Goal: Information Seeking & Learning: Learn about a topic

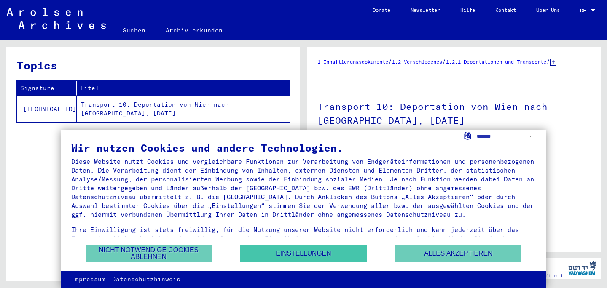
scroll to position [102, 0]
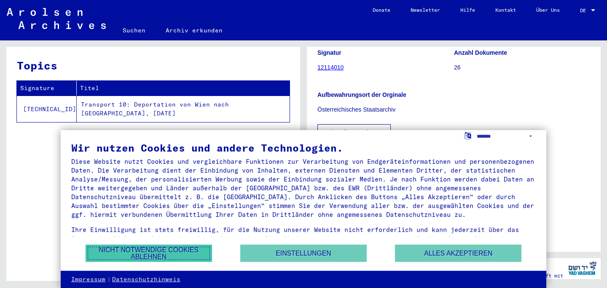
click at [204, 253] on button "Nicht notwendige Cookies ablehnen" at bounding box center [149, 253] width 126 height 17
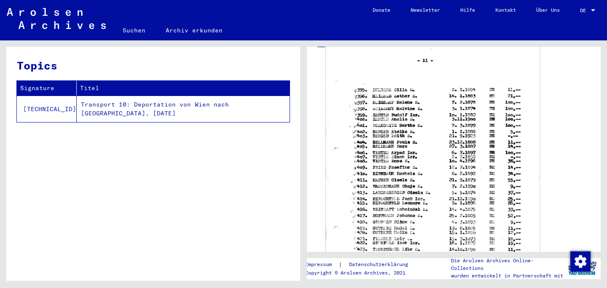
scroll to position [223, 0]
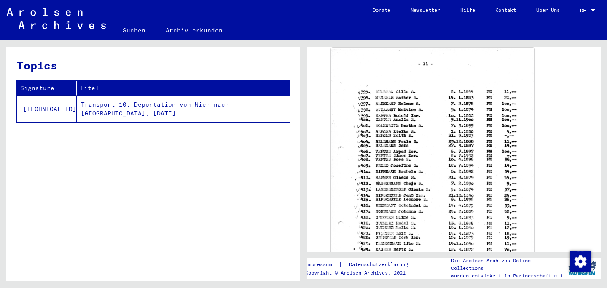
click at [582, 128] on div "DocID: 130501102" at bounding box center [453, 191] width 273 height 294
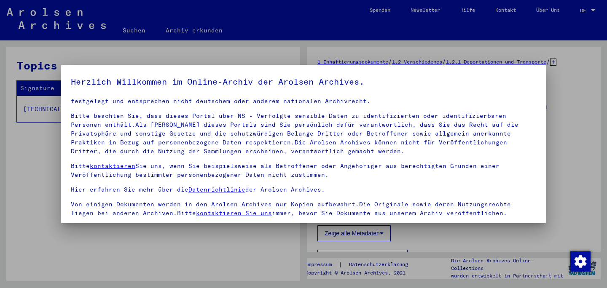
scroll to position [71, 0]
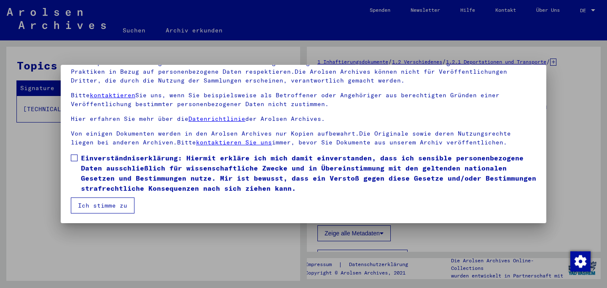
click at [123, 159] on span "Einverständniserklärung: Hiermit erkläre ich mich damit einverstanden, dass ich…" at bounding box center [308, 173] width 455 height 40
click at [98, 208] on button "Ich stimme zu" at bounding box center [103, 206] width 64 height 16
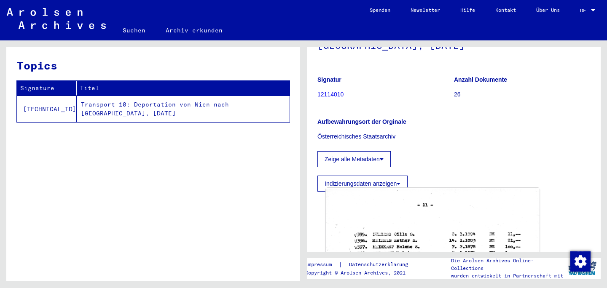
scroll to position [72, 0]
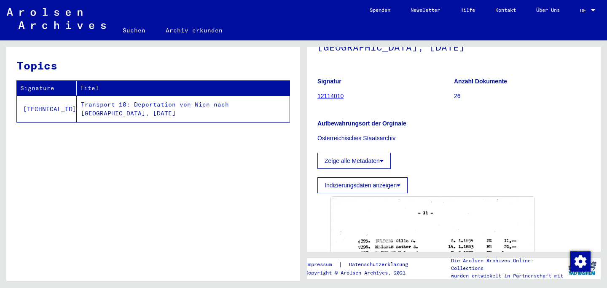
click at [191, 109] on td "Transport 10: Deportation von Wien nach [GEOGRAPHIC_DATA], [DATE]" at bounding box center [183, 109] width 213 height 27
click at [172, 105] on td "Transport 10: Deportation von Wien nach [GEOGRAPHIC_DATA], [DATE]" at bounding box center [183, 109] width 213 height 27
drag, startPoint x: 509, startPoint y: 91, endPoint x: 439, endPoint y: 91, distance: 70.4
click at [439, 71] on div "Signatur 12114010 Anzahl Dokumente 26" at bounding box center [453, 71] width 273 height 0
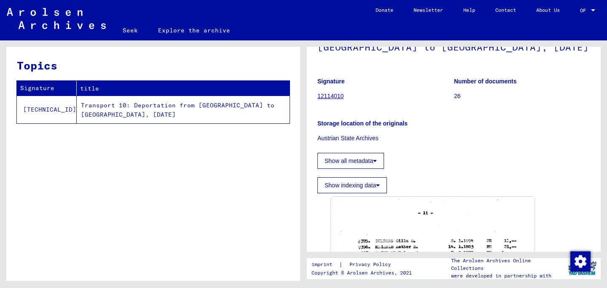
scroll to position [64, 0]
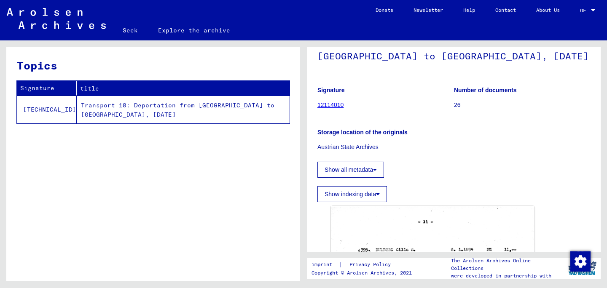
click at [443, 142] on div "Storage location of the originals Austrian State Archives" at bounding box center [453, 135] width 273 height 34
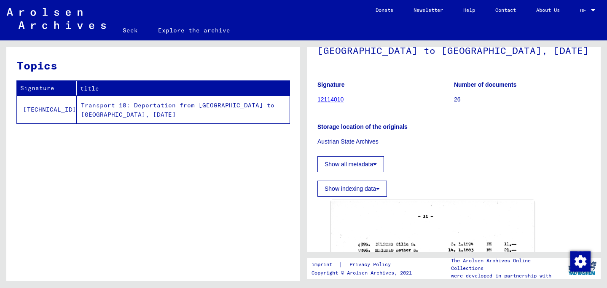
scroll to position [70, 0]
click at [170, 106] on font "Transport 10: Deportation from [GEOGRAPHIC_DATA] to [GEOGRAPHIC_DATA], [DATE]" at bounding box center [177, 110] width 193 height 17
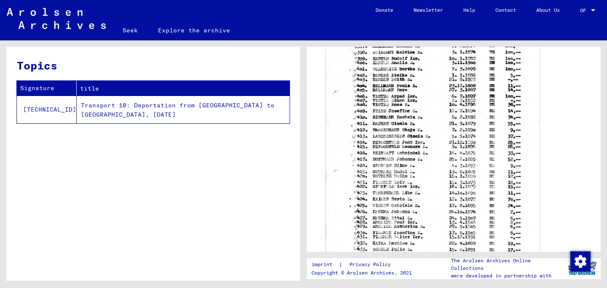
scroll to position [279, 0]
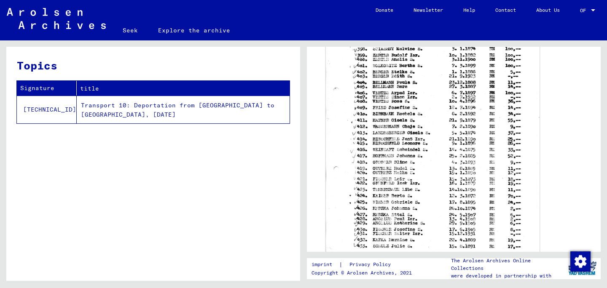
click at [343, 214] on img at bounding box center [433, 131] width 214 height 294
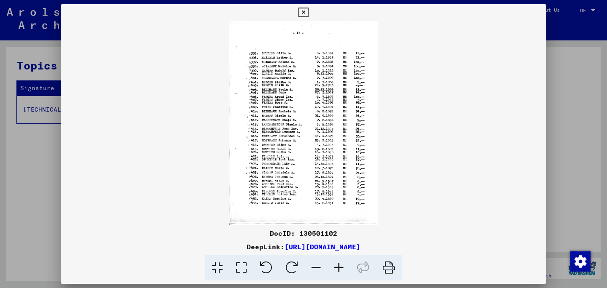
click at [336, 268] on icon at bounding box center [338, 268] width 23 height 26
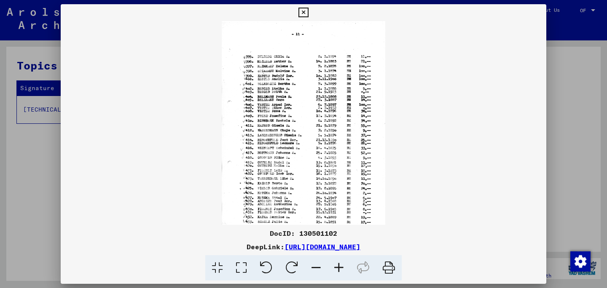
click at [312, 268] on icon at bounding box center [316, 268] width 23 height 26
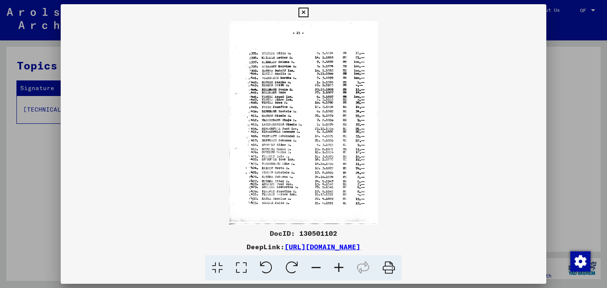
click at [305, 13] on icon at bounding box center [303, 13] width 10 height 10
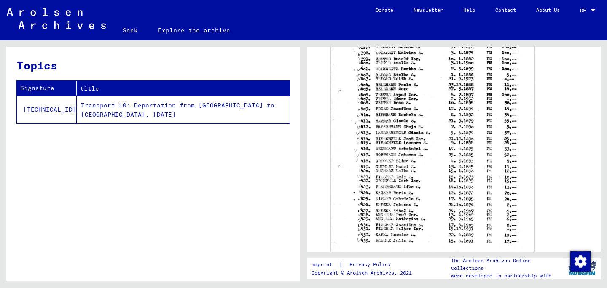
click at [179, 29] on font "Explore the archive" at bounding box center [194, 31] width 72 height 8
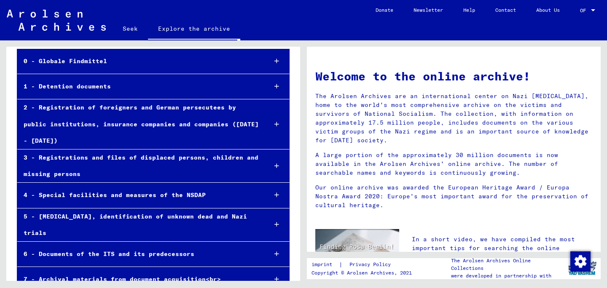
scroll to position [62, 0]
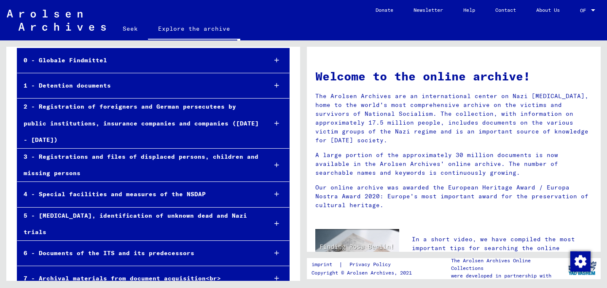
click at [199, 212] on font "5 - [MEDICAL_DATA], identification of unknown dead and Nazi trials" at bounding box center [135, 224] width 223 height 24
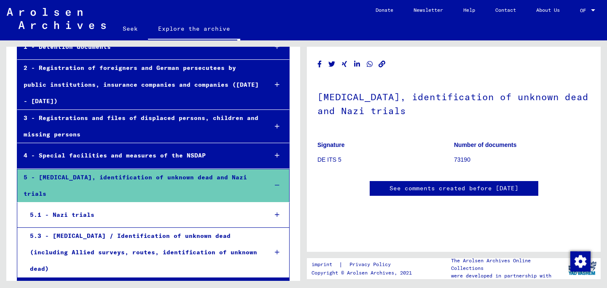
scroll to position [101, 0]
click at [184, 205] on mat-tree-node "5.1 - Nazi trials" at bounding box center [153, 214] width 273 height 25
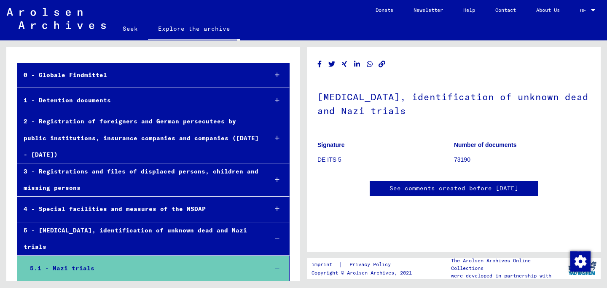
scroll to position [47, 0]
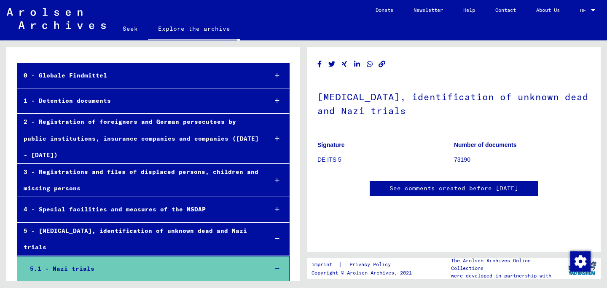
click at [132, 95] on div "1 - Detention documents" at bounding box center [138, 101] width 243 height 16
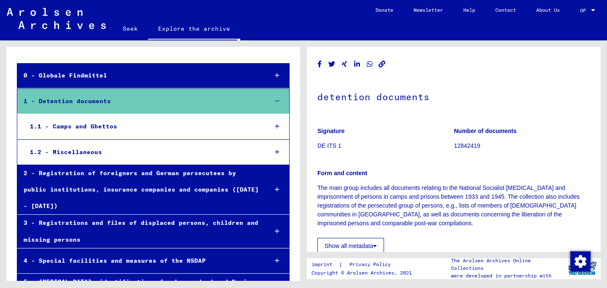
click at [143, 78] on div "0 - Globale Findmittel" at bounding box center [138, 75] width 243 height 16
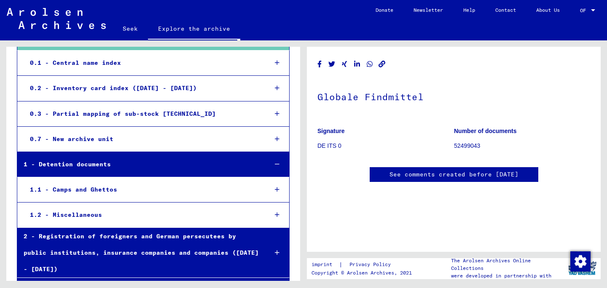
scroll to position [88, 0]
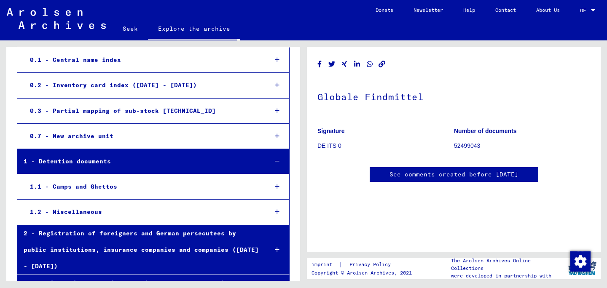
click at [142, 238] on div "2 - Registration of foreigners and German persecutees by public institutions, i…" at bounding box center [138, 250] width 243 height 50
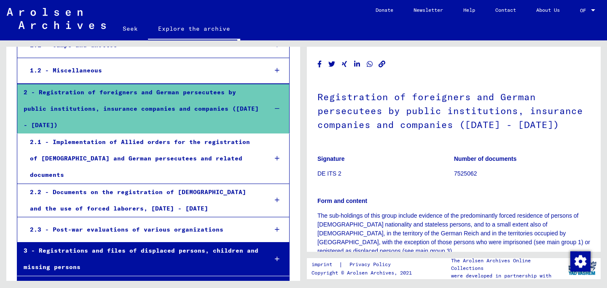
scroll to position [250, 0]
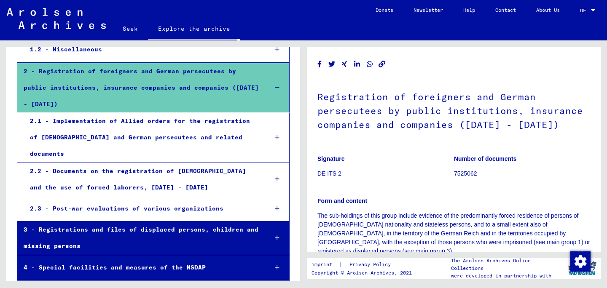
click at [123, 222] on div "3 - Registrations and files of displaced persons, children and missing persons" at bounding box center [138, 238] width 243 height 33
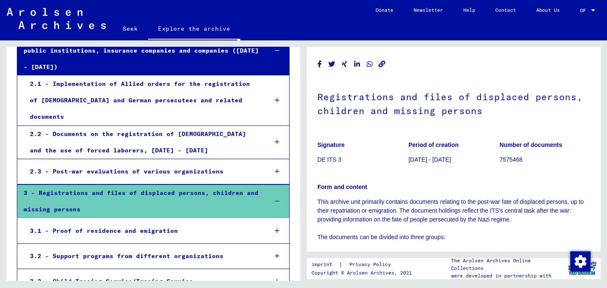
scroll to position [300, 0]
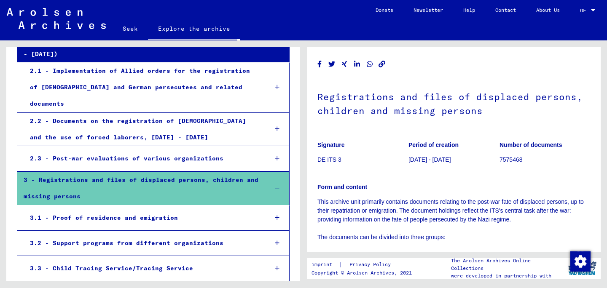
click at [124, 214] on font "3.1 - Proof of residence and emigration" at bounding box center [104, 218] width 148 height 8
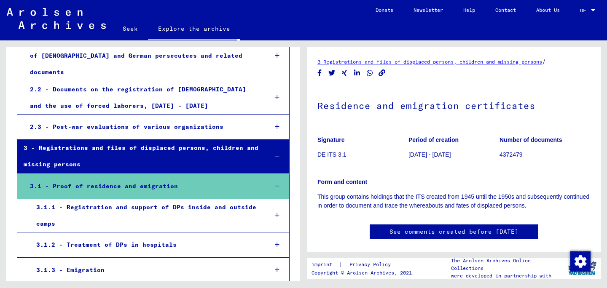
scroll to position [335, 0]
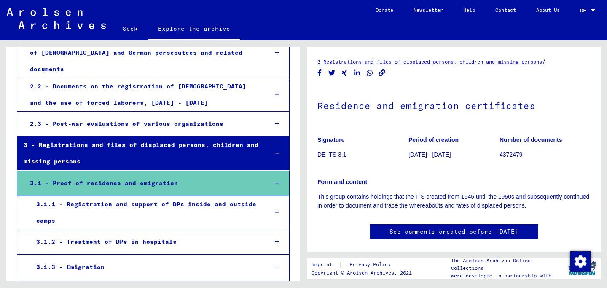
click at [115, 259] on div "3.1.3 - Emigration" at bounding box center [145, 267] width 231 height 16
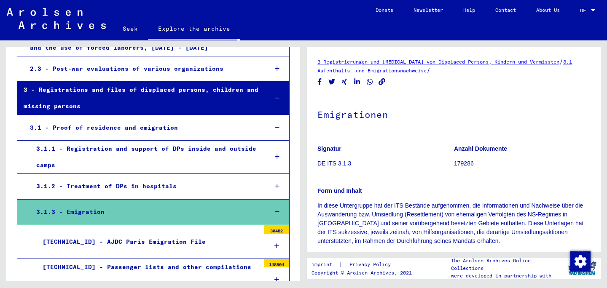
scroll to position [392, 0]
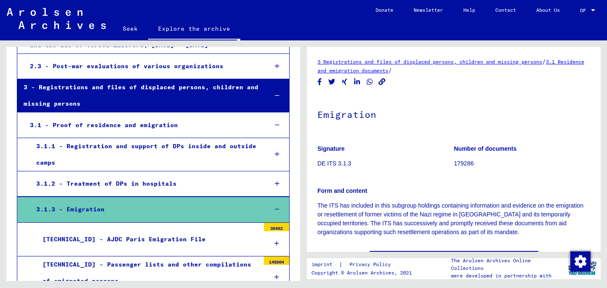
click at [106, 236] on font "[TECHNICAL_ID] - AJDC Paris Emigration File" at bounding box center [124, 240] width 163 height 8
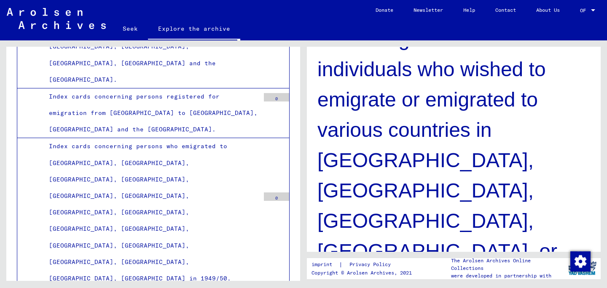
scroll to position [3236, 0]
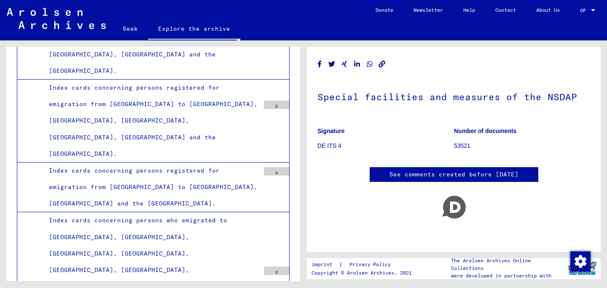
scroll to position [3211, 0]
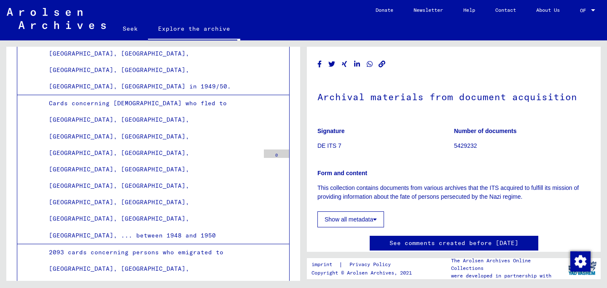
scroll to position [3439, 0]
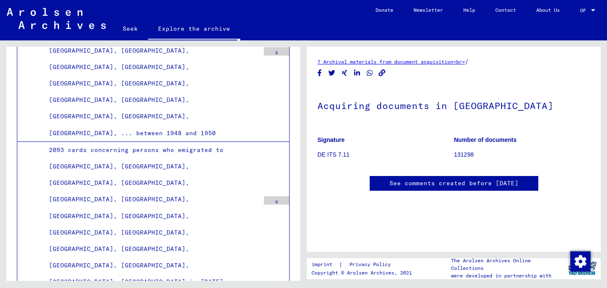
scroll to position [3523, 0]
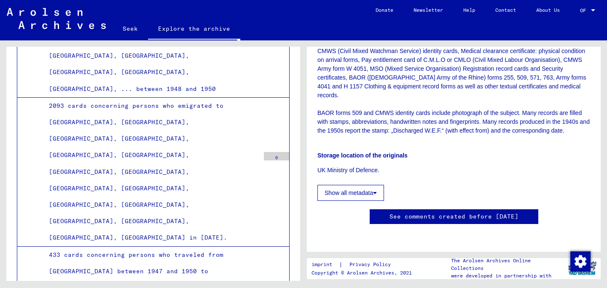
scroll to position [3580, 0]
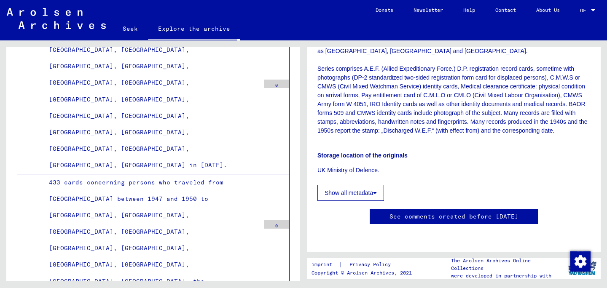
scroll to position [3681, 0]
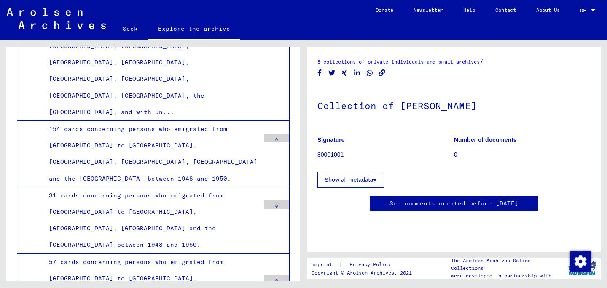
scroll to position [3866, 0]
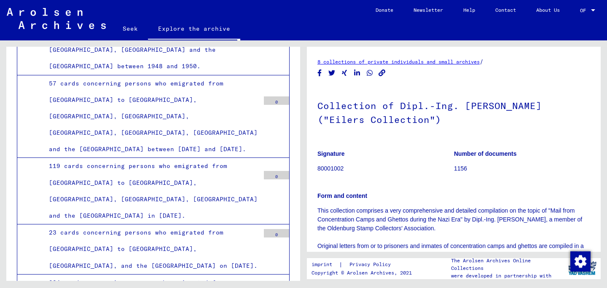
scroll to position [4083, 0]
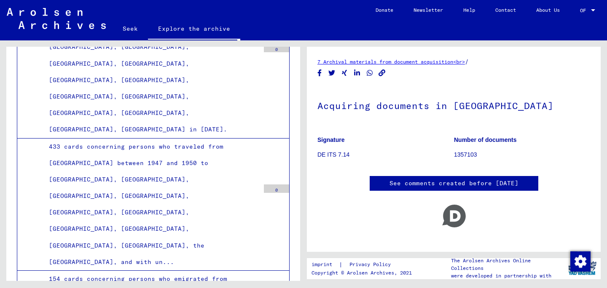
scroll to position [3706, 0]
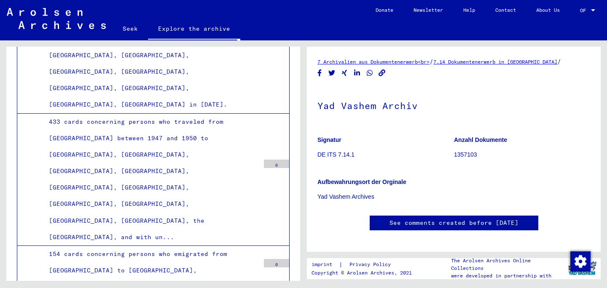
scroll to position [3756, 0]
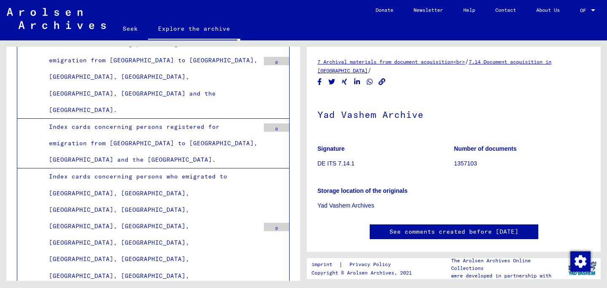
scroll to position [3168, 0]
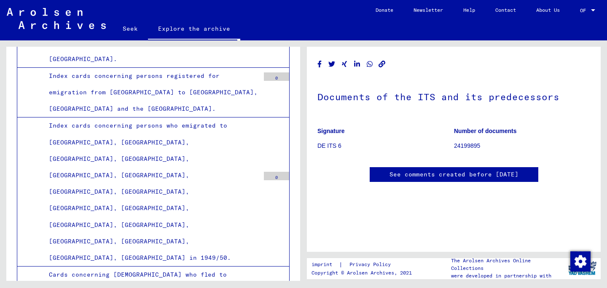
scroll to position [3255, 0]
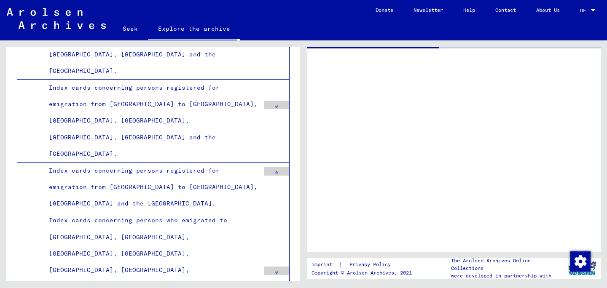
scroll to position [3211, 0]
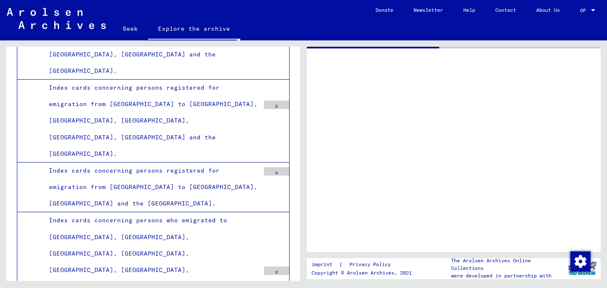
scroll to position [3219, 0]
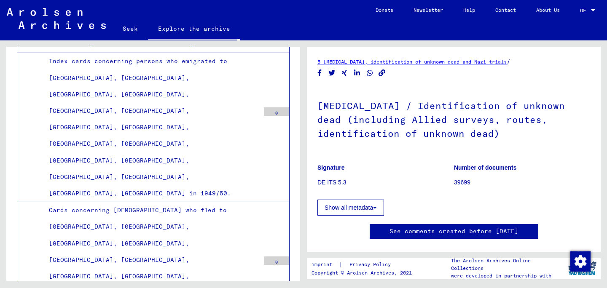
scroll to position [3321, 0]
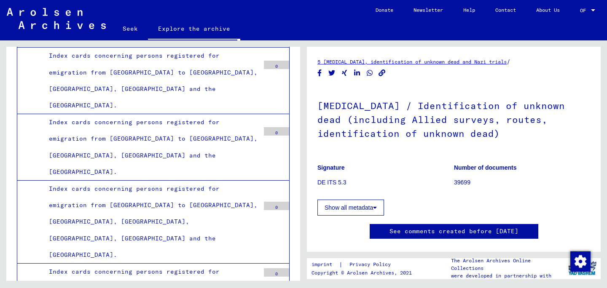
scroll to position [3055, 0]
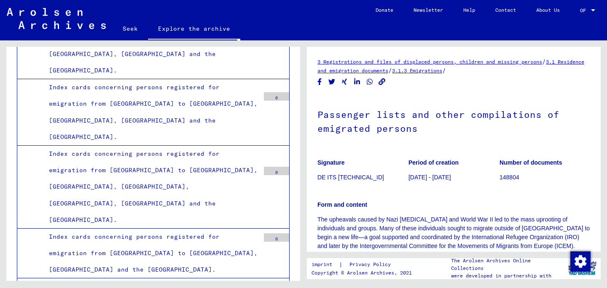
scroll to position [3098, 0]
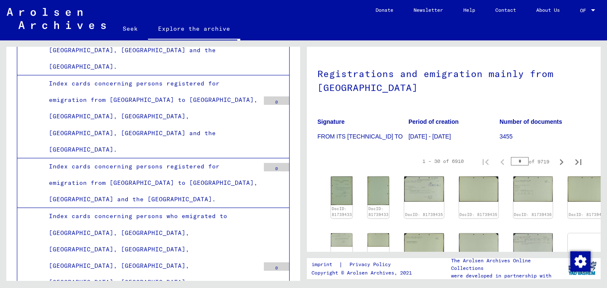
scroll to position [42, 0]
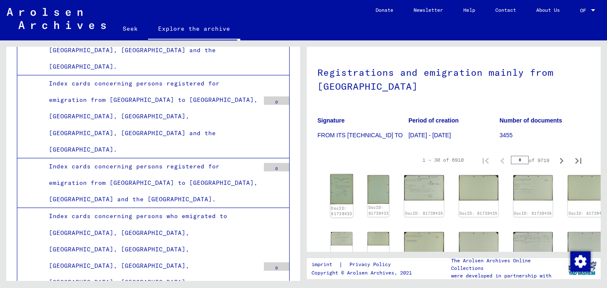
click at [339, 186] on img at bounding box center [341, 189] width 23 height 30
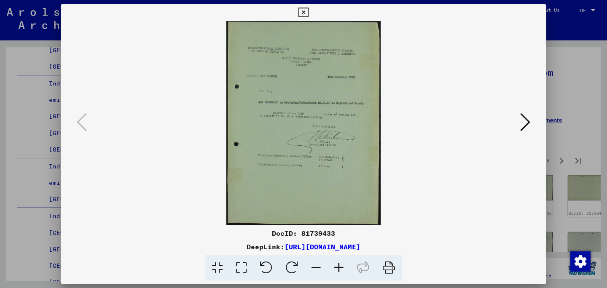
click at [525, 125] on icon at bounding box center [525, 122] width 10 height 20
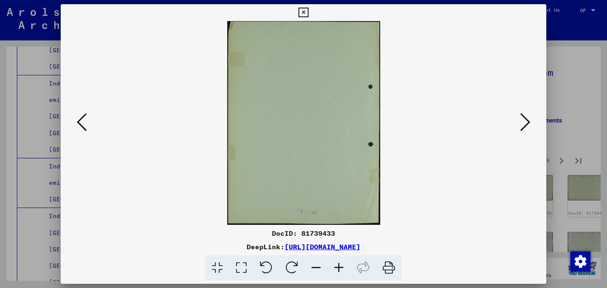
click at [525, 125] on icon at bounding box center [525, 122] width 10 height 20
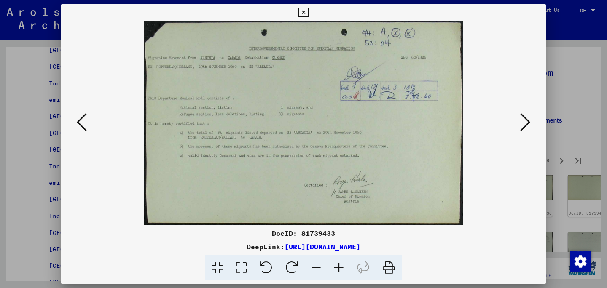
click at [525, 125] on icon at bounding box center [525, 122] width 10 height 20
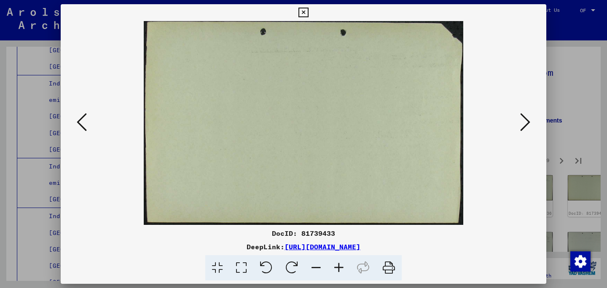
click at [525, 125] on icon at bounding box center [525, 122] width 10 height 20
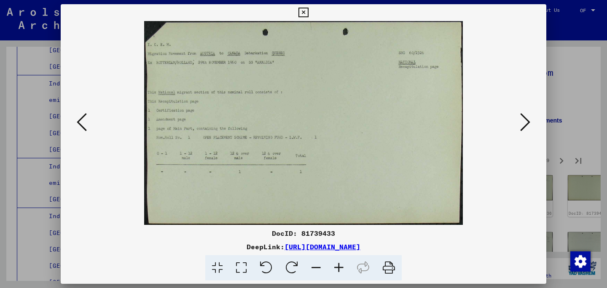
click at [525, 125] on icon at bounding box center [525, 122] width 10 height 20
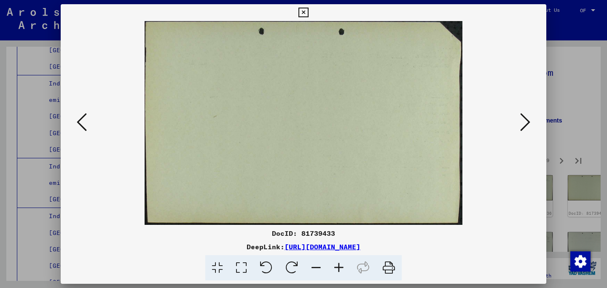
click at [525, 125] on icon at bounding box center [525, 122] width 10 height 20
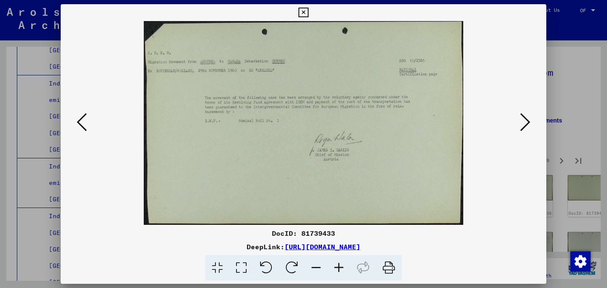
click at [525, 125] on icon at bounding box center [525, 122] width 10 height 20
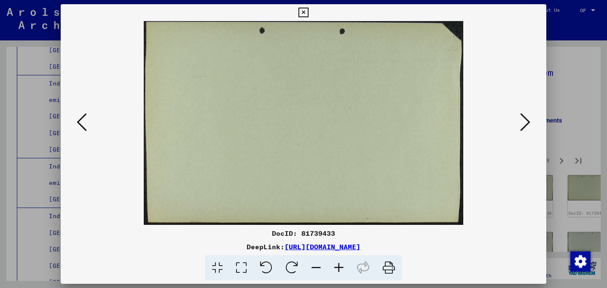
click at [525, 125] on icon at bounding box center [525, 122] width 10 height 20
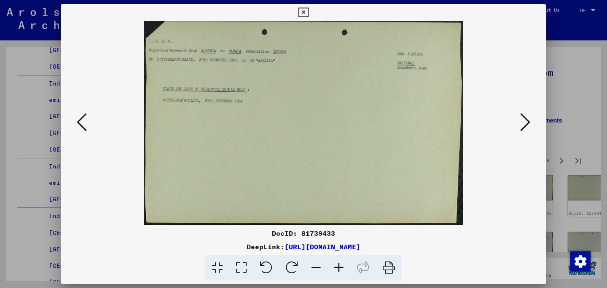
click at [525, 125] on icon at bounding box center [525, 122] width 10 height 20
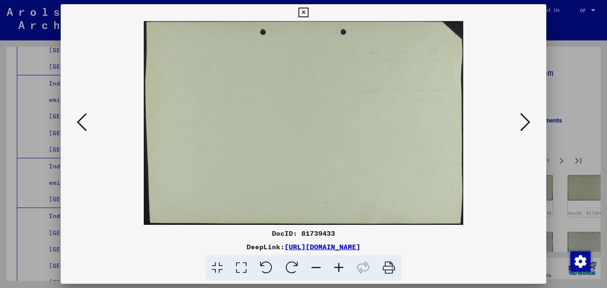
click at [525, 125] on icon at bounding box center [525, 122] width 10 height 20
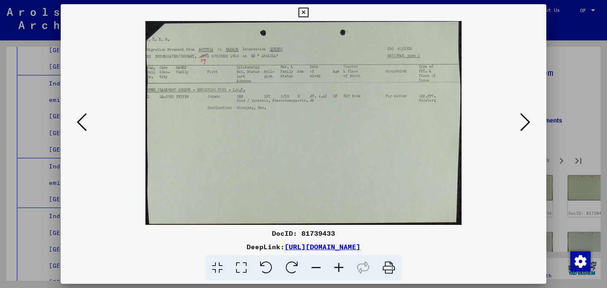
click at [525, 125] on icon at bounding box center [525, 122] width 10 height 20
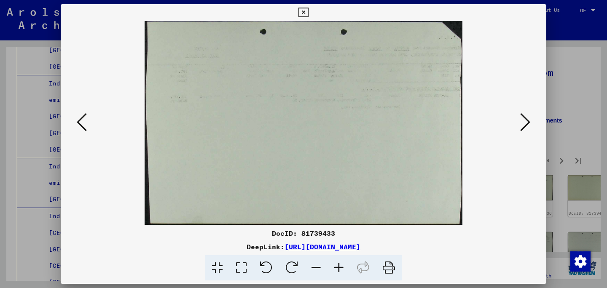
click at [525, 125] on icon at bounding box center [525, 122] width 10 height 20
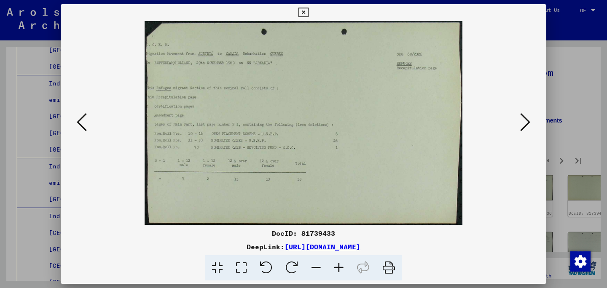
click at [525, 125] on icon at bounding box center [525, 122] width 10 height 20
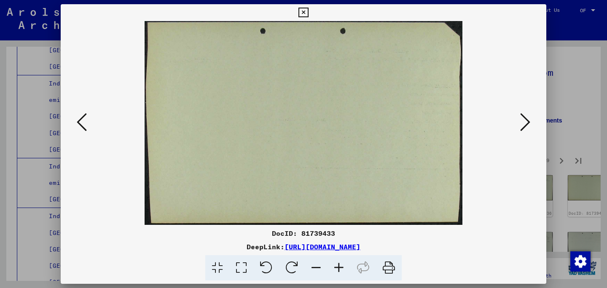
click at [525, 125] on icon at bounding box center [525, 122] width 10 height 20
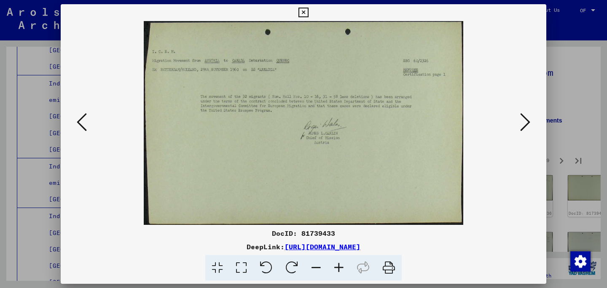
click at [525, 125] on icon at bounding box center [525, 122] width 10 height 20
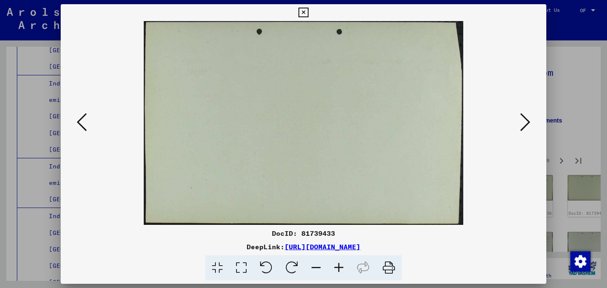
click at [525, 125] on icon at bounding box center [525, 122] width 10 height 20
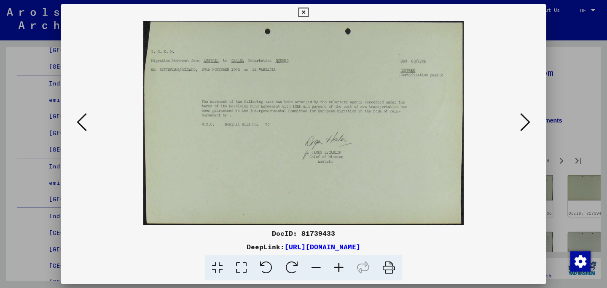
click at [525, 125] on icon at bounding box center [525, 122] width 10 height 20
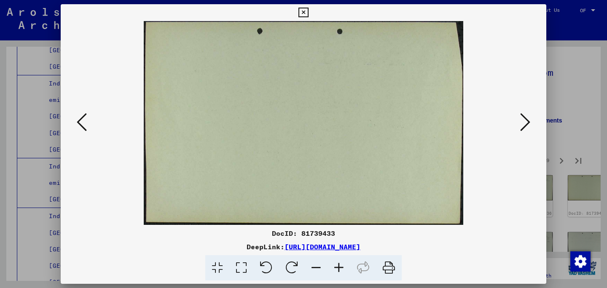
click at [525, 125] on icon at bounding box center [525, 122] width 10 height 20
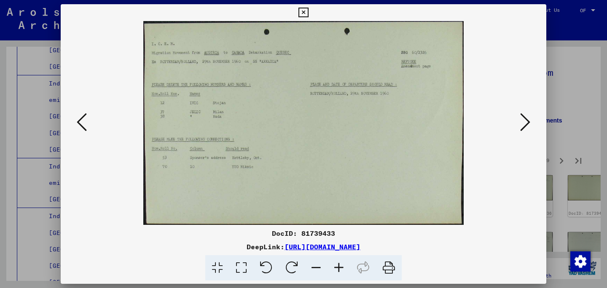
click at [525, 125] on icon at bounding box center [525, 122] width 10 height 20
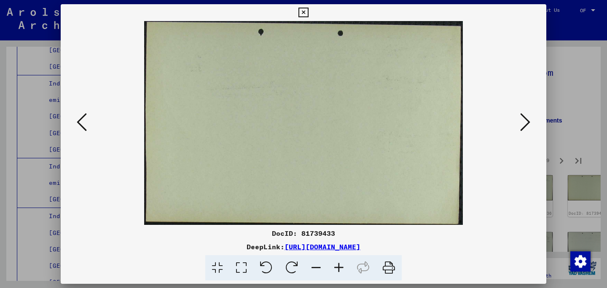
click at [525, 125] on icon at bounding box center [525, 122] width 10 height 20
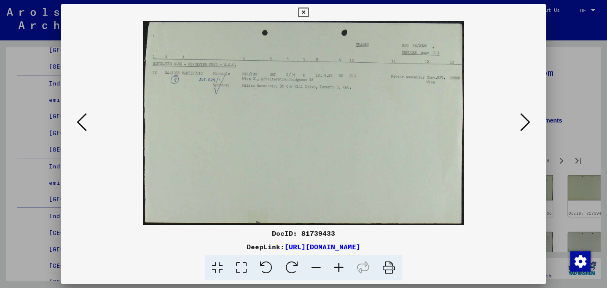
click at [525, 125] on icon at bounding box center [525, 122] width 10 height 20
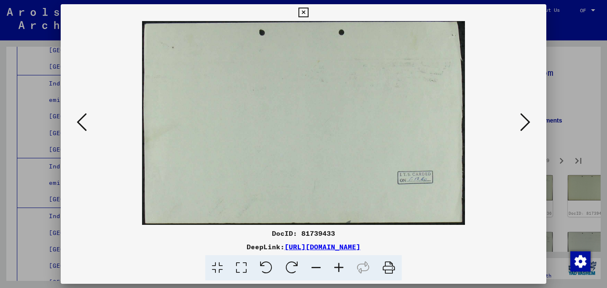
click at [525, 125] on icon at bounding box center [525, 122] width 10 height 20
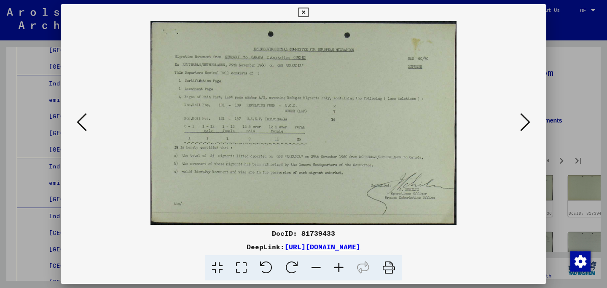
click at [525, 125] on icon at bounding box center [525, 122] width 10 height 20
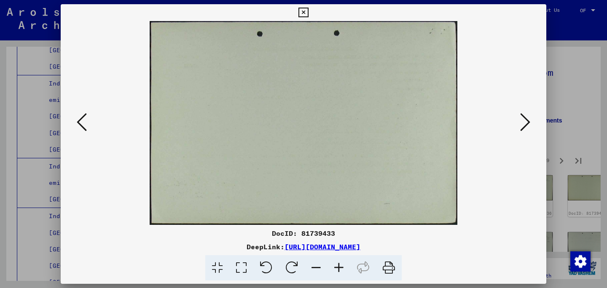
click at [567, 67] on div at bounding box center [303, 144] width 607 height 288
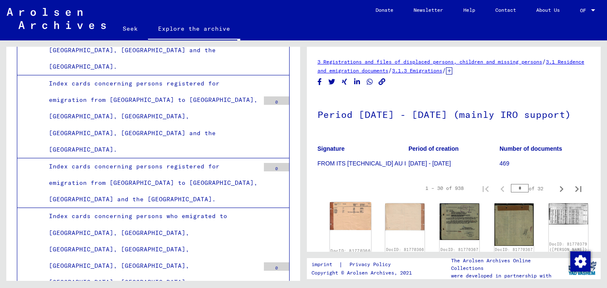
click at [344, 216] on img at bounding box center [350, 216] width 41 height 28
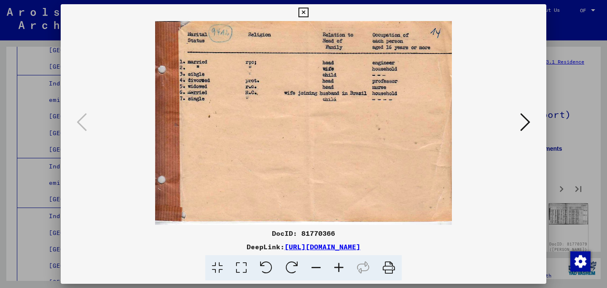
click at [523, 129] on icon at bounding box center [525, 122] width 10 height 20
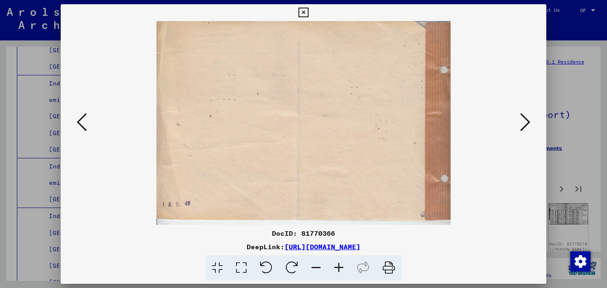
click at [523, 129] on icon at bounding box center [525, 122] width 10 height 20
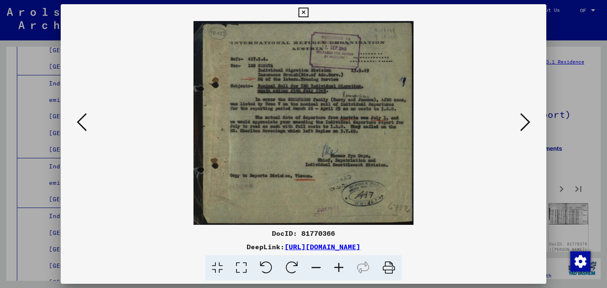
click at [523, 129] on icon at bounding box center [525, 122] width 10 height 20
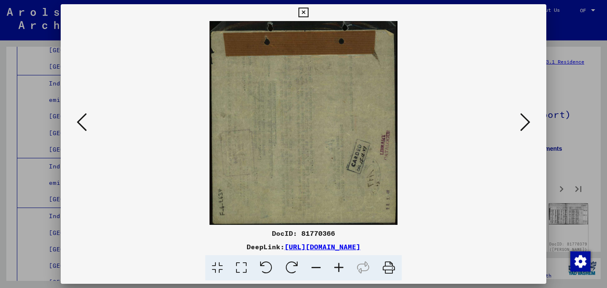
click at [523, 129] on icon at bounding box center [525, 122] width 10 height 20
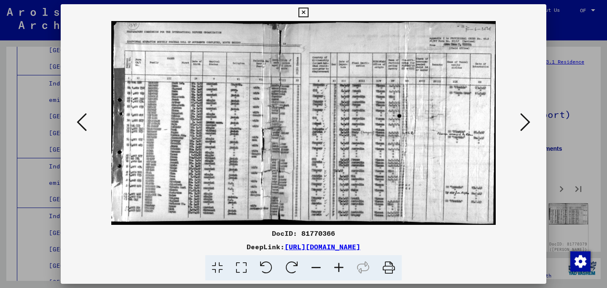
click at [523, 129] on icon at bounding box center [525, 122] width 10 height 20
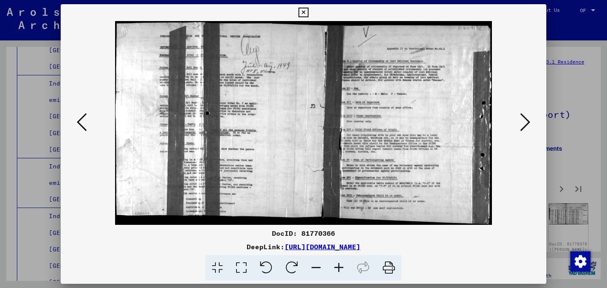
click at [523, 129] on icon at bounding box center [525, 122] width 10 height 20
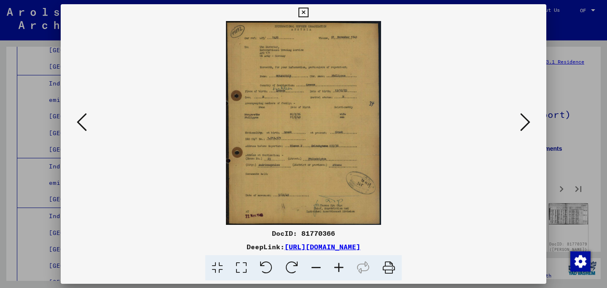
click at [523, 129] on icon at bounding box center [525, 122] width 10 height 20
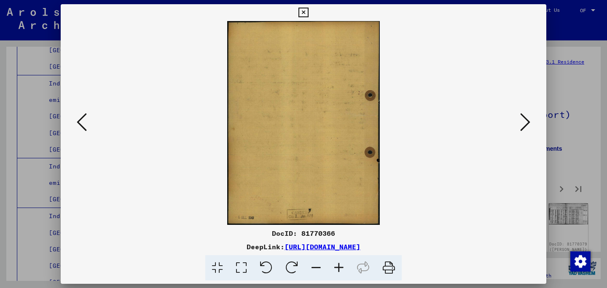
click at [523, 129] on icon at bounding box center [525, 122] width 10 height 20
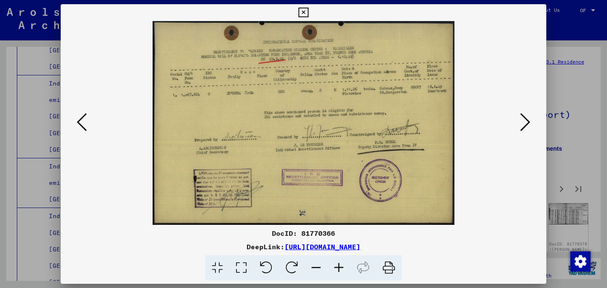
click at [523, 129] on icon at bounding box center [525, 122] width 10 height 20
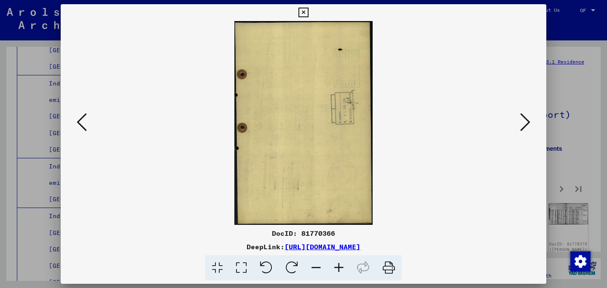
click at [523, 129] on icon at bounding box center [525, 122] width 10 height 20
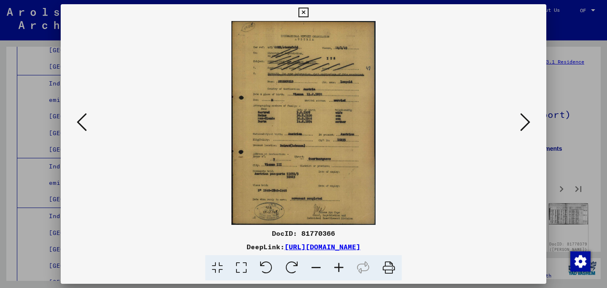
click at [523, 129] on icon at bounding box center [525, 122] width 10 height 20
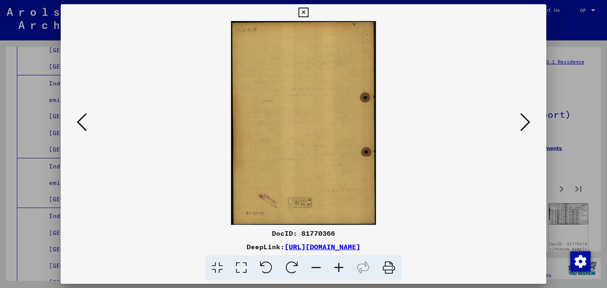
click at [523, 129] on icon at bounding box center [525, 122] width 10 height 20
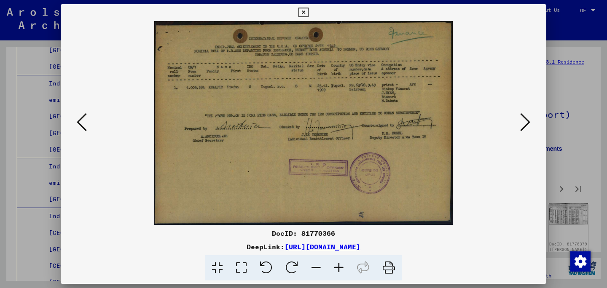
click at [523, 129] on icon at bounding box center [525, 122] width 10 height 20
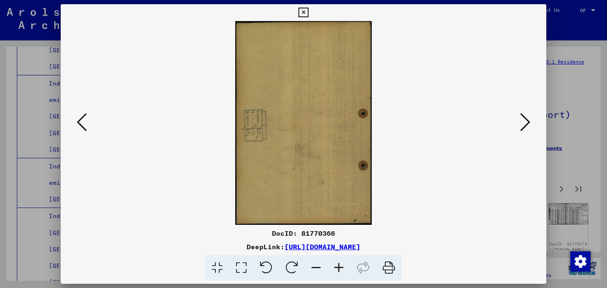
click at [523, 129] on icon at bounding box center [525, 122] width 10 height 20
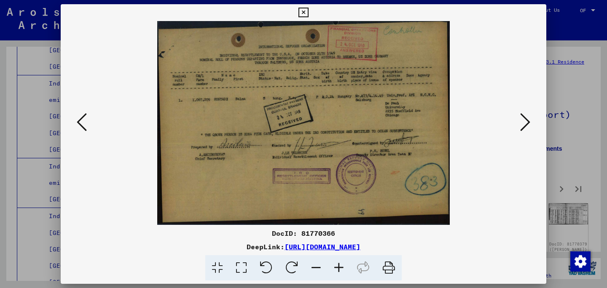
click at [523, 129] on icon at bounding box center [525, 122] width 10 height 20
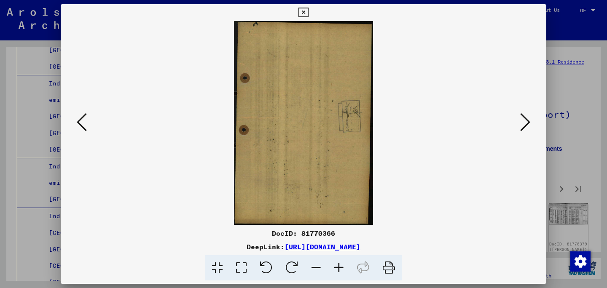
click at [523, 129] on icon at bounding box center [525, 122] width 10 height 20
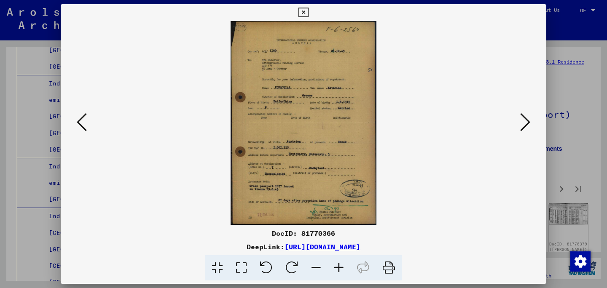
click at [523, 129] on icon at bounding box center [525, 122] width 10 height 20
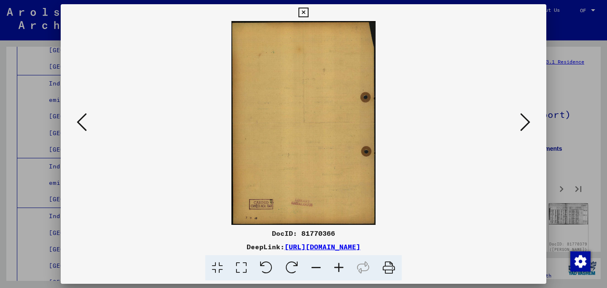
click at [523, 129] on icon at bounding box center [525, 122] width 10 height 20
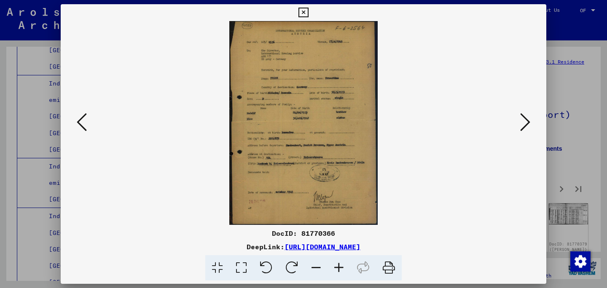
click at [523, 129] on icon at bounding box center [525, 122] width 10 height 20
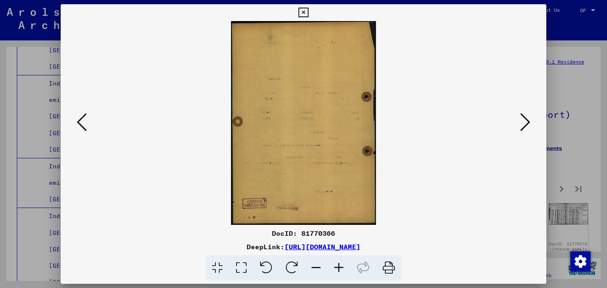
click at [523, 129] on icon at bounding box center [525, 122] width 10 height 20
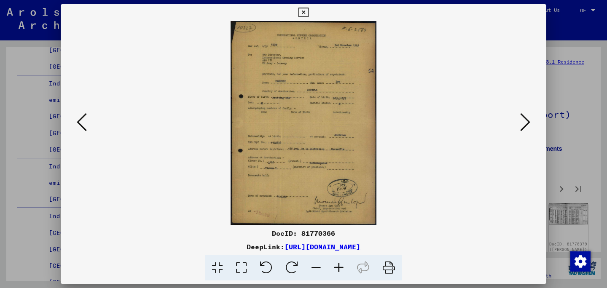
click at [523, 129] on icon at bounding box center [525, 122] width 10 height 20
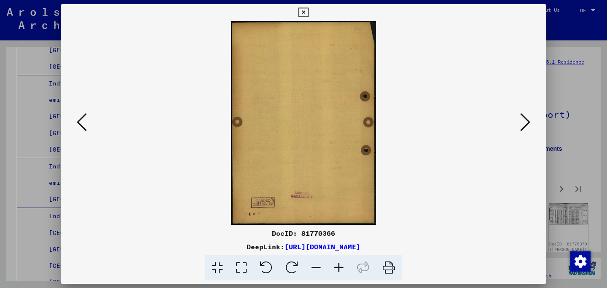
click at [523, 129] on icon at bounding box center [525, 122] width 10 height 20
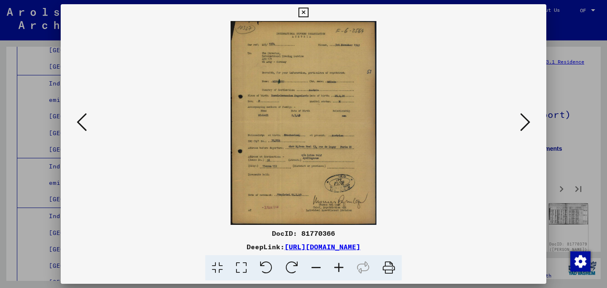
click at [534, 108] on div at bounding box center [304, 123] width 486 height 204
click at [523, 121] on icon at bounding box center [525, 122] width 10 height 20
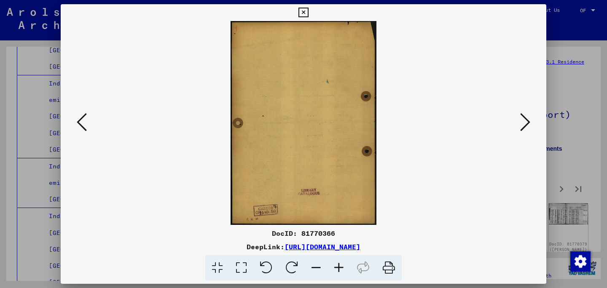
click at [523, 121] on icon at bounding box center [525, 122] width 10 height 20
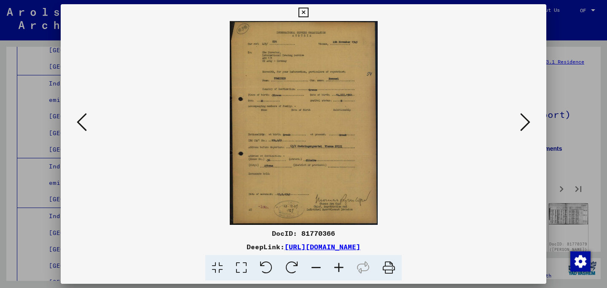
click at [523, 121] on icon at bounding box center [525, 122] width 10 height 20
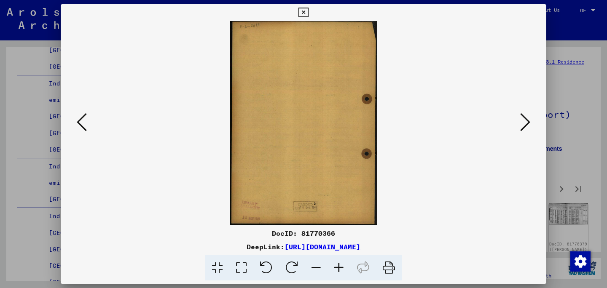
click at [523, 121] on icon at bounding box center [525, 122] width 10 height 20
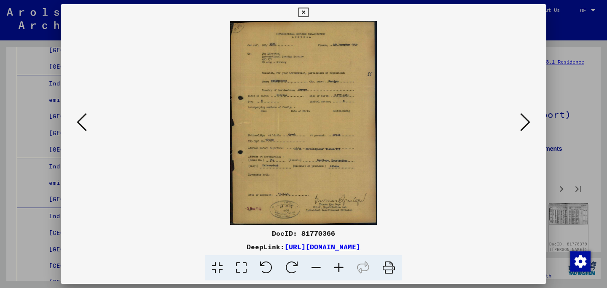
click at [523, 121] on icon at bounding box center [525, 122] width 10 height 20
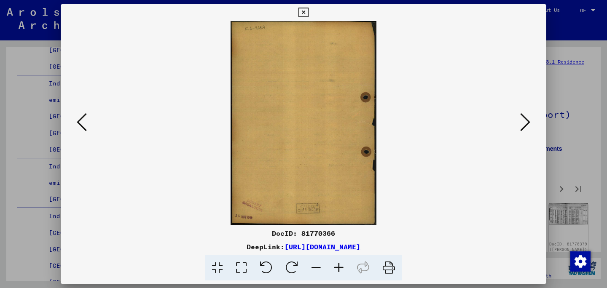
click at [523, 121] on icon at bounding box center [525, 122] width 10 height 20
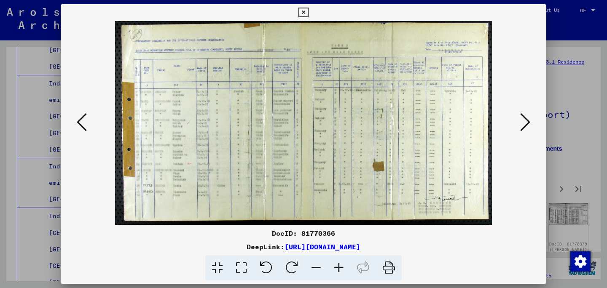
click at [523, 121] on icon at bounding box center [525, 122] width 10 height 20
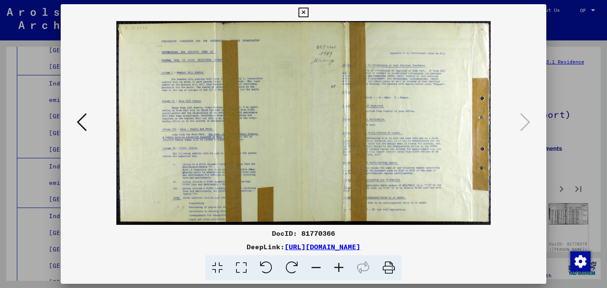
click at [583, 135] on div at bounding box center [303, 144] width 607 height 288
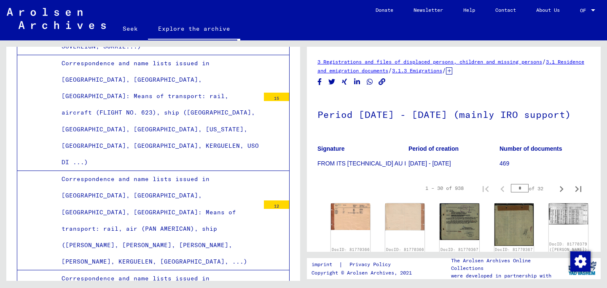
scroll to position [5594, 0]
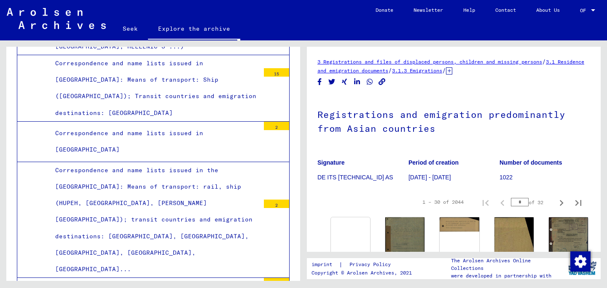
scroll to position [9320, 0]
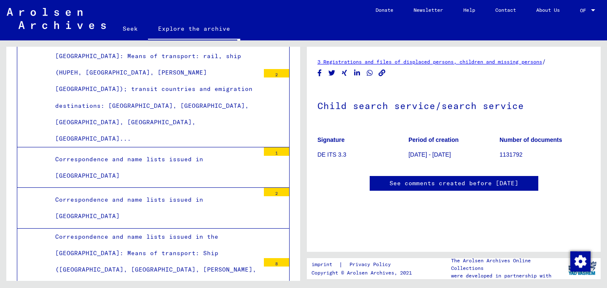
scroll to position [103, 0]
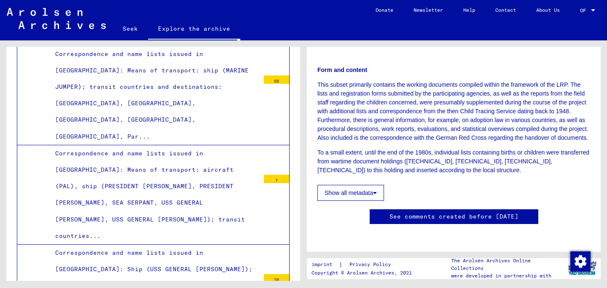
scroll to position [9642, 0]
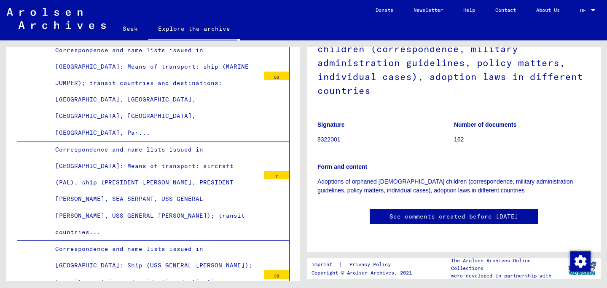
scroll to position [333, 0]
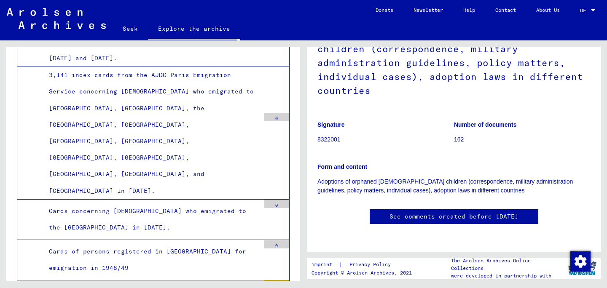
scroll to position [0, 0]
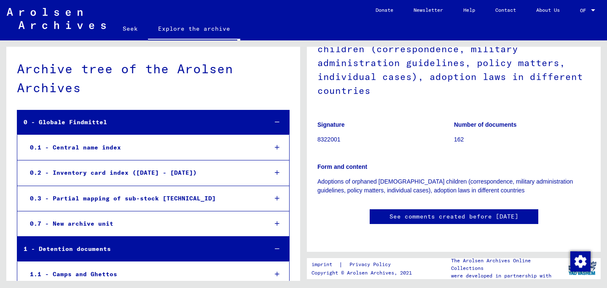
click at [216, 250] on div "1 - Detention documents" at bounding box center [138, 249] width 243 height 16
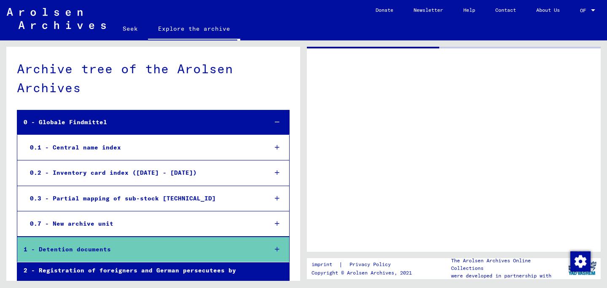
click at [200, 270] on font "2 - Registration of foreigners and German persecutees by public institutions, i…" at bounding box center [141, 287] width 235 height 40
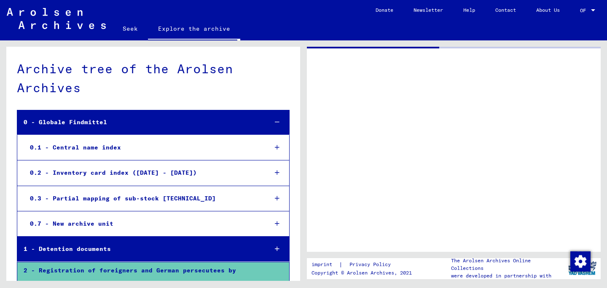
scroll to position [6, 0]
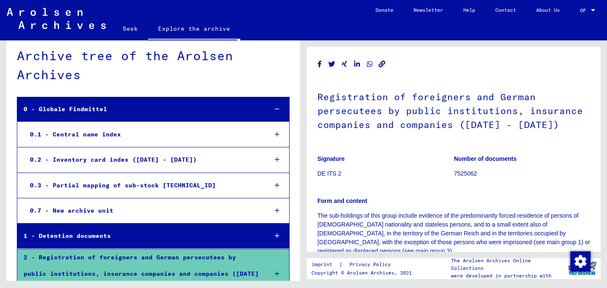
click at [164, 231] on div "1 - Detention documents" at bounding box center [138, 236] width 243 height 16
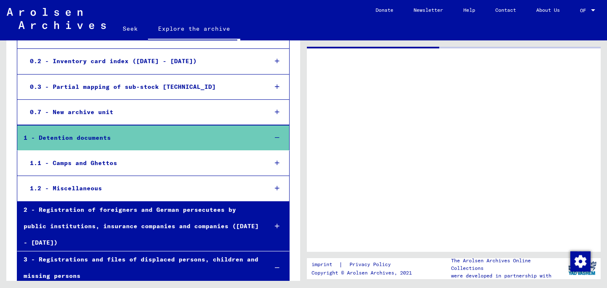
scroll to position [159, 0]
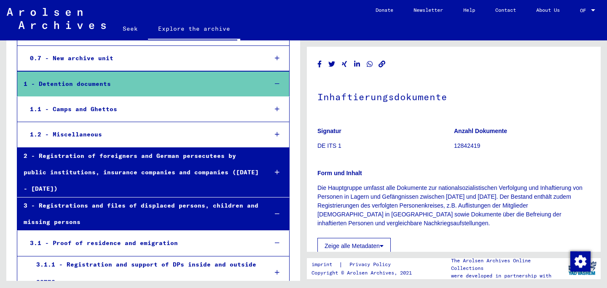
click at [102, 105] on font "1.1 - Camps and Ghettos" at bounding box center [73, 109] width 87 height 8
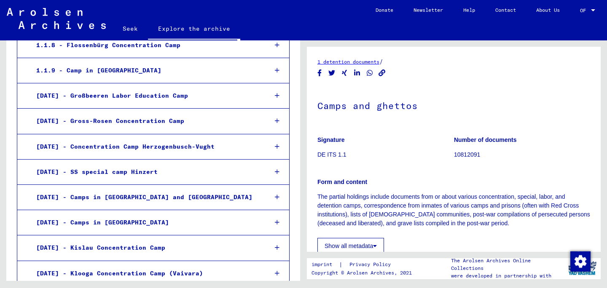
scroll to position [574, 0]
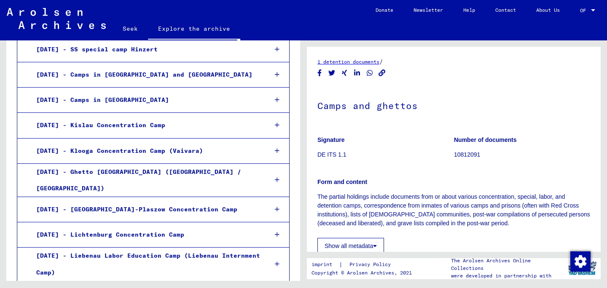
click at [136, 231] on font "[DATE] - Lichtenburg Concentration Camp" at bounding box center [110, 235] width 148 height 8
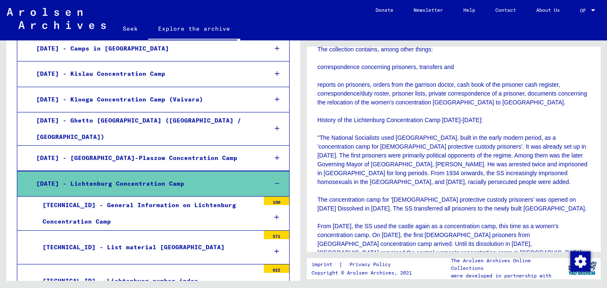
scroll to position [181, 0]
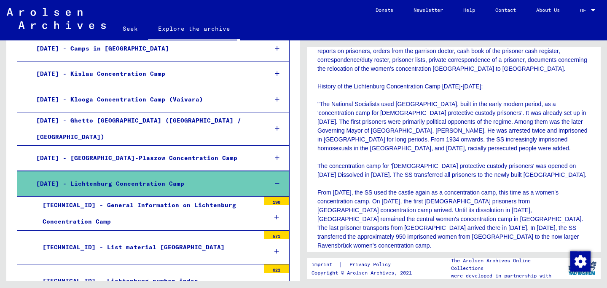
click at [194, 176] on div "[DATE] - Lichtenburg Concentration Camp" at bounding box center [145, 184] width 231 height 16
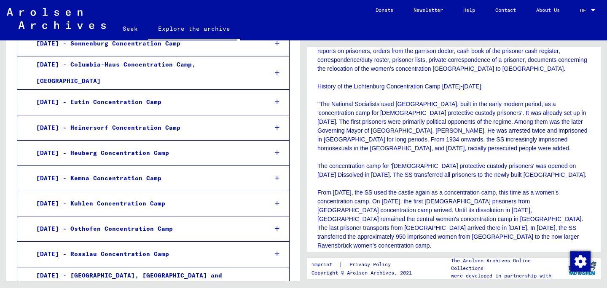
scroll to position [1730, 0]
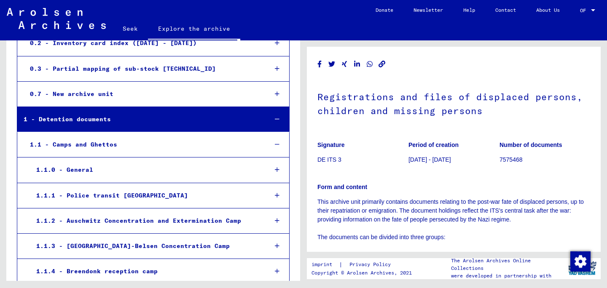
scroll to position [100, 0]
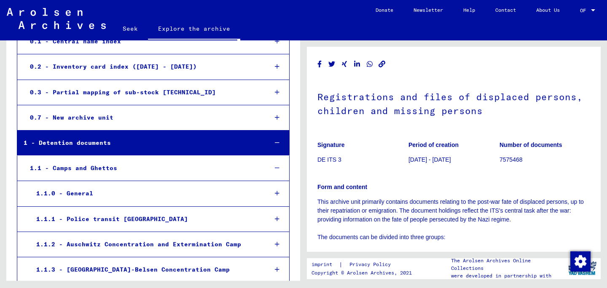
click at [279, 190] on icon at bounding box center [277, 193] width 5 height 6
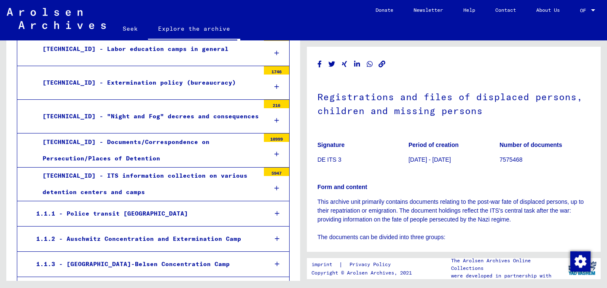
scroll to position [346, 0]
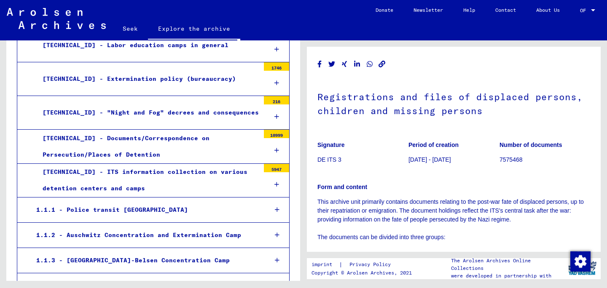
click at [273, 207] on div at bounding box center [277, 210] width 24 height 25
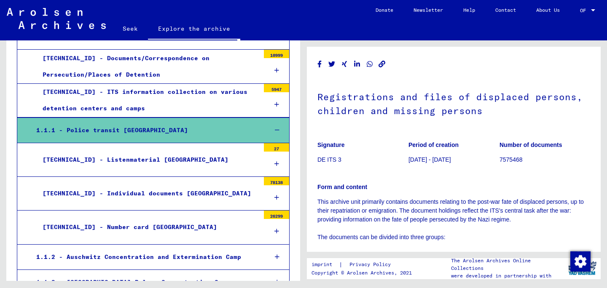
scroll to position [437, 0]
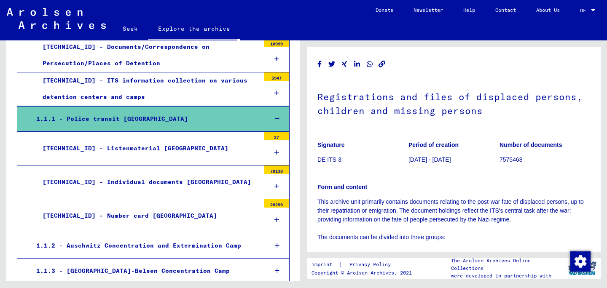
click at [277, 243] on icon at bounding box center [277, 246] width 5 height 6
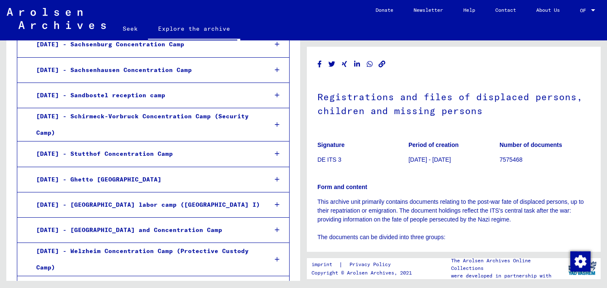
scroll to position [1781, 0]
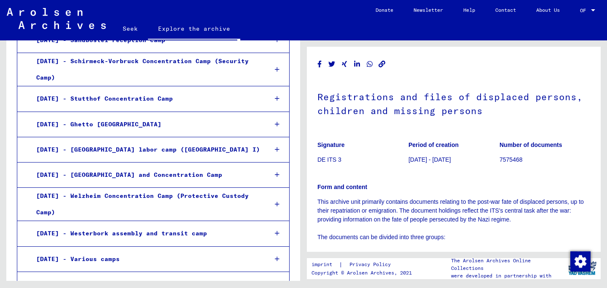
click at [273, 221] on div at bounding box center [277, 233] width 24 height 25
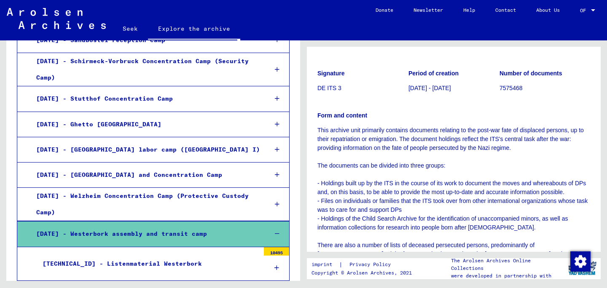
scroll to position [167, 0]
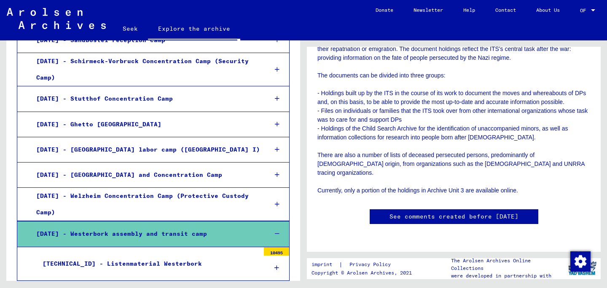
click at [188, 256] on div "[TECHNICAL_ID] - Listenmaterial Westerbork" at bounding box center [147, 264] width 223 height 16
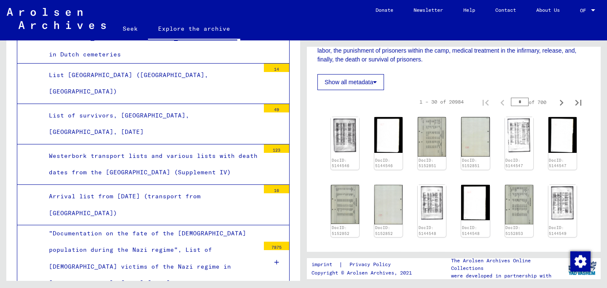
scroll to position [2227, 0]
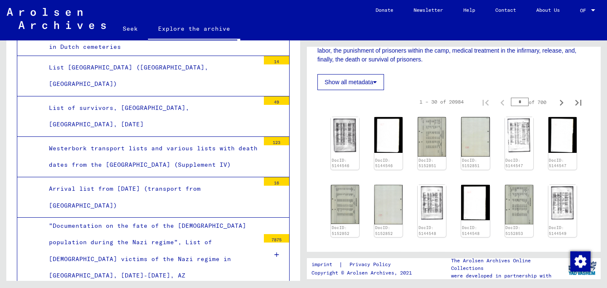
click at [183, 145] on font "Westerbork transport lists and various lists with death dates from the [GEOGRAP…" at bounding box center [153, 157] width 209 height 24
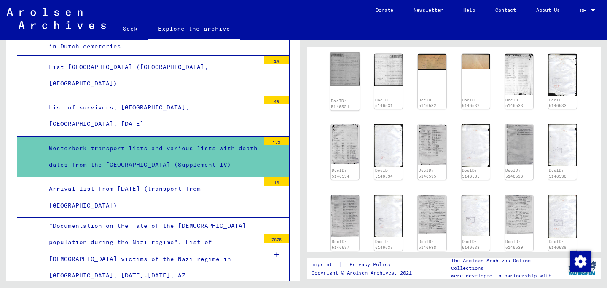
scroll to position [214, 0]
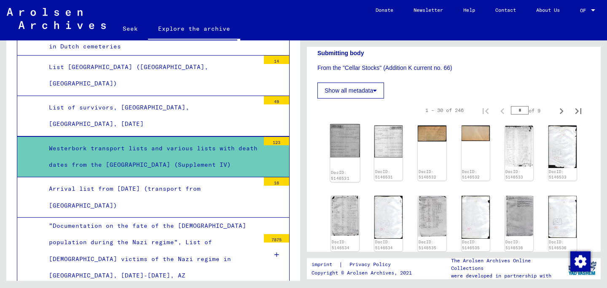
click at [343, 136] on img at bounding box center [345, 140] width 30 height 33
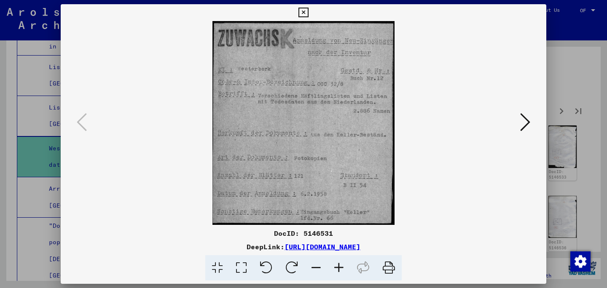
click at [522, 131] on icon at bounding box center [525, 122] width 10 height 20
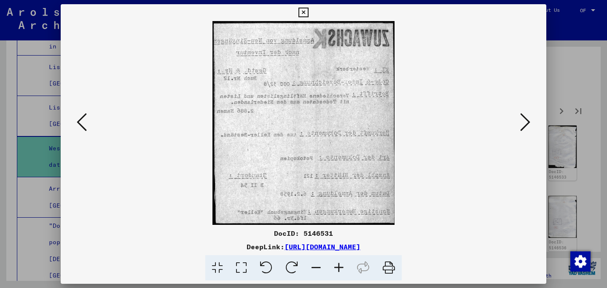
click at [522, 131] on icon at bounding box center [525, 122] width 10 height 20
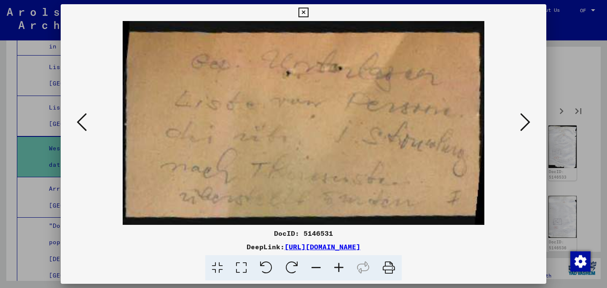
click at [522, 131] on icon at bounding box center [525, 122] width 10 height 20
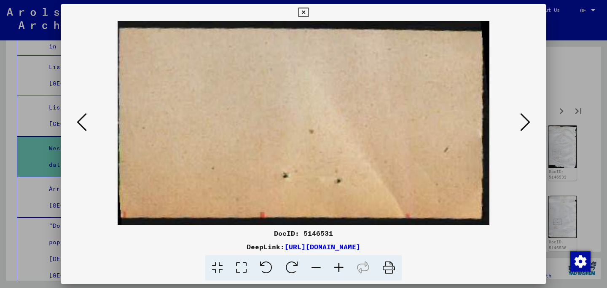
click at [522, 131] on icon at bounding box center [525, 122] width 10 height 20
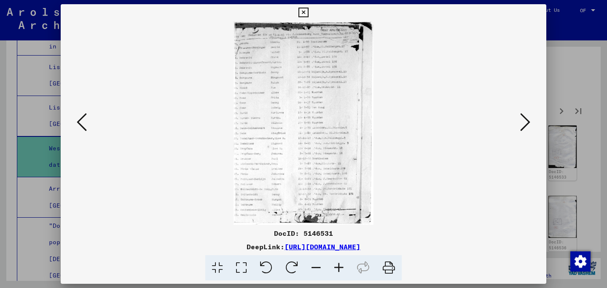
click at [522, 131] on icon at bounding box center [525, 122] width 10 height 20
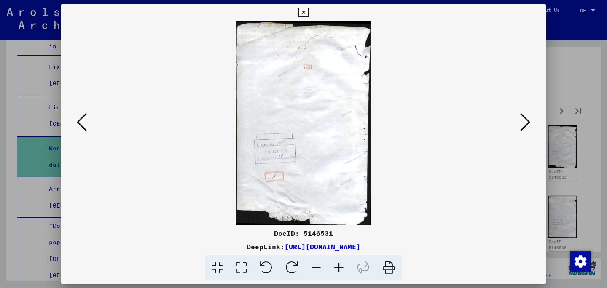
click at [522, 131] on icon at bounding box center [525, 122] width 10 height 20
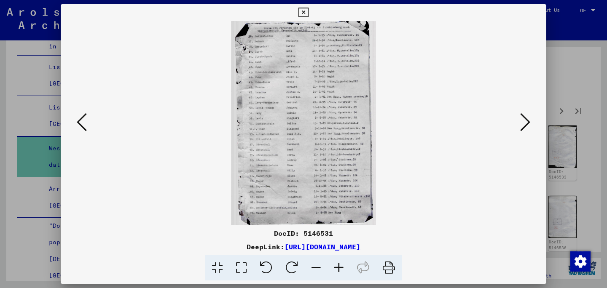
click at [522, 131] on icon at bounding box center [525, 122] width 10 height 20
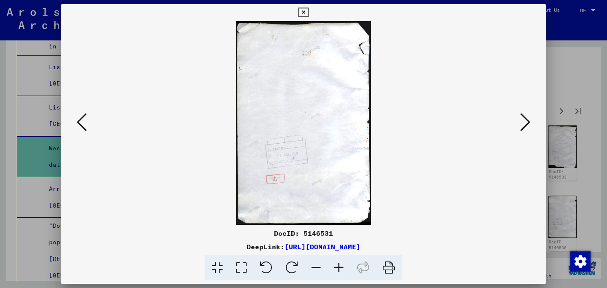
click at [522, 131] on icon at bounding box center [525, 122] width 10 height 20
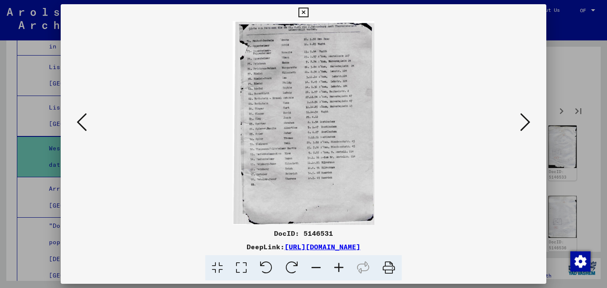
click at [522, 131] on icon at bounding box center [525, 122] width 10 height 20
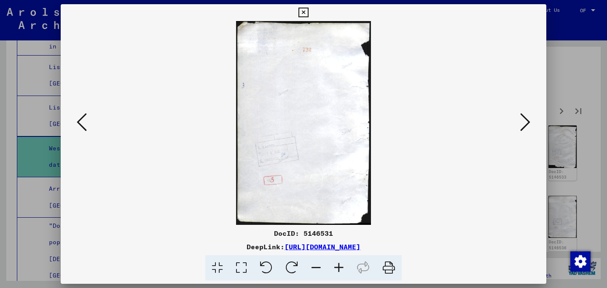
click at [522, 131] on icon at bounding box center [525, 122] width 10 height 20
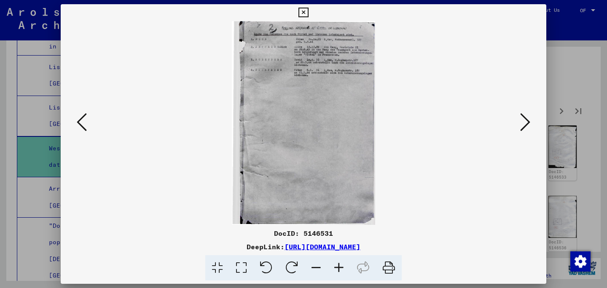
click at [572, 136] on div at bounding box center [303, 144] width 607 height 288
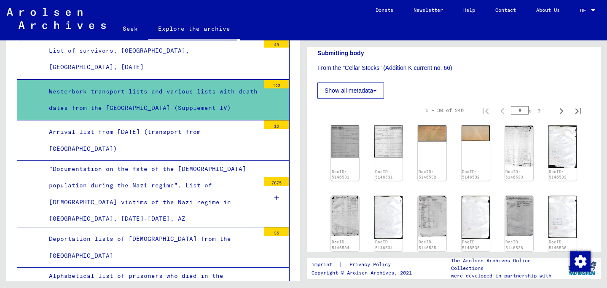
scroll to position [2285, 0]
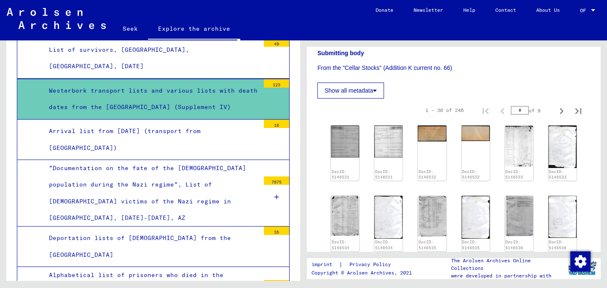
click at [193, 230] on div "Deportation lists of [DEMOGRAPHIC_DATA] from the [GEOGRAPHIC_DATA]" at bounding box center [151, 246] width 217 height 33
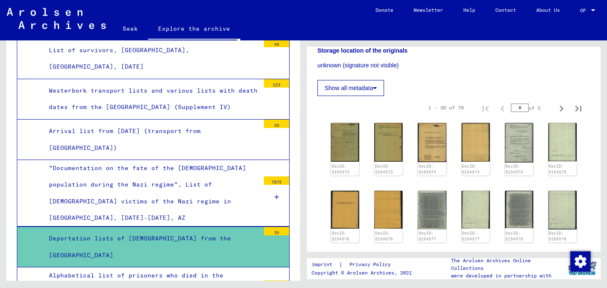
scroll to position [274, 0]
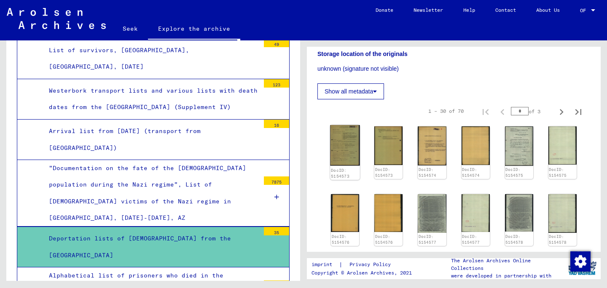
click at [351, 130] on img at bounding box center [345, 145] width 30 height 40
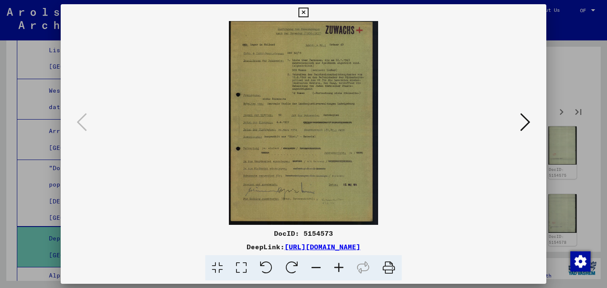
click at [337, 271] on icon at bounding box center [338, 268] width 23 height 26
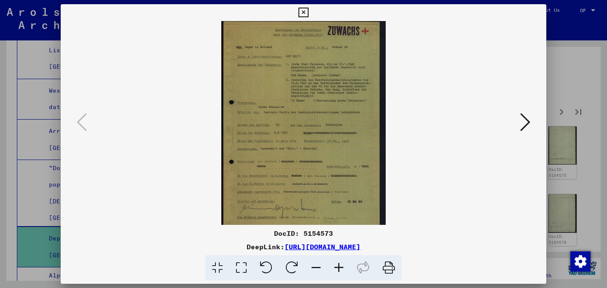
click at [337, 271] on icon at bounding box center [338, 268] width 23 height 26
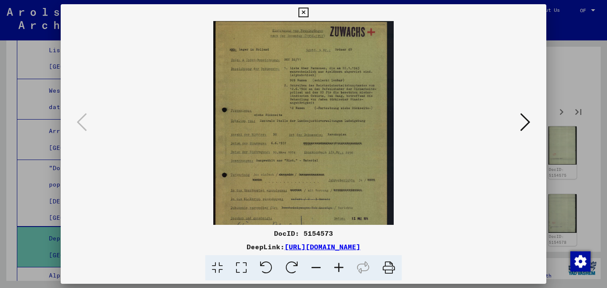
click at [522, 123] on icon at bounding box center [525, 122] width 10 height 20
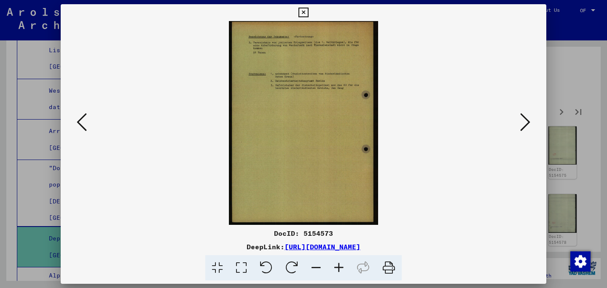
click at [522, 123] on icon at bounding box center [525, 122] width 10 height 20
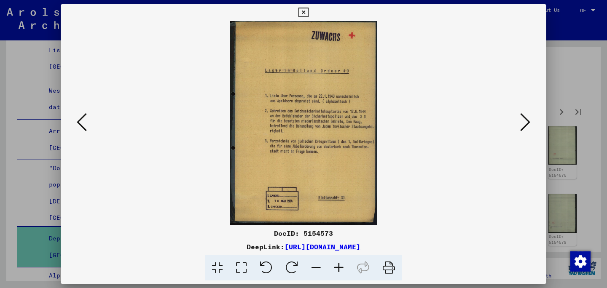
click at [522, 123] on icon at bounding box center [525, 122] width 10 height 20
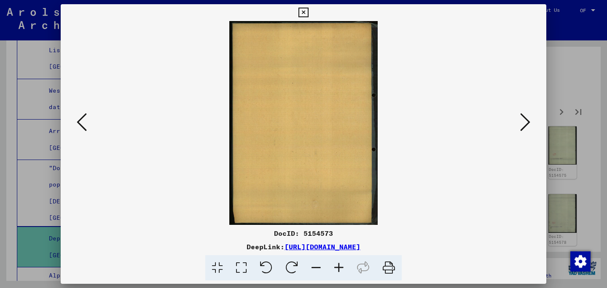
click at [522, 123] on icon at bounding box center [525, 122] width 10 height 20
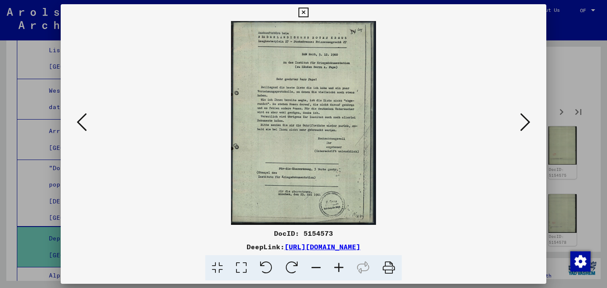
click at [522, 123] on icon at bounding box center [525, 122] width 10 height 20
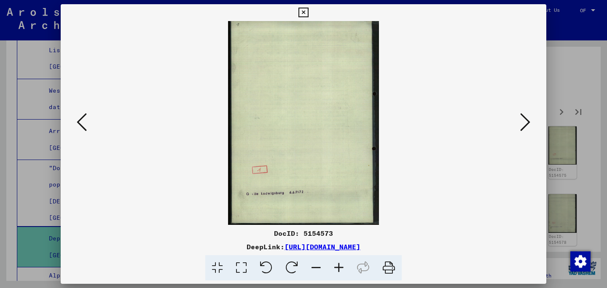
click at [522, 123] on icon at bounding box center [525, 122] width 10 height 20
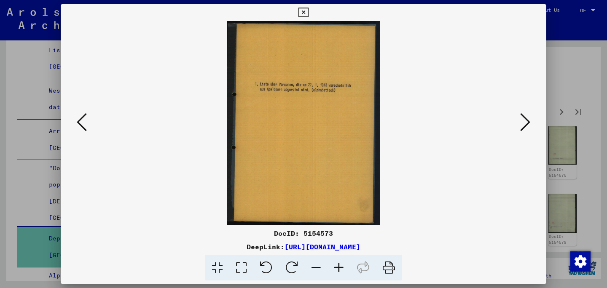
click at [522, 123] on icon at bounding box center [525, 122] width 10 height 20
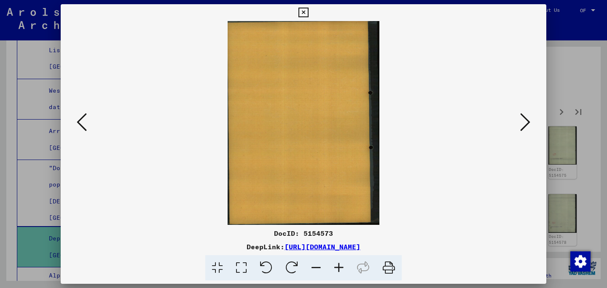
click at [522, 123] on icon at bounding box center [525, 122] width 10 height 20
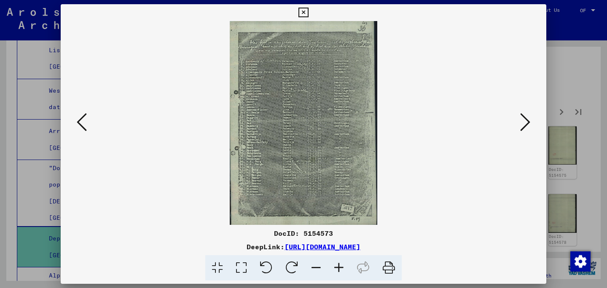
click at [522, 123] on icon at bounding box center [525, 122] width 10 height 20
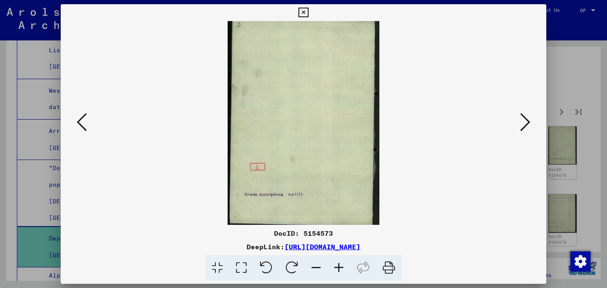
click at [522, 123] on icon at bounding box center [525, 122] width 10 height 20
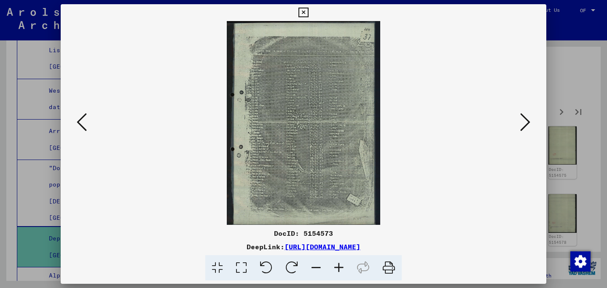
click at [522, 123] on icon at bounding box center [525, 122] width 10 height 20
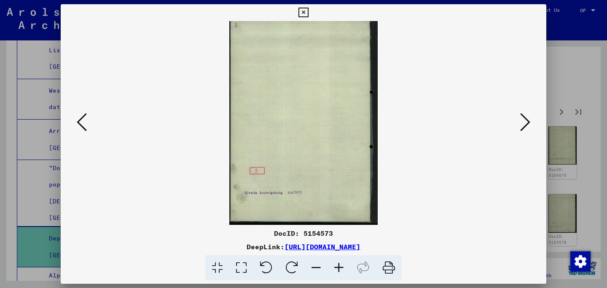
click at [522, 123] on icon at bounding box center [525, 122] width 10 height 20
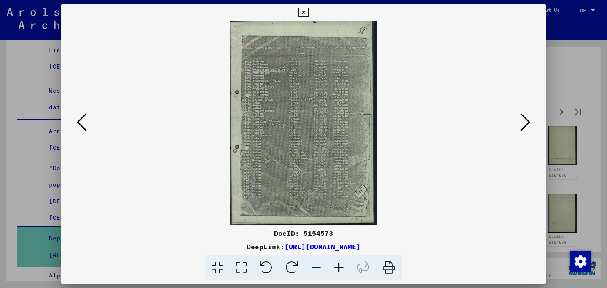
click at [522, 123] on icon at bounding box center [525, 122] width 10 height 20
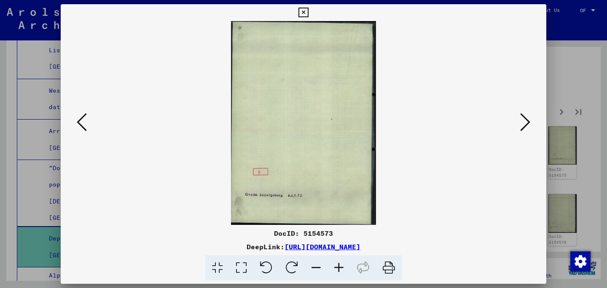
click at [522, 123] on icon at bounding box center [525, 122] width 10 height 20
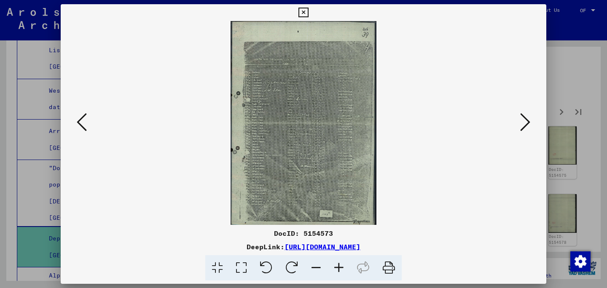
click at [606, 137] on div at bounding box center [303, 144] width 607 height 288
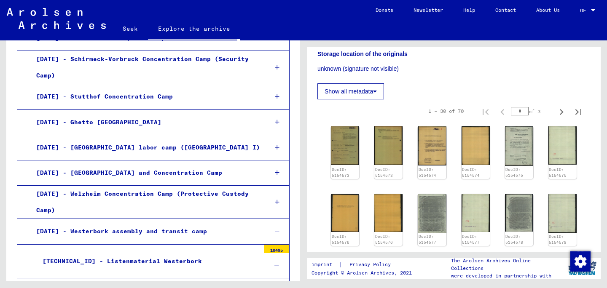
scroll to position [1783, 0]
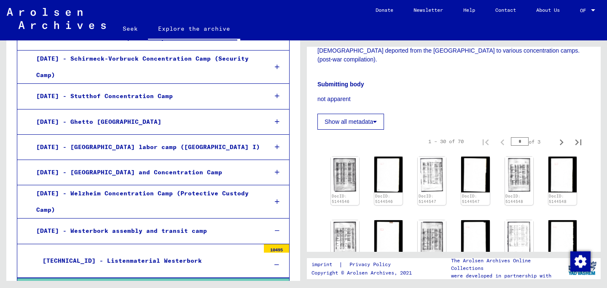
scroll to position [254, 0]
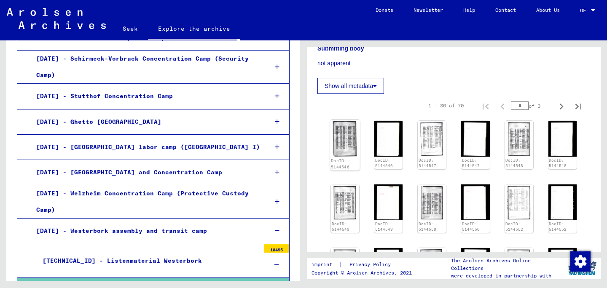
click at [352, 146] on img at bounding box center [345, 139] width 30 height 38
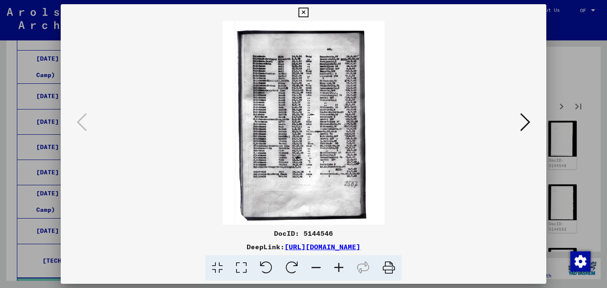
click at [340, 266] on icon at bounding box center [338, 268] width 23 height 26
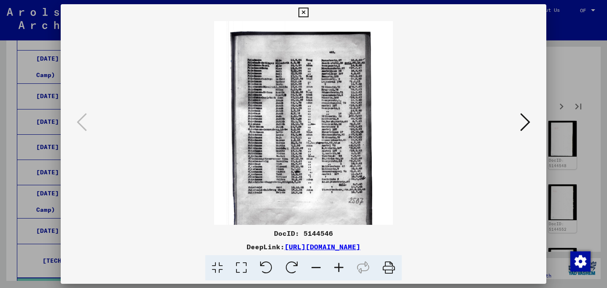
click at [340, 266] on icon at bounding box center [338, 268] width 23 height 26
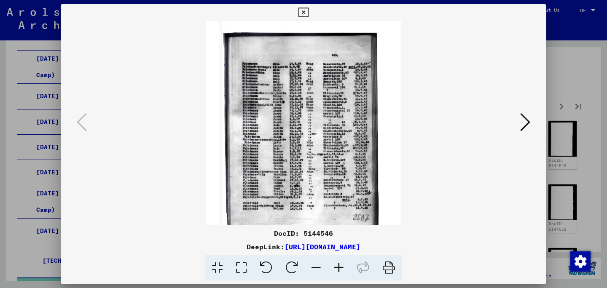
click at [340, 266] on icon at bounding box center [338, 268] width 23 height 26
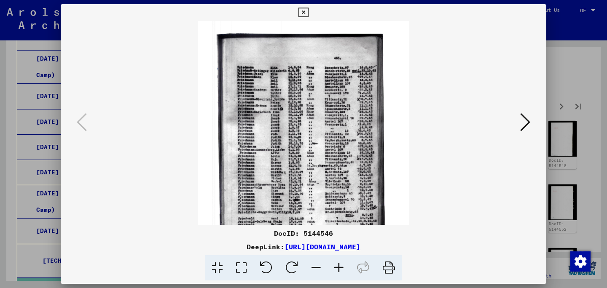
click at [340, 266] on icon at bounding box center [338, 268] width 23 height 26
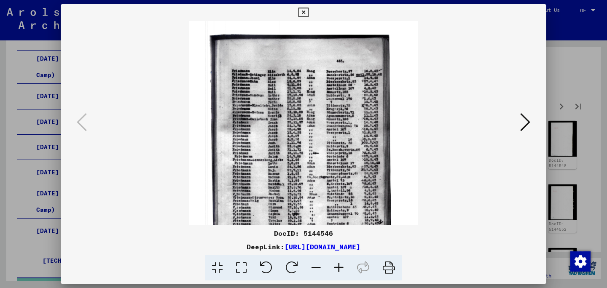
click at [340, 266] on icon at bounding box center [338, 268] width 23 height 26
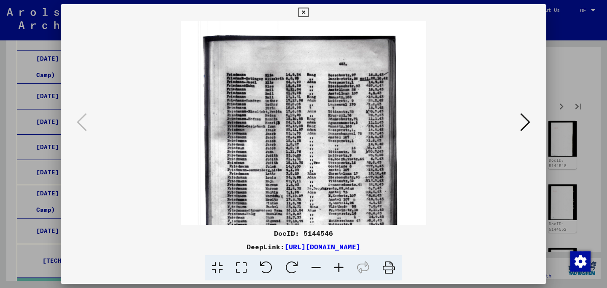
click at [340, 266] on icon at bounding box center [338, 268] width 23 height 26
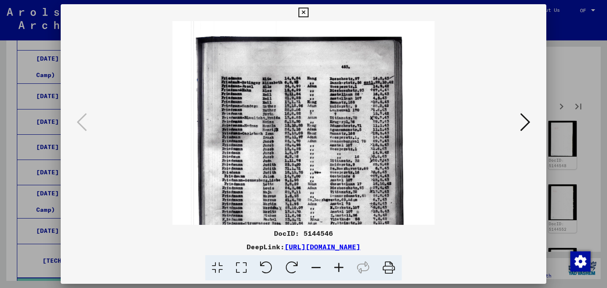
click at [526, 128] on icon at bounding box center [525, 122] width 10 height 20
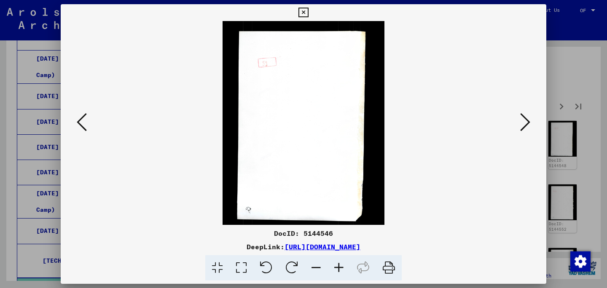
click at [526, 126] on icon at bounding box center [525, 122] width 10 height 20
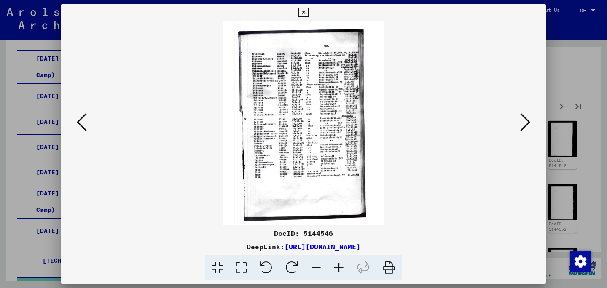
click at [333, 142] on img at bounding box center [303, 123] width 161 height 204
click at [337, 268] on icon at bounding box center [338, 268] width 23 height 26
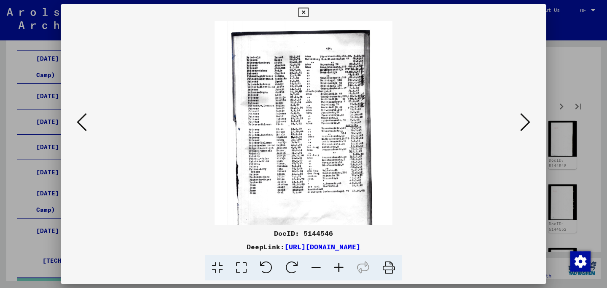
click at [337, 268] on icon at bounding box center [338, 268] width 23 height 26
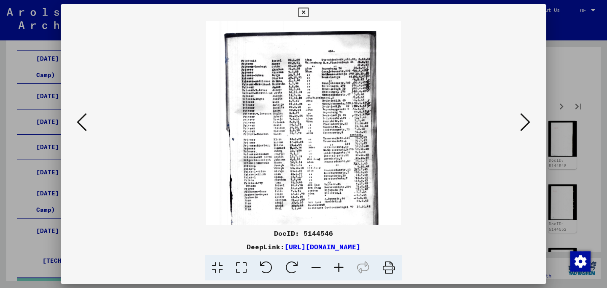
click at [337, 268] on icon at bounding box center [338, 268] width 23 height 26
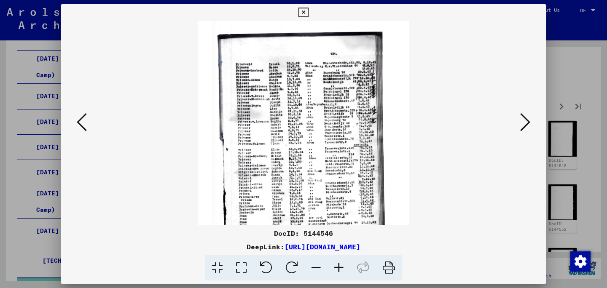
click at [337, 268] on icon at bounding box center [338, 268] width 23 height 26
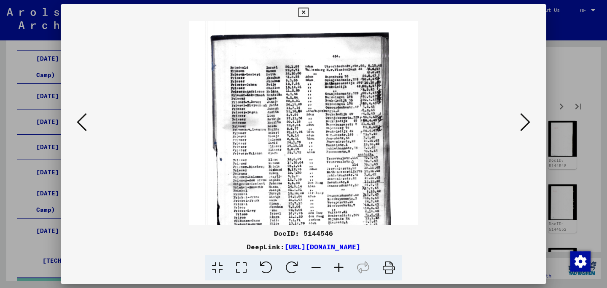
click at [337, 268] on icon at bounding box center [338, 268] width 23 height 26
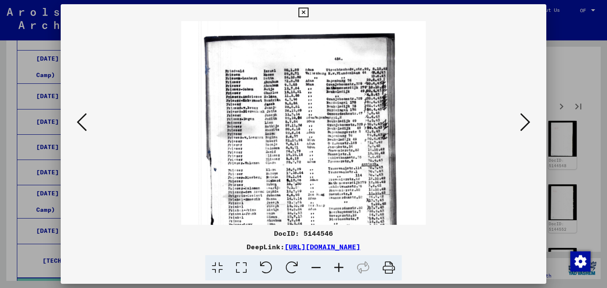
click at [525, 124] on icon at bounding box center [525, 122] width 10 height 20
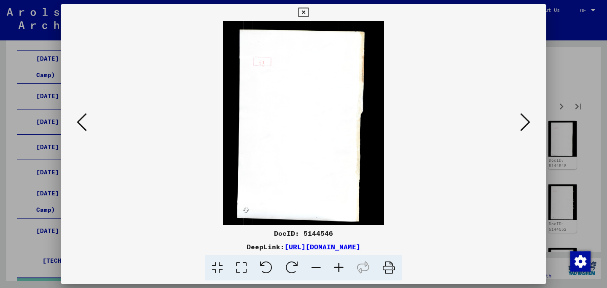
click at [525, 124] on icon at bounding box center [525, 122] width 10 height 20
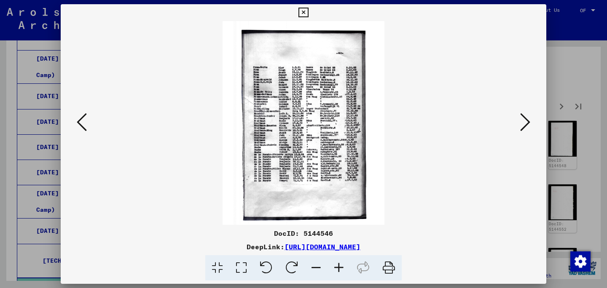
click at [525, 124] on icon at bounding box center [525, 122] width 10 height 20
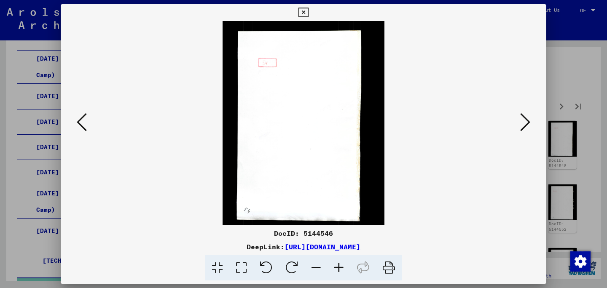
click at [525, 124] on icon at bounding box center [525, 122] width 10 height 20
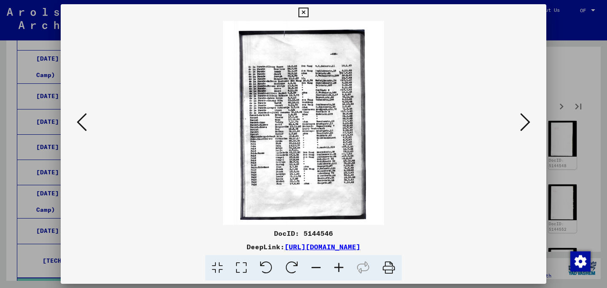
click at [525, 124] on icon at bounding box center [525, 122] width 10 height 20
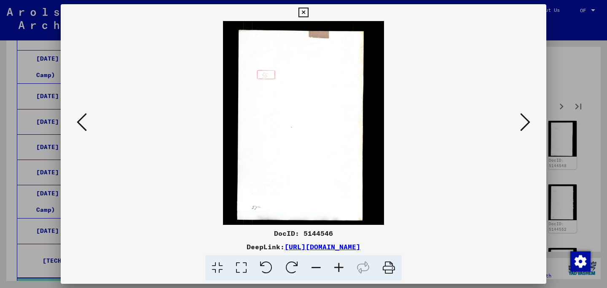
click at [525, 124] on icon at bounding box center [525, 122] width 10 height 20
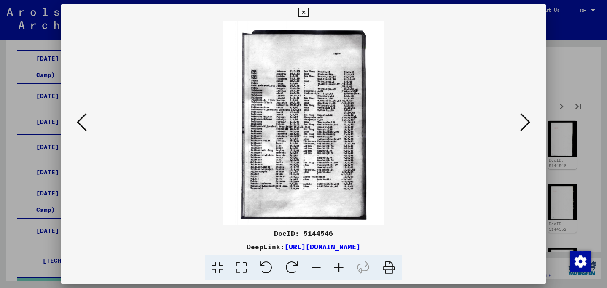
click at [525, 124] on icon at bounding box center [525, 122] width 10 height 20
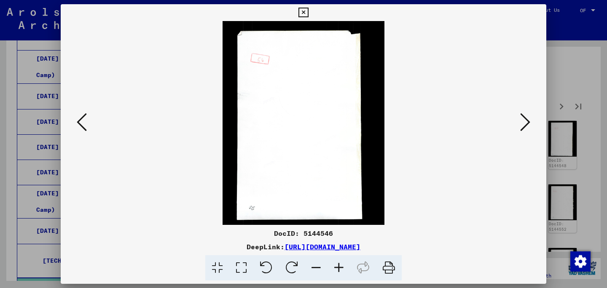
click at [581, 65] on div at bounding box center [303, 144] width 607 height 288
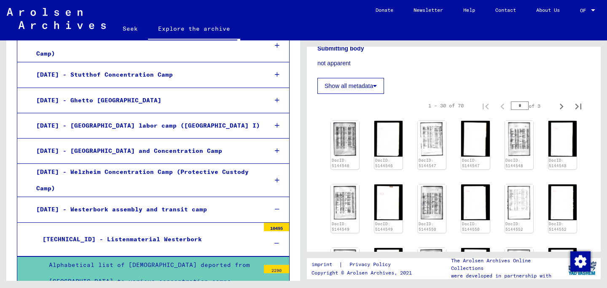
scroll to position [1807, 0]
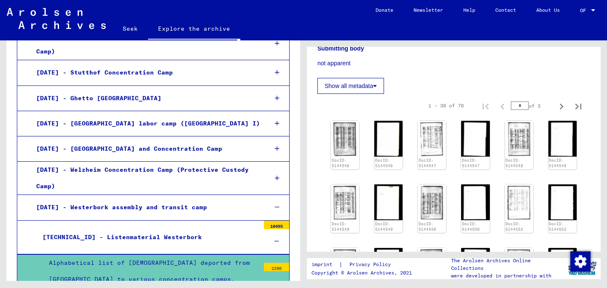
click at [182, 229] on div "[TECHNICAL_ID] - Listenmaterial Westerbork" at bounding box center [147, 237] width 223 height 16
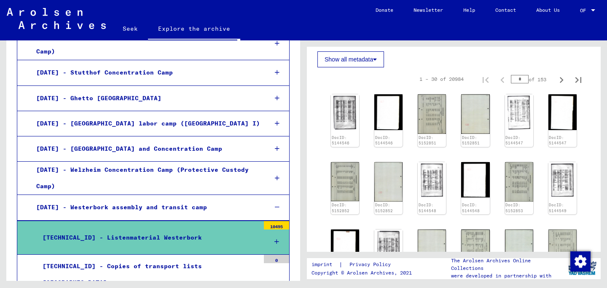
scroll to position [203, 0]
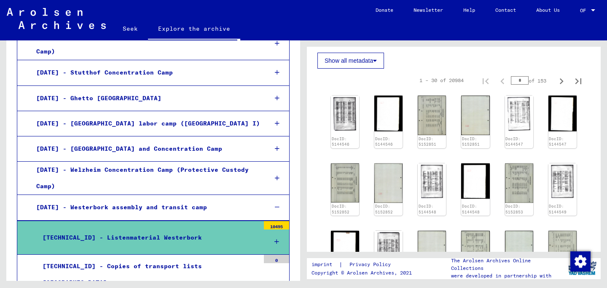
click at [236, 258] on div "[TECHNICAL_ID] - Copies of transport lists [GEOGRAPHIC_DATA]" at bounding box center [147, 274] width 223 height 33
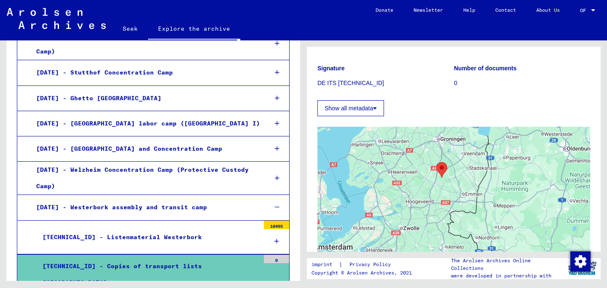
scroll to position [231, 0]
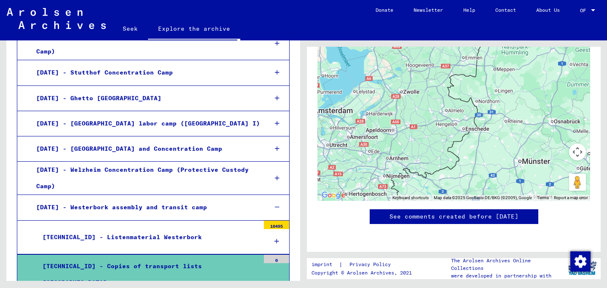
click at [164, 233] on font "[TECHNICAL_ID] - Listenmaterial Westerbork" at bounding box center [122, 237] width 159 height 8
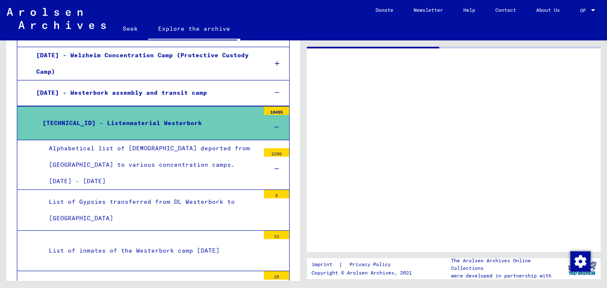
scroll to position [1925, 0]
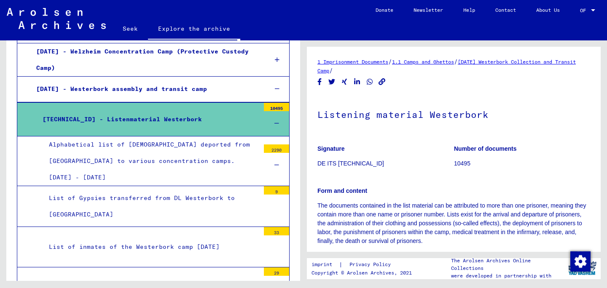
click at [182, 227] on mat-tree-node "List of inmates of the Westerbork camp [DATE] 33" at bounding box center [153, 247] width 273 height 40
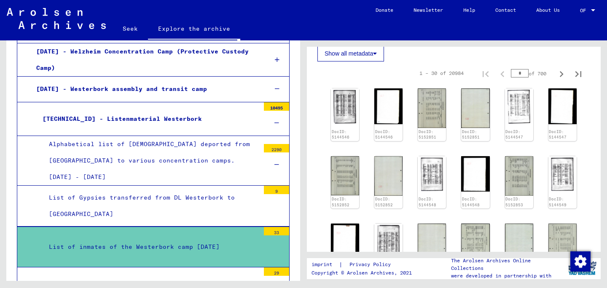
scroll to position [270, 0]
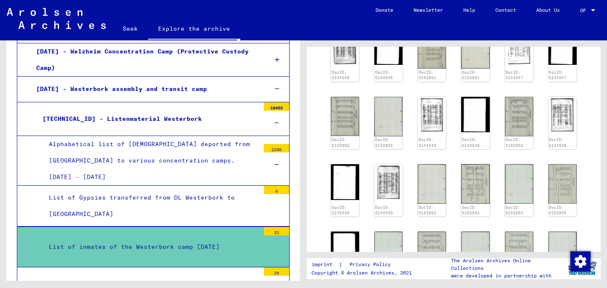
click at [210, 243] on font "List of inmates of the Westerbork camp [DATE]" at bounding box center [134, 247] width 171 height 8
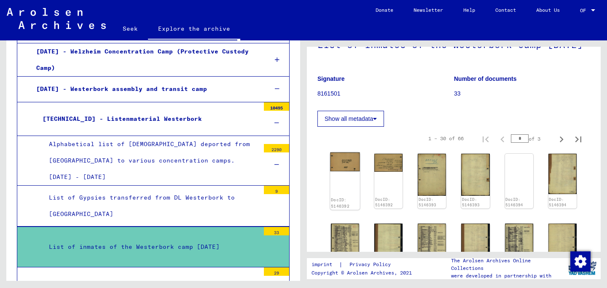
scroll to position [95, 0]
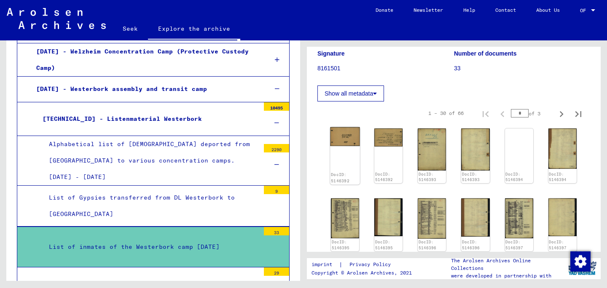
click at [339, 146] on img at bounding box center [345, 136] width 30 height 19
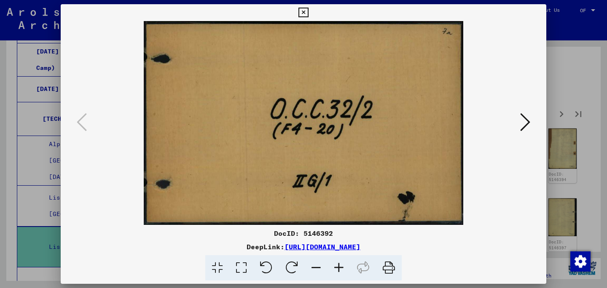
click at [520, 120] on button at bounding box center [525, 123] width 15 height 24
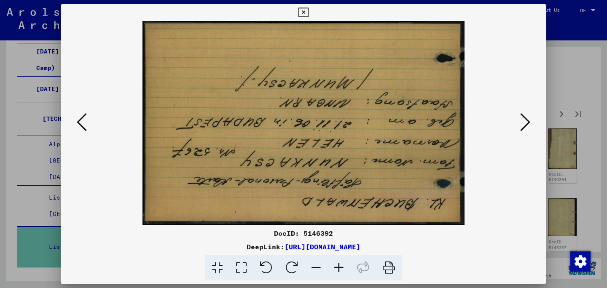
click at [520, 120] on button at bounding box center [525, 123] width 15 height 24
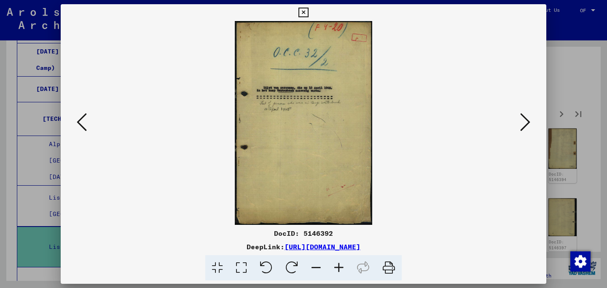
click at [520, 120] on button at bounding box center [525, 123] width 15 height 24
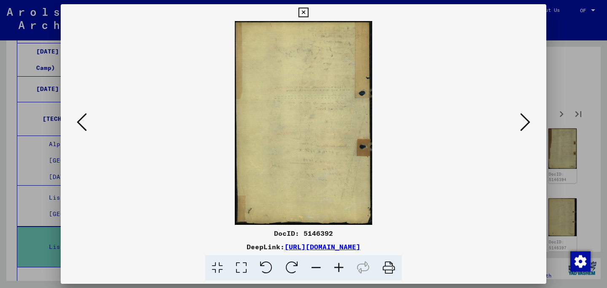
click at [520, 120] on button at bounding box center [525, 123] width 15 height 24
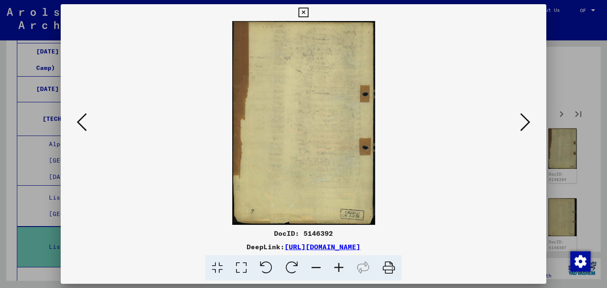
click at [520, 120] on button at bounding box center [525, 123] width 15 height 24
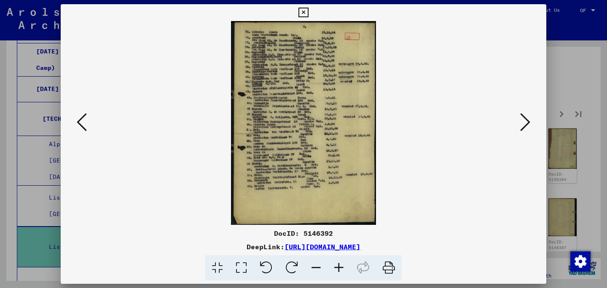
click at [520, 120] on button at bounding box center [525, 123] width 15 height 24
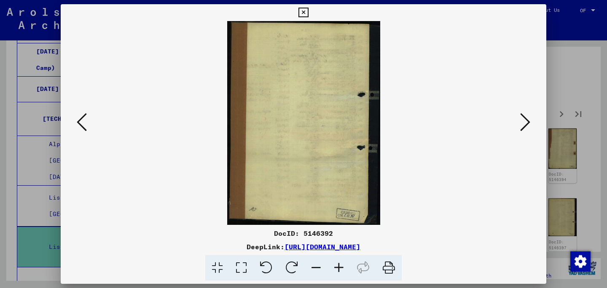
click at [520, 120] on button at bounding box center [525, 123] width 15 height 24
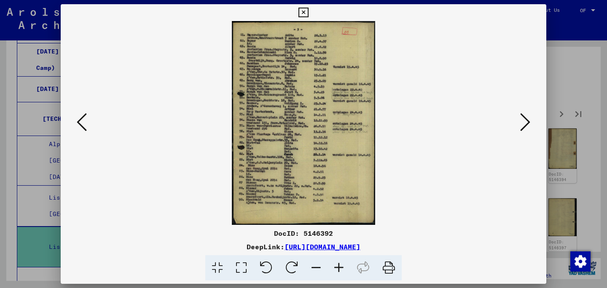
click at [520, 120] on button at bounding box center [525, 123] width 15 height 24
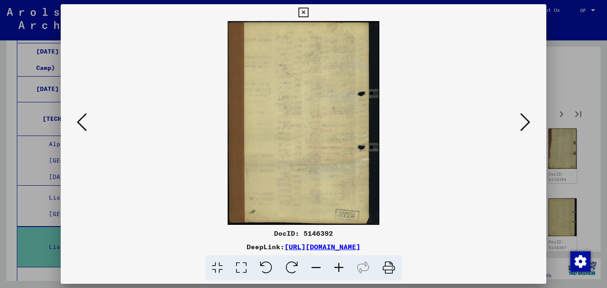
click at [520, 120] on button at bounding box center [525, 123] width 15 height 24
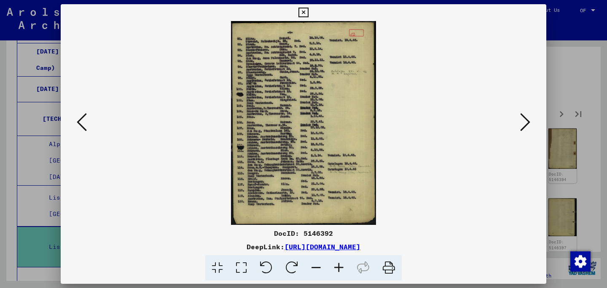
click at [520, 120] on button at bounding box center [525, 123] width 15 height 24
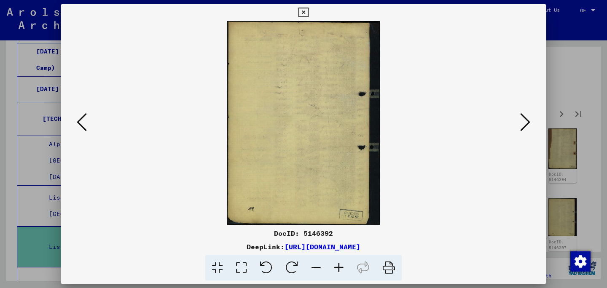
click at [602, 114] on div at bounding box center [303, 144] width 607 height 288
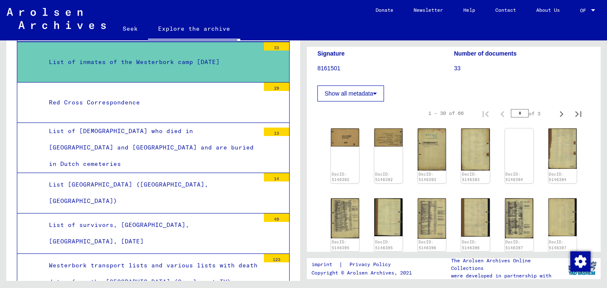
scroll to position [2111, 0]
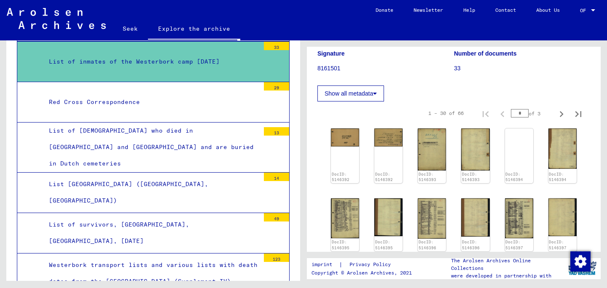
click at [174, 213] on mat-tree-node "List of survivors, [GEOGRAPHIC_DATA], [GEOGRAPHIC_DATA], [DATE] 49" at bounding box center [153, 233] width 273 height 40
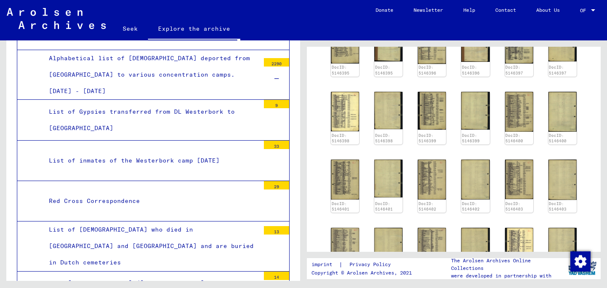
scroll to position [392, 0]
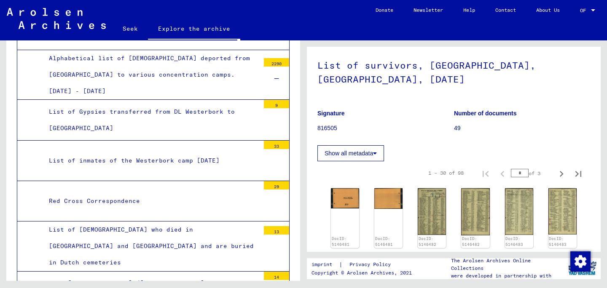
scroll to position [66, 0]
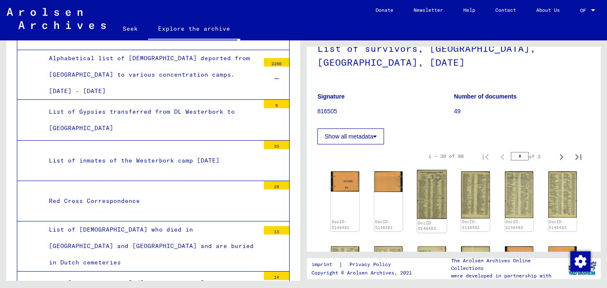
click at [429, 194] on img at bounding box center [432, 194] width 30 height 49
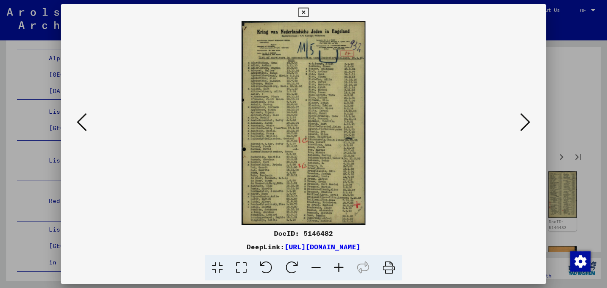
click at [333, 272] on icon at bounding box center [338, 268] width 23 height 26
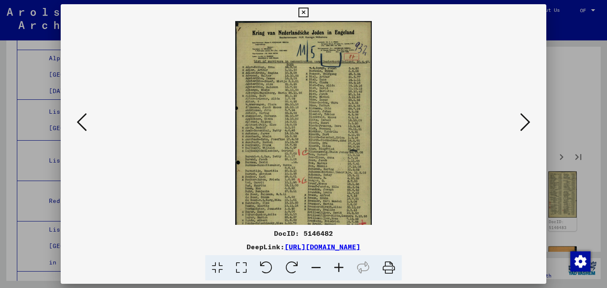
click at [333, 272] on icon at bounding box center [338, 268] width 23 height 26
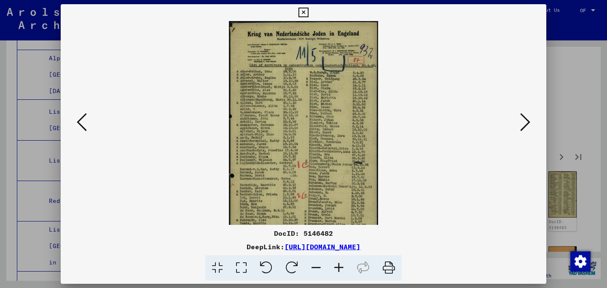
click at [333, 272] on icon at bounding box center [338, 268] width 23 height 26
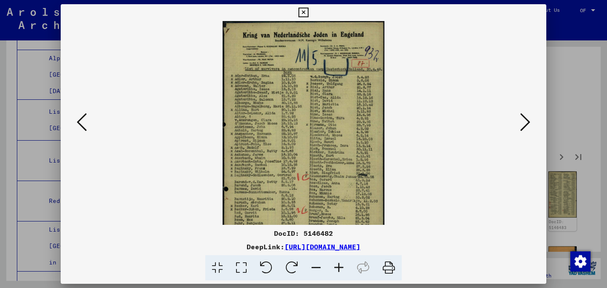
click at [333, 272] on icon at bounding box center [338, 268] width 23 height 26
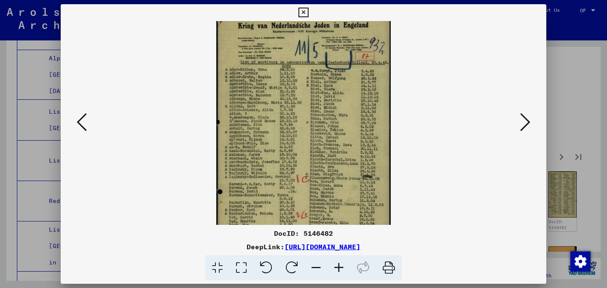
scroll to position [0, 0]
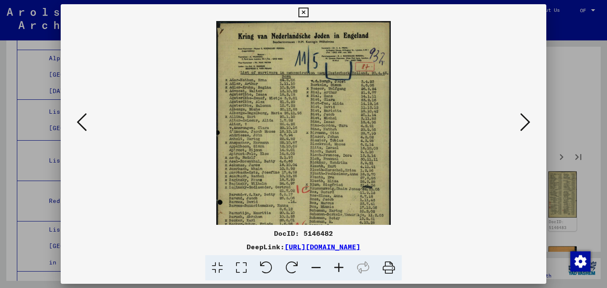
drag, startPoint x: 341, startPoint y: 164, endPoint x: 330, endPoint y: 156, distance: 13.1
click at [330, 156] on img at bounding box center [303, 165] width 174 height 288
click at [525, 127] on icon at bounding box center [525, 122] width 10 height 20
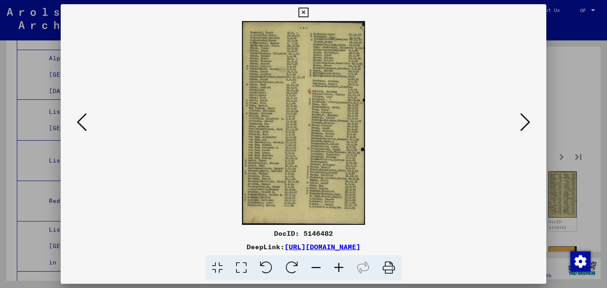
click at [525, 127] on icon at bounding box center [525, 122] width 10 height 20
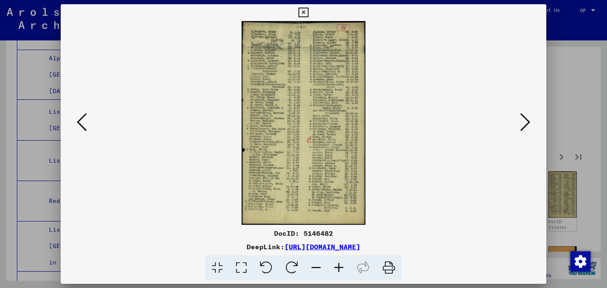
click at [525, 127] on icon at bounding box center [525, 122] width 10 height 20
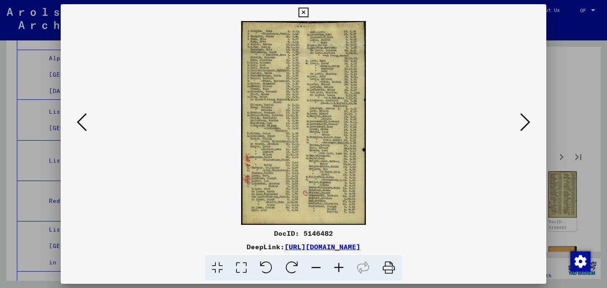
click at [525, 127] on icon at bounding box center [525, 122] width 10 height 20
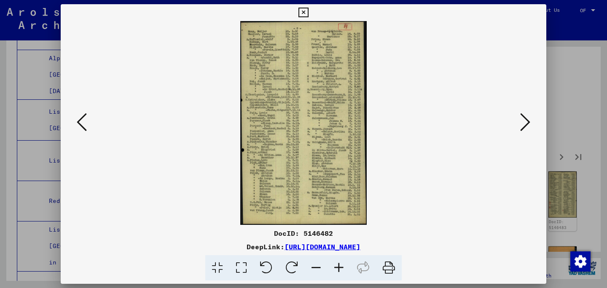
click at [525, 127] on icon at bounding box center [525, 122] width 10 height 20
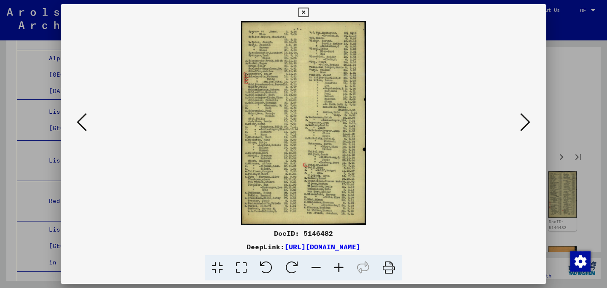
click at [525, 127] on icon at bounding box center [525, 122] width 10 height 20
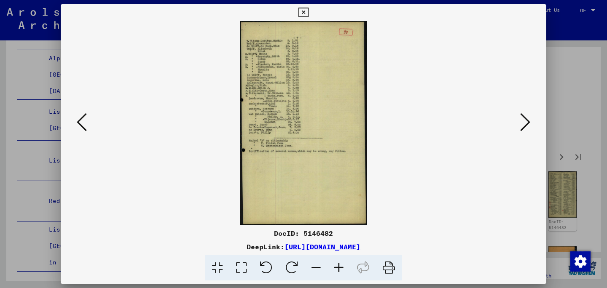
click at [77, 124] on icon at bounding box center [82, 122] width 10 height 20
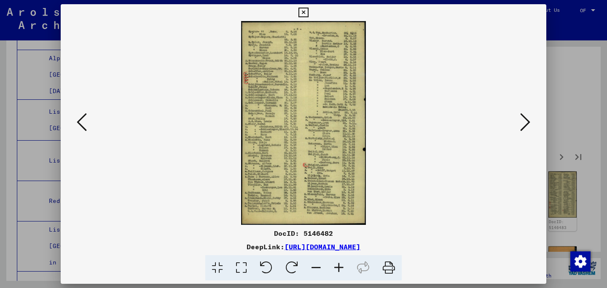
click at [77, 124] on icon at bounding box center [82, 122] width 10 height 20
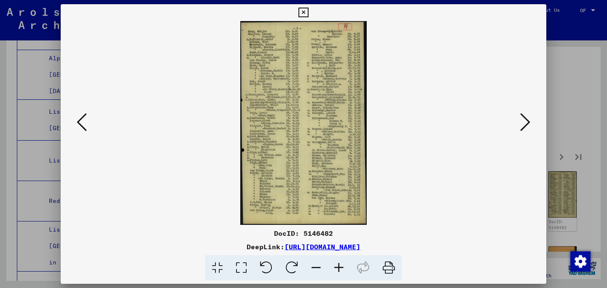
click at [529, 125] on icon at bounding box center [525, 122] width 10 height 20
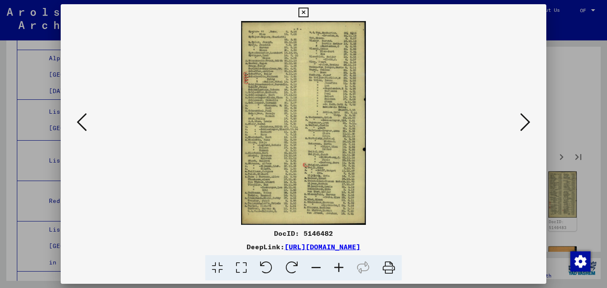
click at [529, 125] on icon at bounding box center [525, 122] width 10 height 20
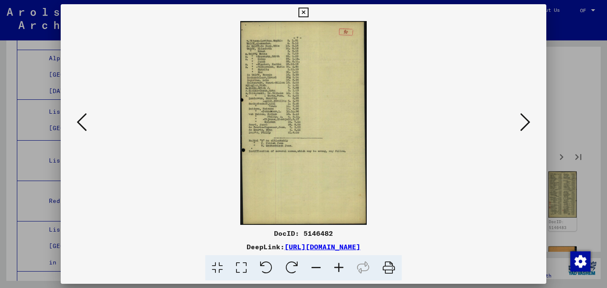
click at [529, 125] on icon at bounding box center [525, 122] width 10 height 20
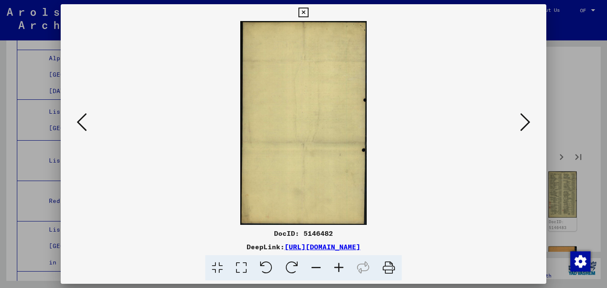
click at [529, 125] on icon at bounding box center [525, 122] width 10 height 20
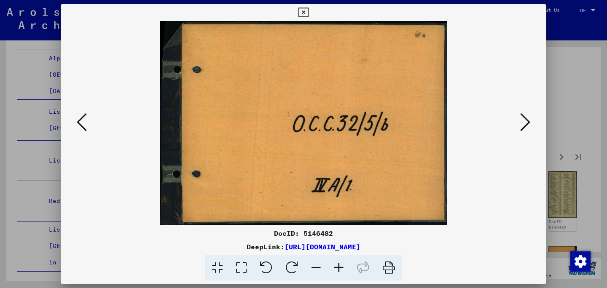
click at [529, 125] on icon at bounding box center [525, 122] width 10 height 20
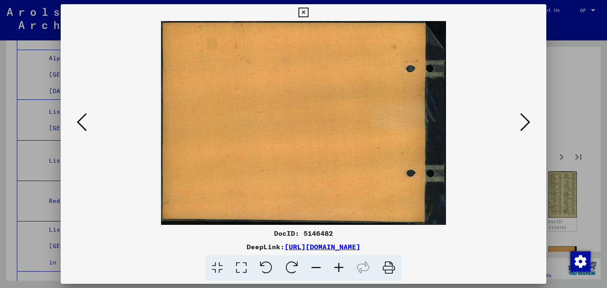
click at [529, 125] on icon at bounding box center [525, 122] width 10 height 20
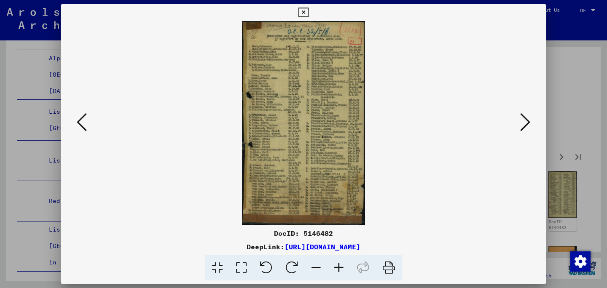
click at [529, 125] on icon at bounding box center [525, 122] width 10 height 20
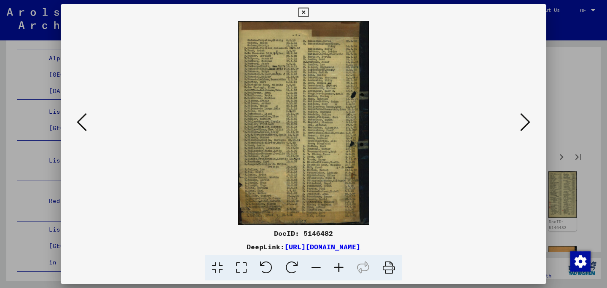
click at [529, 125] on icon at bounding box center [525, 122] width 10 height 20
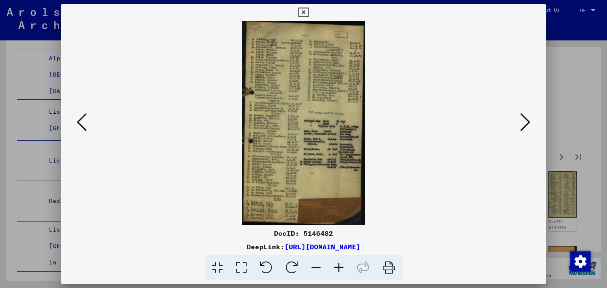
click at [529, 125] on icon at bounding box center [525, 122] width 10 height 20
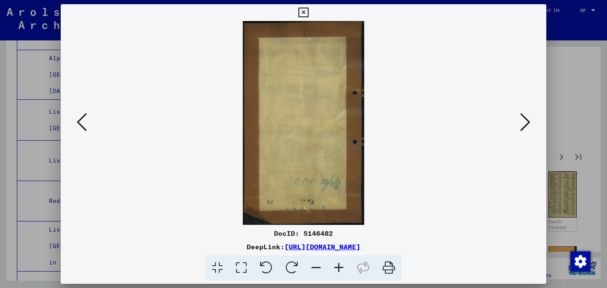
click at [529, 125] on icon at bounding box center [525, 122] width 10 height 20
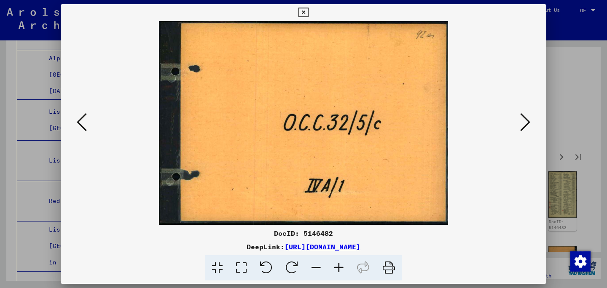
click at [529, 125] on icon at bounding box center [525, 122] width 10 height 20
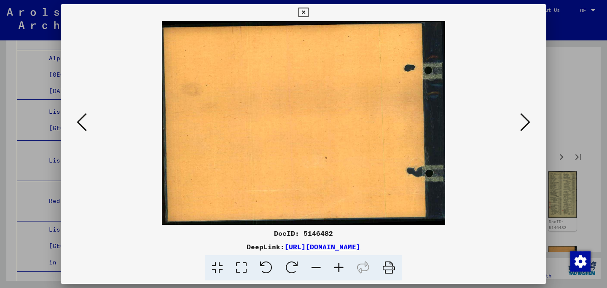
click at [529, 125] on icon at bounding box center [525, 122] width 10 height 20
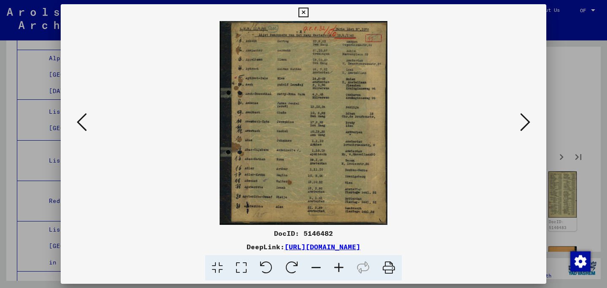
click at [529, 125] on icon at bounding box center [525, 122] width 10 height 20
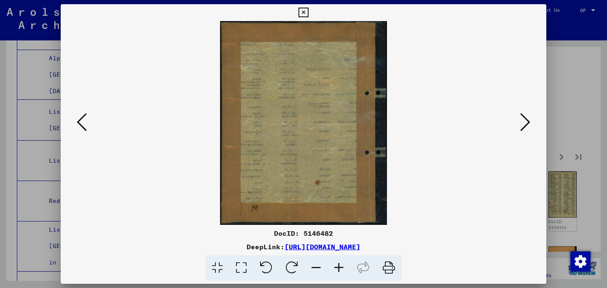
click at [529, 125] on icon at bounding box center [525, 122] width 10 height 20
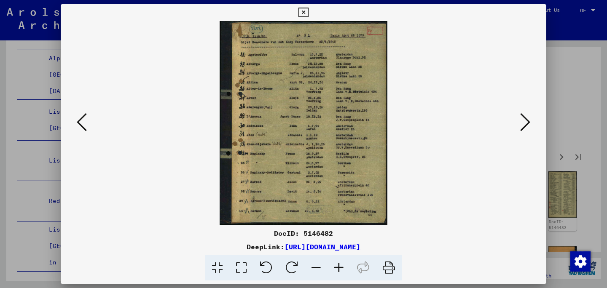
click at [529, 125] on icon at bounding box center [525, 122] width 10 height 20
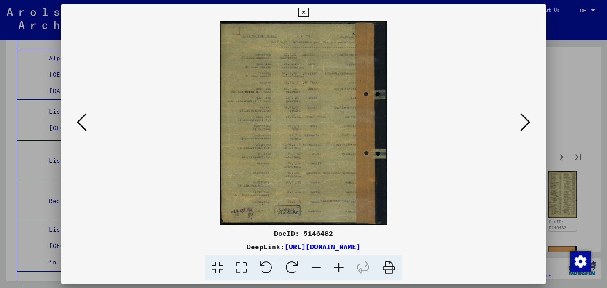
click at [529, 125] on icon at bounding box center [525, 122] width 10 height 20
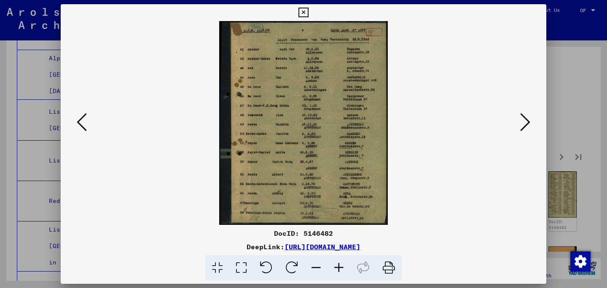
click at [529, 125] on icon at bounding box center [525, 122] width 10 height 20
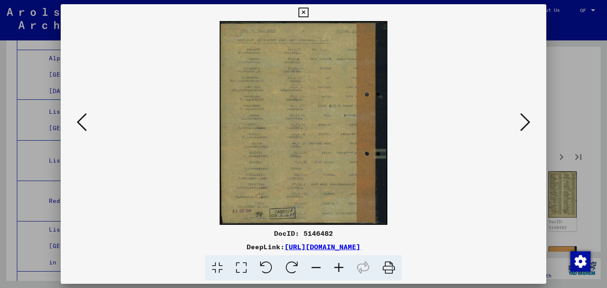
click at [529, 125] on icon at bounding box center [525, 122] width 10 height 20
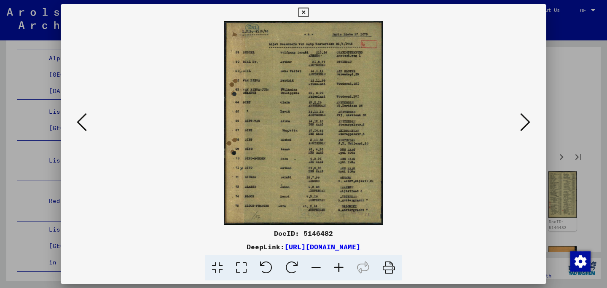
click at [529, 125] on icon at bounding box center [525, 122] width 10 height 20
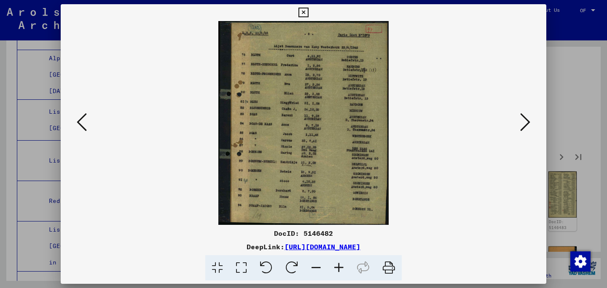
click at [529, 125] on icon at bounding box center [525, 122] width 10 height 20
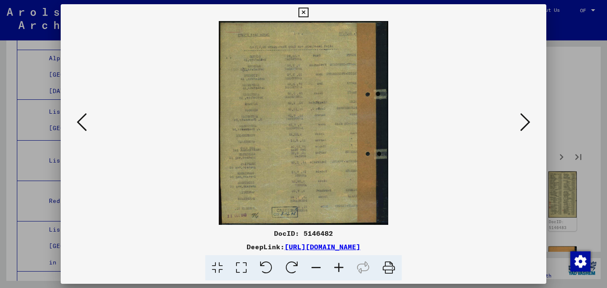
click at [529, 125] on icon at bounding box center [525, 122] width 10 height 20
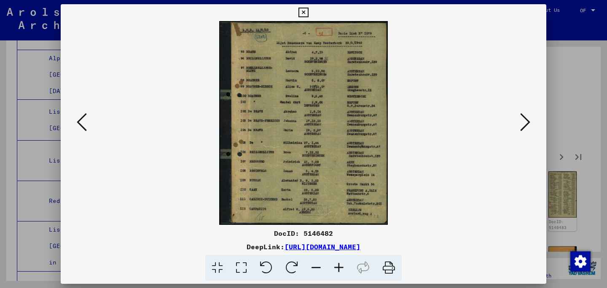
click at [529, 125] on icon at bounding box center [525, 122] width 10 height 20
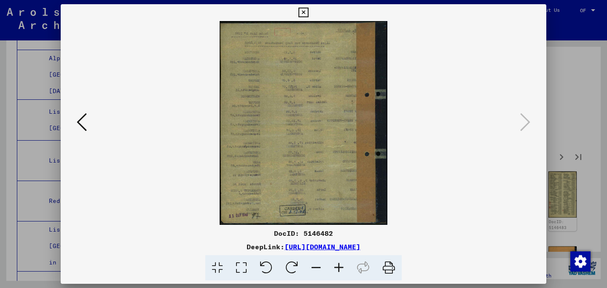
click at [570, 115] on div at bounding box center [303, 144] width 607 height 288
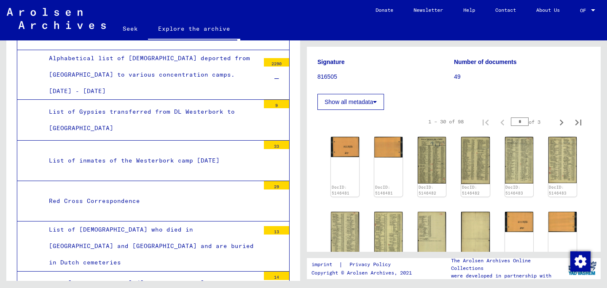
scroll to position [104, 0]
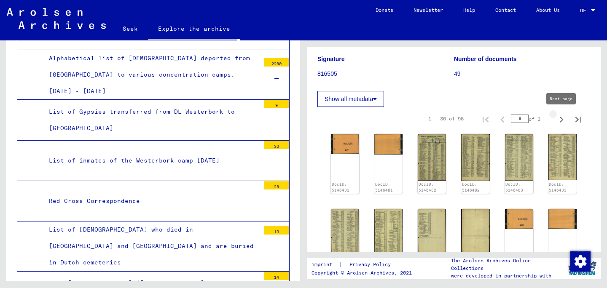
click at [561, 121] on icon "Next page" at bounding box center [562, 120] width 4 height 6
type input "*"
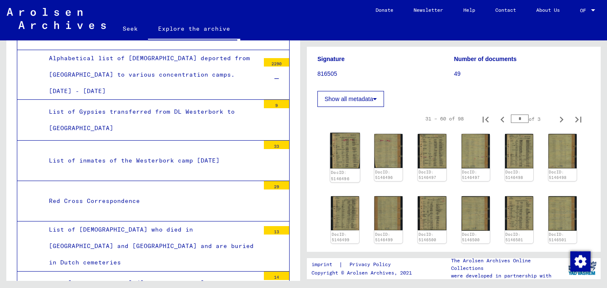
click at [346, 148] on div "DocID: 5146496" at bounding box center [345, 157] width 30 height 49
click at [346, 149] on img at bounding box center [345, 151] width 30 height 36
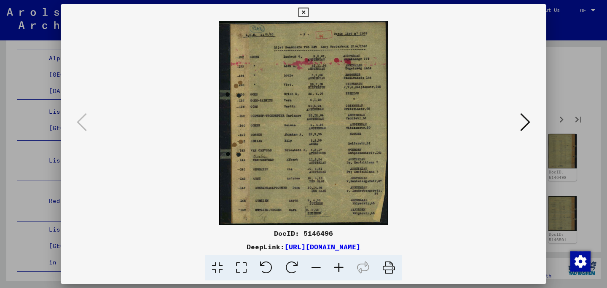
click at [524, 119] on icon at bounding box center [525, 122] width 10 height 20
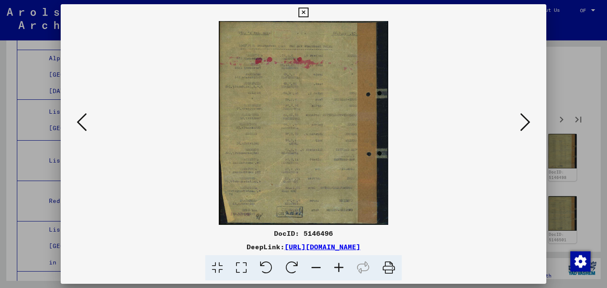
click at [524, 119] on icon at bounding box center [525, 122] width 10 height 20
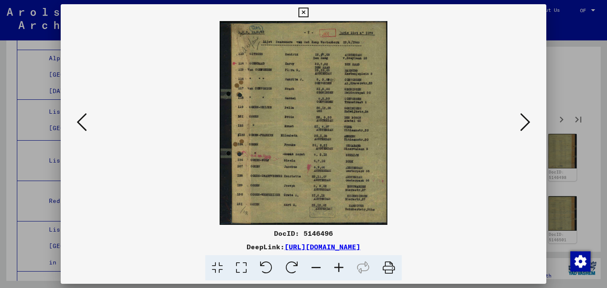
click at [524, 119] on icon at bounding box center [525, 122] width 10 height 20
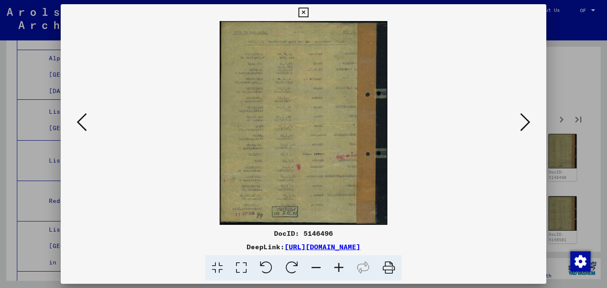
click at [524, 119] on icon at bounding box center [525, 122] width 10 height 20
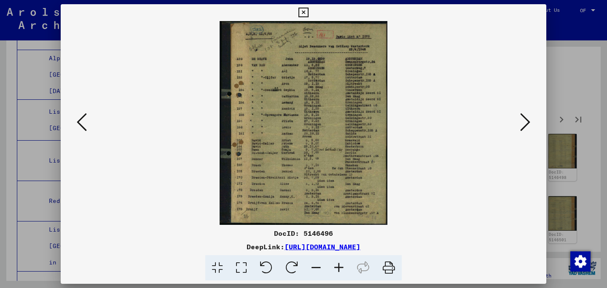
click at [524, 120] on icon at bounding box center [525, 122] width 10 height 20
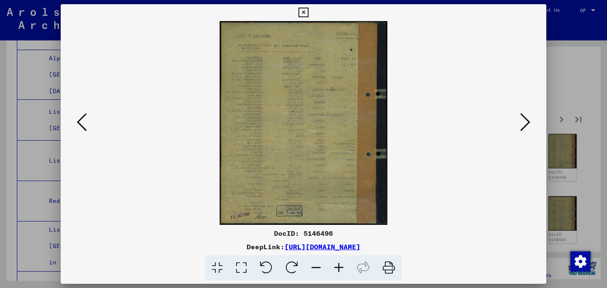
click at [524, 120] on icon at bounding box center [525, 122] width 10 height 20
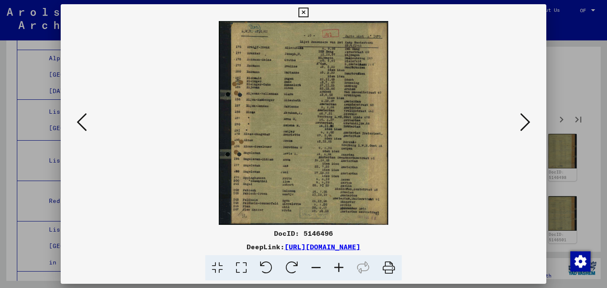
click at [524, 120] on icon at bounding box center [525, 122] width 10 height 20
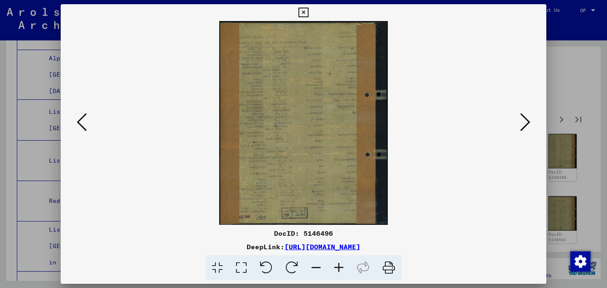
click at [524, 120] on icon at bounding box center [525, 122] width 10 height 20
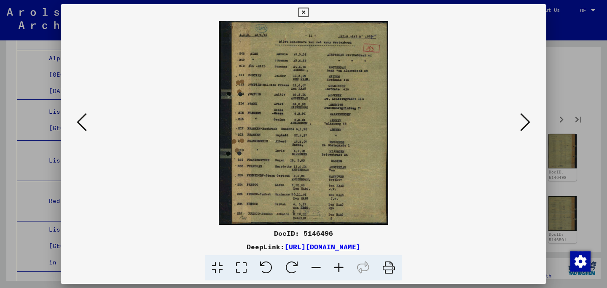
click at [524, 120] on icon at bounding box center [525, 122] width 10 height 20
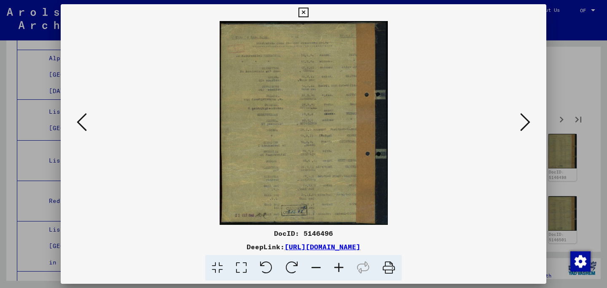
click at [524, 120] on icon at bounding box center [525, 122] width 10 height 20
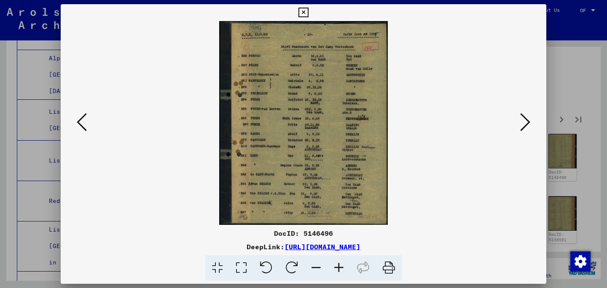
click at [524, 120] on icon at bounding box center [525, 122] width 10 height 20
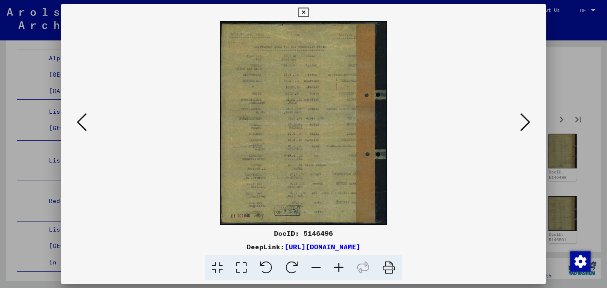
click at [524, 120] on icon at bounding box center [525, 122] width 10 height 20
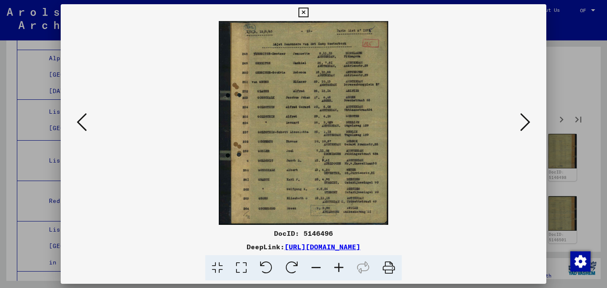
click at [524, 120] on icon at bounding box center [525, 122] width 10 height 20
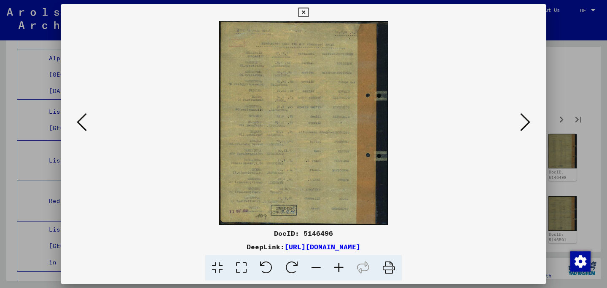
click at [524, 120] on icon at bounding box center [525, 122] width 10 height 20
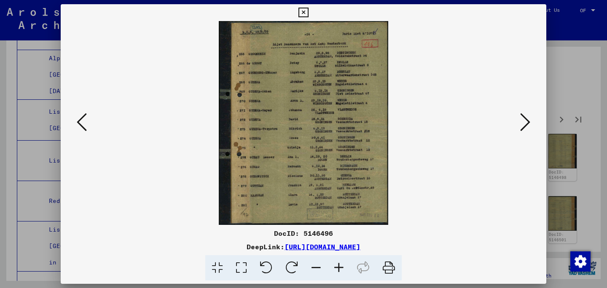
click at [524, 120] on icon at bounding box center [525, 122] width 10 height 20
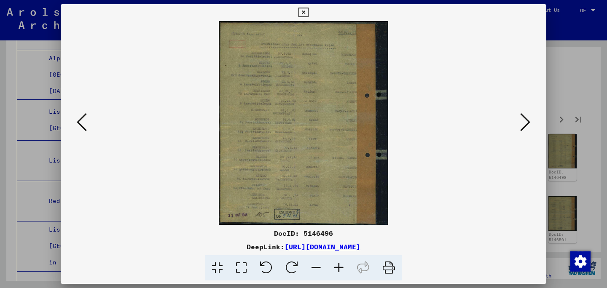
click at [524, 120] on icon at bounding box center [525, 122] width 10 height 20
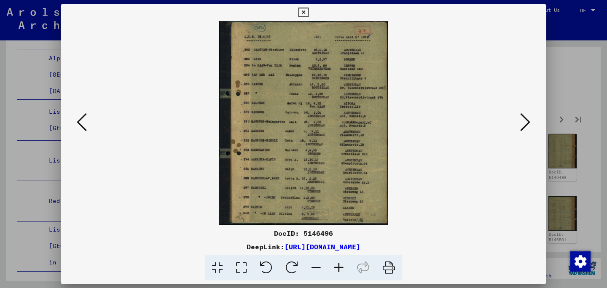
click at [524, 121] on icon at bounding box center [525, 122] width 10 height 20
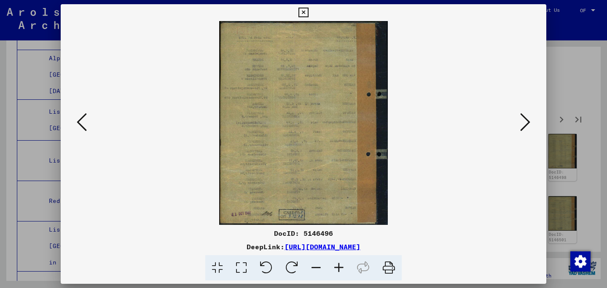
click at [524, 121] on icon at bounding box center [525, 122] width 10 height 20
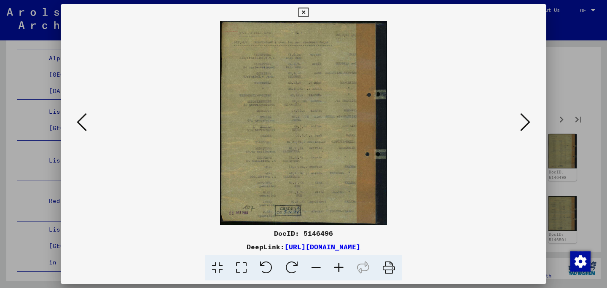
click at [524, 121] on icon at bounding box center [525, 122] width 10 height 20
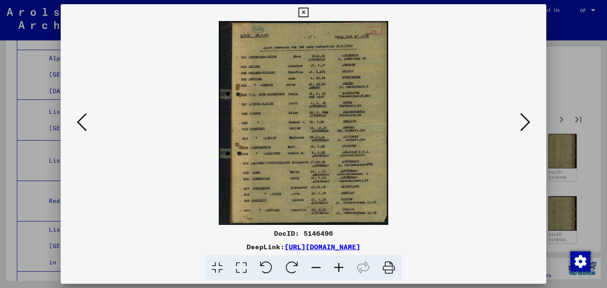
click at [524, 121] on icon at bounding box center [525, 122] width 10 height 20
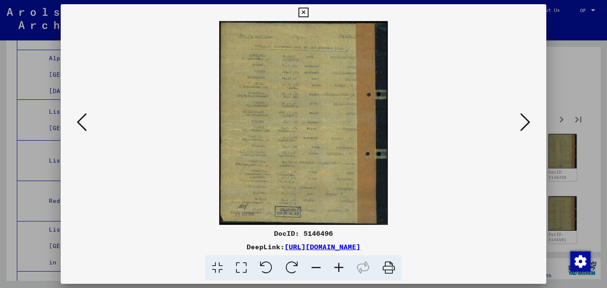
click at [524, 121] on icon at bounding box center [525, 122] width 10 height 20
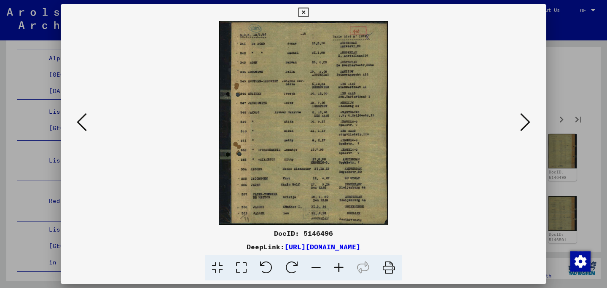
click at [524, 121] on icon at bounding box center [525, 122] width 10 height 20
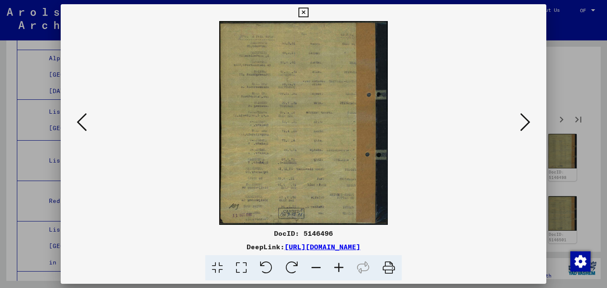
click at [524, 121] on icon at bounding box center [525, 122] width 10 height 20
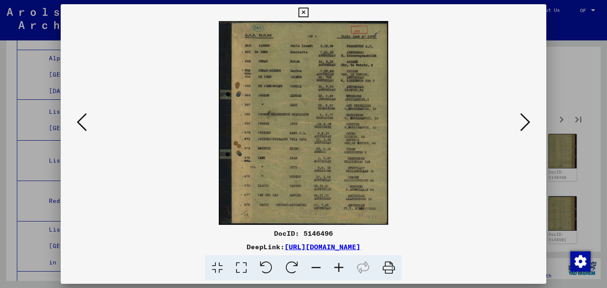
click at [524, 121] on icon at bounding box center [525, 122] width 10 height 20
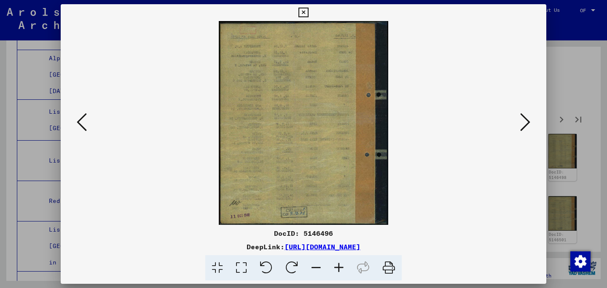
click at [524, 121] on icon at bounding box center [525, 122] width 10 height 20
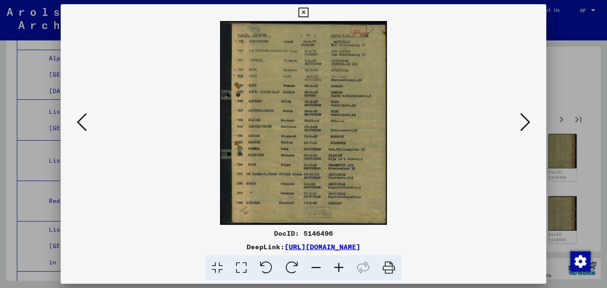
click at [524, 121] on icon at bounding box center [525, 122] width 10 height 20
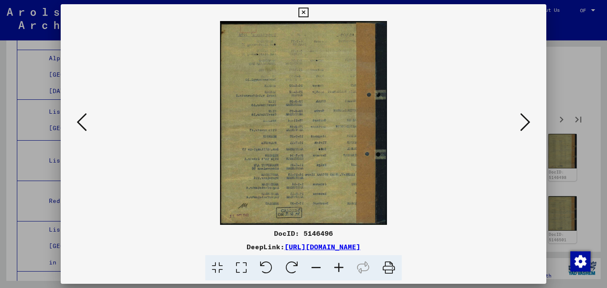
click at [524, 121] on icon at bounding box center [525, 122] width 10 height 20
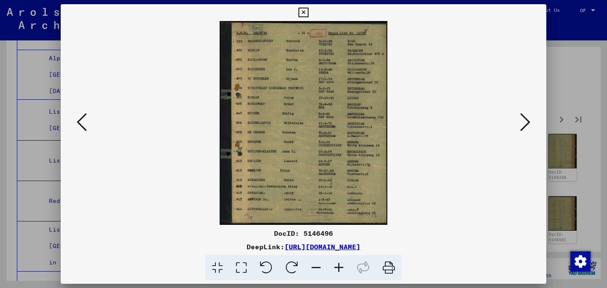
click at [524, 121] on icon at bounding box center [525, 122] width 10 height 20
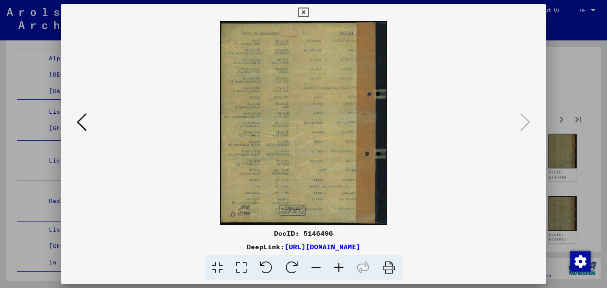
click at [570, 69] on div at bounding box center [303, 144] width 607 height 288
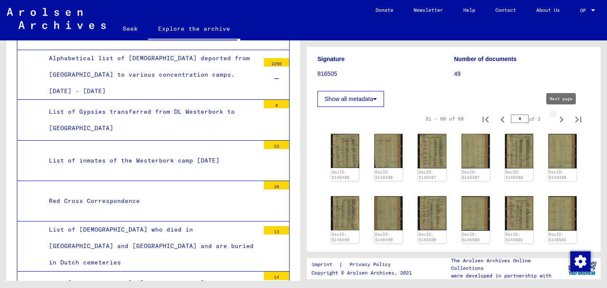
click at [562, 116] on icon "Next page" at bounding box center [561, 120] width 12 height 12
type input "*"
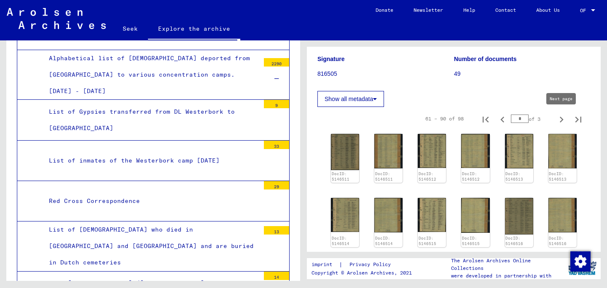
click at [559, 122] on icon "Next page" at bounding box center [561, 120] width 12 height 12
type input "*"
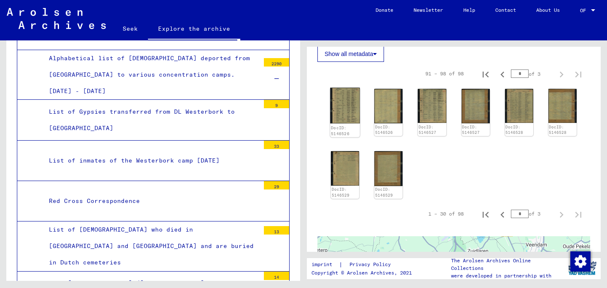
scroll to position [150, 0]
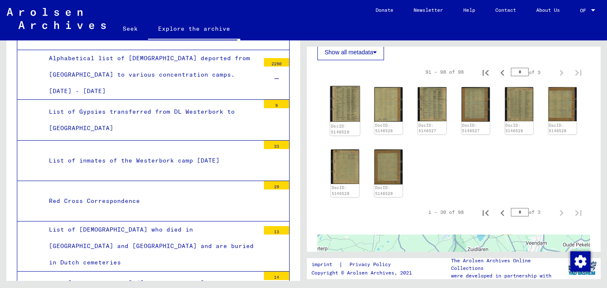
click at [353, 107] on img at bounding box center [345, 104] width 30 height 36
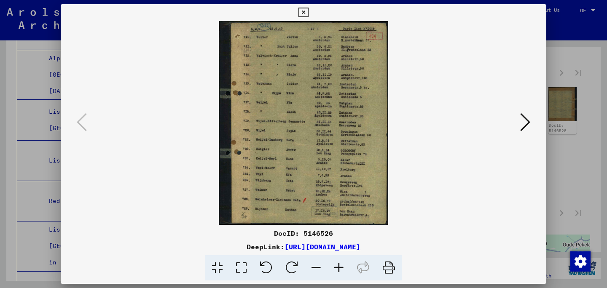
click at [528, 123] on icon at bounding box center [525, 122] width 10 height 20
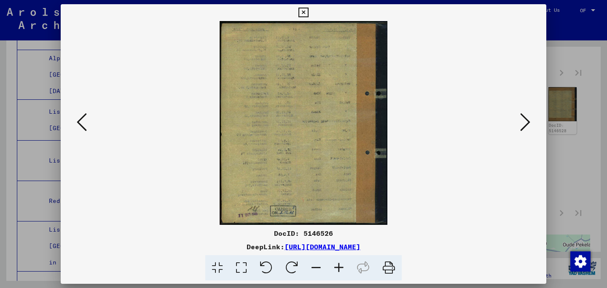
click at [528, 123] on icon at bounding box center [525, 122] width 10 height 20
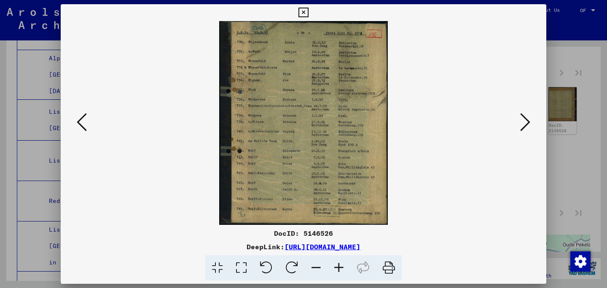
click at [528, 123] on icon at bounding box center [525, 122] width 10 height 20
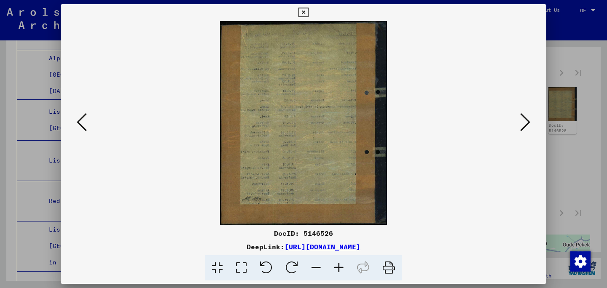
click at [528, 123] on icon at bounding box center [525, 122] width 10 height 20
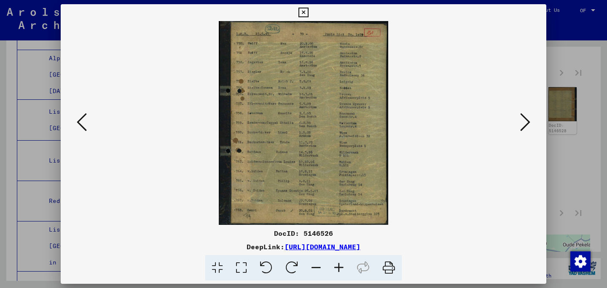
click at [528, 123] on icon at bounding box center [525, 122] width 10 height 20
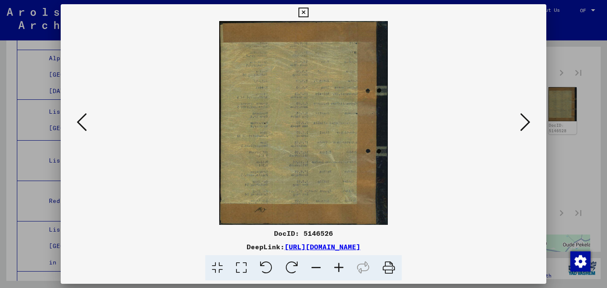
click at [528, 123] on icon at bounding box center [525, 122] width 10 height 20
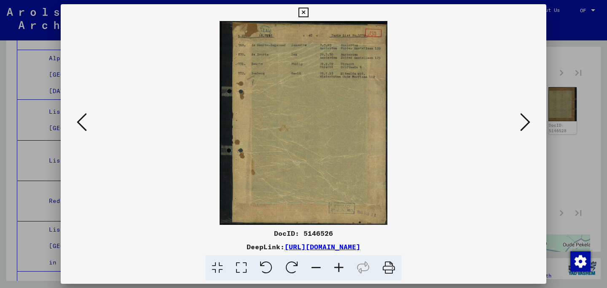
click at [528, 123] on icon at bounding box center [525, 122] width 10 height 20
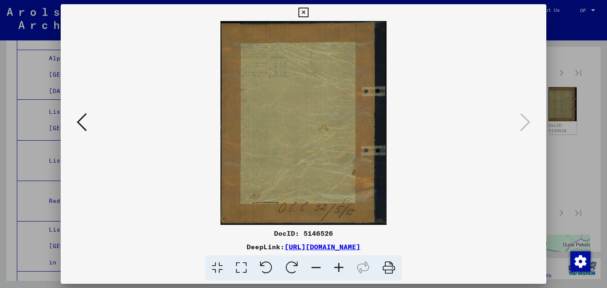
click at [585, 144] on div at bounding box center [303, 144] width 607 height 288
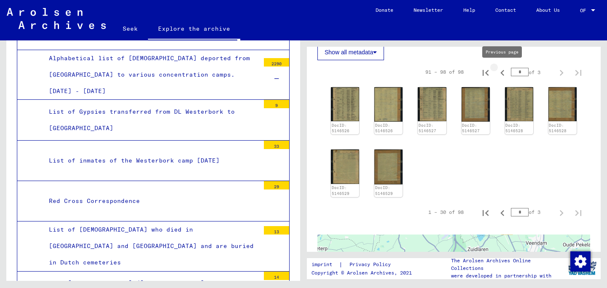
click at [502, 75] on icon "Previous page" at bounding box center [502, 73] width 12 height 12
type input "*"
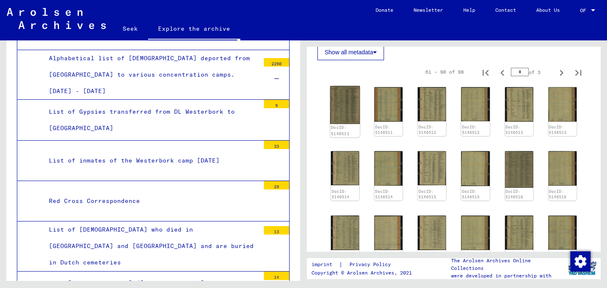
click at [353, 106] on img at bounding box center [345, 105] width 30 height 38
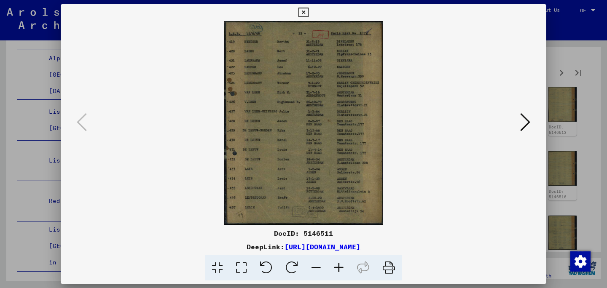
click at [519, 127] on button at bounding box center [525, 123] width 15 height 24
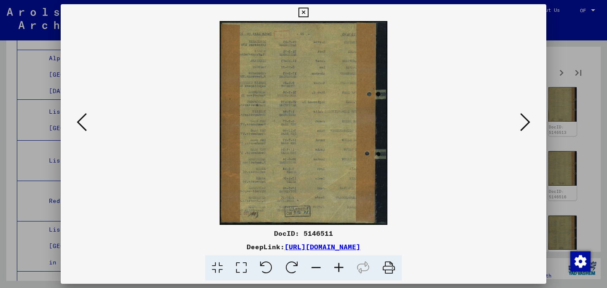
click at [519, 127] on button at bounding box center [525, 123] width 15 height 24
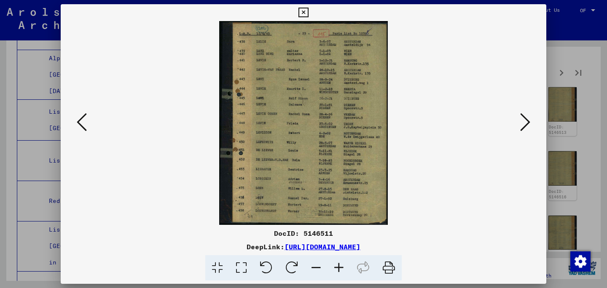
click at [519, 127] on button at bounding box center [525, 123] width 15 height 24
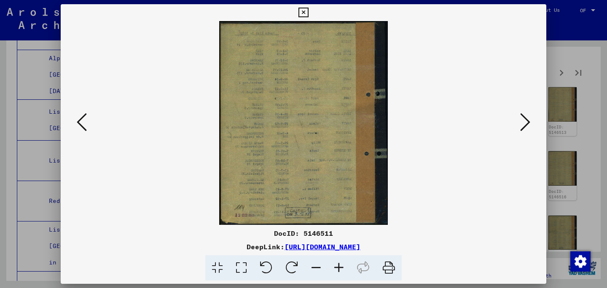
click at [519, 127] on button at bounding box center [525, 123] width 15 height 24
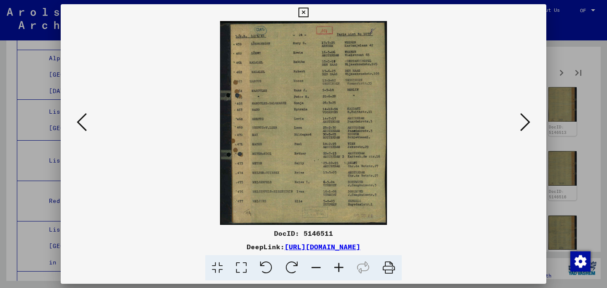
click at [519, 128] on button at bounding box center [525, 123] width 15 height 24
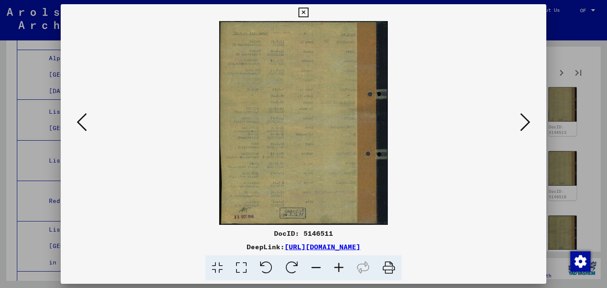
click at [519, 128] on button at bounding box center [525, 123] width 15 height 24
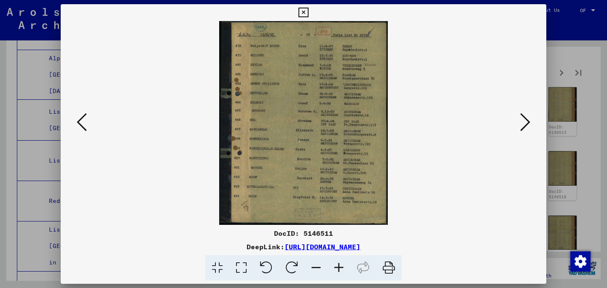
click at [519, 128] on button at bounding box center [525, 123] width 15 height 24
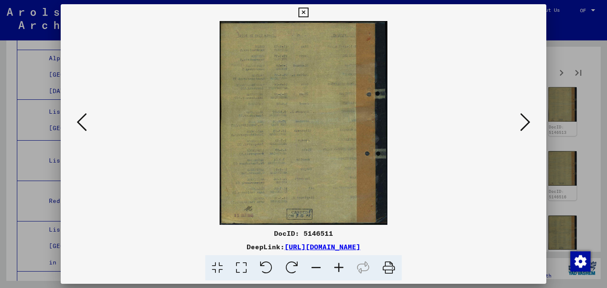
click at [519, 128] on button at bounding box center [525, 123] width 15 height 24
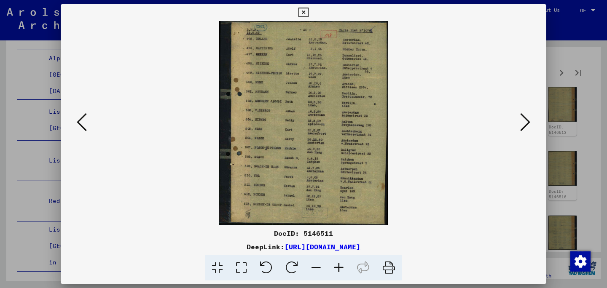
click at [519, 128] on button at bounding box center [525, 123] width 15 height 24
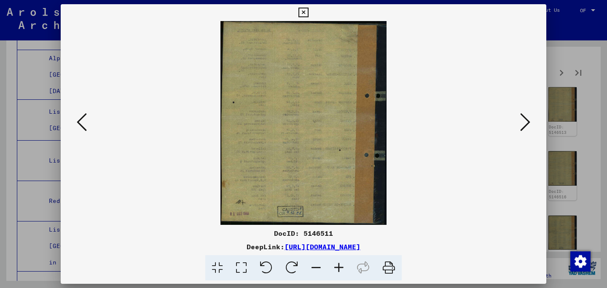
click at [519, 128] on button at bounding box center [525, 123] width 15 height 24
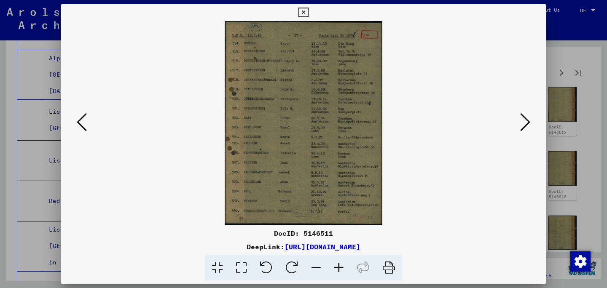
click at [519, 128] on button at bounding box center [525, 123] width 15 height 24
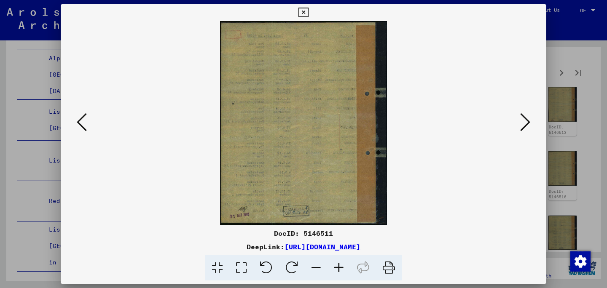
click at [519, 128] on button at bounding box center [525, 123] width 15 height 24
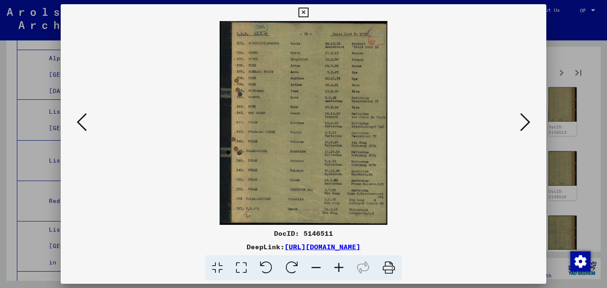
click at [519, 128] on button at bounding box center [525, 123] width 15 height 24
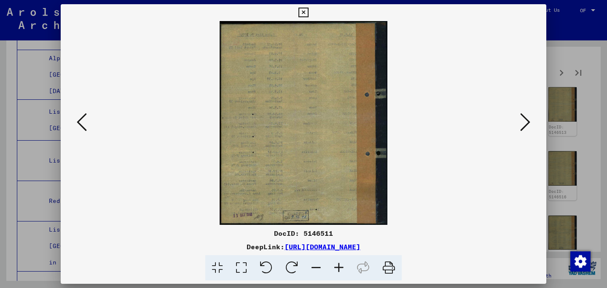
click at [519, 128] on button at bounding box center [525, 123] width 15 height 24
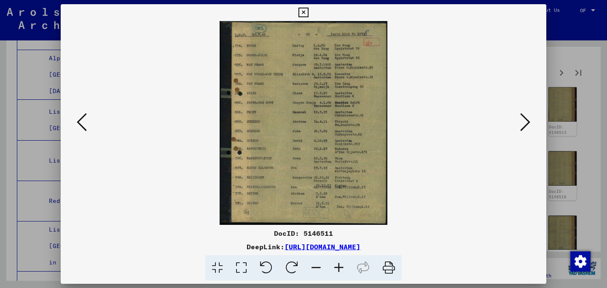
click at [519, 128] on button at bounding box center [525, 123] width 15 height 24
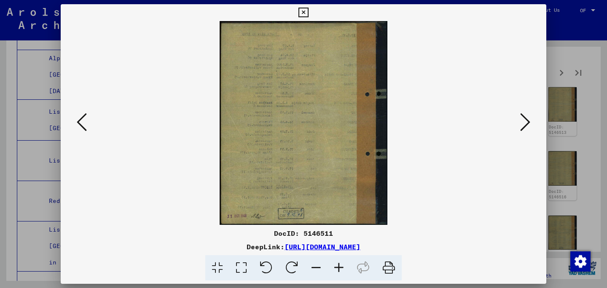
click at [519, 128] on button at bounding box center [525, 123] width 15 height 24
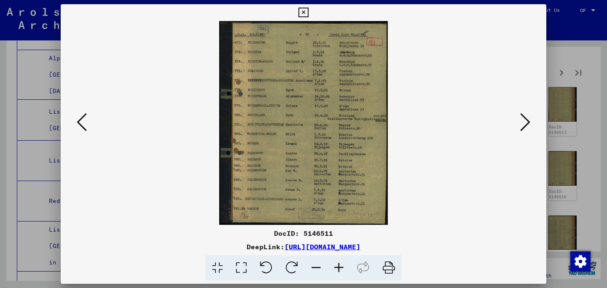
click at [519, 128] on button at bounding box center [525, 123] width 15 height 24
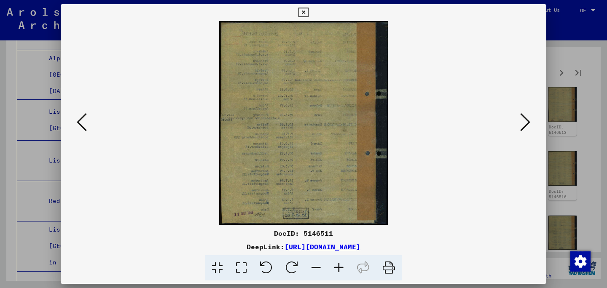
click at [519, 128] on button at bounding box center [525, 123] width 15 height 24
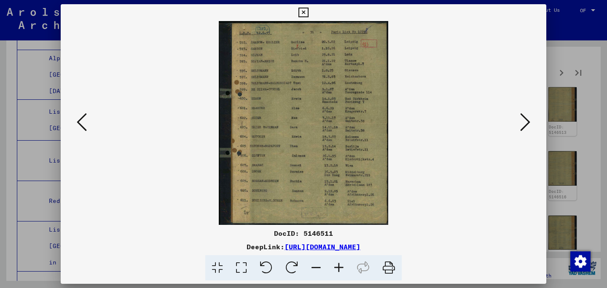
click at [519, 128] on button at bounding box center [525, 123] width 15 height 24
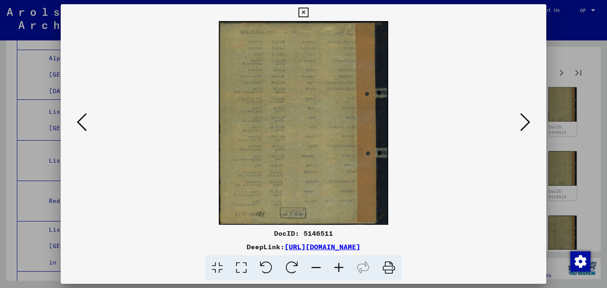
click at [519, 128] on button at bounding box center [525, 123] width 15 height 24
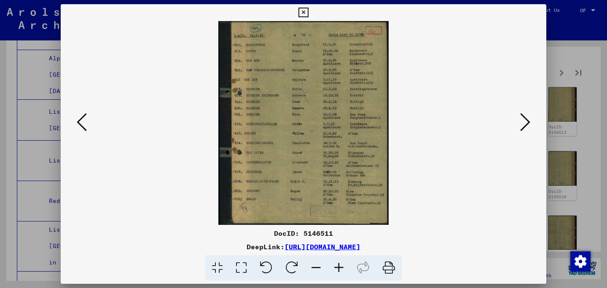
click at [519, 128] on button at bounding box center [525, 123] width 15 height 24
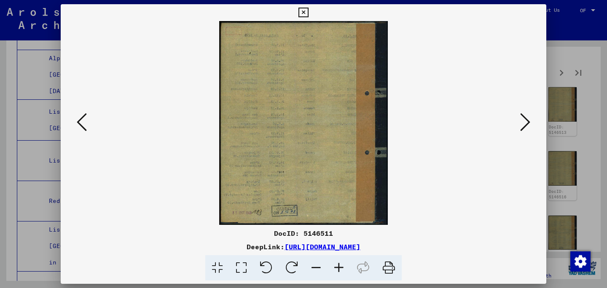
click at [519, 128] on button at bounding box center [525, 123] width 15 height 24
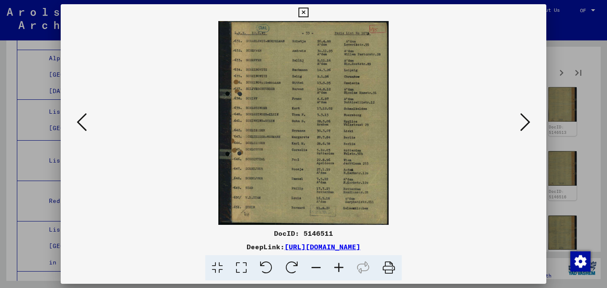
click at [519, 128] on button at bounding box center [525, 123] width 15 height 24
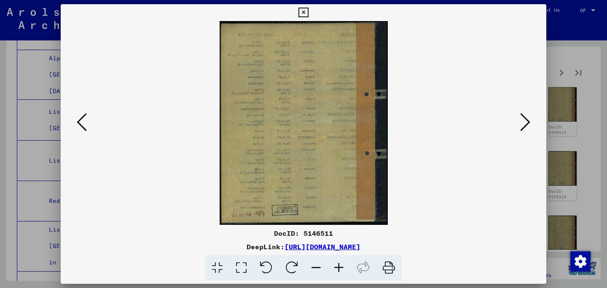
click at [519, 128] on button at bounding box center [525, 123] width 15 height 24
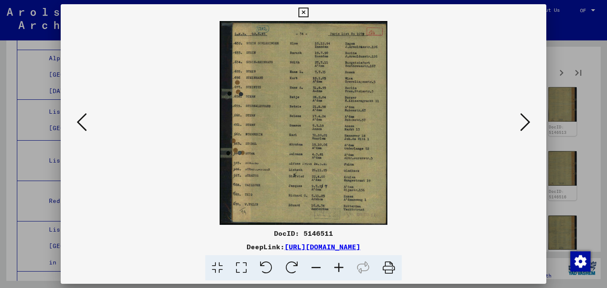
click at [519, 128] on button at bounding box center [525, 123] width 15 height 24
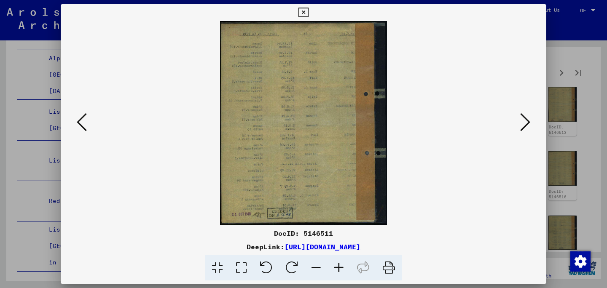
click at [519, 128] on button at bounding box center [525, 123] width 15 height 24
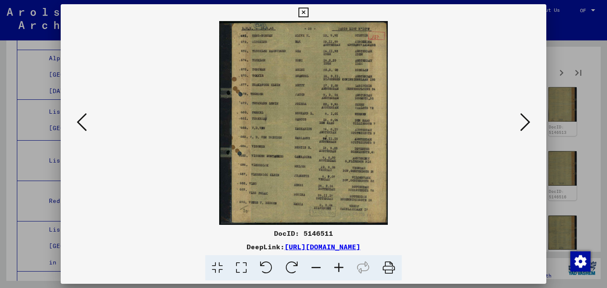
click at [519, 128] on button at bounding box center [525, 123] width 15 height 24
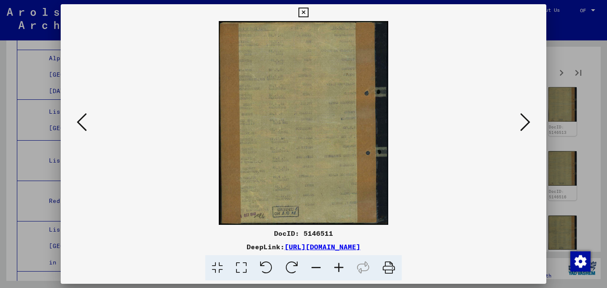
click at [519, 128] on button at bounding box center [525, 123] width 15 height 24
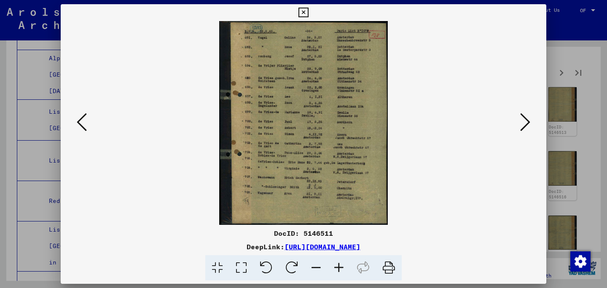
click at [519, 128] on button at bounding box center [525, 123] width 15 height 24
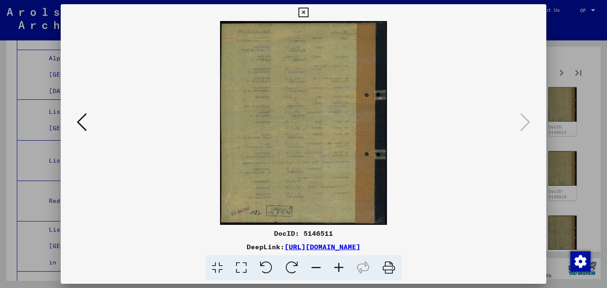
click at [82, 121] on icon at bounding box center [82, 122] width 10 height 20
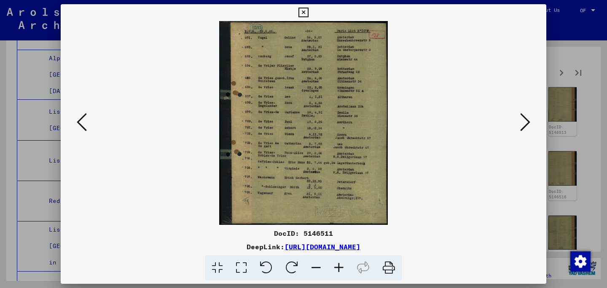
click at [563, 87] on div at bounding box center [303, 144] width 607 height 288
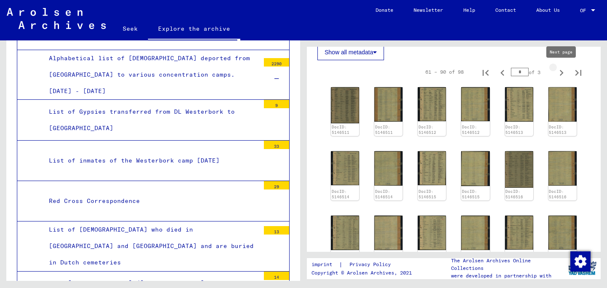
click at [563, 71] on icon "Next page" at bounding box center [561, 73] width 12 height 12
type input "*"
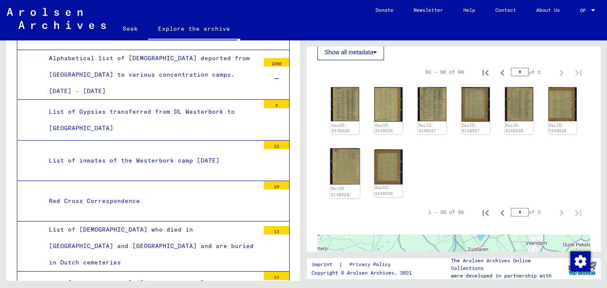
click at [351, 164] on img at bounding box center [345, 167] width 30 height 36
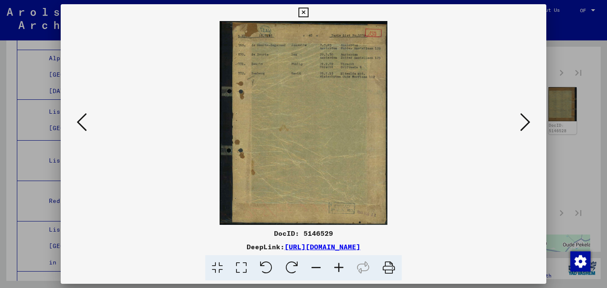
click at [577, 176] on div at bounding box center [303, 144] width 607 height 288
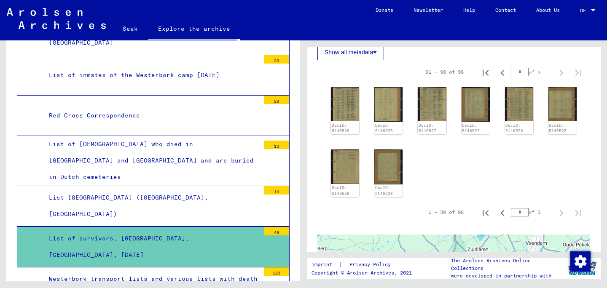
scroll to position [2216, 0]
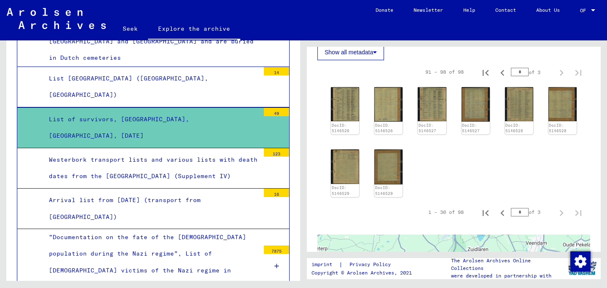
click at [201, 196] on font "Arrival list from [DATE] (transport from [GEOGRAPHIC_DATA])" at bounding box center [125, 208] width 152 height 24
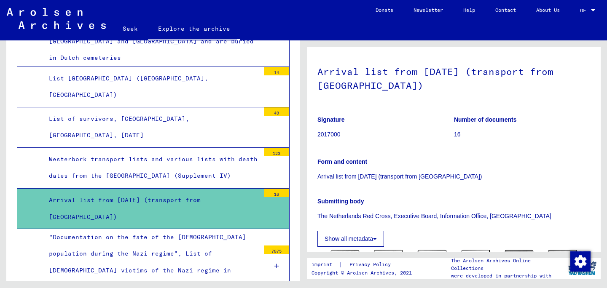
scroll to position [222, 0]
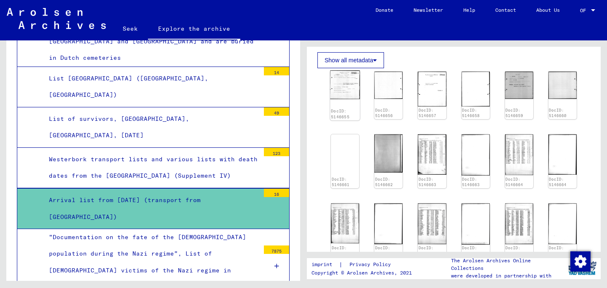
click at [344, 90] on img at bounding box center [345, 84] width 30 height 29
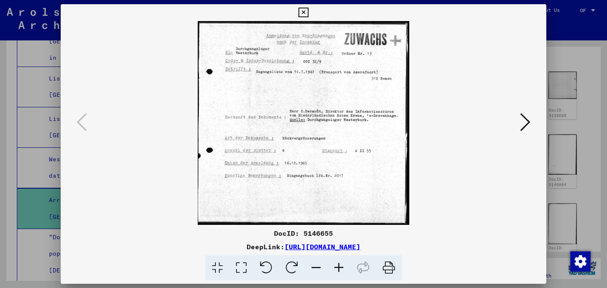
click at [521, 124] on icon at bounding box center [525, 122] width 10 height 20
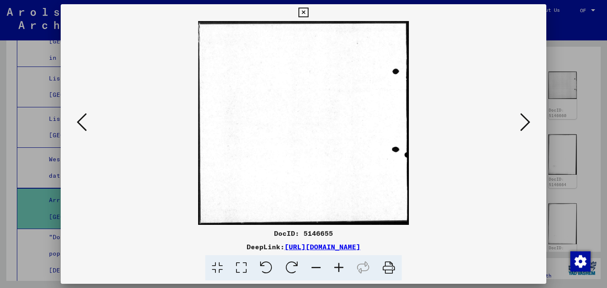
click at [521, 124] on icon at bounding box center [525, 122] width 10 height 20
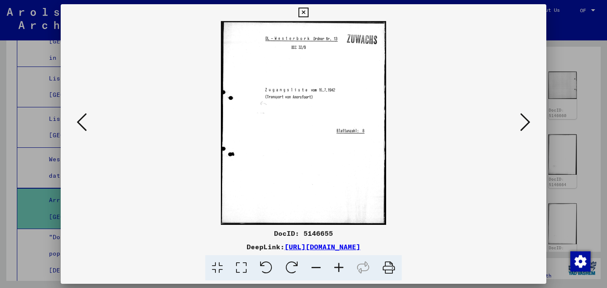
click at [521, 124] on icon at bounding box center [525, 122] width 10 height 20
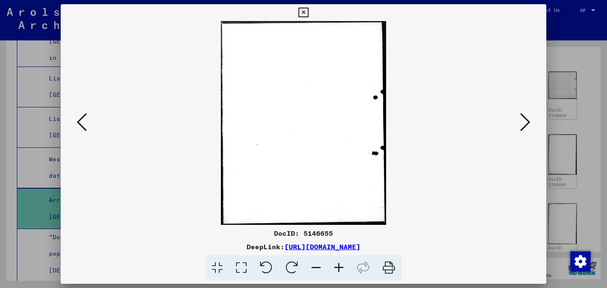
click at [521, 124] on icon at bounding box center [525, 122] width 10 height 20
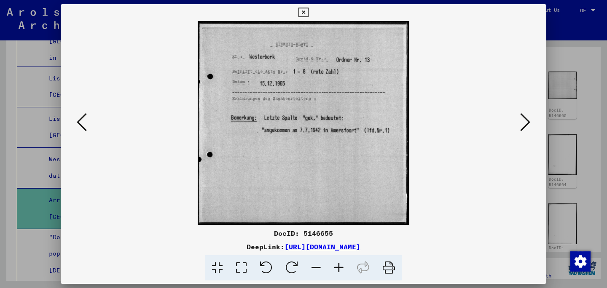
click at [521, 124] on icon at bounding box center [525, 122] width 10 height 20
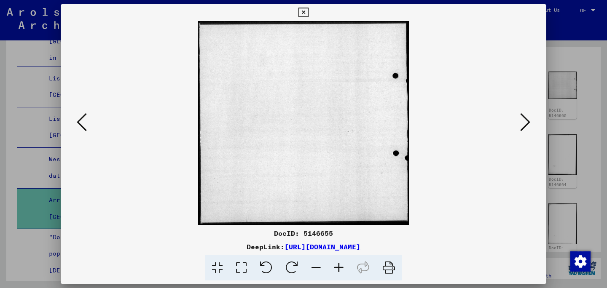
click at [521, 124] on icon at bounding box center [525, 122] width 10 height 20
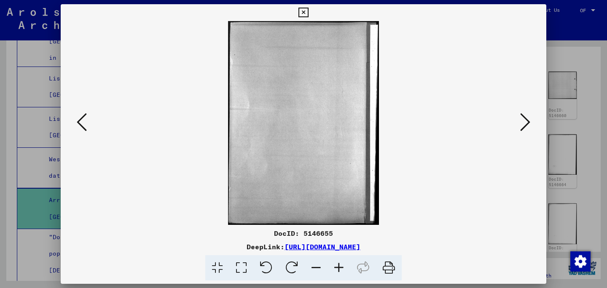
click at [521, 124] on icon at bounding box center [525, 122] width 10 height 20
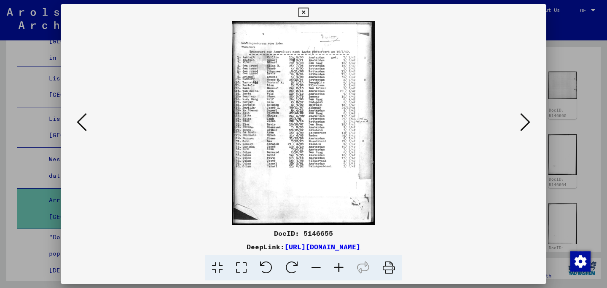
click at [521, 124] on icon at bounding box center [525, 122] width 10 height 20
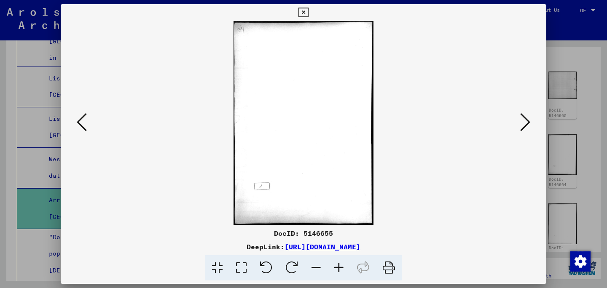
click at [521, 124] on icon at bounding box center [525, 122] width 10 height 20
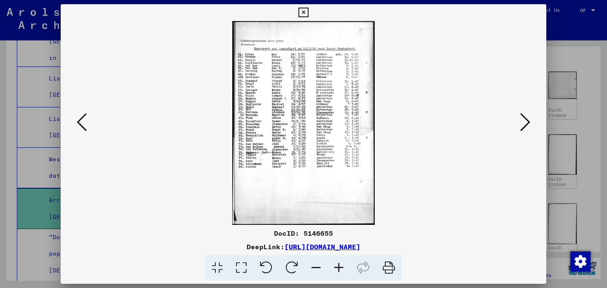
click at [521, 124] on icon at bounding box center [525, 122] width 10 height 20
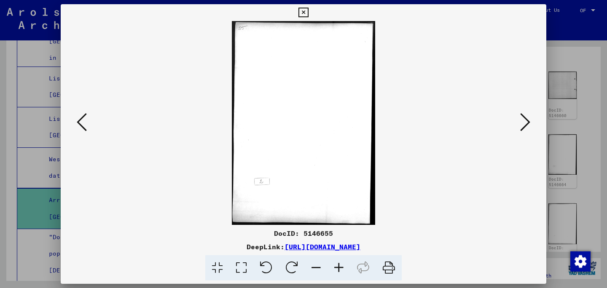
click at [521, 124] on icon at bounding box center [525, 122] width 10 height 20
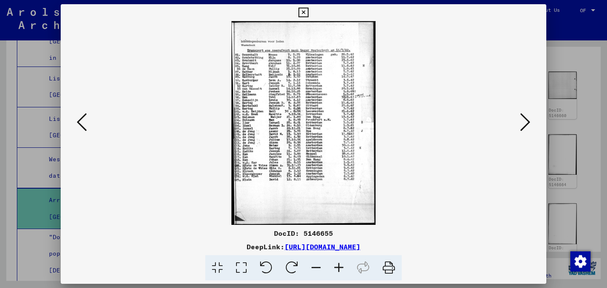
click at [521, 124] on icon at bounding box center [525, 122] width 10 height 20
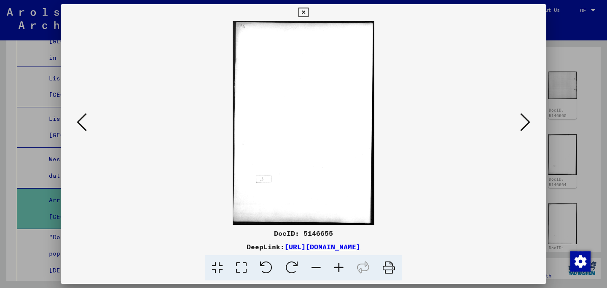
click at [521, 124] on icon at bounding box center [525, 122] width 10 height 20
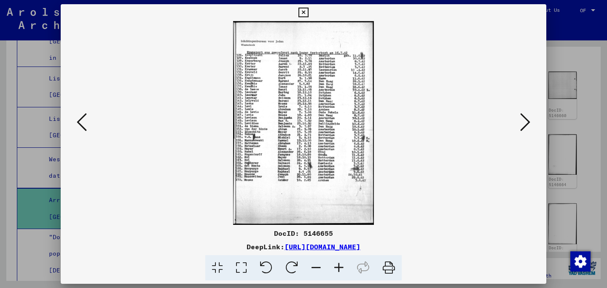
click at [520, 124] on icon at bounding box center [525, 122] width 10 height 20
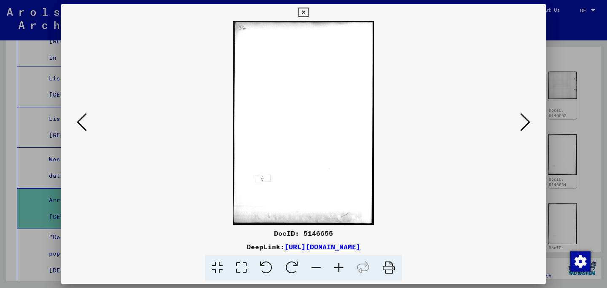
click at [520, 124] on icon at bounding box center [525, 122] width 10 height 20
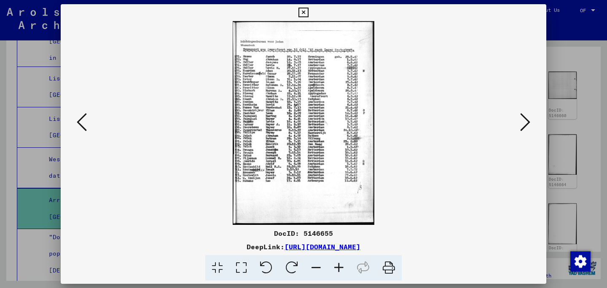
click at [520, 124] on icon at bounding box center [525, 122] width 10 height 20
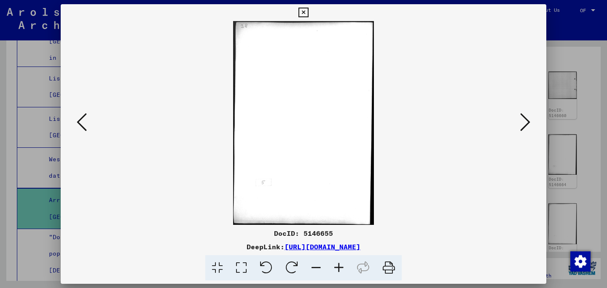
click at [520, 124] on icon at bounding box center [525, 122] width 10 height 20
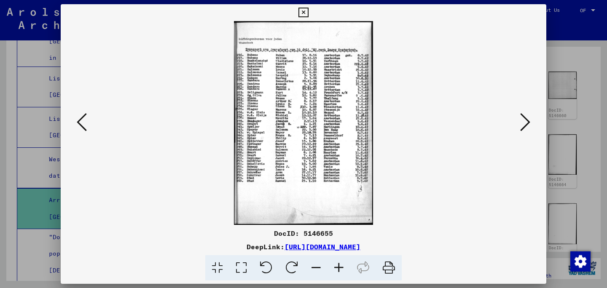
click at [520, 124] on icon at bounding box center [525, 122] width 10 height 20
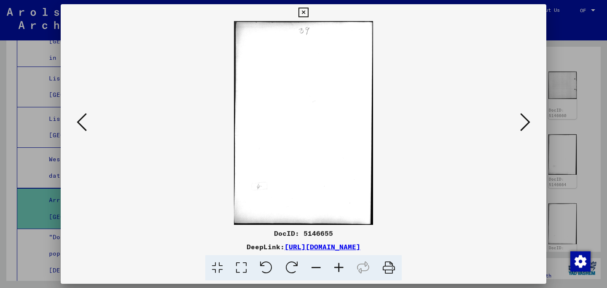
click at [520, 124] on icon at bounding box center [525, 122] width 10 height 20
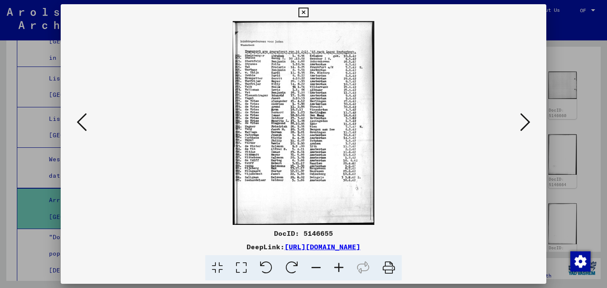
click at [520, 124] on icon at bounding box center [525, 122] width 10 height 20
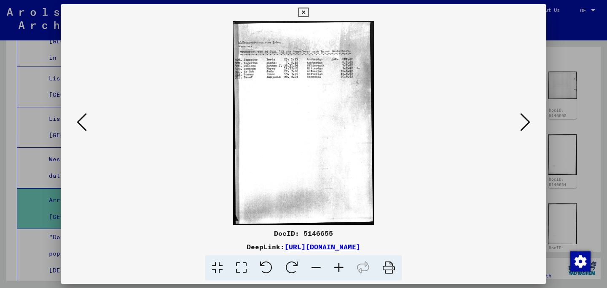
click at [520, 124] on icon at bounding box center [525, 122] width 10 height 20
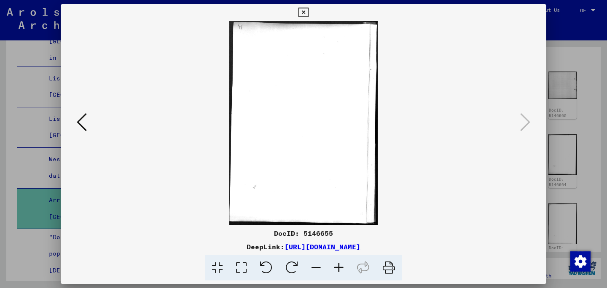
click at [554, 123] on div at bounding box center [303, 144] width 607 height 288
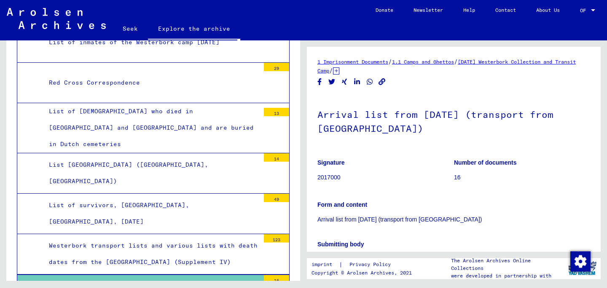
scroll to position [2130, 0]
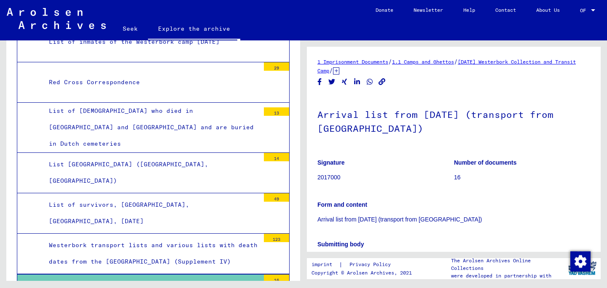
click at [189, 237] on div "Westerbork transport lists and various lists with death dates from the [GEOGRAP…" at bounding box center [151, 253] width 217 height 33
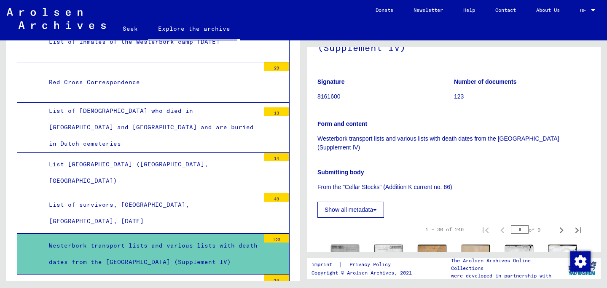
scroll to position [160, 0]
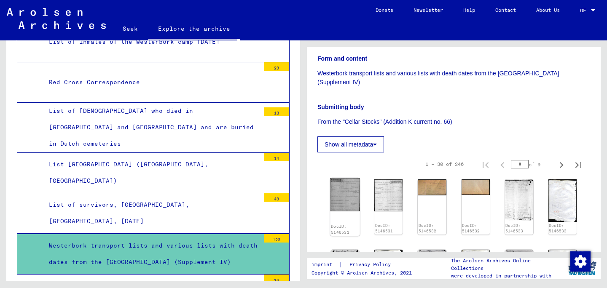
click at [349, 196] on img at bounding box center [345, 194] width 30 height 33
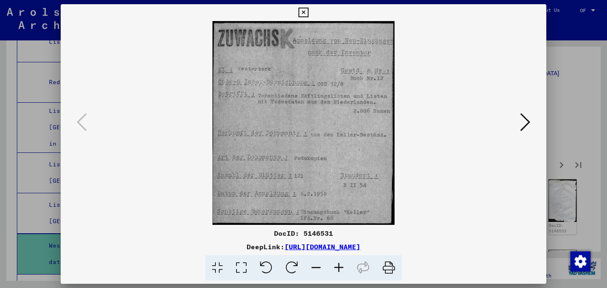
click at [518, 119] on button at bounding box center [525, 123] width 15 height 24
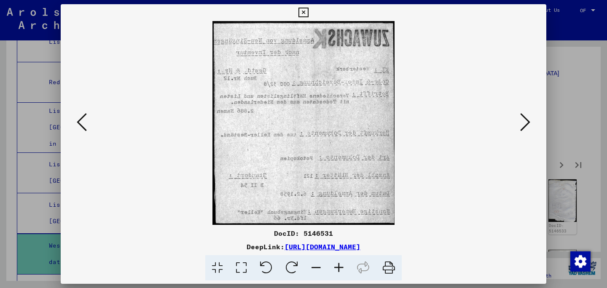
click at [518, 119] on button at bounding box center [525, 123] width 15 height 24
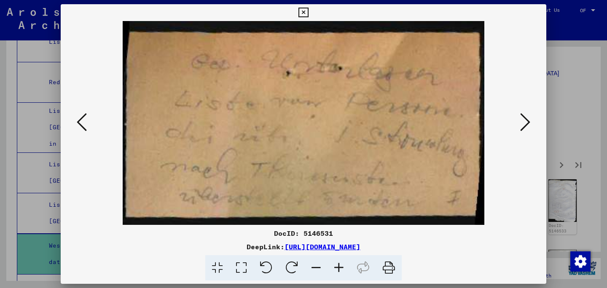
click at [518, 119] on button at bounding box center [525, 123] width 15 height 24
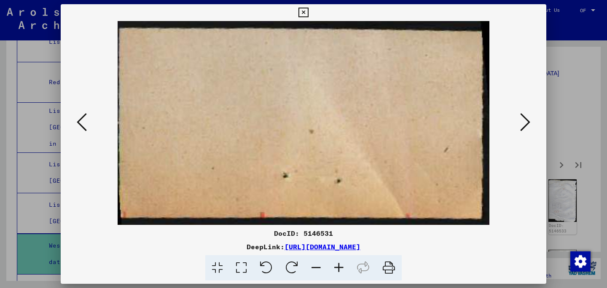
click at [518, 119] on button at bounding box center [525, 123] width 15 height 24
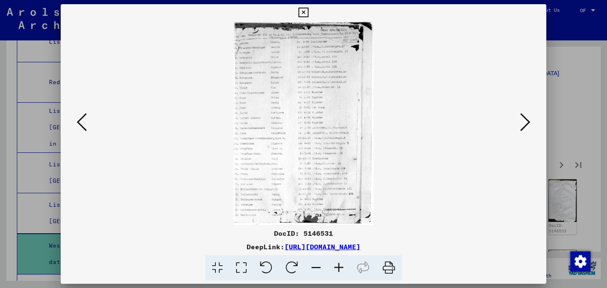
drag, startPoint x: 518, startPoint y: 119, endPoint x: 485, endPoint y: 130, distance: 34.8
click at [485, 130] on div at bounding box center [304, 123] width 486 height 204
click at [338, 267] on icon at bounding box center [338, 268] width 23 height 26
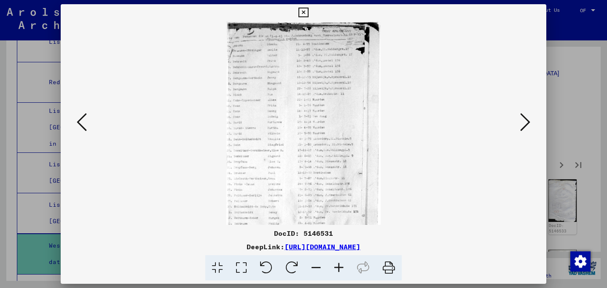
click at [338, 267] on icon at bounding box center [338, 268] width 23 height 26
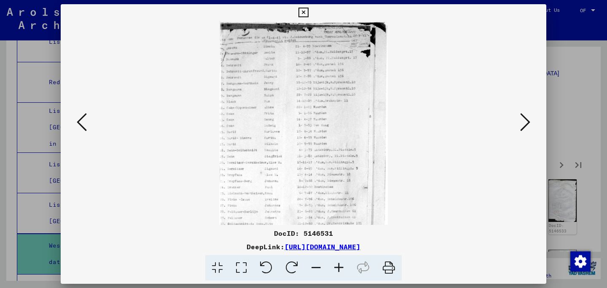
click at [338, 267] on icon at bounding box center [338, 268] width 23 height 26
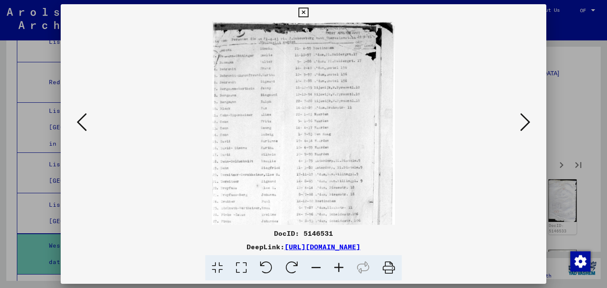
click at [338, 267] on icon at bounding box center [338, 268] width 23 height 26
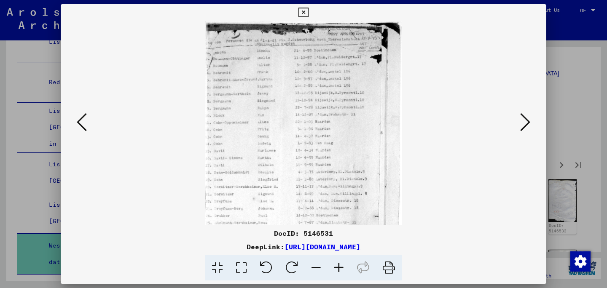
click at [522, 126] on icon at bounding box center [525, 122] width 10 height 20
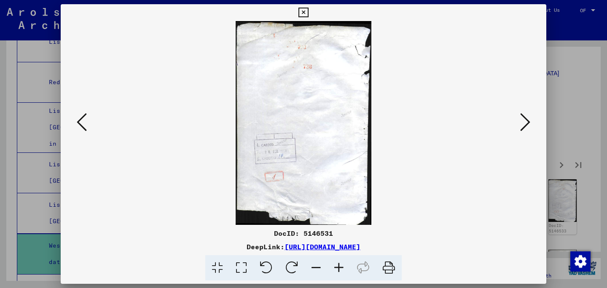
click at [522, 126] on icon at bounding box center [525, 122] width 10 height 20
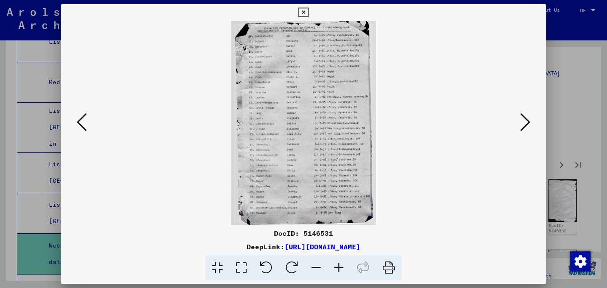
click at [522, 126] on icon at bounding box center [525, 122] width 10 height 20
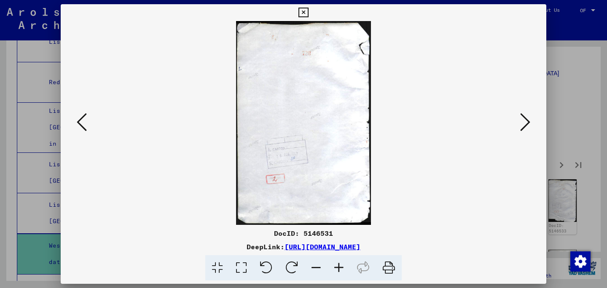
click at [522, 126] on icon at bounding box center [525, 122] width 10 height 20
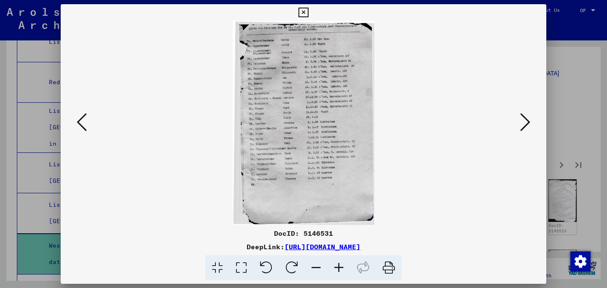
click at [522, 126] on icon at bounding box center [525, 122] width 10 height 20
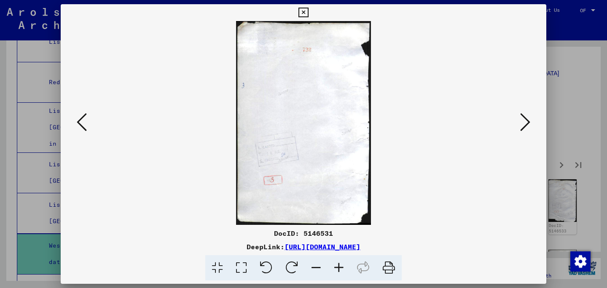
click at [522, 126] on icon at bounding box center [525, 122] width 10 height 20
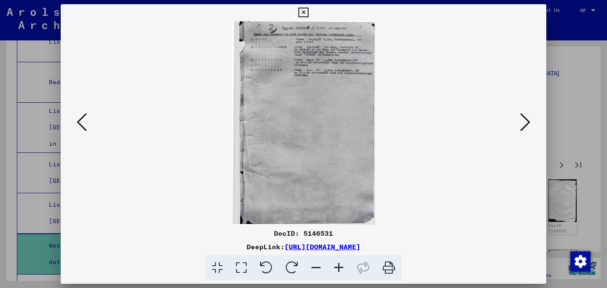
click at [522, 126] on icon at bounding box center [525, 122] width 10 height 20
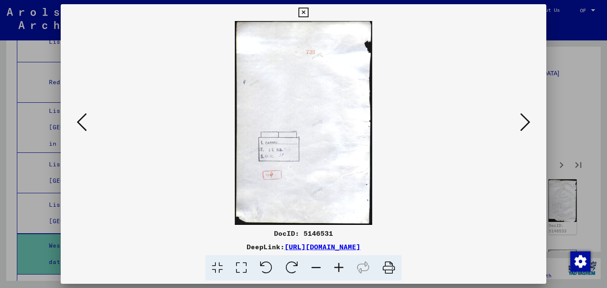
click at [522, 126] on icon at bounding box center [525, 122] width 10 height 20
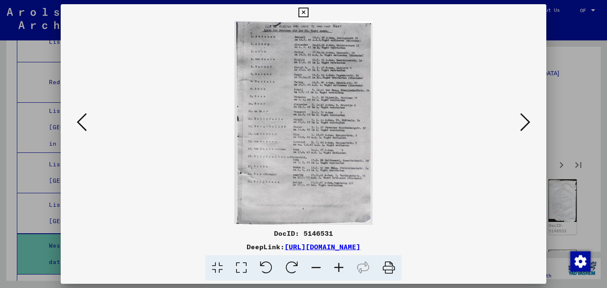
click at [524, 123] on icon at bounding box center [525, 122] width 10 height 20
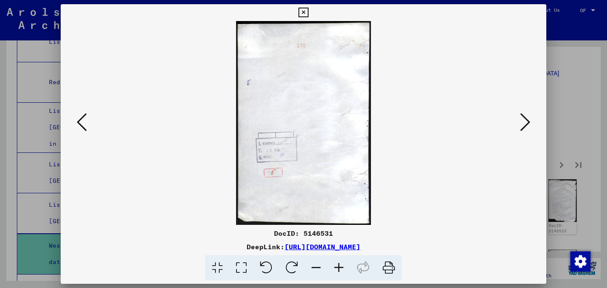
click at [524, 123] on icon at bounding box center [525, 122] width 10 height 20
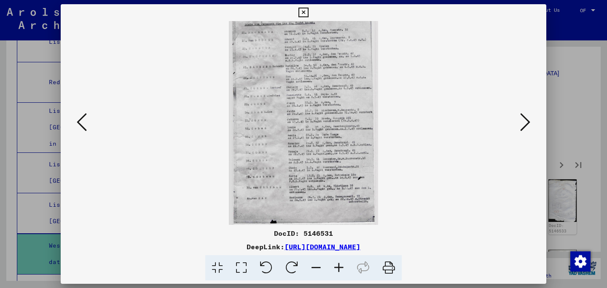
click at [524, 123] on icon at bounding box center [525, 122] width 10 height 20
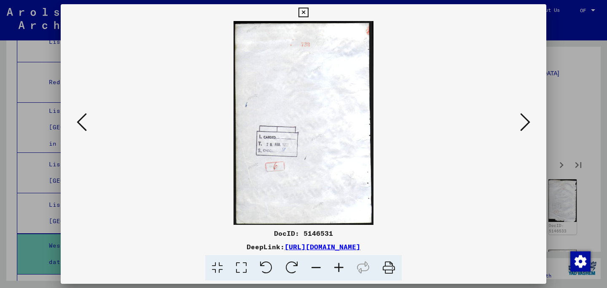
click at [524, 123] on icon at bounding box center [525, 122] width 10 height 20
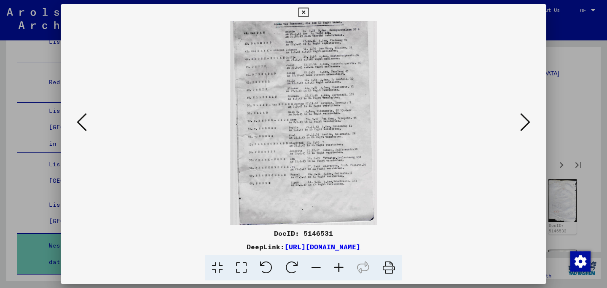
click at [524, 123] on icon at bounding box center [525, 122] width 10 height 20
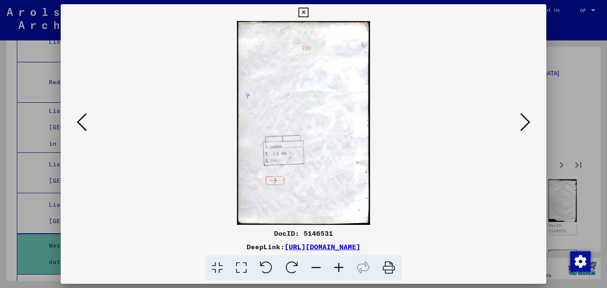
click at [524, 123] on icon at bounding box center [525, 122] width 10 height 20
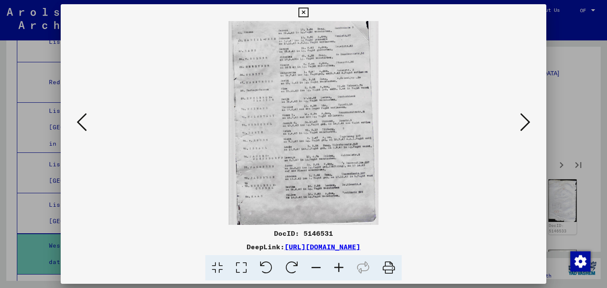
click at [524, 123] on icon at bounding box center [525, 122] width 10 height 20
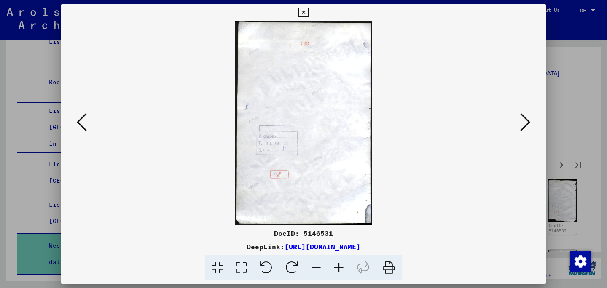
click at [524, 123] on icon at bounding box center [525, 122] width 10 height 20
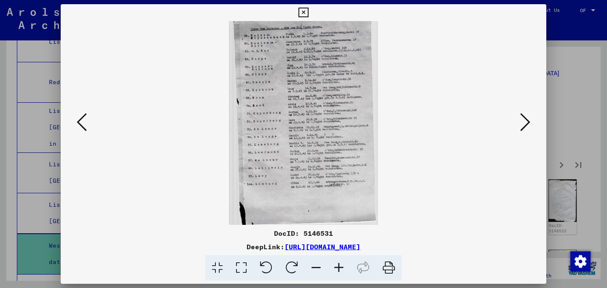
click at [524, 123] on icon at bounding box center [525, 122] width 10 height 20
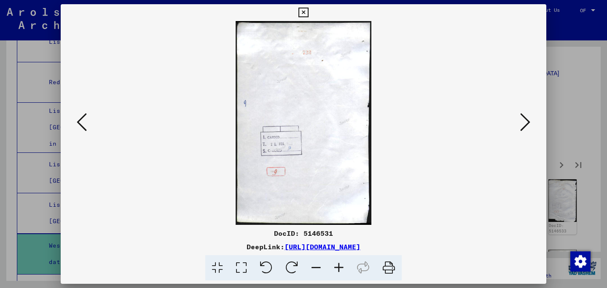
click at [524, 123] on icon at bounding box center [525, 122] width 10 height 20
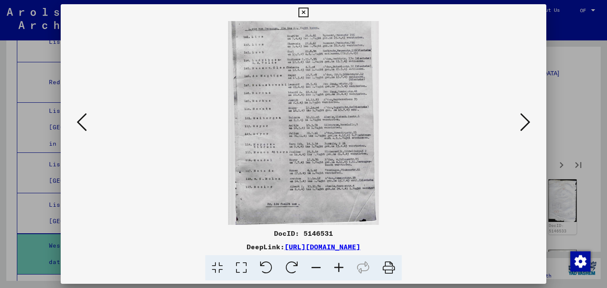
click at [524, 123] on icon at bounding box center [525, 122] width 10 height 20
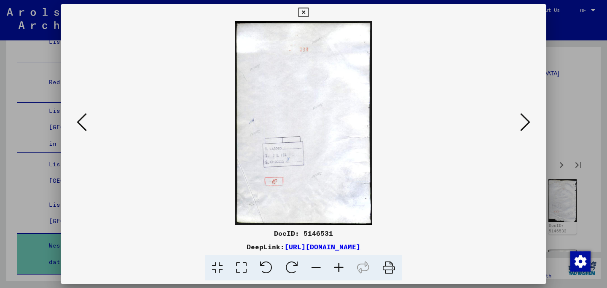
click at [524, 123] on icon at bounding box center [525, 122] width 10 height 20
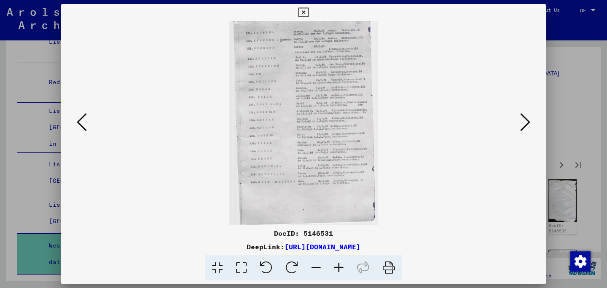
click at [524, 123] on icon at bounding box center [525, 122] width 10 height 20
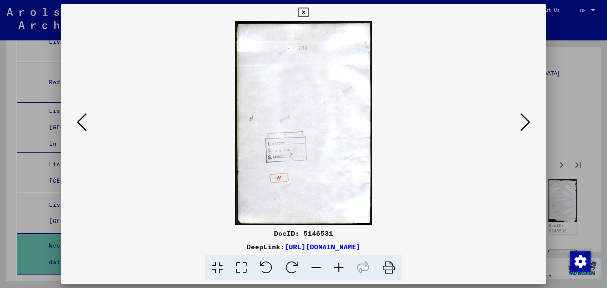
click at [80, 128] on icon at bounding box center [82, 122] width 10 height 20
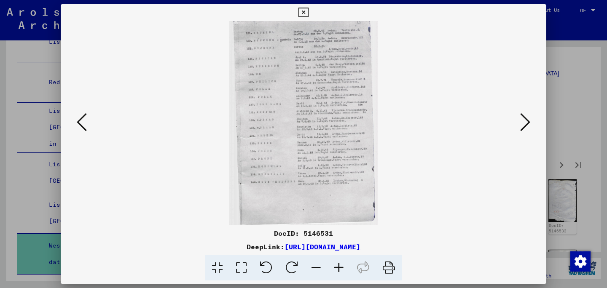
click at [515, 131] on viewer-one-image at bounding box center [303, 123] width 428 height 204
click at [519, 129] on button at bounding box center [525, 123] width 15 height 24
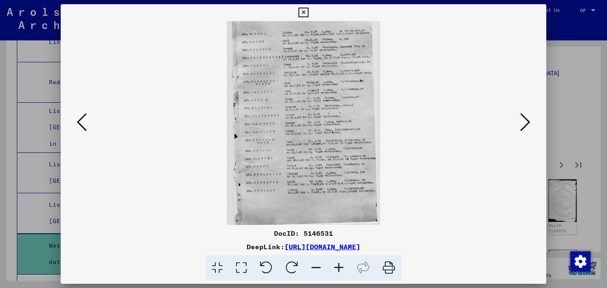
click at [523, 127] on icon at bounding box center [525, 122] width 10 height 20
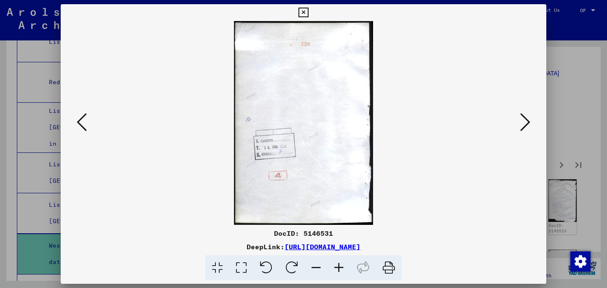
click at [515, 130] on viewer-one-image at bounding box center [303, 123] width 428 height 204
click at [525, 129] on icon at bounding box center [525, 122] width 10 height 20
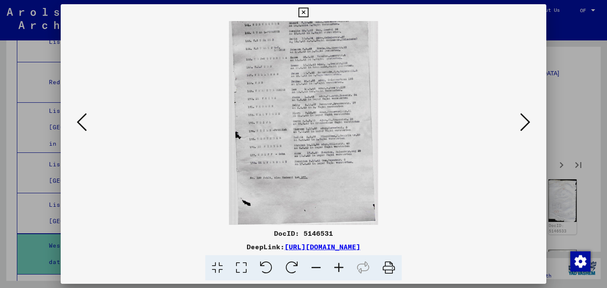
click at [525, 129] on icon at bounding box center [525, 122] width 10 height 20
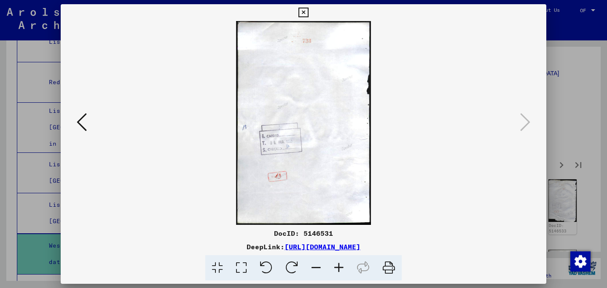
click at [584, 110] on div at bounding box center [303, 144] width 607 height 288
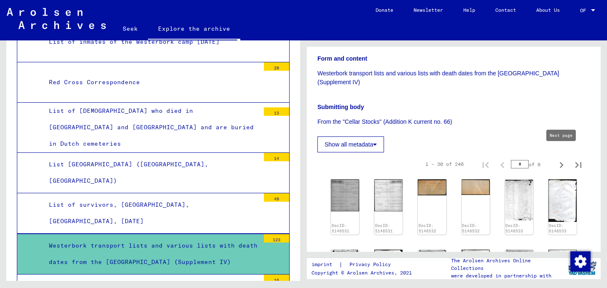
click at [562, 162] on icon "Next page" at bounding box center [562, 165] width 4 height 6
type input "*"
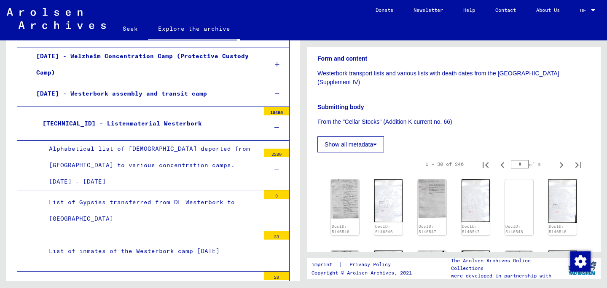
scroll to position [1910, 0]
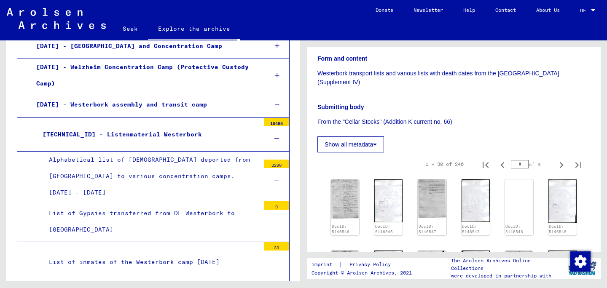
click at [190, 152] on div "Alphabetical list of [DEMOGRAPHIC_DATA] deported from [GEOGRAPHIC_DATA] to vari…" at bounding box center [151, 177] width 217 height 50
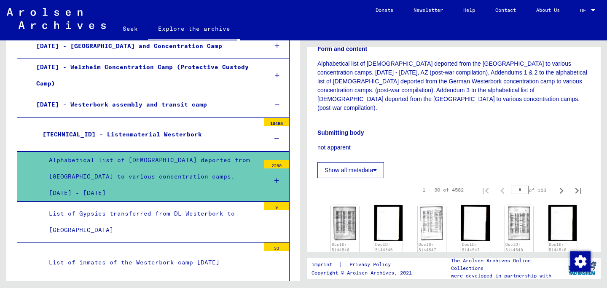
scroll to position [172, 0]
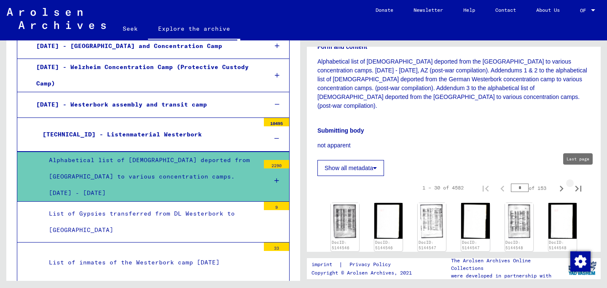
click at [575, 183] on icon "Last page" at bounding box center [578, 189] width 12 height 12
type input "***"
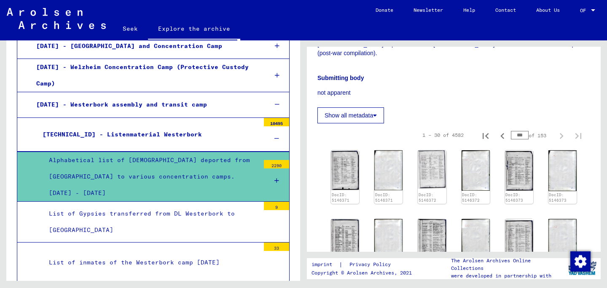
scroll to position [223, 0]
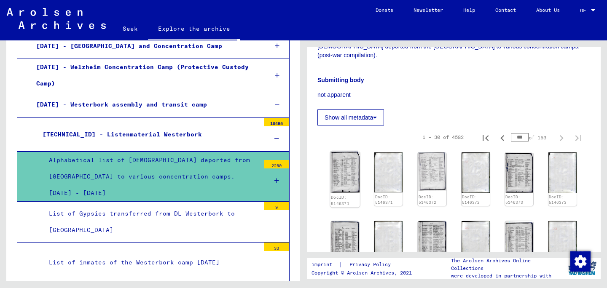
click at [346, 162] on img at bounding box center [345, 172] width 30 height 42
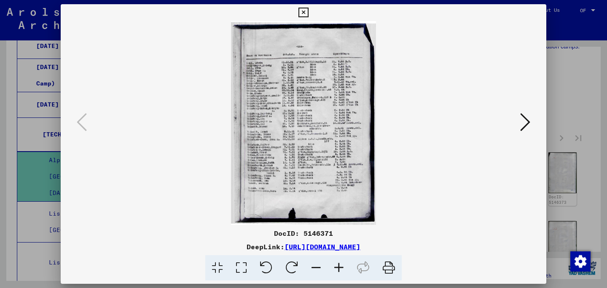
click at [338, 267] on icon at bounding box center [338, 268] width 23 height 26
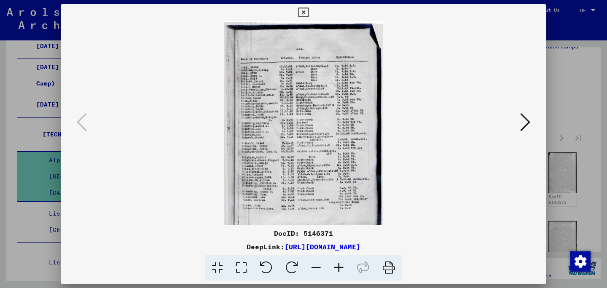
click at [338, 267] on icon at bounding box center [338, 268] width 23 height 26
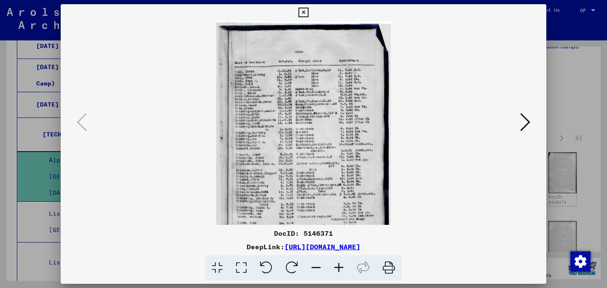
click at [338, 267] on icon at bounding box center [338, 268] width 23 height 26
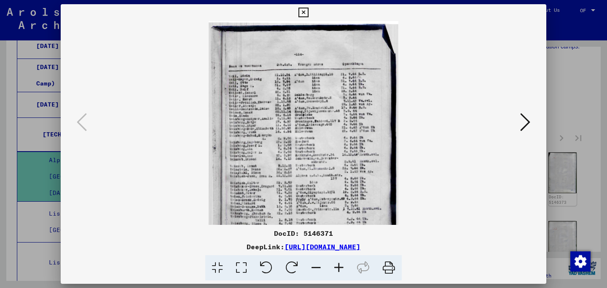
click at [338, 267] on icon at bounding box center [338, 268] width 23 height 26
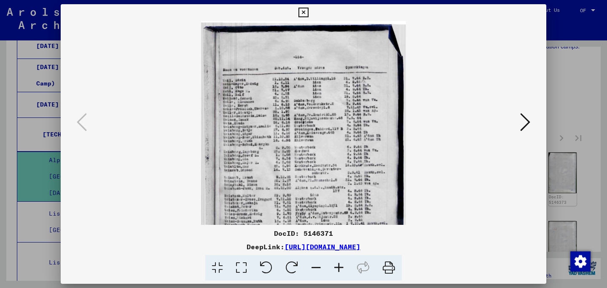
click at [522, 126] on icon at bounding box center [525, 122] width 10 height 20
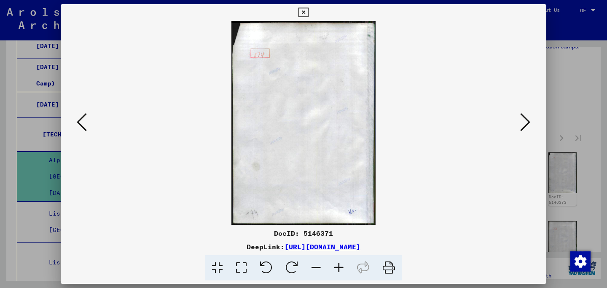
click at [522, 126] on icon at bounding box center [525, 122] width 10 height 20
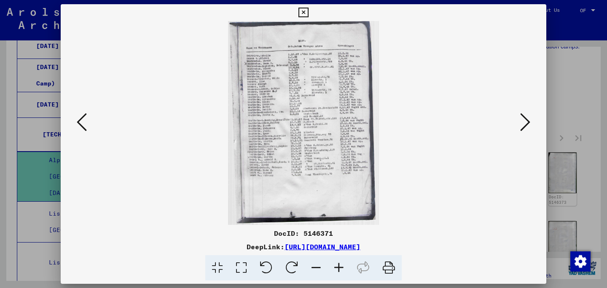
click at [521, 125] on icon at bounding box center [525, 122] width 10 height 20
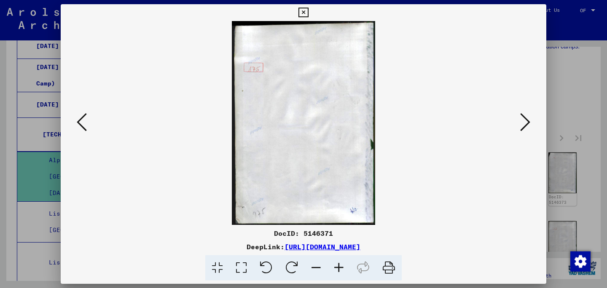
click at [521, 125] on icon at bounding box center [525, 122] width 10 height 20
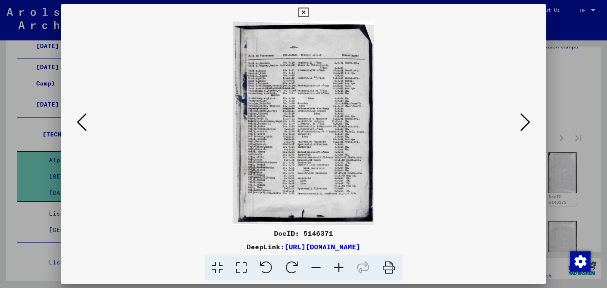
click at [521, 125] on icon at bounding box center [525, 122] width 10 height 20
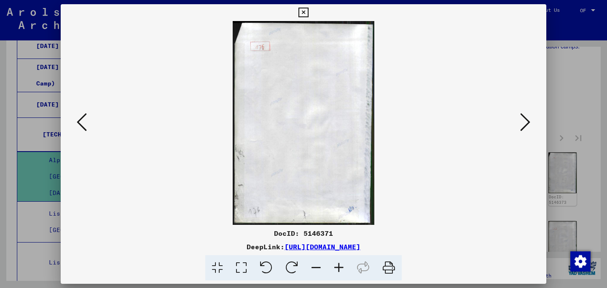
click at [521, 125] on icon at bounding box center [525, 122] width 10 height 20
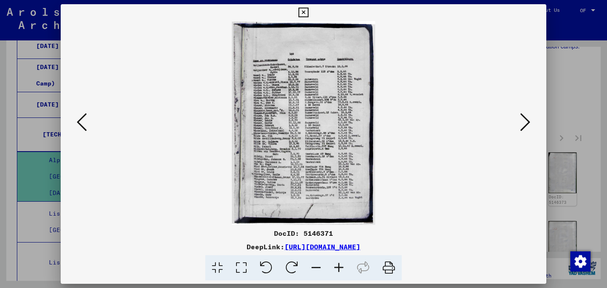
click at [339, 263] on icon at bounding box center [338, 268] width 23 height 26
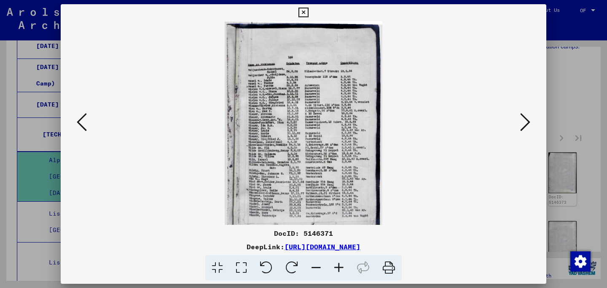
click at [339, 263] on icon at bounding box center [338, 268] width 23 height 26
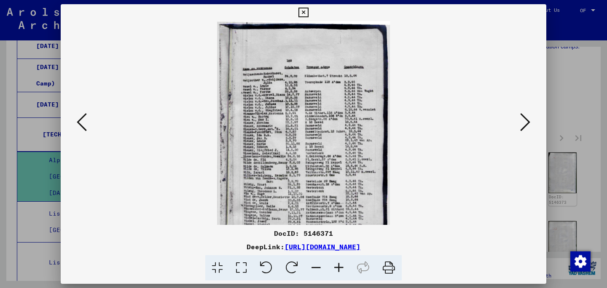
click at [339, 263] on icon at bounding box center [338, 268] width 23 height 26
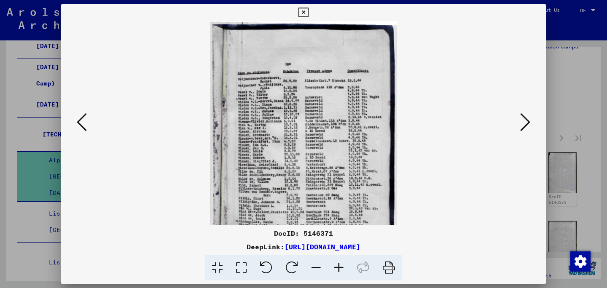
click at [339, 263] on icon at bounding box center [338, 268] width 23 height 26
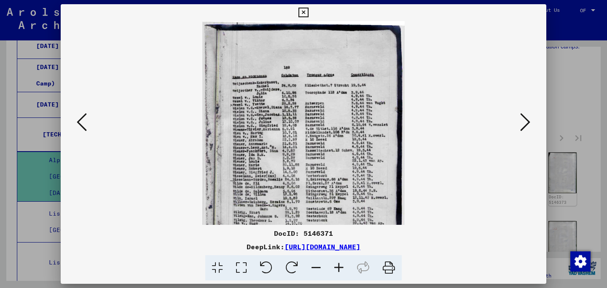
click at [339, 263] on icon at bounding box center [338, 268] width 23 height 26
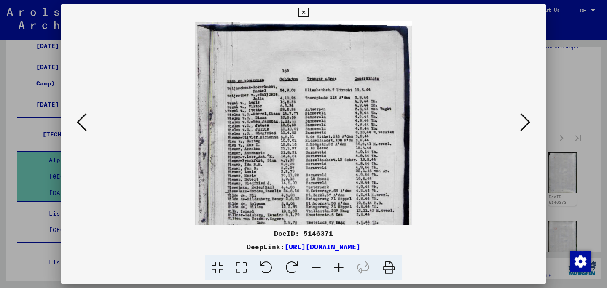
click at [526, 123] on icon at bounding box center [525, 122] width 10 height 20
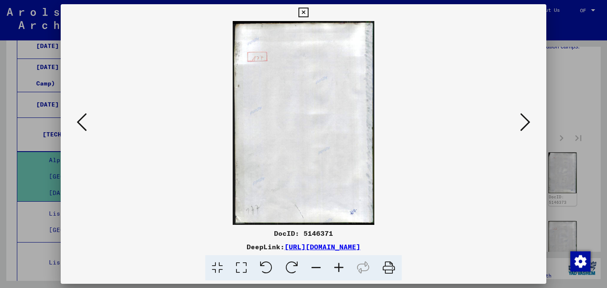
click at [526, 123] on icon at bounding box center [525, 122] width 10 height 20
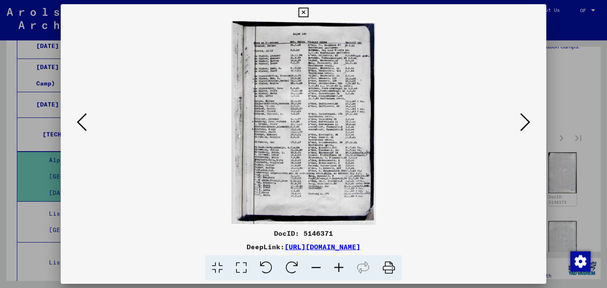
click at [526, 123] on icon at bounding box center [525, 122] width 10 height 20
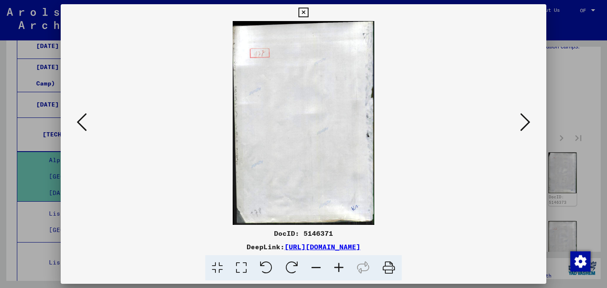
click at [526, 123] on icon at bounding box center [525, 122] width 10 height 20
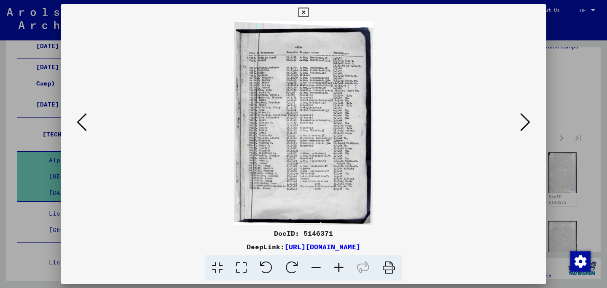
click at [350, 187] on img at bounding box center [303, 123] width 138 height 204
click at [337, 264] on icon at bounding box center [338, 268] width 23 height 26
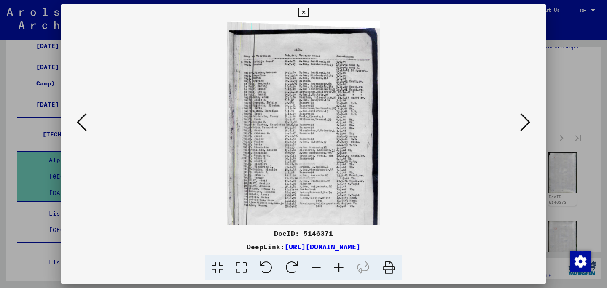
click at [337, 264] on icon at bounding box center [338, 268] width 23 height 26
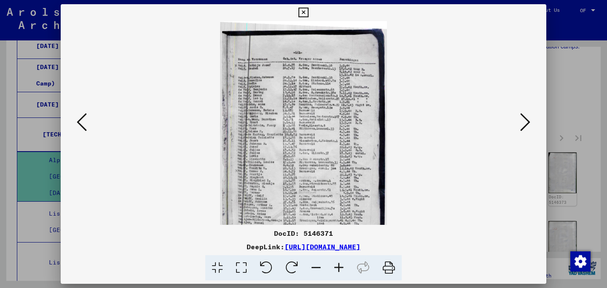
click at [337, 264] on icon at bounding box center [338, 268] width 23 height 26
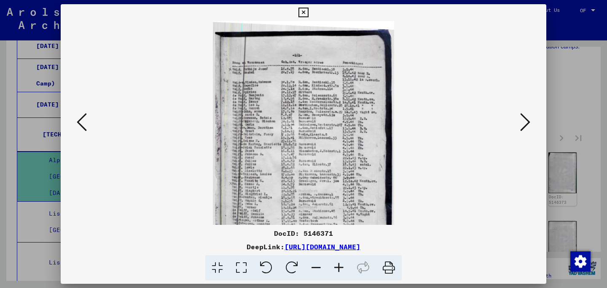
click at [523, 127] on icon at bounding box center [525, 122] width 10 height 20
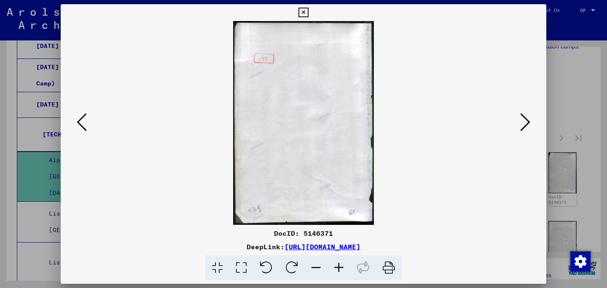
click at [523, 127] on icon at bounding box center [525, 122] width 10 height 20
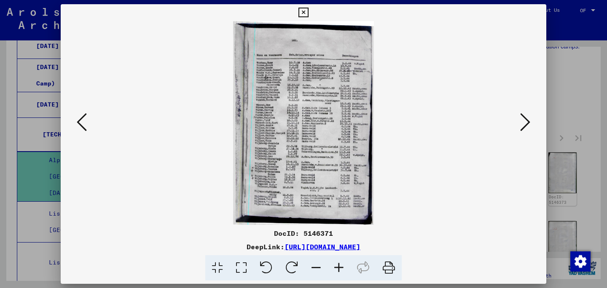
click at [345, 126] on img at bounding box center [303, 123] width 141 height 204
click at [347, 171] on img at bounding box center [303, 123] width 141 height 204
click at [336, 271] on icon at bounding box center [338, 268] width 23 height 26
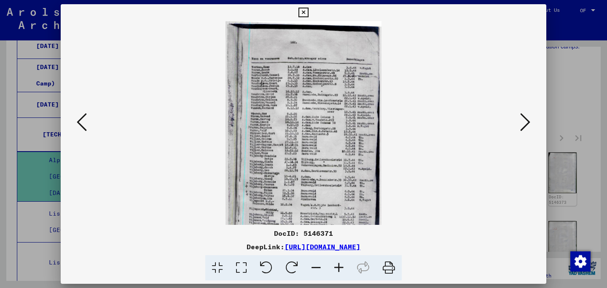
click at [336, 271] on icon at bounding box center [338, 268] width 23 height 26
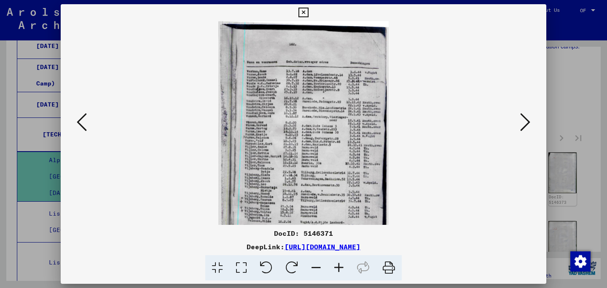
click at [336, 271] on icon at bounding box center [338, 268] width 23 height 26
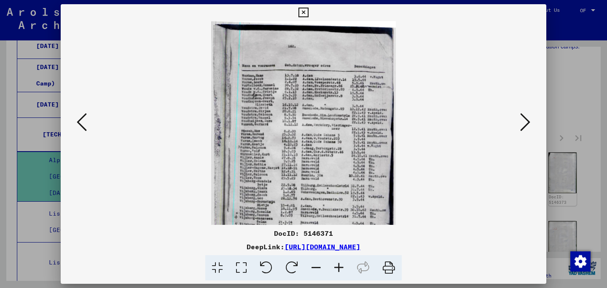
click at [336, 271] on icon at bounding box center [338, 268] width 23 height 26
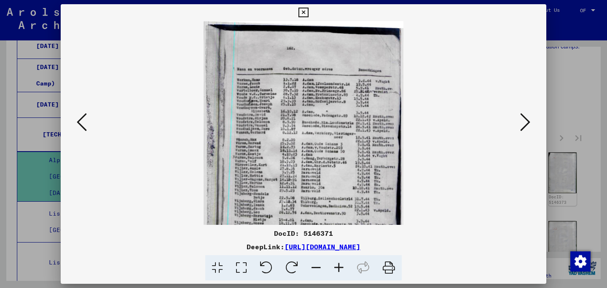
click at [523, 129] on icon at bounding box center [525, 122] width 10 height 20
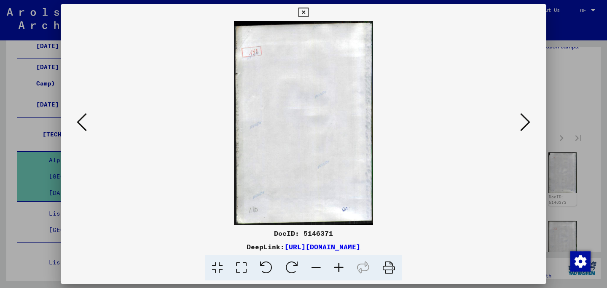
click at [523, 129] on icon at bounding box center [525, 122] width 10 height 20
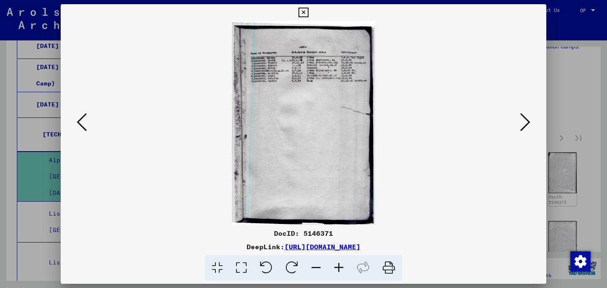
click at [603, 185] on div at bounding box center [303, 144] width 607 height 288
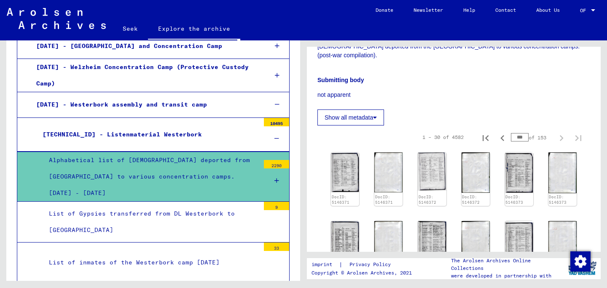
drag, startPoint x: 526, startPoint y: 129, endPoint x: 516, endPoint y: 129, distance: 9.7
click at [516, 133] on input "***" at bounding box center [520, 137] width 18 height 8
type input "***"
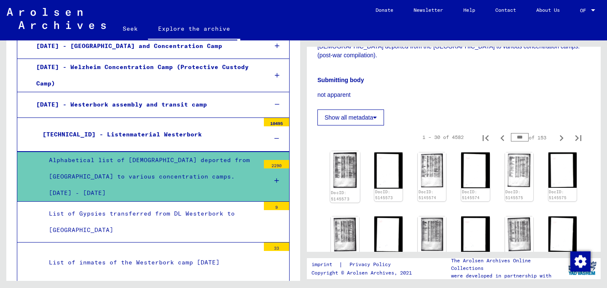
click at [347, 155] on img at bounding box center [345, 170] width 30 height 38
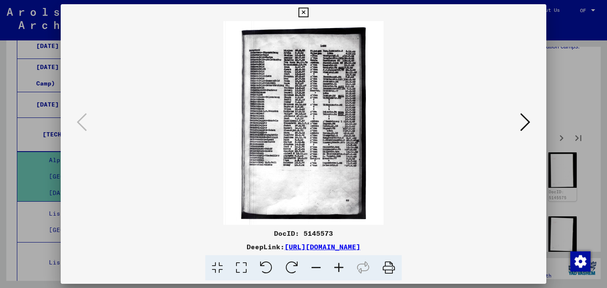
click at [529, 121] on icon at bounding box center [525, 122] width 10 height 20
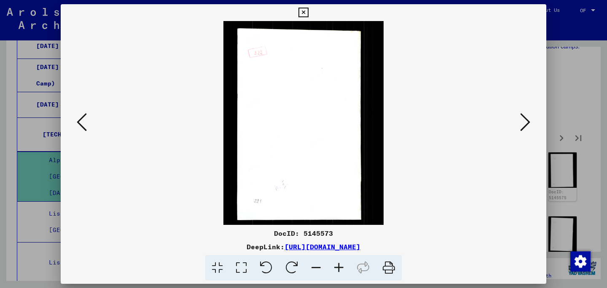
click at [526, 123] on icon at bounding box center [525, 122] width 10 height 20
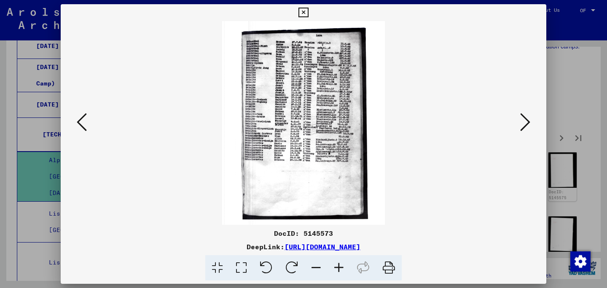
click at [522, 126] on icon at bounding box center [525, 122] width 10 height 20
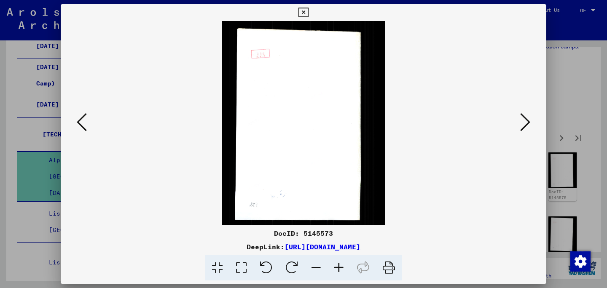
click at [522, 126] on icon at bounding box center [525, 122] width 10 height 20
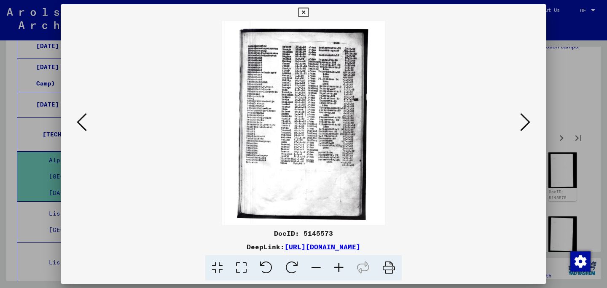
click at [523, 122] on icon at bounding box center [525, 122] width 10 height 20
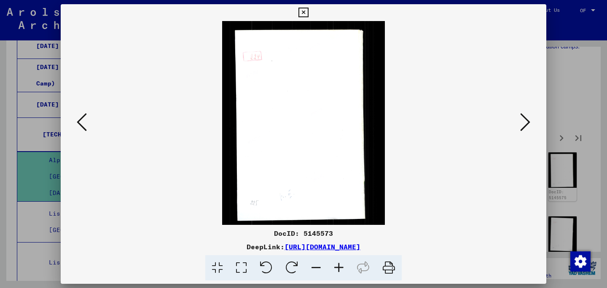
click at [523, 122] on icon at bounding box center [525, 122] width 10 height 20
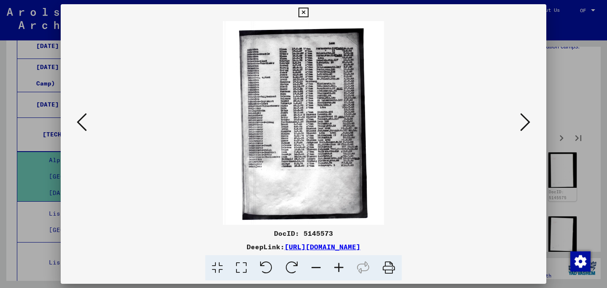
click at [523, 122] on icon at bounding box center [525, 122] width 10 height 20
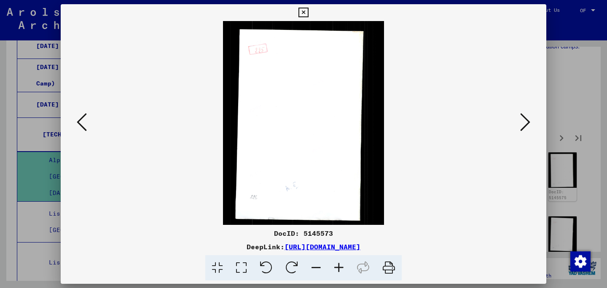
click at [523, 122] on icon at bounding box center [525, 122] width 10 height 20
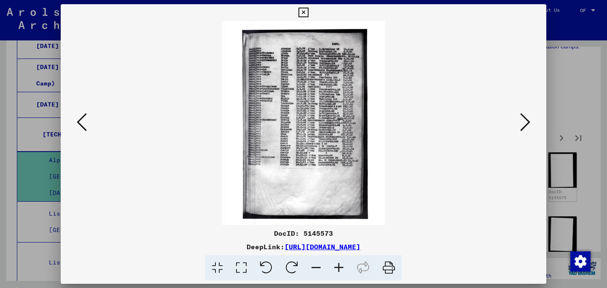
click at [523, 122] on icon at bounding box center [525, 122] width 10 height 20
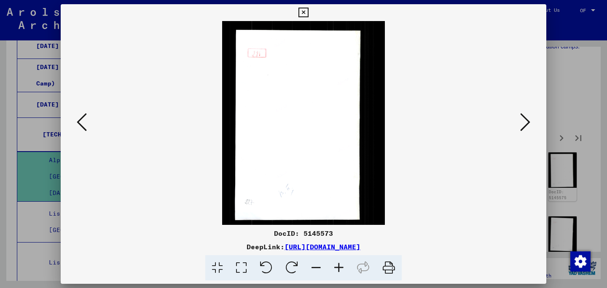
click at [523, 122] on icon at bounding box center [525, 122] width 10 height 20
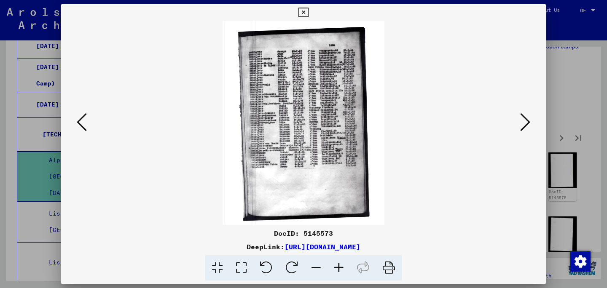
click at [523, 122] on icon at bounding box center [525, 122] width 10 height 20
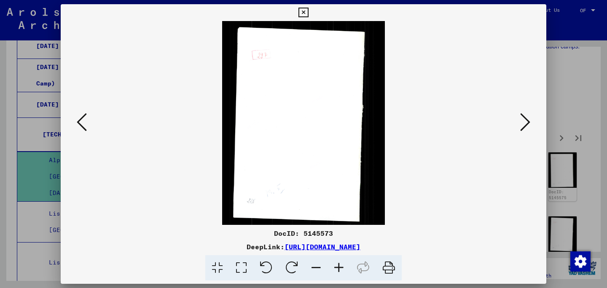
click at [523, 122] on icon at bounding box center [525, 122] width 10 height 20
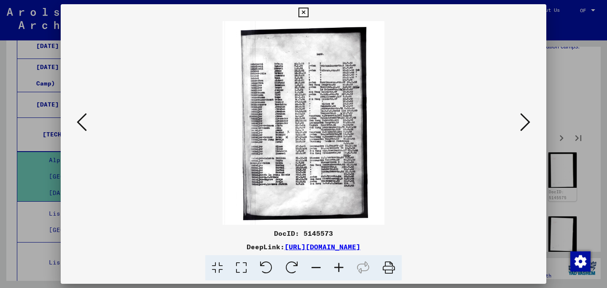
click at [523, 122] on icon at bounding box center [525, 122] width 10 height 20
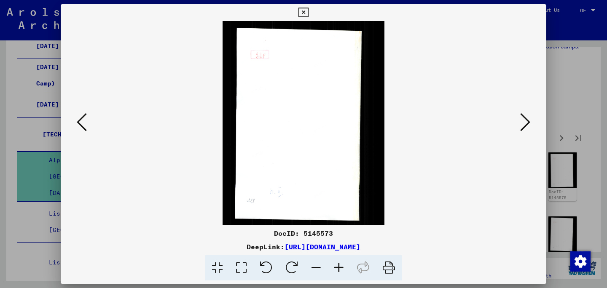
click at [523, 122] on icon at bounding box center [525, 122] width 10 height 20
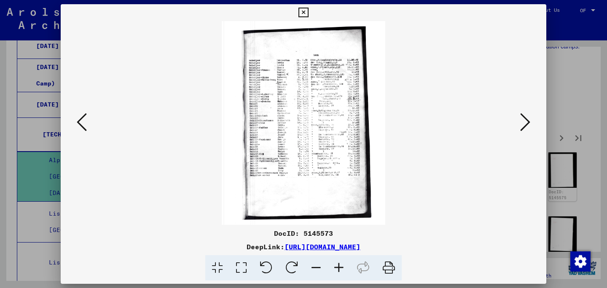
click at [523, 122] on icon at bounding box center [525, 122] width 10 height 20
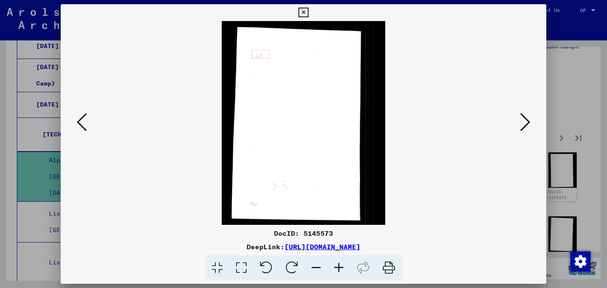
click at [523, 122] on icon at bounding box center [525, 122] width 10 height 20
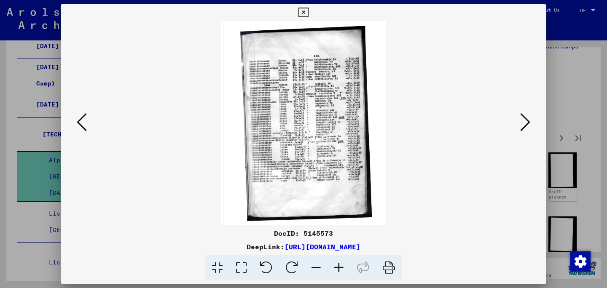
click at [523, 122] on icon at bounding box center [525, 122] width 10 height 20
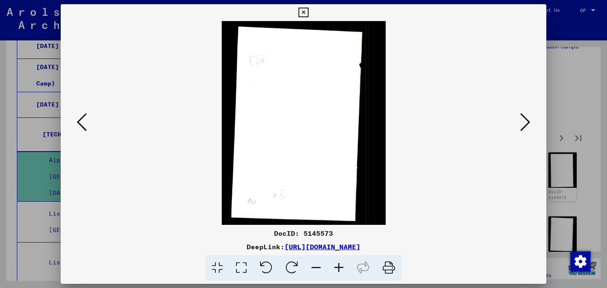
click at [523, 122] on icon at bounding box center [525, 122] width 10 height 20
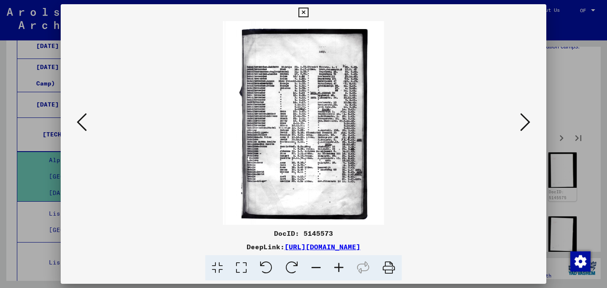
click at [523, 122] on icon at bounding box center [525, 122] width 10 height 20
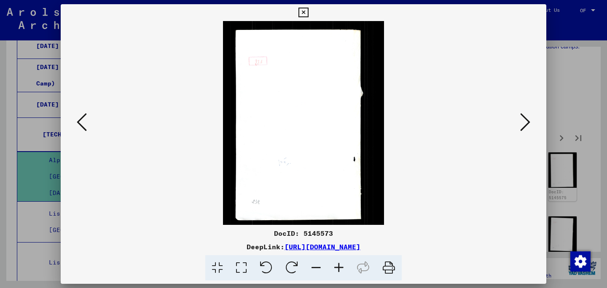
click at [523, 122] on icon at bounding box center [525, 122] width 10 height 20
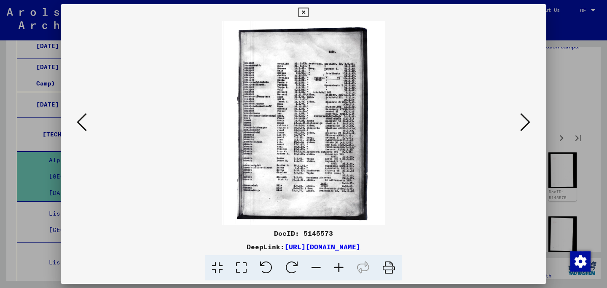
click at [523, 122] on icon at bounding box center [525, 122] width 10 height 20
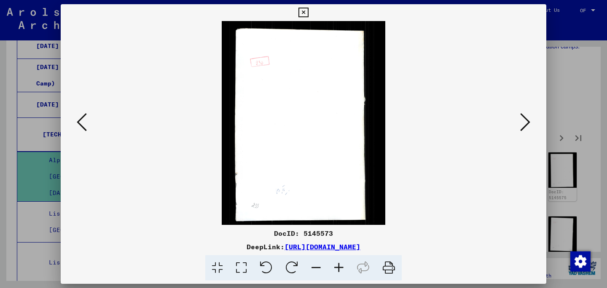
click at [523, 122] on icon at bounding box center [525, 122] width 10 height 20
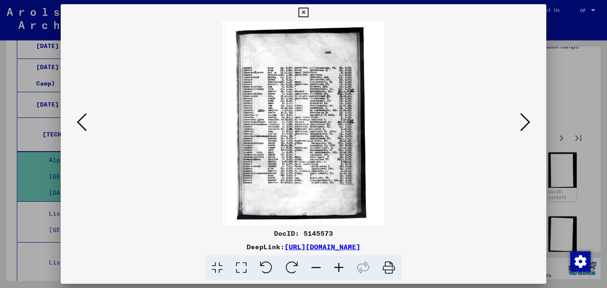
click at [523, 122] on icon at bounding box center [525, 122] width 10 height 20
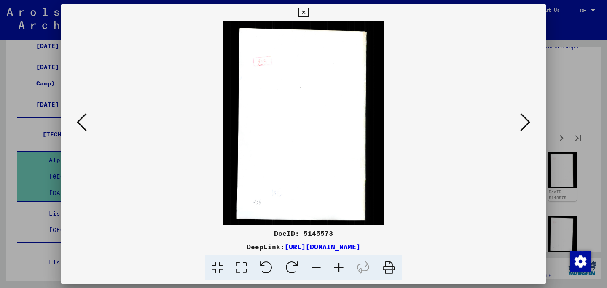
click at [523, 122] on icon at bounding box center [525, 122] width 10 height 20
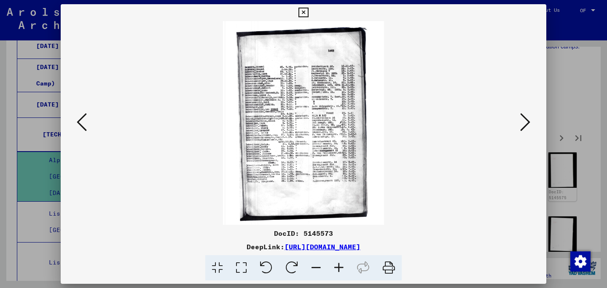
click at [523, 122] on icon at bounding box center [525, 122] width 10 height 20
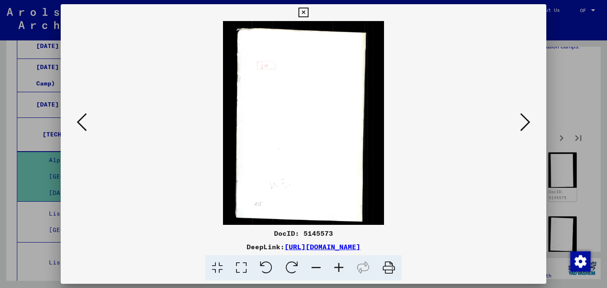
click at [523, 122] on icon at bounding box center [525, 122] width 10 height 20
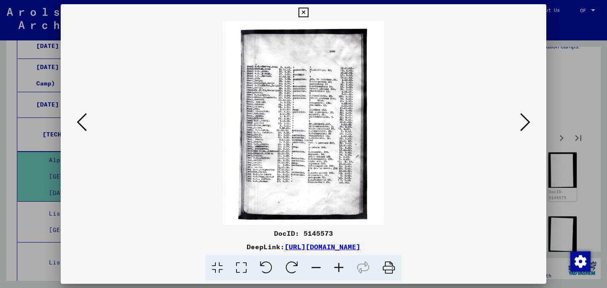
click at [523, 122] on icon at bounding box center [525, 122] width 10 height 20
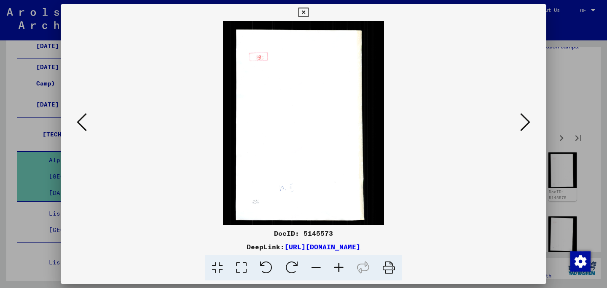
click at [523, 122] on icon at bounding box center [525, 122] width 10 height 20
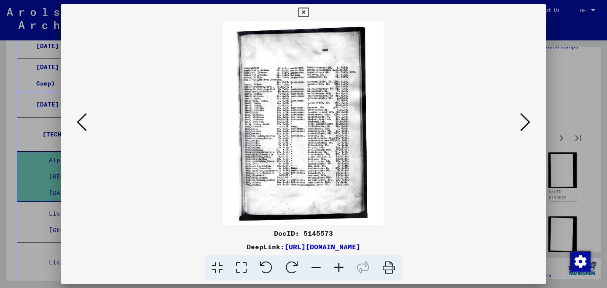
click at [296, 153] on img at bounding box center [303, 123] width 428 height 204
click at [335, 268] on icon at bounding box center [338, 268] width 23 height 26
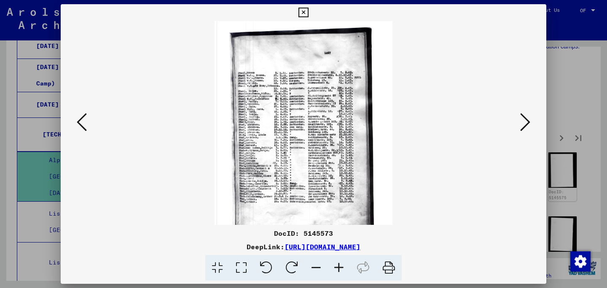
click at [335, 268] on icon at bounding box center [338, 268] width 23 height 26
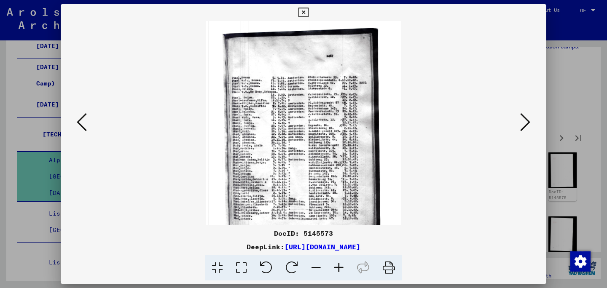
click at [335, 268] on icon at bounding box center [338, 268] width 23 height 26
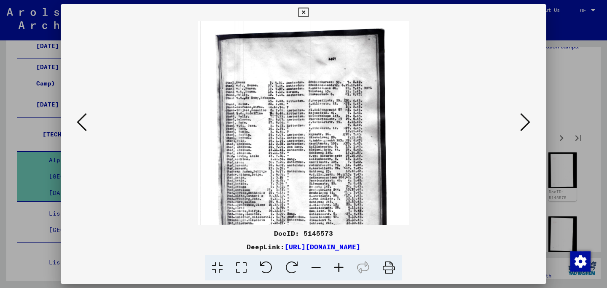
click at [335, 268] on icon at bounding box center [338, 268] width 23 height 26
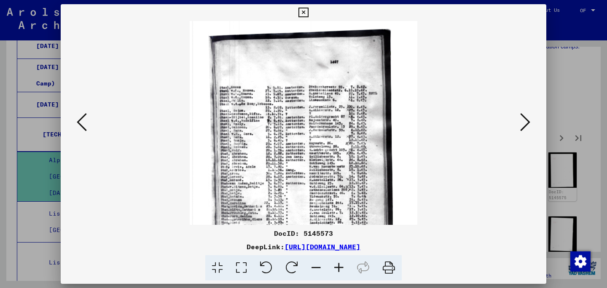
click at [335, 268] on icon at bounding box center [338, 268] width 23 height 26
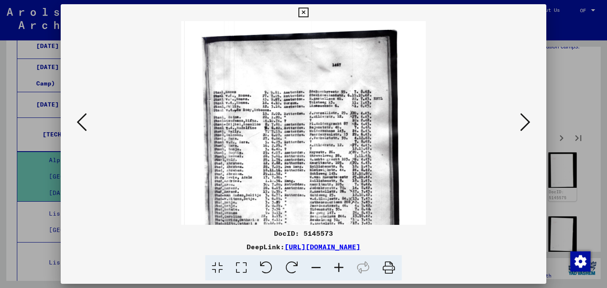
click at [527, 124] on icon at bounding box center [525, 122] width 10 height 20
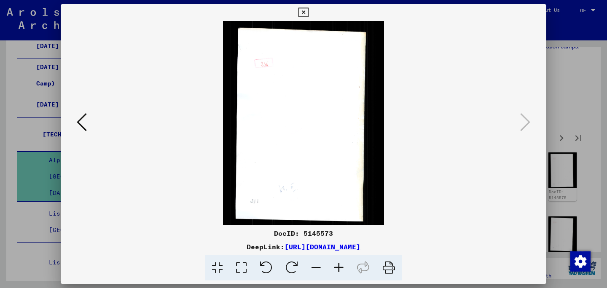
click at [571, 143] on div at bounding box center [303, 144] width 607 height 288
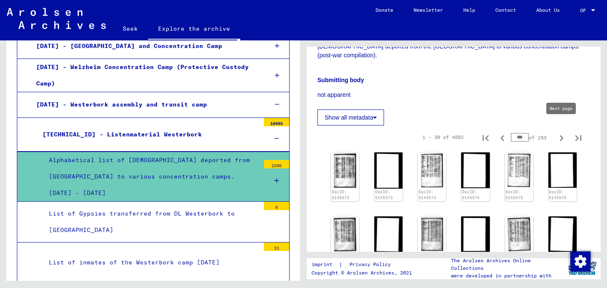
click at [558, 132] on icon "Next page" at bounding box center [561, 138] width 12 height 12
type input "***"
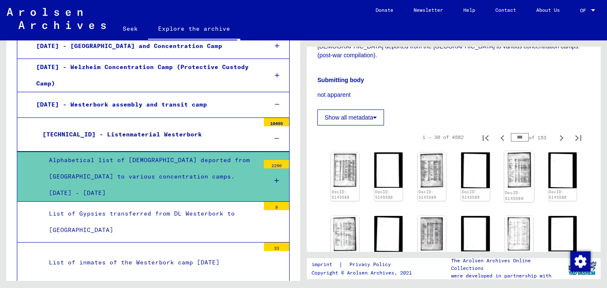
click at [528, 158] on img at bounding box center [519, 170] width 30 height 38
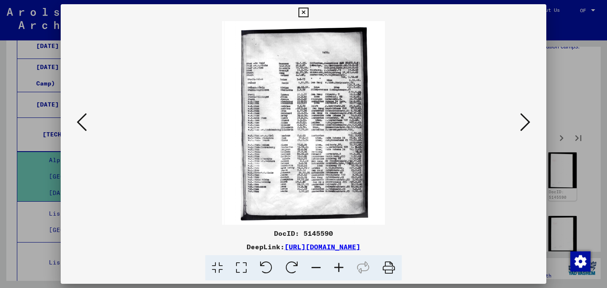
click at [526, 115] on icon at bounding box center [525, 122] width 10 height 20
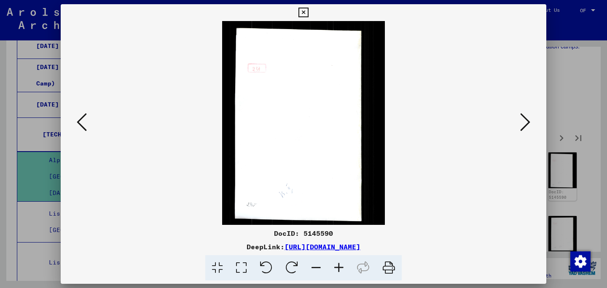
click at [526, 115] on icon at bounding box center [525, 122] width 10 height 20
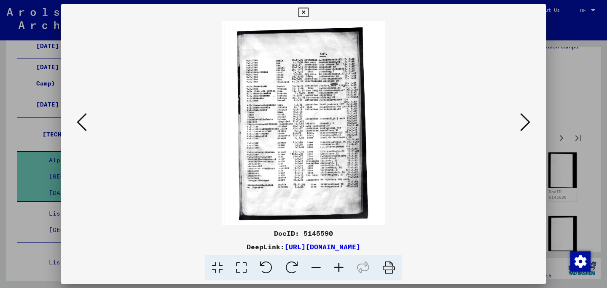
click at [526, 115] on icon at bounding box center [525, 122] width 10 height 20
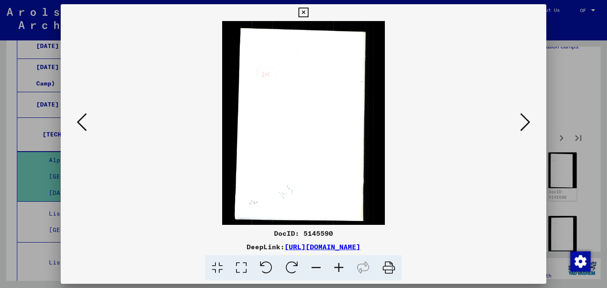
click at [526, 115] on icon at bounding box center [525, 122] width 10 height 20
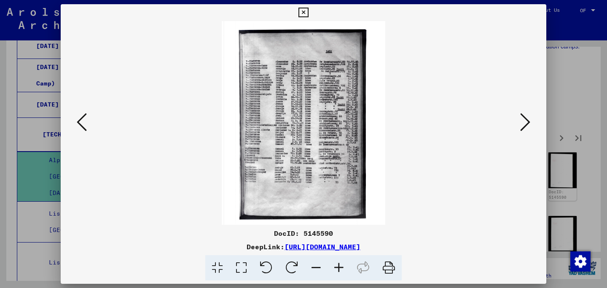
click at [526, 115] on icon at bounding box center [525, 122] width 10 height 20
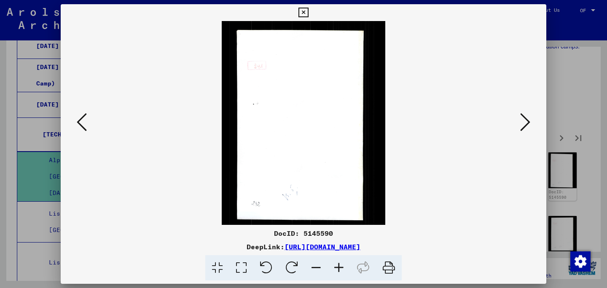
click at [526, 115] on icon at bounding box center [525, 122] width 10 height 20
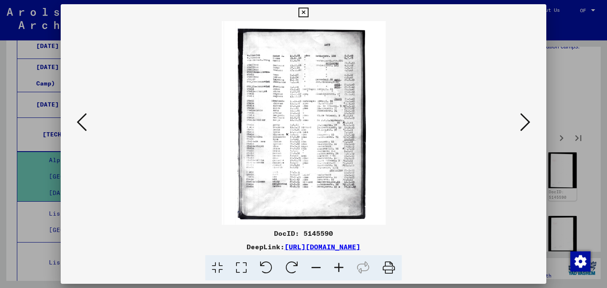
click at [526, 115] on icon at bounding box center [525, 122] width 10 height 20
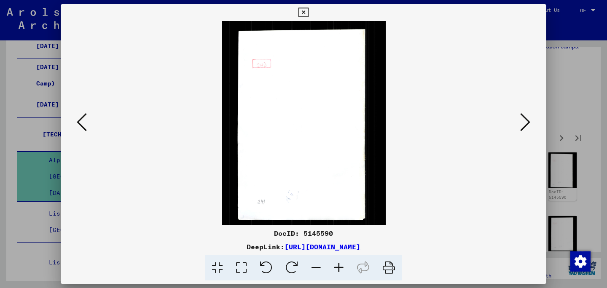
click at [526, 115] on icon at bounding box center [525, 122] width 10 height 20
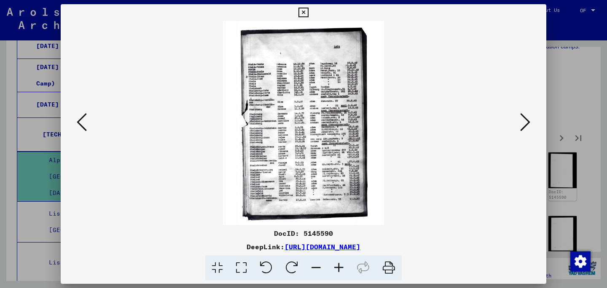
click at [526, 115] on icon at bounding box center [525, 122] width 10 height 20
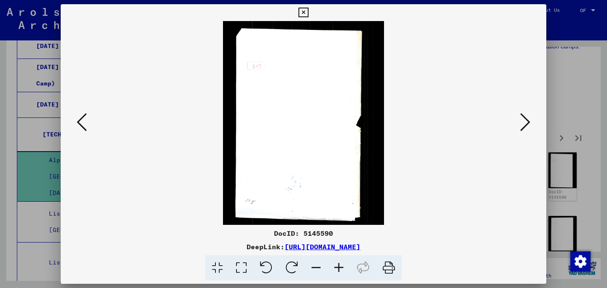
click at [526, 115] on icon at bounding box center [525, 122] width 10 height 20
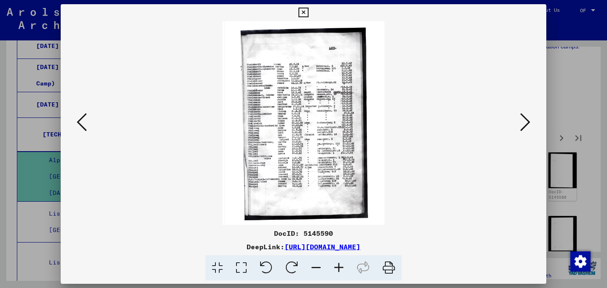
click at [526, 115] on icon at bounding box center [525, 122] width 10 height 20
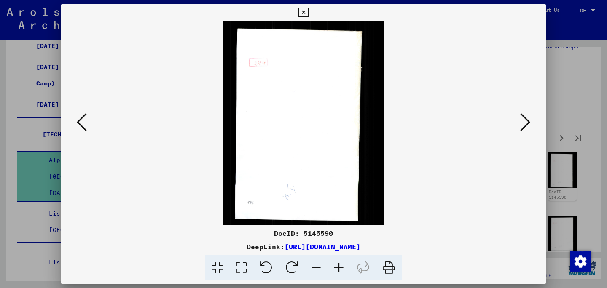
click at [526, 115] on icon at bounding box center [525, 122] width 10 height 20
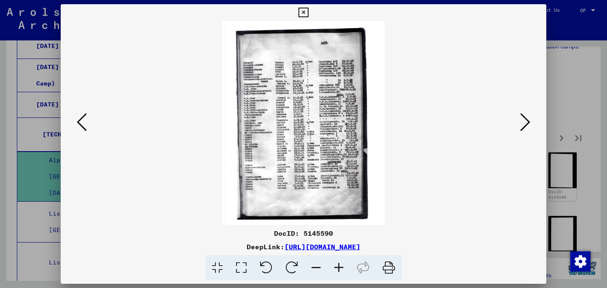
click at [526, 115] on icon at bounding box center [525, 122] width 10 height 20
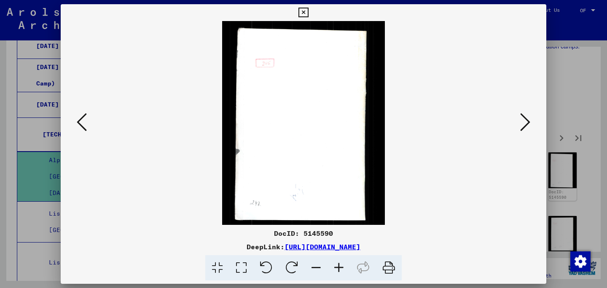
click at [526, 115] on icon at bounding box center [525, 122] width 10 height 20
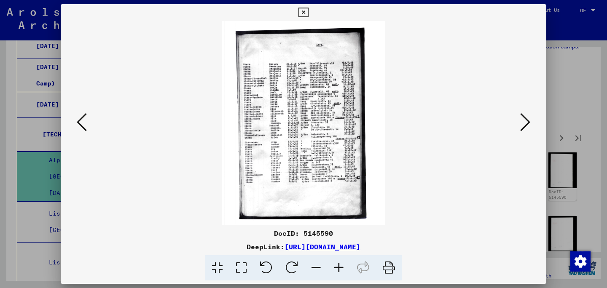
click at [526, 115] on icon at bounding box center [525, 122] width 10 height 20
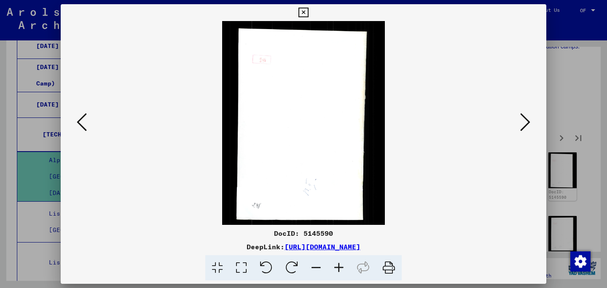
click at [526, 115] on icon at bounding box center [525, 122] width 10 height 20
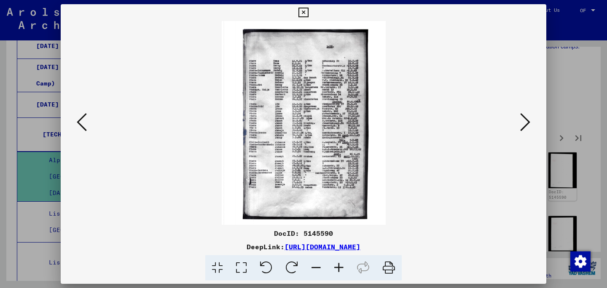
click at [526, 115] on icon at bounding box center [525, 122] width 10 height 20
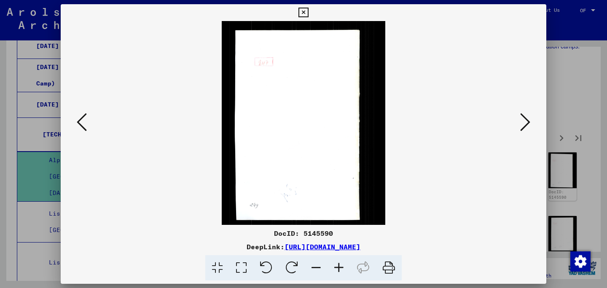
click at [526, 115] on icon at bounding box center [525, 122] width 10 height 20
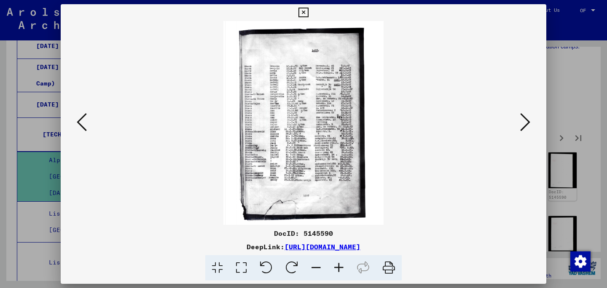
click at [526, 115] on icon at bounding box center [525, 122] width 10 height 20
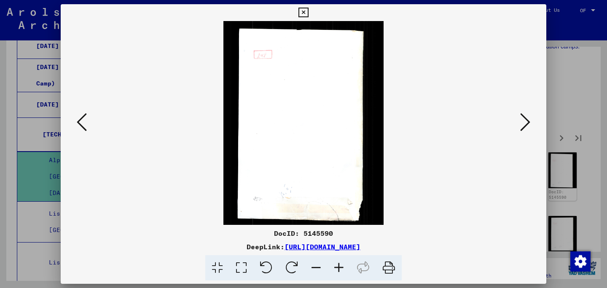
click at [526, 115] on icon at bounding box center [525, 122] width 10 height 20
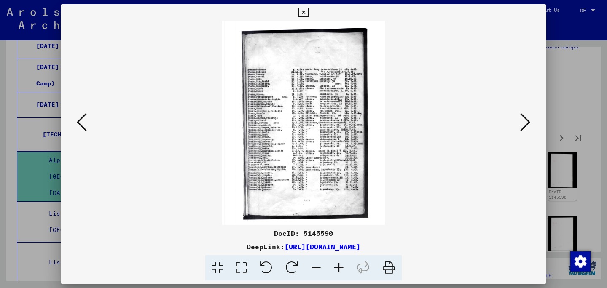
click at [526, 115] on icon at bounding box center [525, 122] width 10 height 20
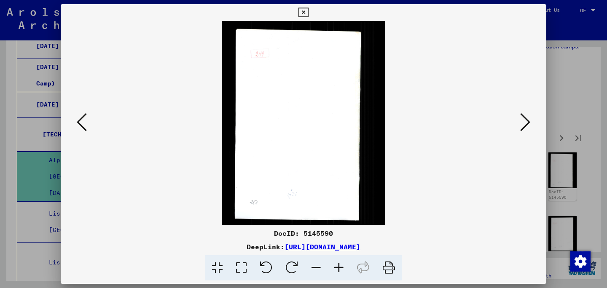
click at [526, 115] on icon at bounding box center [525, 122] width 10 height 20
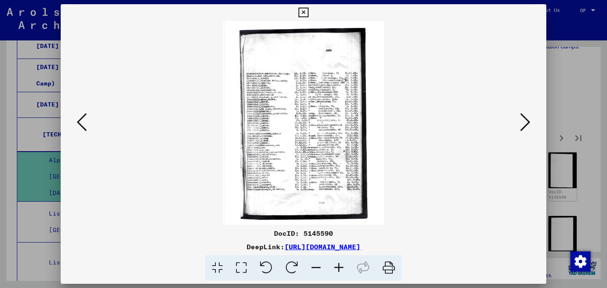
click at [526, 115] on icon at bounding box center [525, 122] width 10 height 20
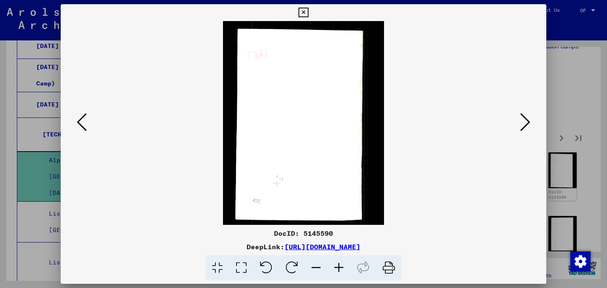
click at [526, 115] on icon at bounding box center [525, 122] width 10 height 20
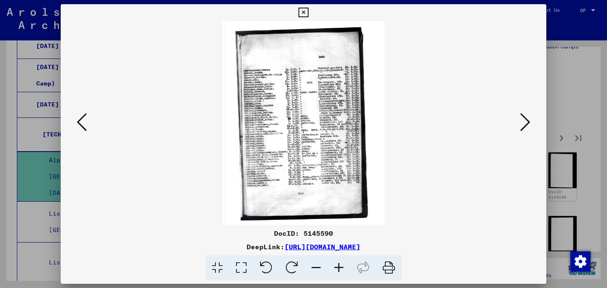
click at [526, 115] on icon at bounding box center [525, 122] width 10 height 20
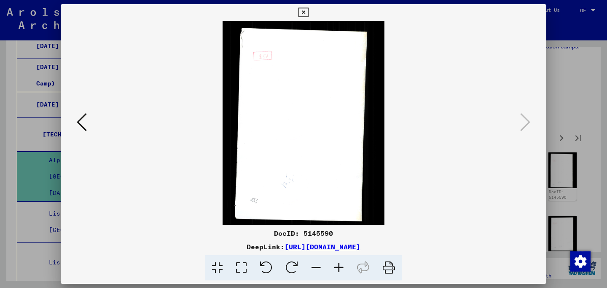
click at [585, 108] on div at bounding box center [303, 144] width 607 height 288
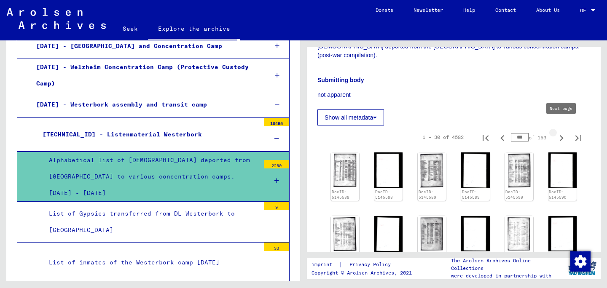
click at [561, 132] on icon "Next page" at bounding box center [561, 138] width 12 height 12
type input "***"
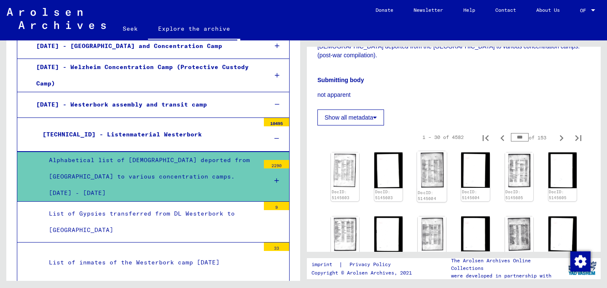
click at [435, 168] on img at bounding box center [432, 169] width 30 height 37
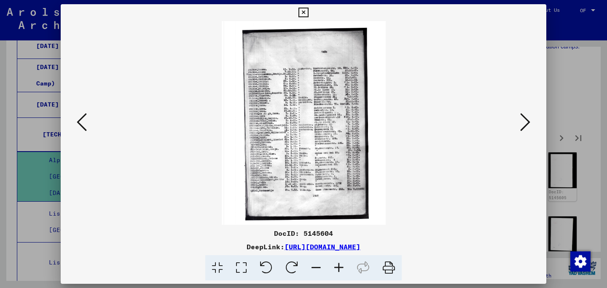
click at [562, 102] on div at bounding box center [303, 144] width 607 height 288
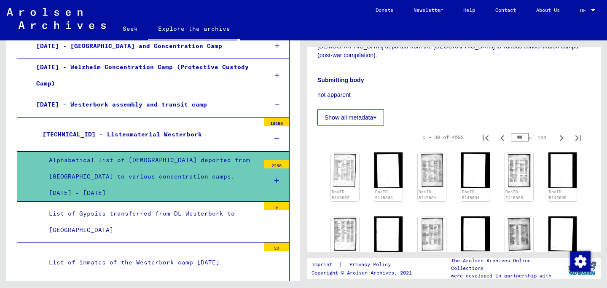
click at [562, 105] on div "Show all metadata" at bounding box center [453, 115] width 273 height 20
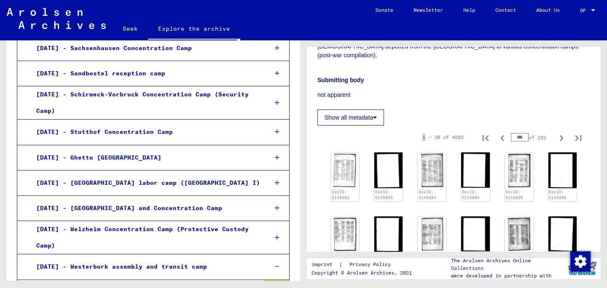
scroll to position [1739, 0]
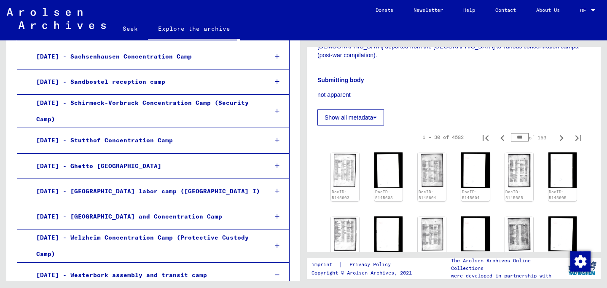
click at [39, 271] on font "[DATE] - Westerbork assembly and transit camp" at bounding box center [121, 275] width 171 height 8
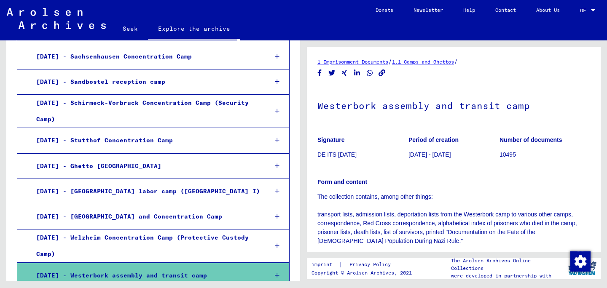
click at [66, 230] on div "[DATE] - Welzheim Concentration Camp (Protective Custody Camp)" at bounding box center [145, 246] width 231 height 33
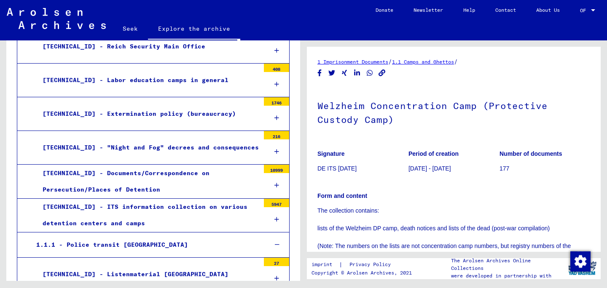
scroll to position [72, 0]
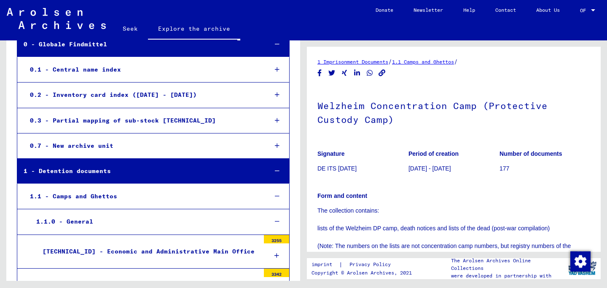
click at [178, 167] on div "1 - Detention documents" at bounding box center [138, 171] width 243 height 16
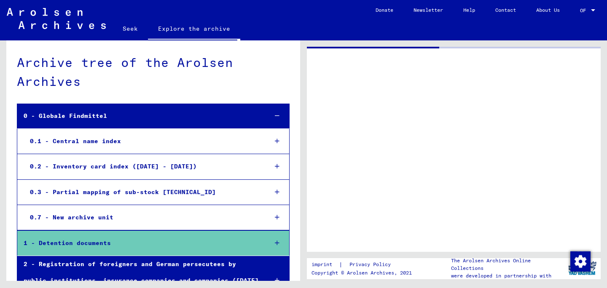
click at [141, 104] on mat-tree-node "0 - Globale Findmittel" at bounding box center [153, 116] width 273 height 25
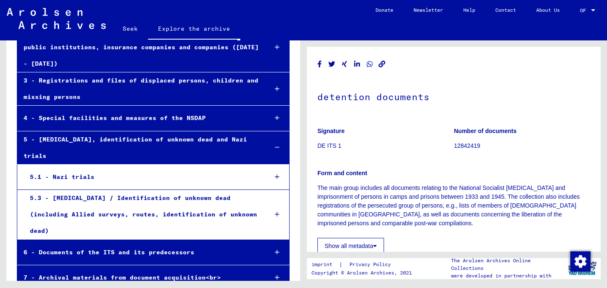
scroll to position [142, 0]
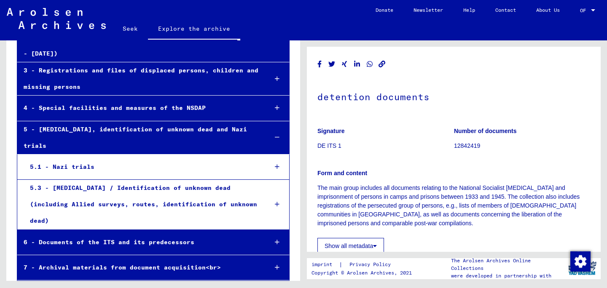
click at [133, 131] on div "5 - [MEDICAL_DATA], identification of unknown dead and Nazi trials" at bounding box center [138, 137] width 243 height 33
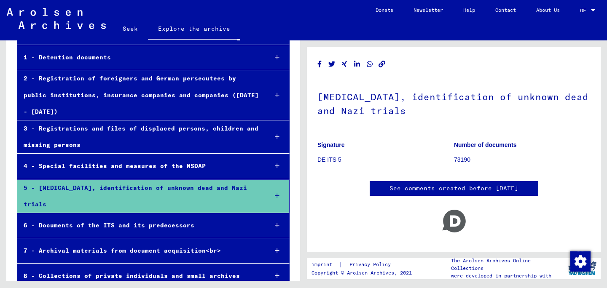
click at [131, 31] on font "Seek" at bounding box center [130, 29] width 15 height 8
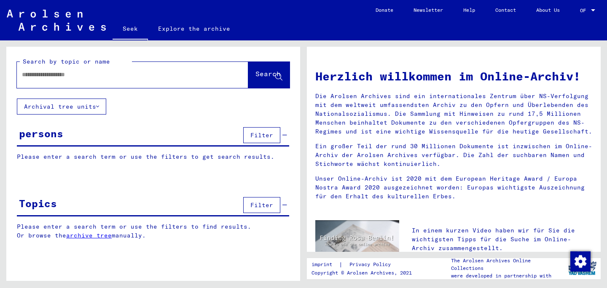
click at [128, 80] on div at bounding box center [120, 74] width 206 height 19
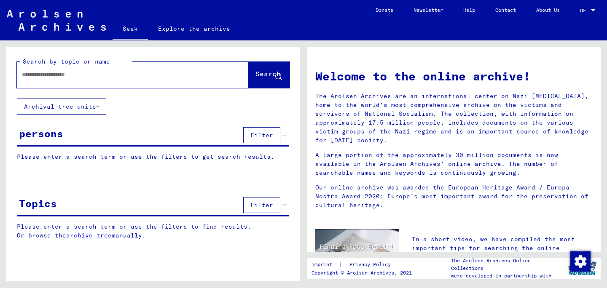
click at [125, 78] on input "text" at bounding box center [122, 74] width 201 height 9
type input "**********"
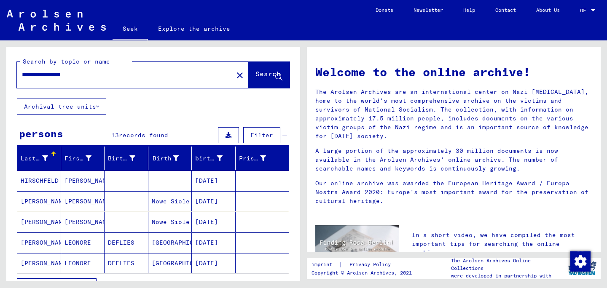
scroll to position [5, 0]
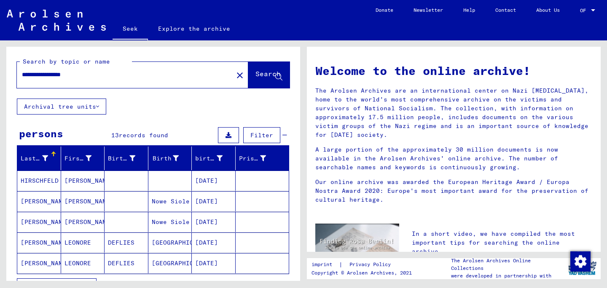
click at [76, 180] on font "[PERSON_NAME]" at bounding box center [88, 181] width 49 height 8
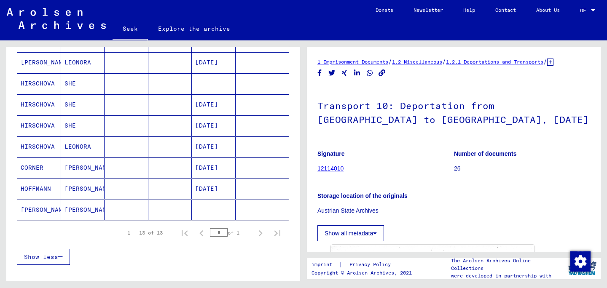
click at [553, 62] on icon at bounding box center [550, 62] width 6 height 7
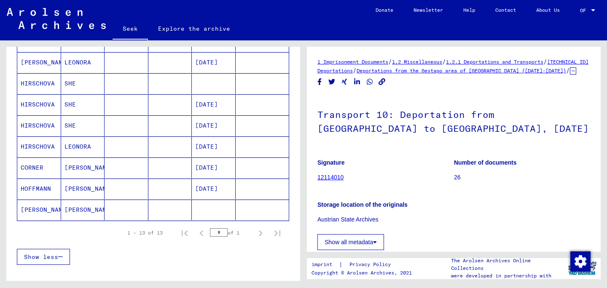
click at [521, 71] on font "Deportations from the Gestapo area of ​​[GEOGRAPHIC_DATA] ([DATE]-[DATE])" at bounding box center [461, 70] width 209 height 6
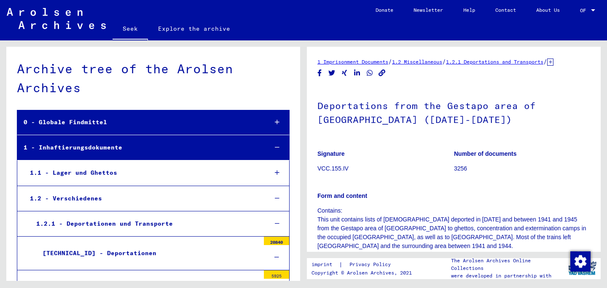
scroll to position [236, 0]
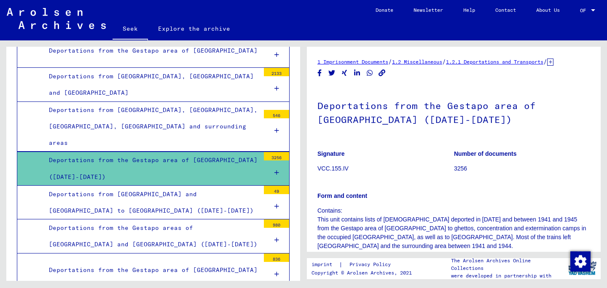
click at [282, 161] on div at bounding box center [276, 173] width 25 height 25
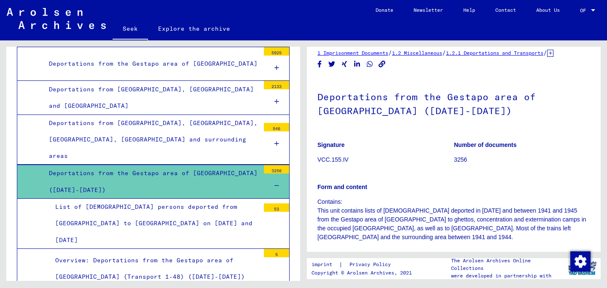
scroll to position [223, 0]
click at [247, 206] on div "List of [DEMOGRAPHIC_DATA] persons deported from [GEOGRAPHIC_DATA] to [GEOGRAPH…" at bounding box center [154, 224] width 211 height 50
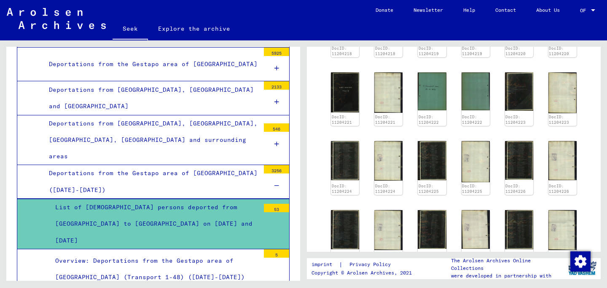
scroll to position [524, 0]
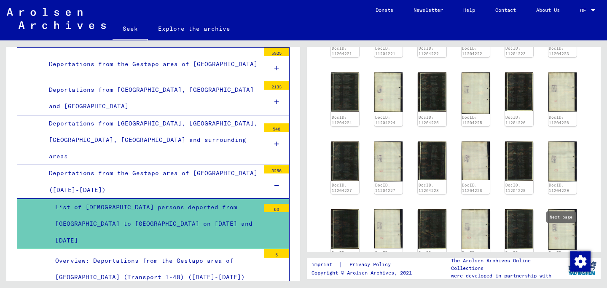
click at [559, 273] on icon "Next page" at bounding box center [561, 279] width 12 height 12
type input "*"
drag, startPoint x: 521, startPoint y: 237, endPoint x: 516, endPoint y: 236, distance: 5.1
click at [516, 274] on input "*" at bounding box center [520, 278] width 18 height 8
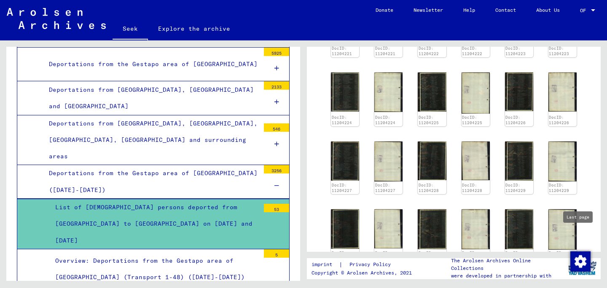
click at [577, 276] on icon "Last page" at bounding box center [578, 279] width 6 height 6
type input "*"
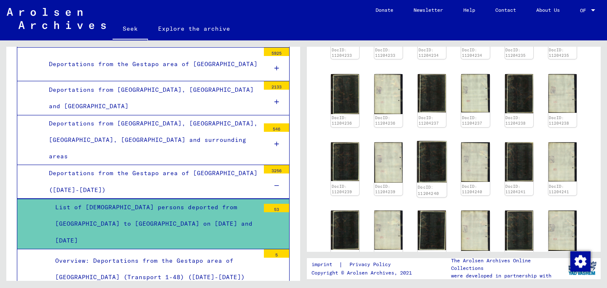
scroll to position [463, 0]
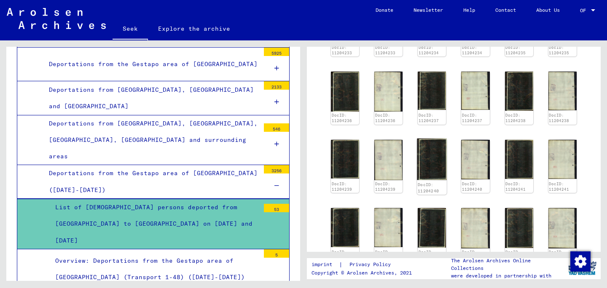
click at [439, 138] on img at bounding box center [432, 159] width 30 height 42
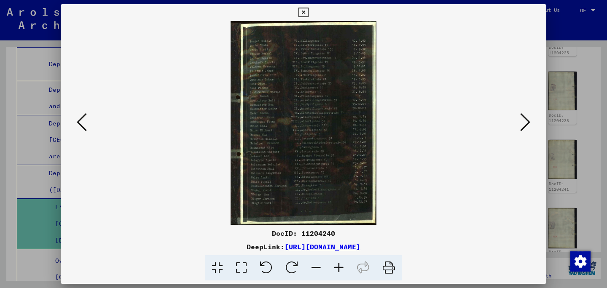
click at [526, 122] on icon at bounding box center [525, 122] width 10 height 20
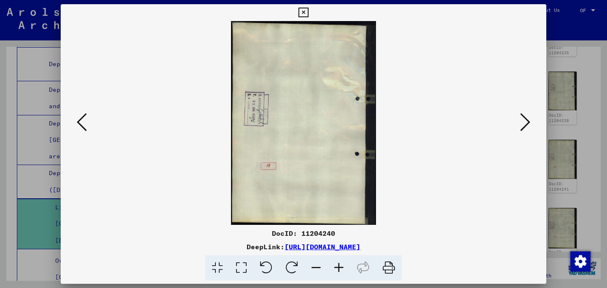
click at [526, 122] on icon at bounding box center [525, 122] width 10 height 20
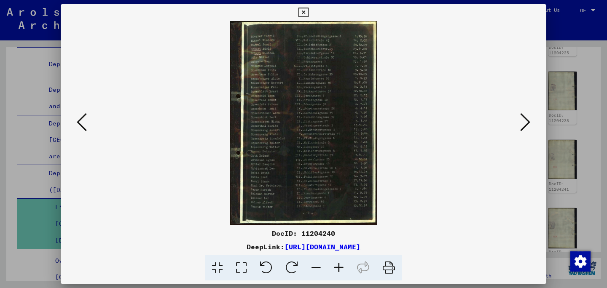
click at [526, 122] on icon at bounding box center [525, 122] width 10 height 20
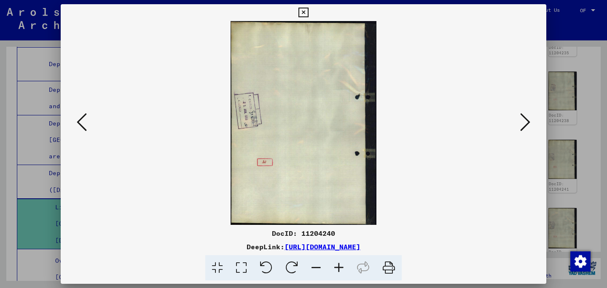
click at [526, 122] on icon at bounding box center [525, 122] width 10 height 20
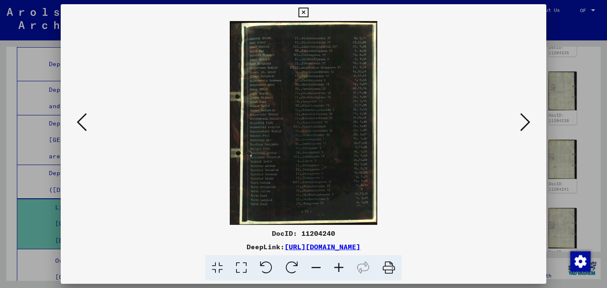
click at [526, 122] on icon at bounding box center [525, 122] width 10 height 20
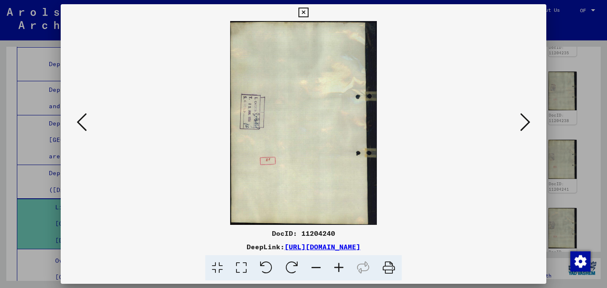
click at [526, 122] on icon at bounding box center [525, 122] width 10 height 20
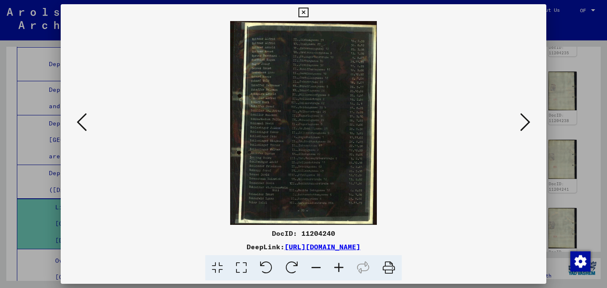
click at [526, 122] on icon at bounding box center [525, 122] width 10 height 20
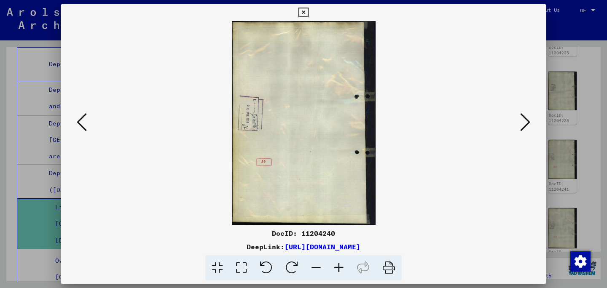
click at [526, 122] on icon at bounding box center [525, 122] width 10 height 20
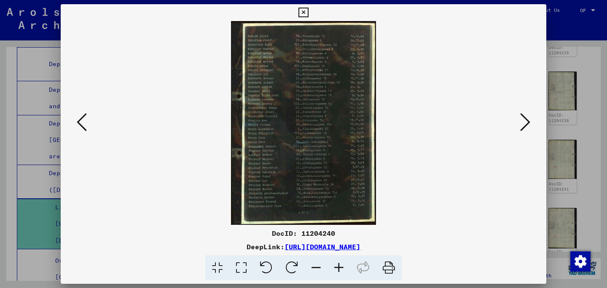
click at [526, 122] on icon at bounding box center [525, 122] width 10 height 20
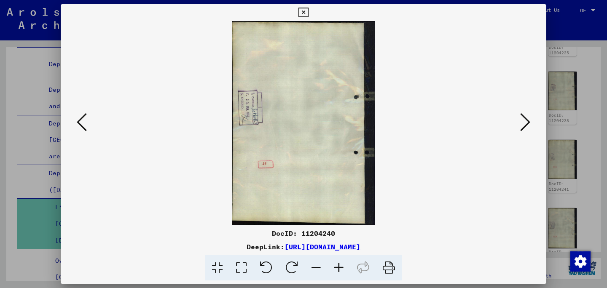
click at [526, 122] on icon at bounding box center [525, 122] width 10 height 20
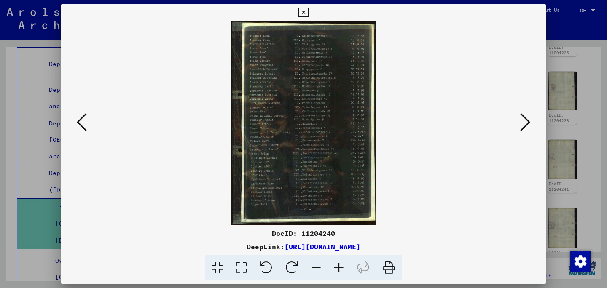
click at [526, 122] on icon at bounding box center [525, 122] width 10 height 20
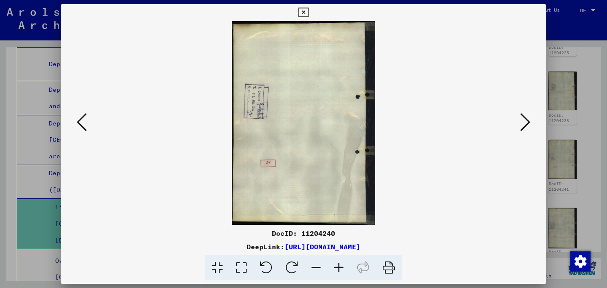
click at [526, 122] on icon at bounding box center [525, 122] width 10 height 20
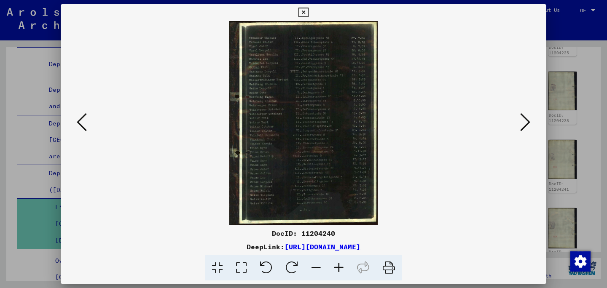
click at [526, 122] on icon at bounding box center [525, 122] width 10 height 20
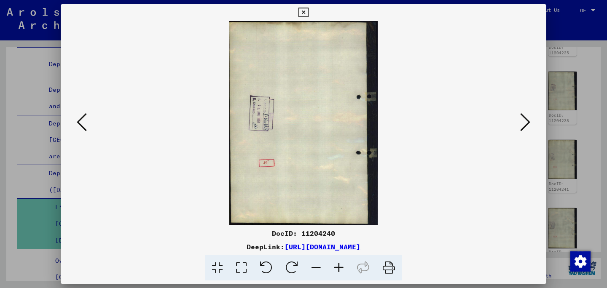
click at [526, 122] on icon at bounding box center [525, 122] width 10 height 20
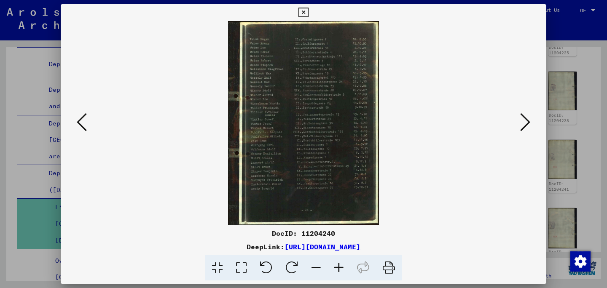
click at [525, 124] on icon at bounding box center [525, 122] width 10 height 20
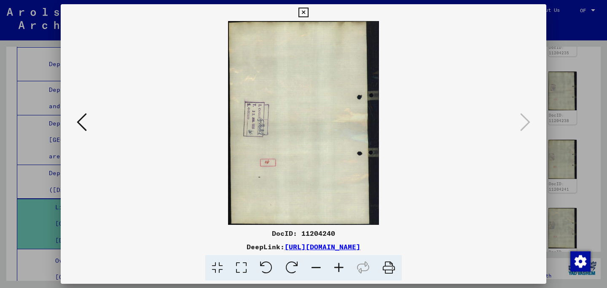
click at [577, 126] on div at bounding box center [303, 144] width 607 height 288
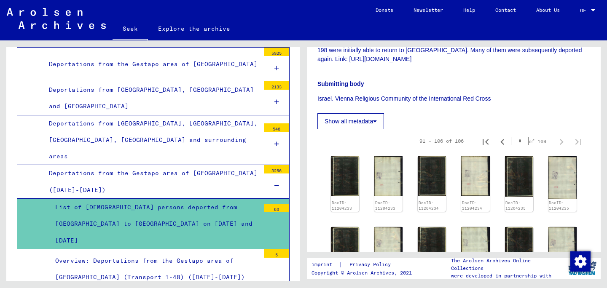
scroll to position [271, 0]
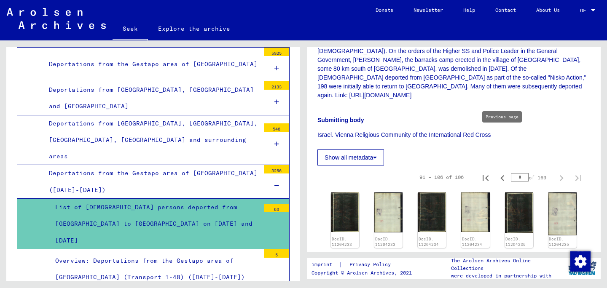
click at [504, 172] on icon "Previous page" at bounding box center [502, 178] width 12 height 12
type input "*"
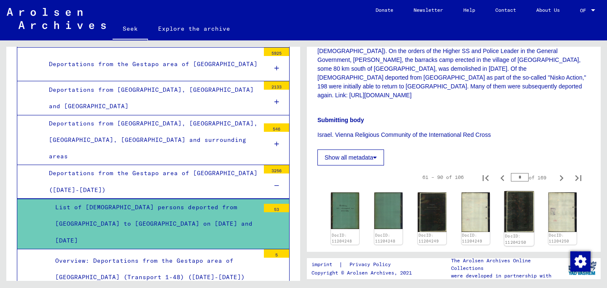
click at [524, 191] on img at bounding box center [519, 211] width 30 height 41
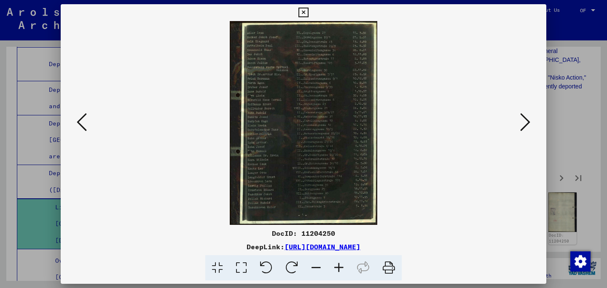
click at [523, 123] on icon at bounding box center [525, 122] width 10 height 20
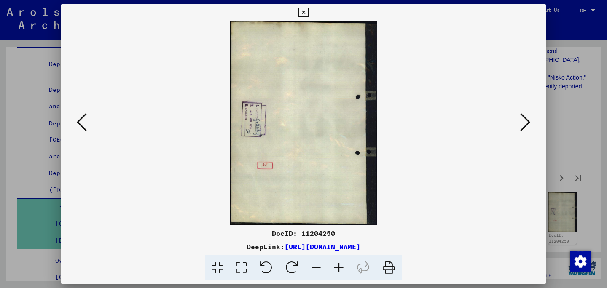
click at [523, 124] on icon at bounding box center [525, 122] width 10 height 20
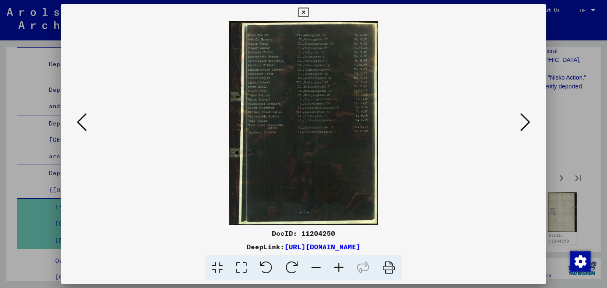
click at [523, 124] on icon at bounding box center [525, 122] width 10 height 20
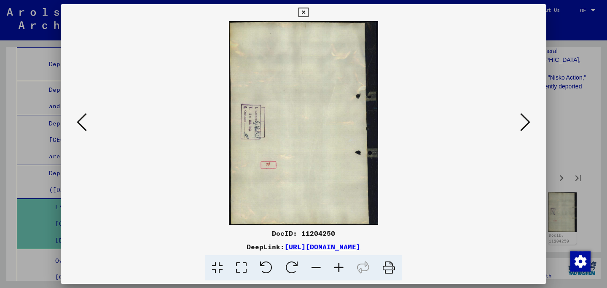
click at [523, 124] on icon at bounding box center [525, 122] width 10 height 20
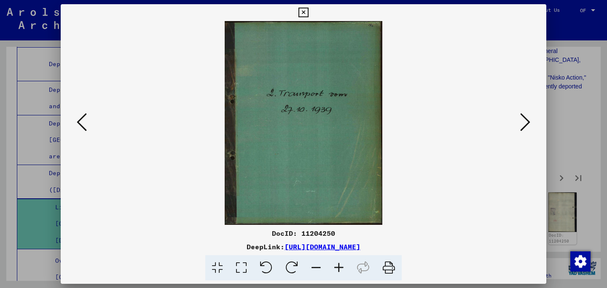
click at [523, 124] on icon at bounding box center [525, 122] width 10 height 20
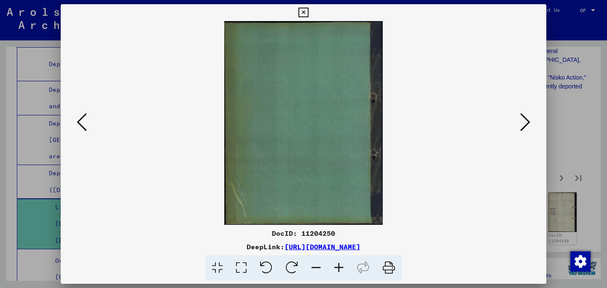
click at [523, 124] on icon at bounding box center [525, 122] width 10 height 20
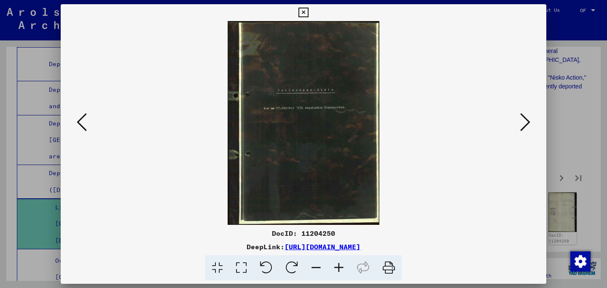
click at [523, 124] on icon at bounding box center [525, 122] width 10 height 20
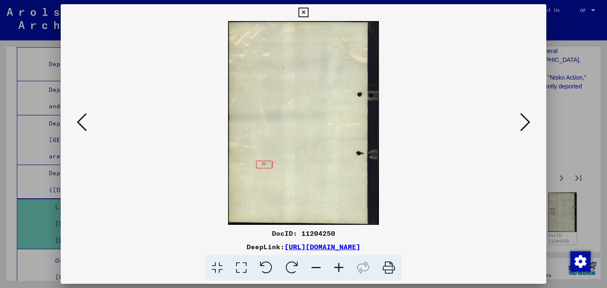
click at [523, 124] on icon at bounding box center [525, 122] width 10 height 20
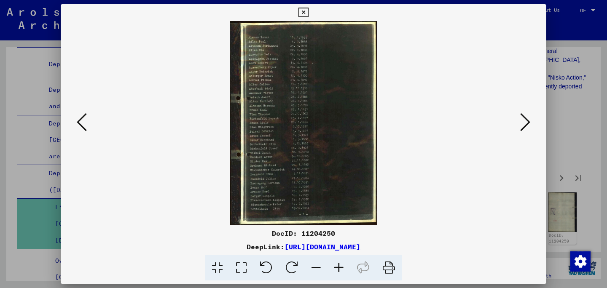
click at [523, 124] on icon at bounding box center [525, 122] width 10 height 20
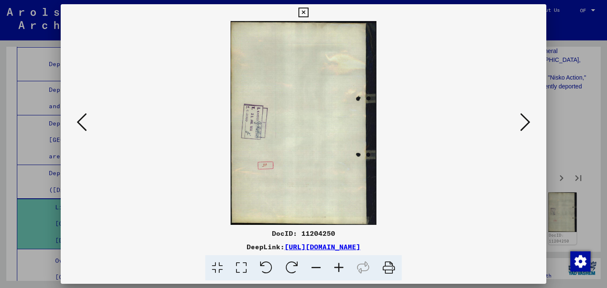
click at [523, 124] on icon at bounding box center [525, 122] width 10 height 20
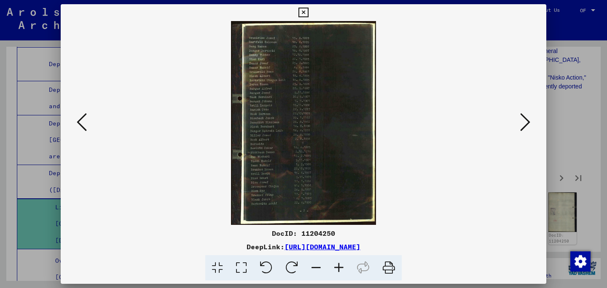
click at [523, 124] on icon at bounding box center [525, 122] width 10 height 20
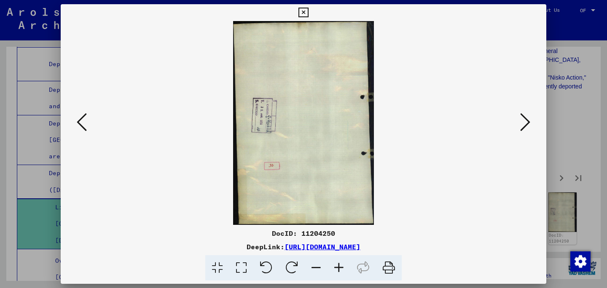
click at [523, 124] on icon at bounding box center [525, 122] width 10 height 20
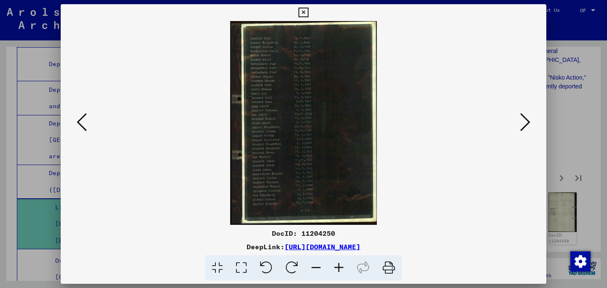
click at [523, 124] on icon at bounding box center [525, 122] width 10 height 20
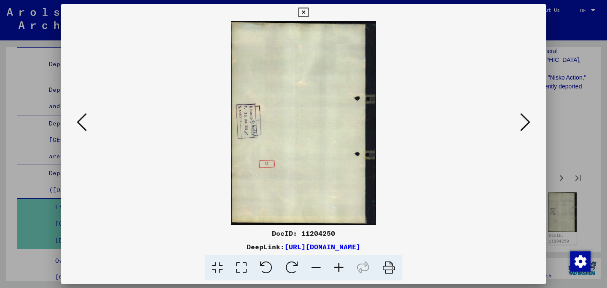
click at [523, 124] on icon at bounding box center [525, 122] width 10 height 20
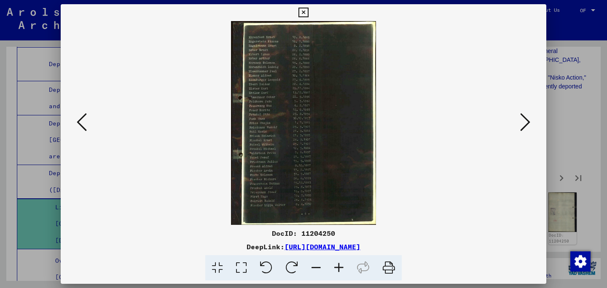
click at [523, 124] on icon at bounding box center [525, 122] width 10 height 20
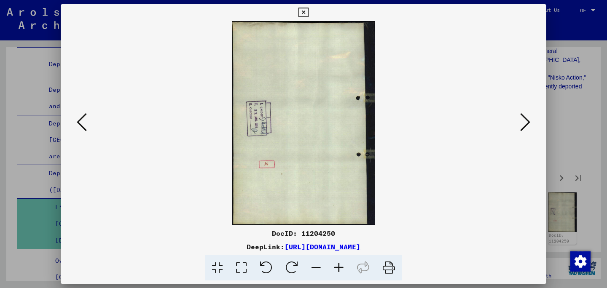
click at [574, 122] on div at bounding box center [303, 144] width 607 height 288
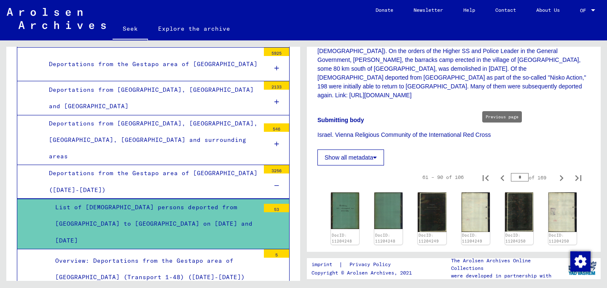
click at [502, 175] on icon "Previous page" at bounding box center [502, 178] width 4 height 6
type input "*"
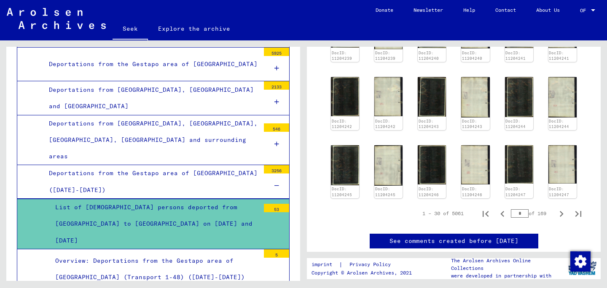
scroll to position [593, 0]
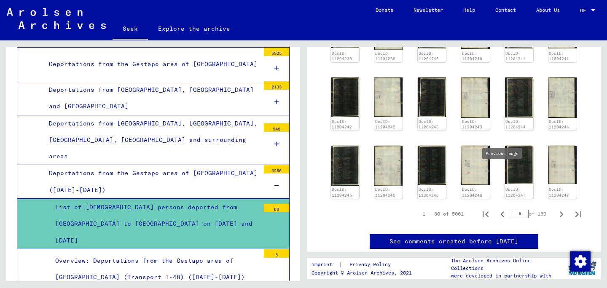
click at [497, 209] on icon "Previous page" at bounding box center [502, 215] width 12 height 12
type input "*"
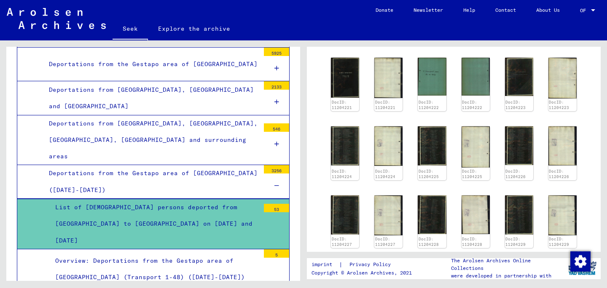
scroll to position [231, 0]
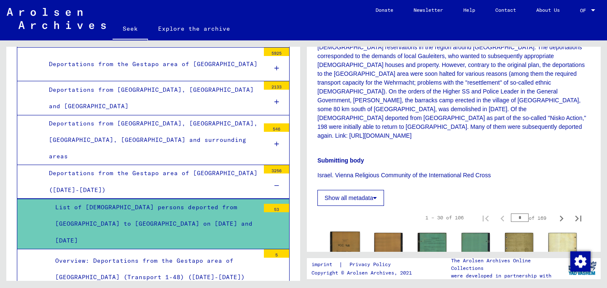
click at [343, 232] on img at bounding box center [345, 251] width 30 height 38
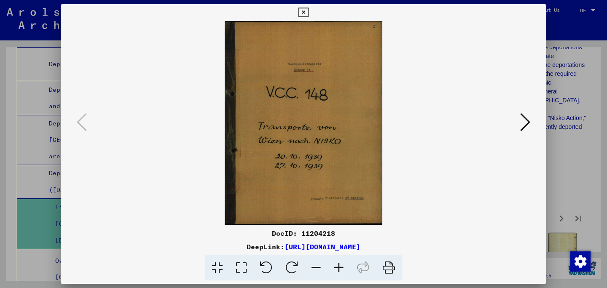
click at [520, 120] on icon at bounding box center [525, 122] width 10 height 20
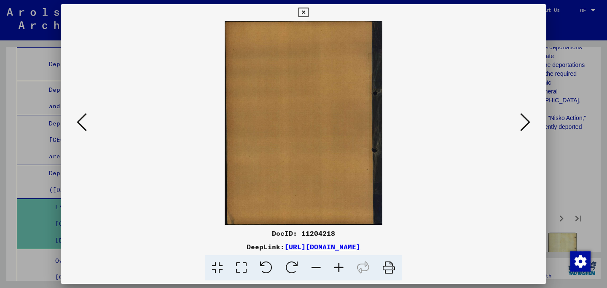
click at [520, 120] on icon at bounding box center [525, 122] width 10 height 20
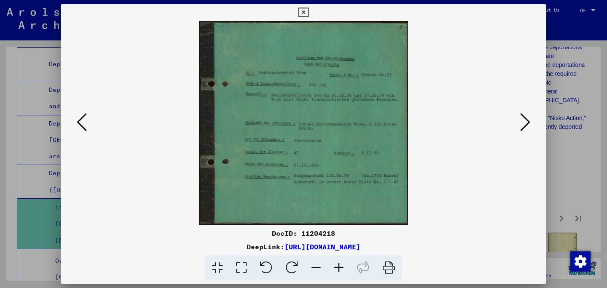
click at [520, 120] on icon at bounding box center [525, 122] width 10 height 20
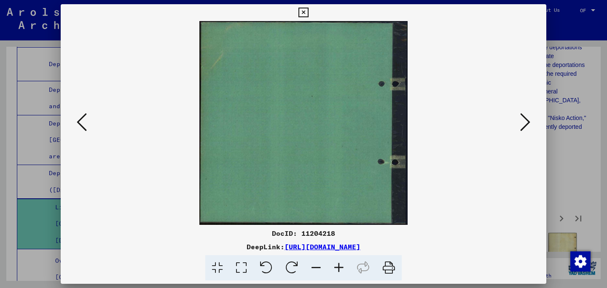
click at [520, 120] on icon at bounding box center [525, 122] width 10 height 20
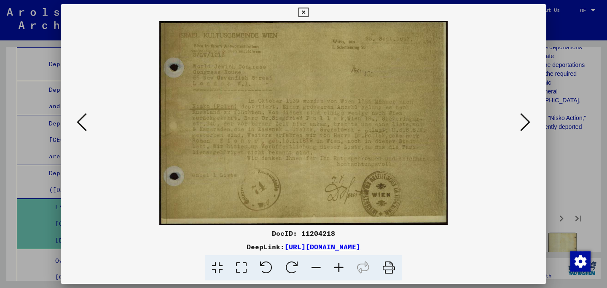
click at [520, 120] on icon at bounding box center [525, 122] width 10 height 20
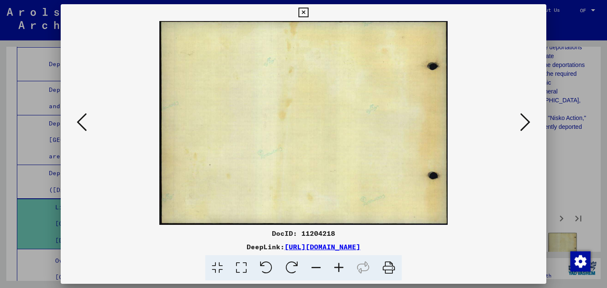
click at [520, 120] on icon at bounding box center [525, 122] width 10 height 20
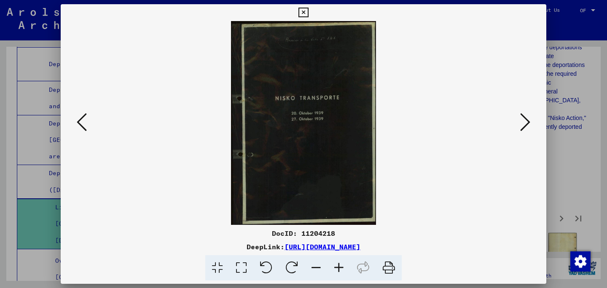
click at [520, 120] on icon at bounding box center [525, 122] width 10 height 20
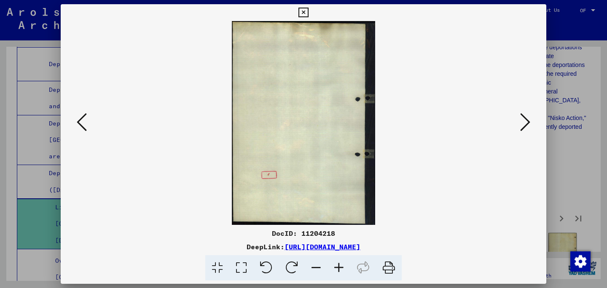
click at [520, 120] on icon at bounding box center [525, 122] width 10 height 20
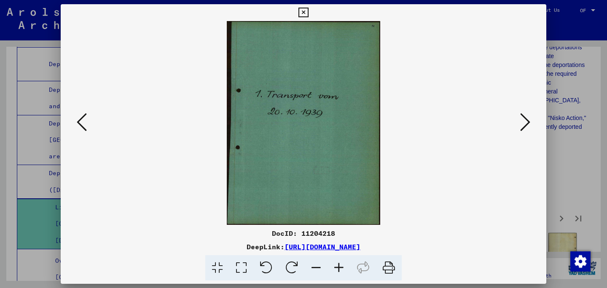
click at [520, 120] on icon at bounding box center [525, 122] width 10 height 20
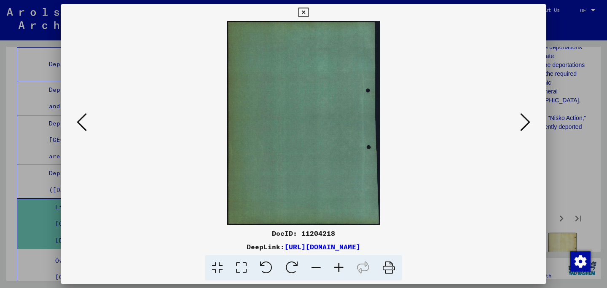
click at [520, 120] on icon at bounding box center [525, 122] width 10 height 20
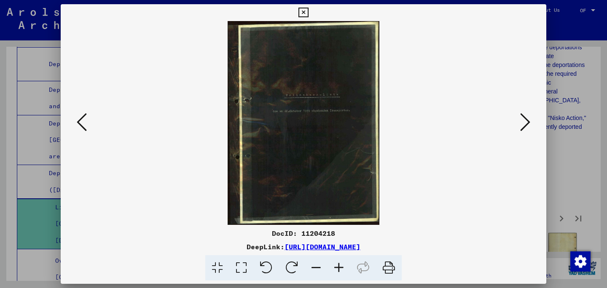
click at [520, 120] on icon at bounding box center [525, 122] width 10 height 20
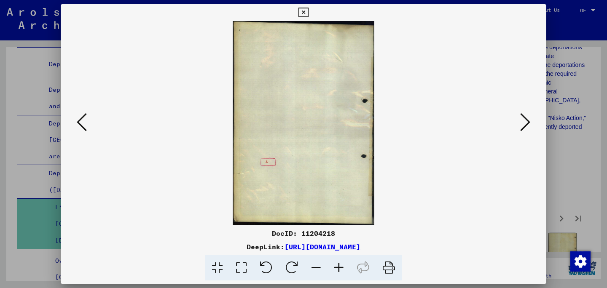
click at [520, 120] on icon at bounding box center [525, 122] width 10 height 20
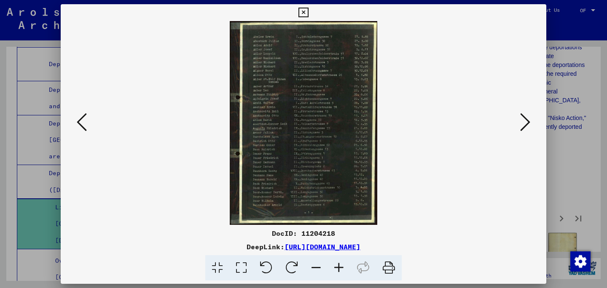
click at [520, 120] on icon at bounding box center [525, 122] width 10 height 20
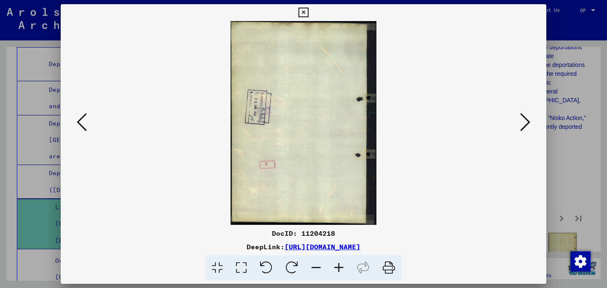
click at [520, 120] on icon at bounding box center [525, 122] width 10 height 20
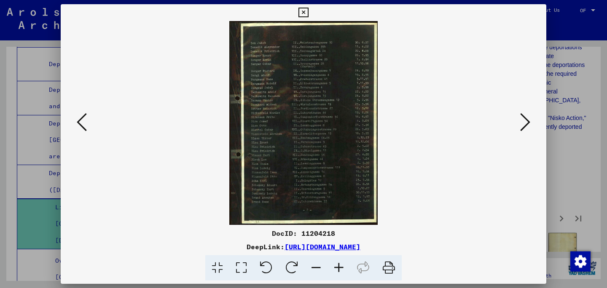
click at [520, 121] on icon at bounding box center [525, 122] width 10 height 20
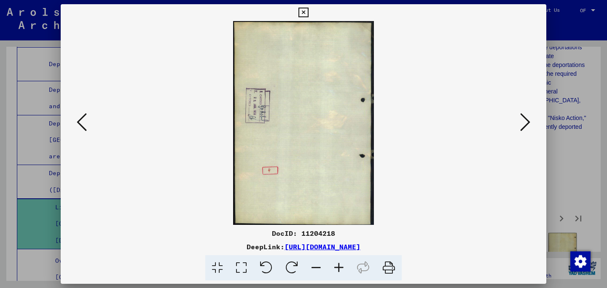
click at [520, 121] on icon at bounding box center [525, 122] width 10 height 20
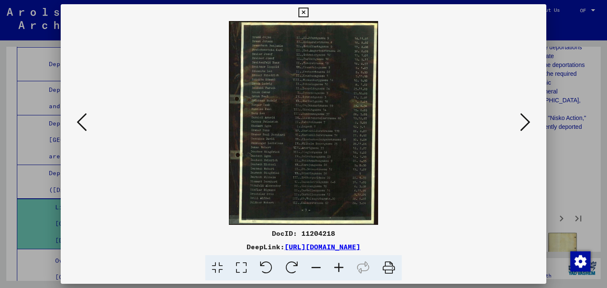
click at [520, 121] on icon at bounding box center [525, 122] width 10 height 20
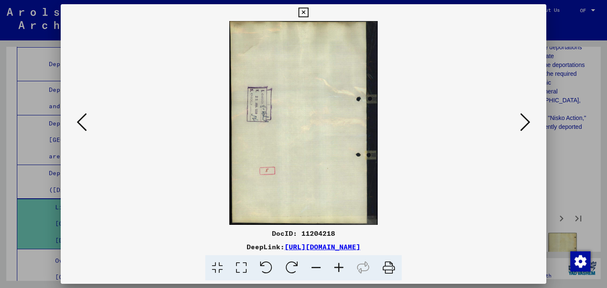
click at [520, 121] on icon at bounding box center [525, 122] width 10 height 20
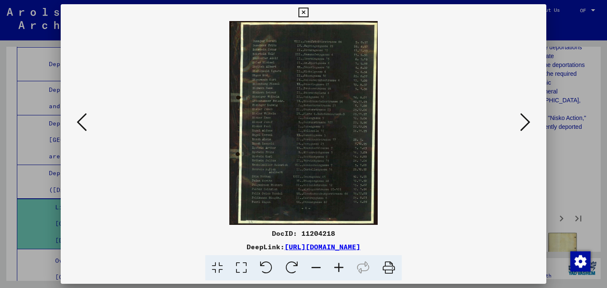
click at [559, 104] on div at bounding box center [303, 144] width 607 height 288
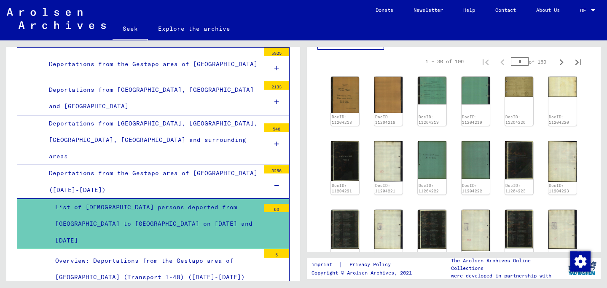
scroll to position [368, 0]
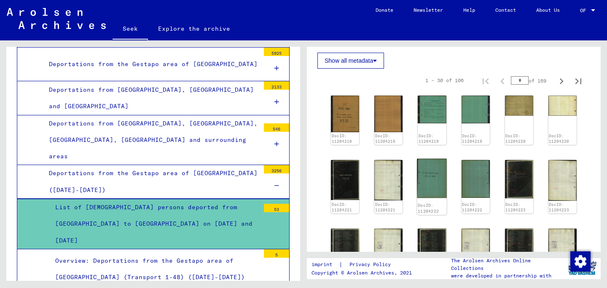
click at [435, 159] on img at bounding box center [432, 179] width 30 height 40
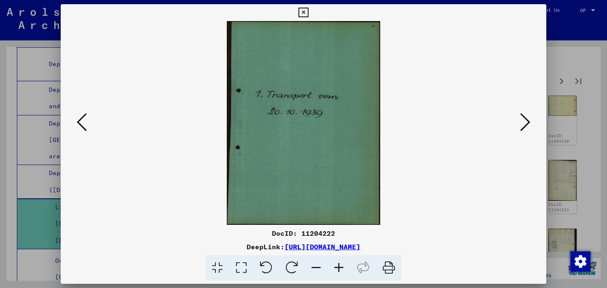
click at [566, 147] on div at bounding box center [303, 144] width 607 height 288
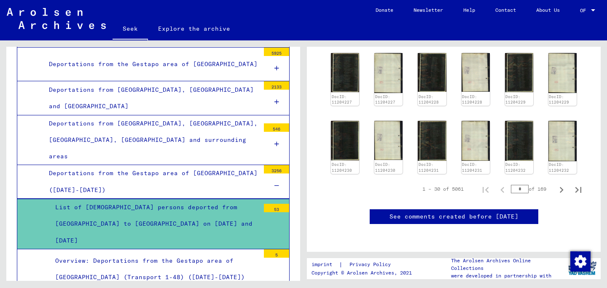
scroll to position [670, 0]
click at [564, 184] on icon "Next page" at bounding box center [561, 190] width 12 height 12
type input "*"
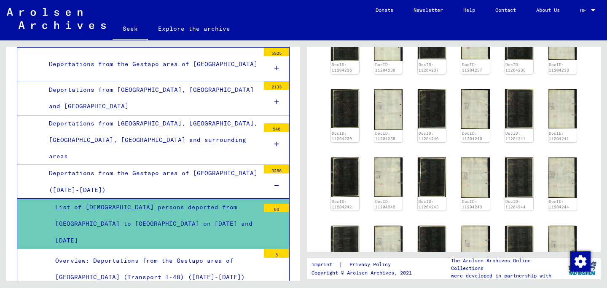
scroll to position [560, 0]
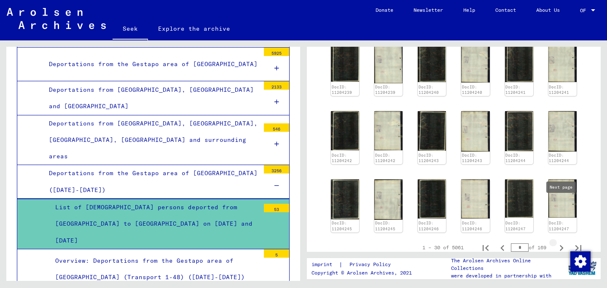
click at [561, 242] on icon "Next page" at bounding box center [561, 248] width 12 height 12
type input "*"
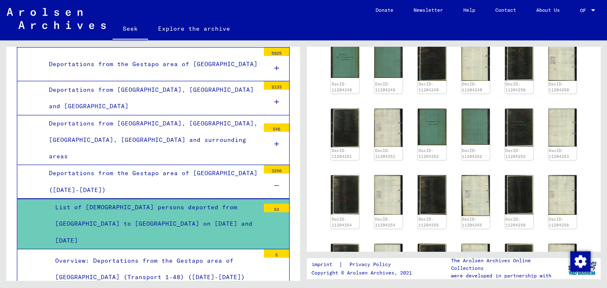
scroll to position [272, 0]
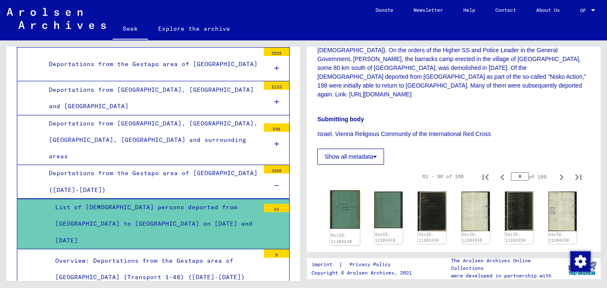
click at [338, 190] on img at bounding box center [345, 209] width 30 height 38
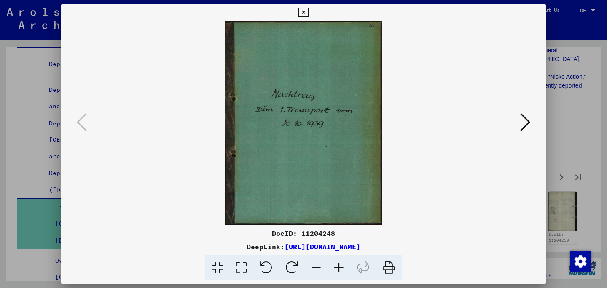
click at [526, 125] on icon at bounding box center [525, 122] width 10 height 20
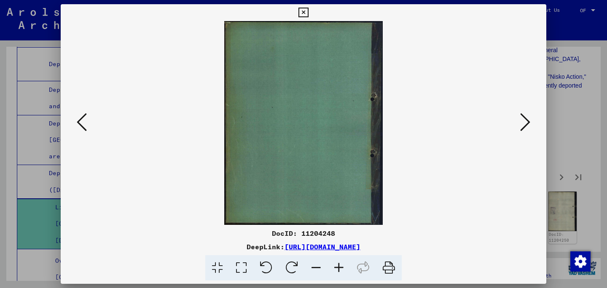
click at [526, 125] on icon at bounding box center [525, 122] width 10 height 20
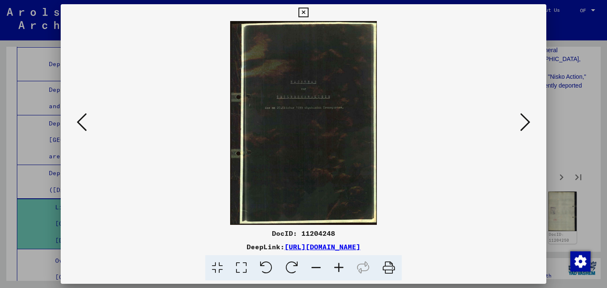
click at [526, 125] on icon at bounding box center [525, 122] width 10 height 20
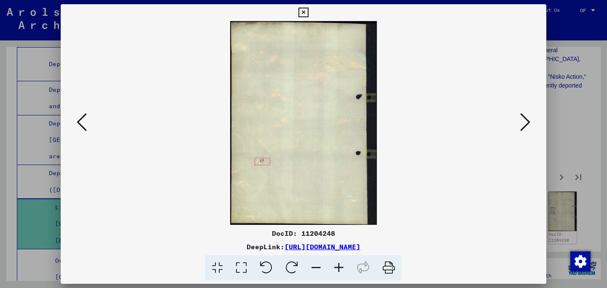
click at [526, 125] on icon at bounding box center [525, 122] width 10 height 20
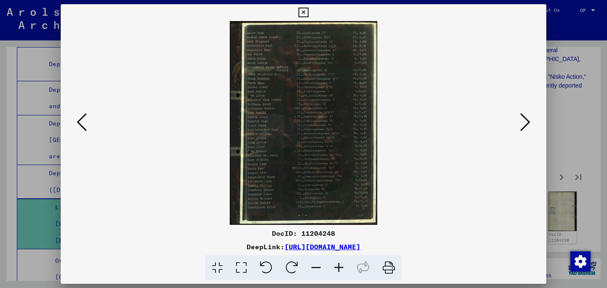
click at [526, 124] on icon at bounding box center [525, 122] width 10 height 20
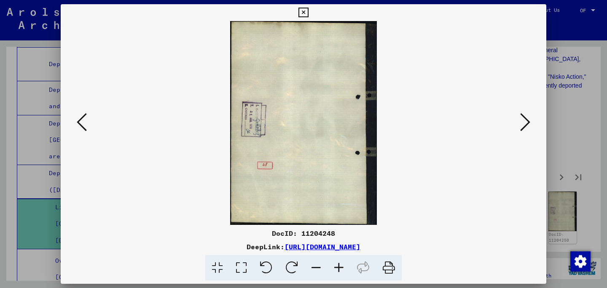
click at [526, 124] on icon at bounding box center [525, 122] width 10 height 20
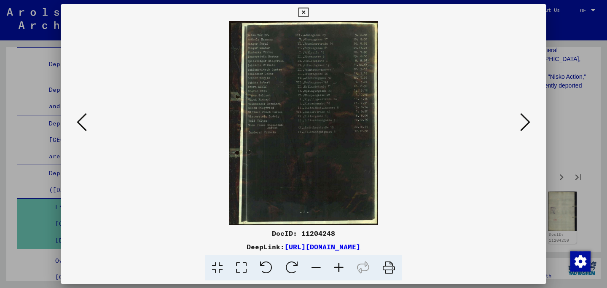
click at [565, 110] on div at bounding box center [303, 144] width 607 height 288
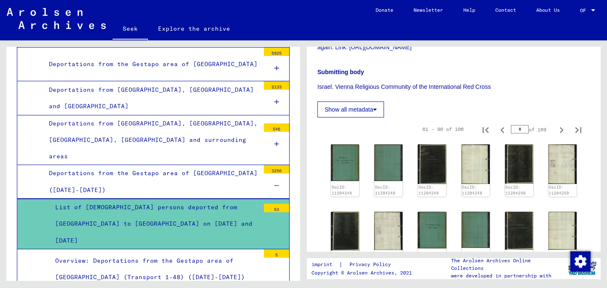
scroll to position [335, 0]
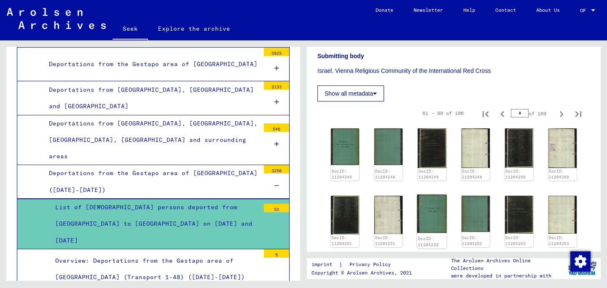
click at [430, 195] on img at bounding box center [432, 214] width 30 height 38
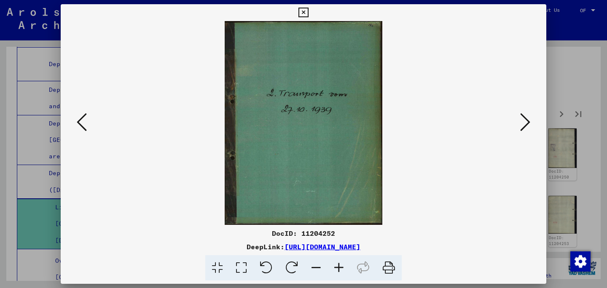
click at [527, 120] on icon at bounding box center [525, 122] width 10 height 20
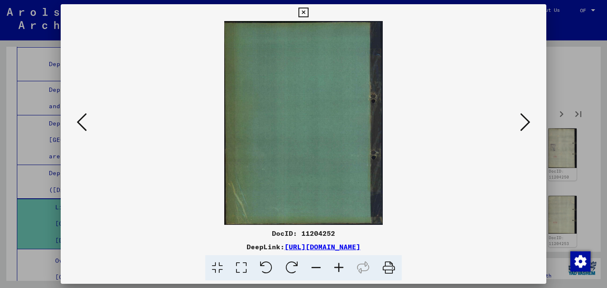
click at [527, 120] on icon at bounding box center [525, 122] width 10 height 20
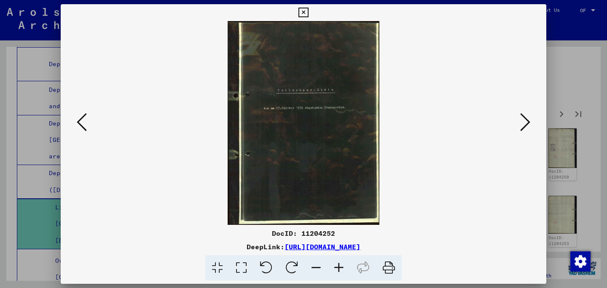
click at [527, 120] on icon at bounding box center [525, 122] width 10 height 20
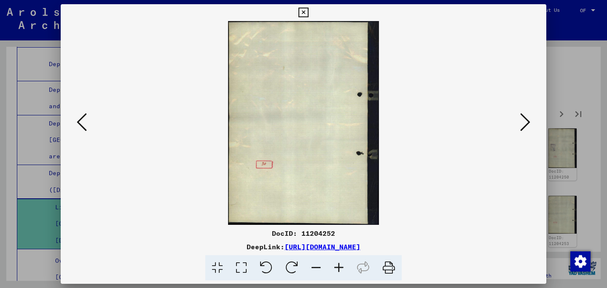
click at [527, 120] on icon at bounding box center [525, 122] width 10 height 20
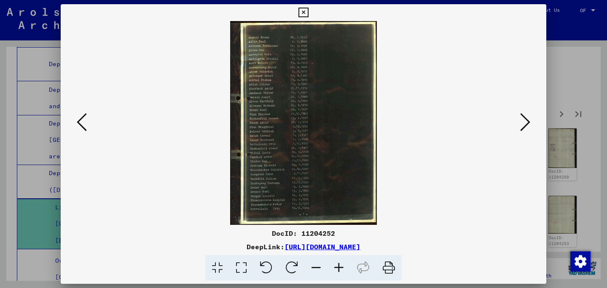
click at [527, 120] on icon at bounding box center [525, 122] width 10 height 20
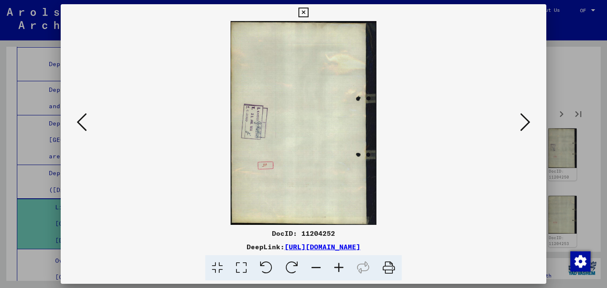
click at [527, 120] on icon at bounding box center [525, 122] width 10 height 20
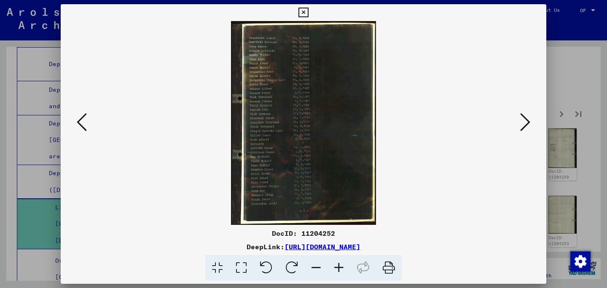
click at [527, 120] on icon at bounding box center [525, 122] width 10 height 20
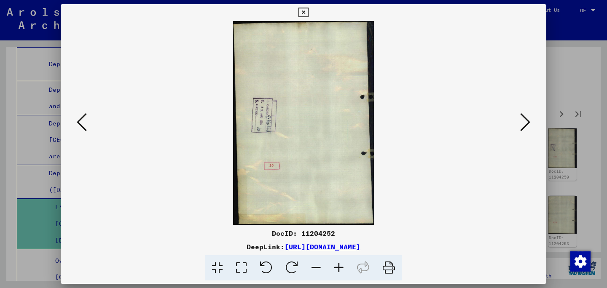
click at [527, 120] on icon at bounding box center [525, 122] width 10 height 20
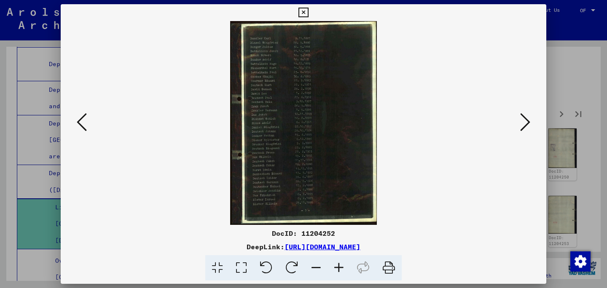
click at [527, 120] on icon at bounding box center [525, 122] width 10 height 20
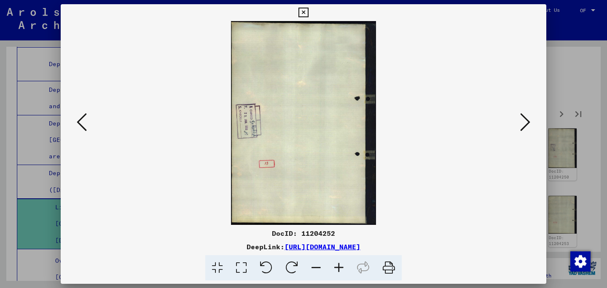
click at [527, 120] on icon at bounding box center [525, 122] width 10 height 20
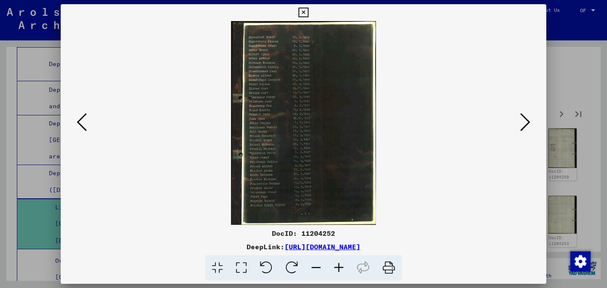
click at [527, 120] on icon at bounding box center [525, 122] width 10 height 20
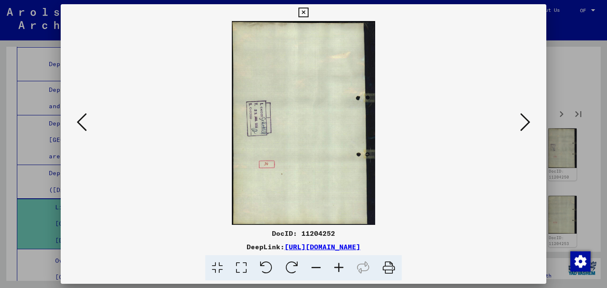
click at [527, 120] on icon at bounding box center [525, 122] width 10 height 20
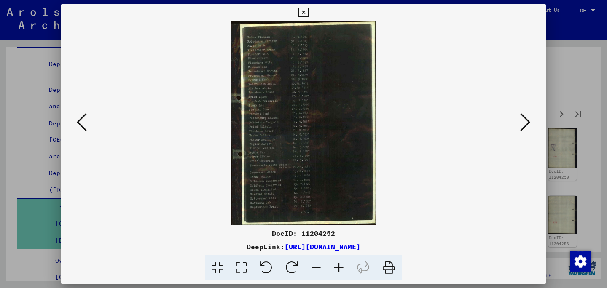
click at [527, 120] on icon at bounding box center [525, 122] width 10 height 20
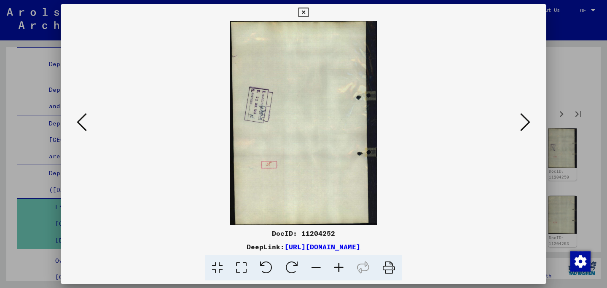
click at [527, 120] on icon at bounding box center [525, 122] width 10 height 20
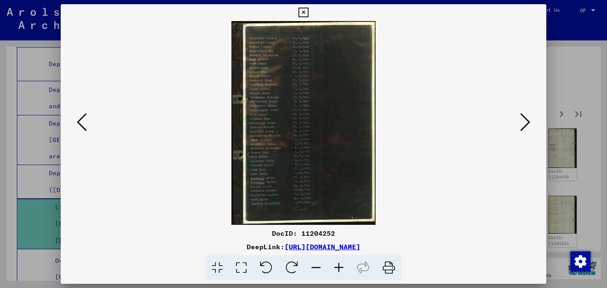
click at [527, 120] on icon at bounding box center [525, 122] width 10 height 20
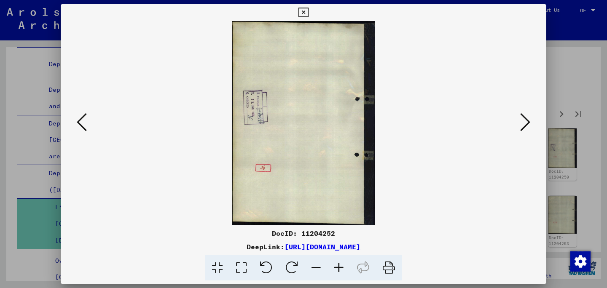
click at [527, 120] on icon at bounding box center [525, 122] width 10 height 20
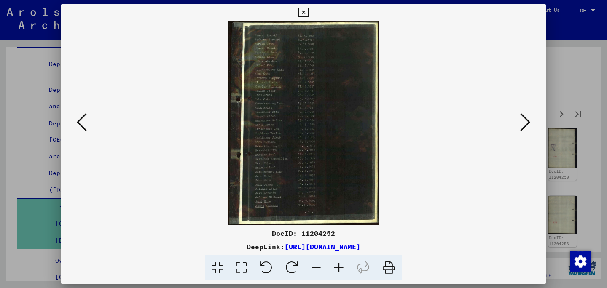
click at [527, 120] on icon at bounding box center [525, 122] width 10 height 20
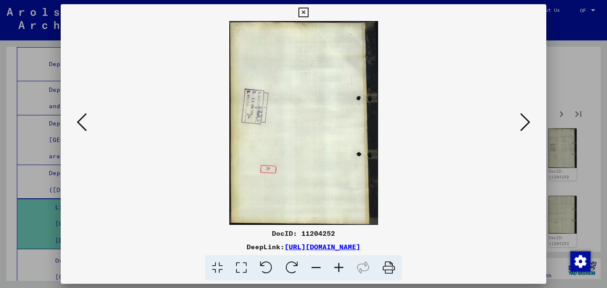
click at [527, 120] on icon at bounding box center [525, 122] width 10 height 20
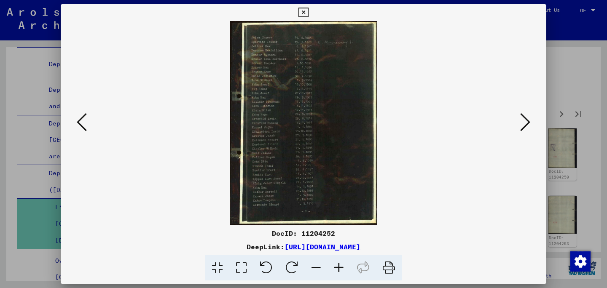
click at [527, 120] on icon at bounding box center [525, 122] width 10 height 20
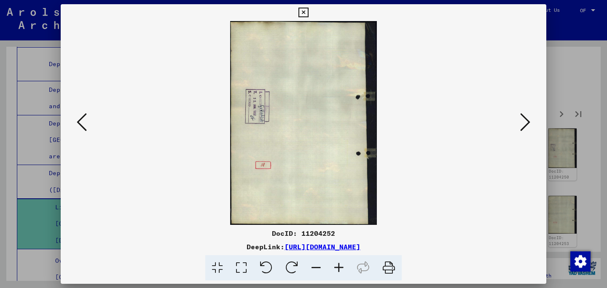
click at [527, 120] on icon at bounding box center [525, 122] width 10 height 20
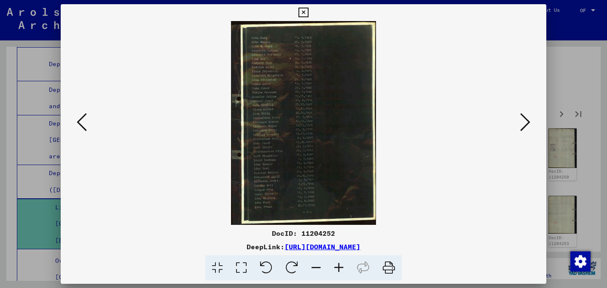
click at [527, 120] on icon at bounding box center [525, 122] width 10 height 20
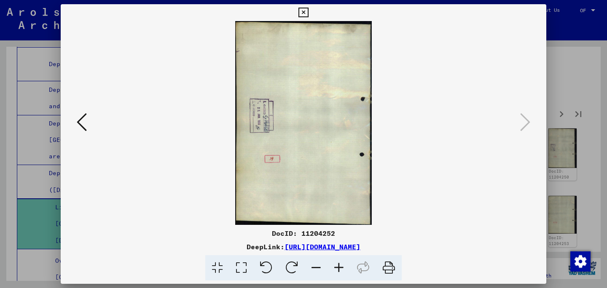
click at [555, 127] on div at bounding box center [303, 144] width 607 height 288
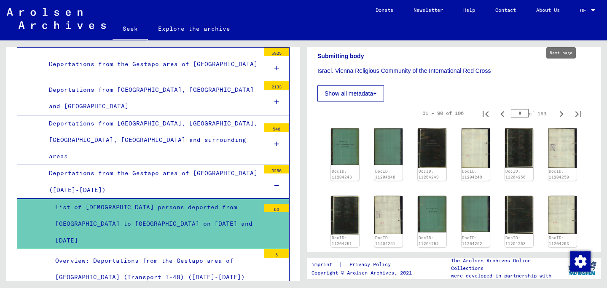
click at [561, 111] on icon "Next page" at bounding box center [562, 114] width 4 height 6
type input "*"
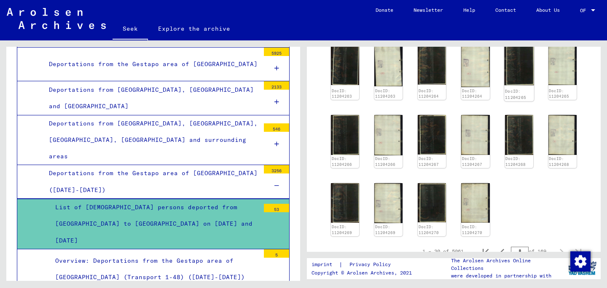
scroll to position [434, 0]
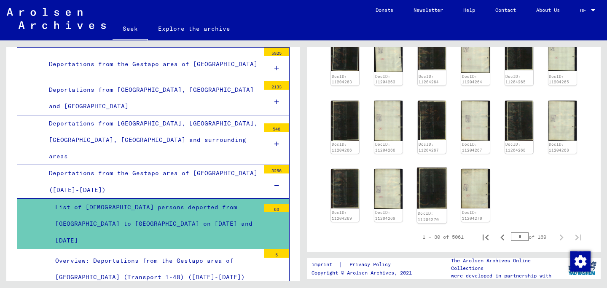
click at [426, 168] on img at bounding box center [432, 188] width 30 height 41
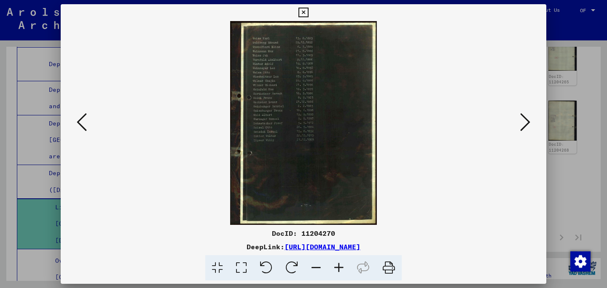
click at [81, 123] on icon at bounding box center [82, 122] width 10 height 20
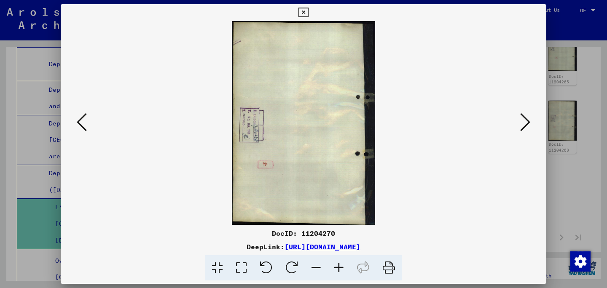
click at [81, 123] on icon at bounding box center [82, 122] width 10 height 20
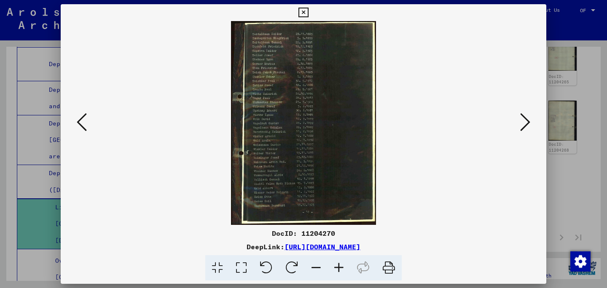
click at [81, 123] on icon at bounding box center [82, 122] width 10 height 20
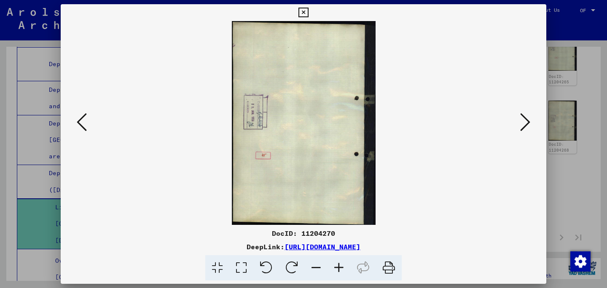
click at [81, 123] on icon at bounding box center [82, 122] width 10 height 20
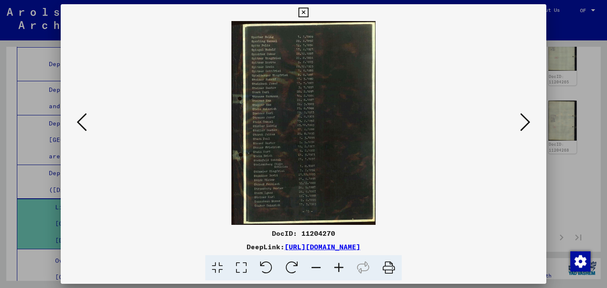
click at [81, 123] on icon at bounding box center [82, 122] width 10 height 20
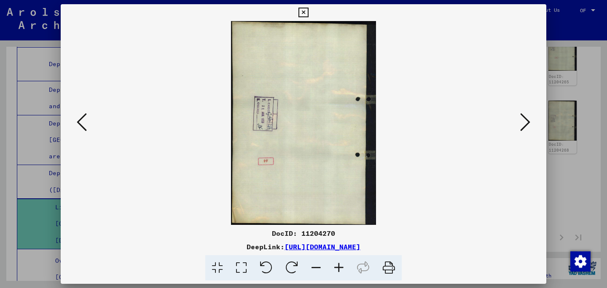
click at [81, 123] on icon at bounding box center [82, 122] width 10 height 20
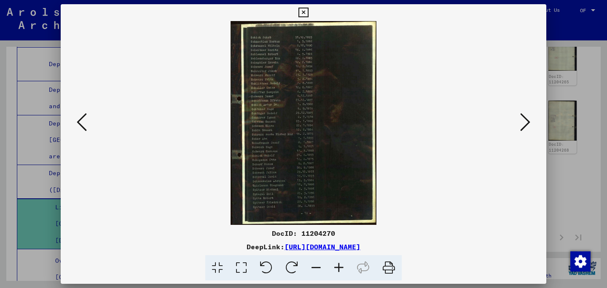
click at [81, 123] on icon at bounding box center [82, 122] width 10 height 20
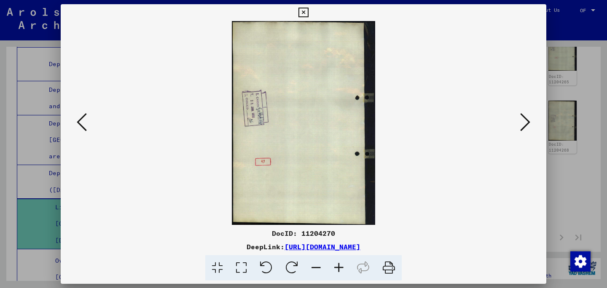
click at [81, 123] on icon at bounding box center [82, 122] width 10 height 20
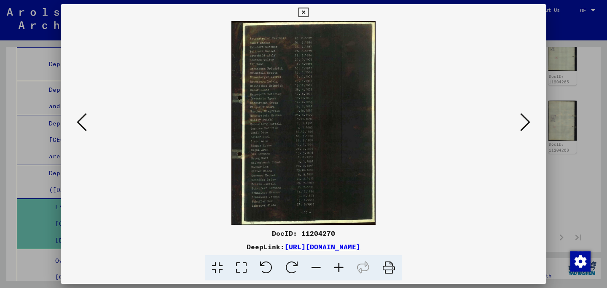
click at [81, 123] on icon at bounding box center [82, 122] width 10 height 20
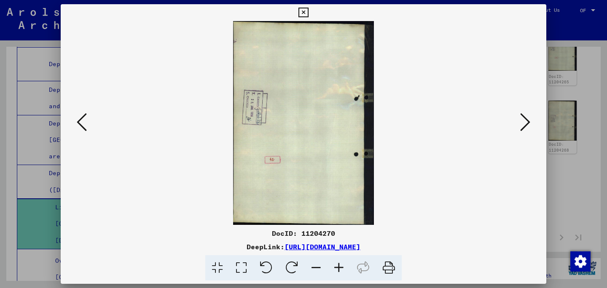
click at [20, 149] on div at bounding box center [303, 144] width 607 height 288
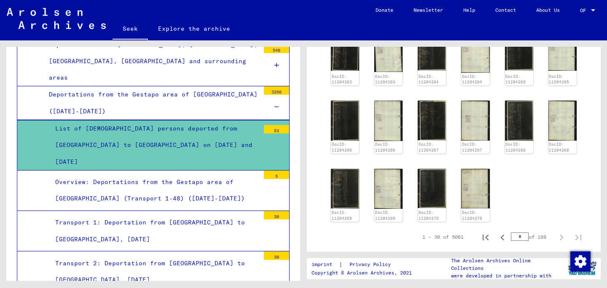
scroll to position [304, 0]
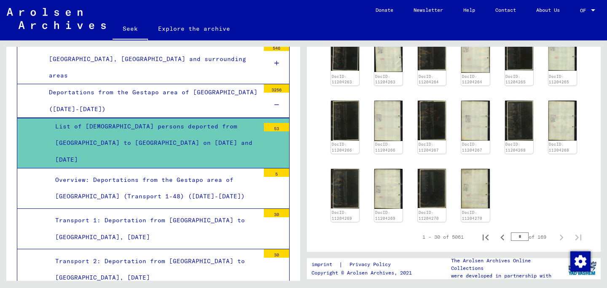
click at [91, 176] on font "Overview: Deportations from the Gestapo area of ​​[GEOGRAPHIC_DATA] (Transport …" at bounding box center [150, 188] width 190 height 24
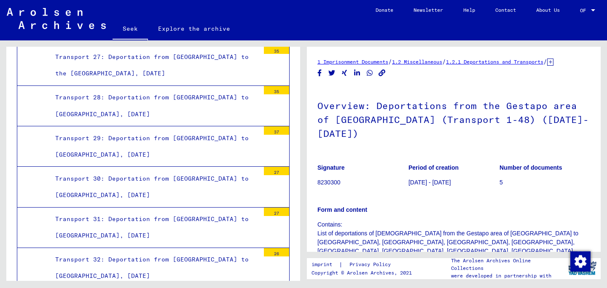
scroll to position [1596, 0]
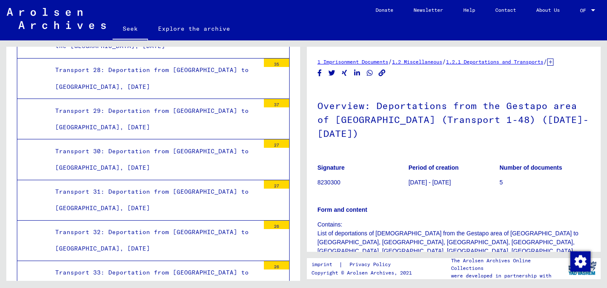
click at [181, 265] on div "Transport 33: Deportation from [GEOGRAPHIC_DATA] to [GEOGRAPHIC_DATA], [DATE]" at bounding box center [154, 281] width 211 height 33
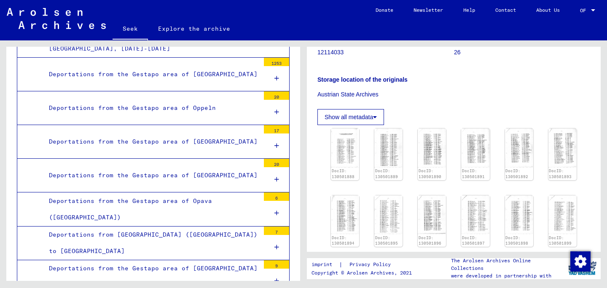
scroll to position [123, 0]
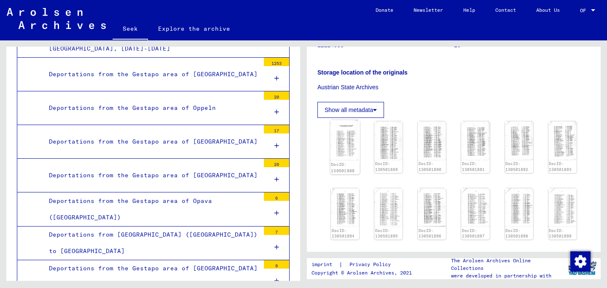
click at [344, 157] on img at bounding box center [345, 140] width 30 height 41
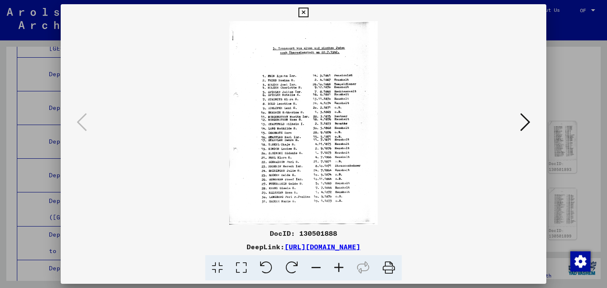
click at [526, 124] on icon at bounding box center [525, 122] width 10 height 20
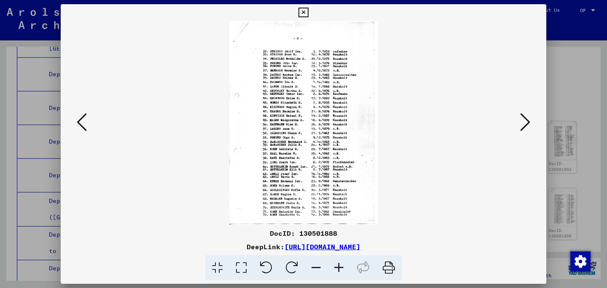
click at [526, 124] on icon at bounding box center [525, 122] width 10 height 20
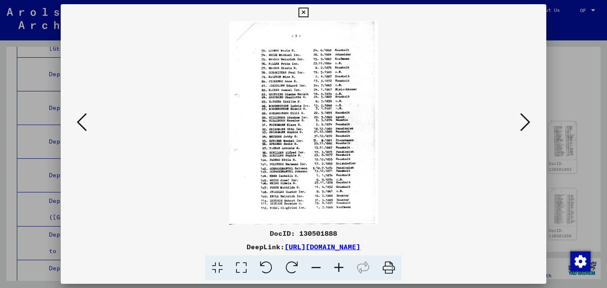
click at [526, 124] on icon at bounding box center [525, 122] width 10 height 20
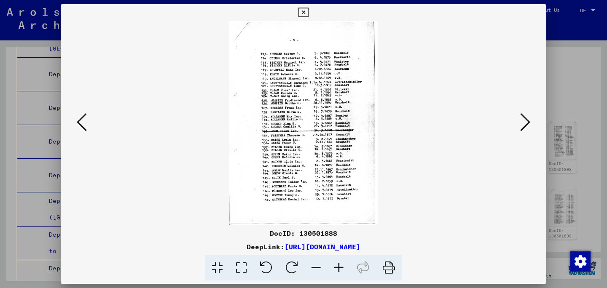
click at [526, 124] on icon at bounding box center [525, 122] width 10 height 20
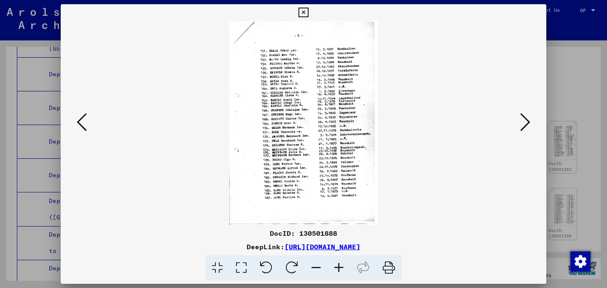
click at [526, 124] on icon at bounding box center [525, 122] width 10 height 20
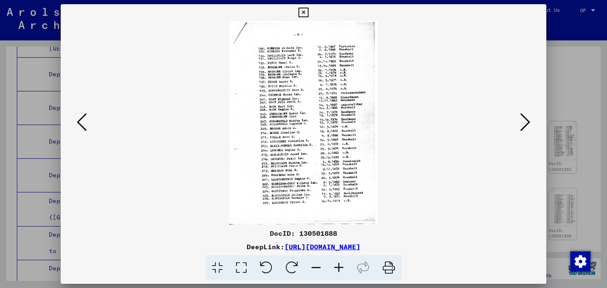
click at [526, 124] on icon at bounding box center [525, 122] width 10 height 20
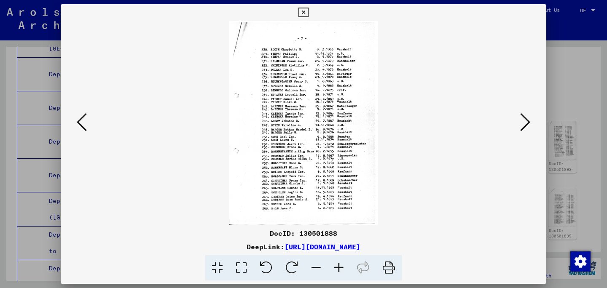
click at [526, 124] on icon at bounding box center [525, 122] width 10 height 20
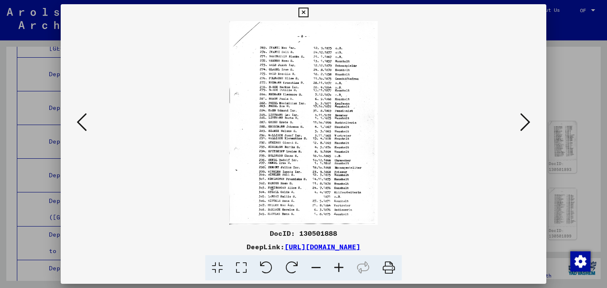
click at [526, 124] on icon at bounding box center [525, 122] width 10 height 20
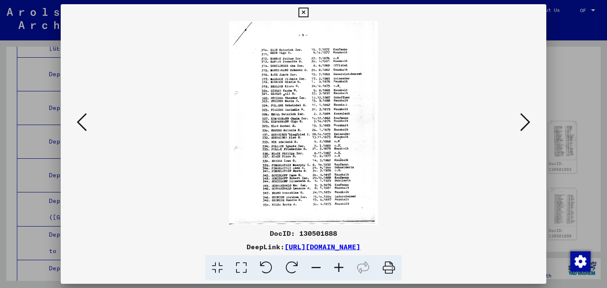
click at [526, 124] on icon at bounding box center [525, 122] width 10 height 20
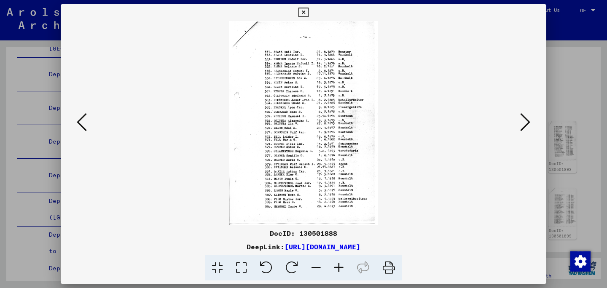
click at [526, 124] on icon at bounding box center [525, 122] width 10 height 20
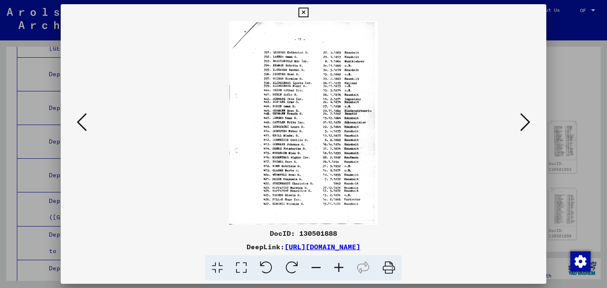
click at [526, 124] on icon at bounding box center [525, 122] width 10 height 20
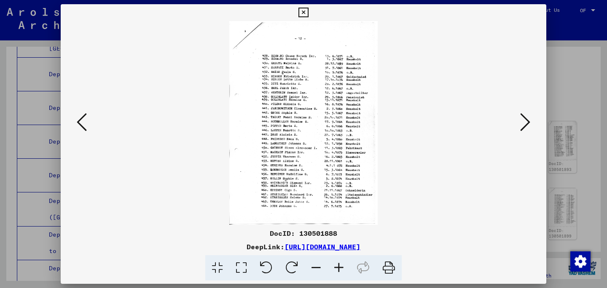
click at [526, 124] on icon at bounding box center [525, 122] width 10 height 20
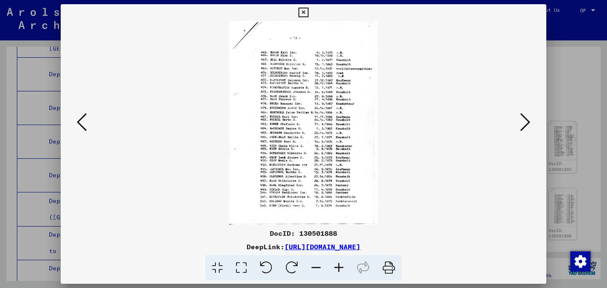
click at [526, 124] on icon at bounding box center [525, 122] width 10 height 20
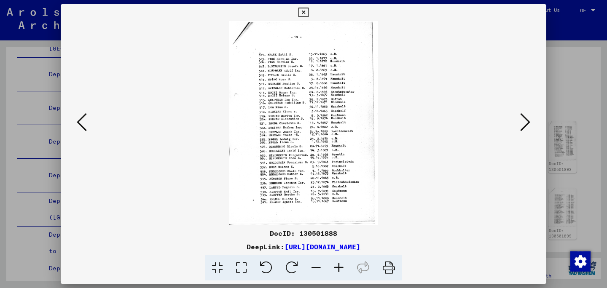
click at [526, 124] on icon at bounding box center [525, 122] width 10 height 20
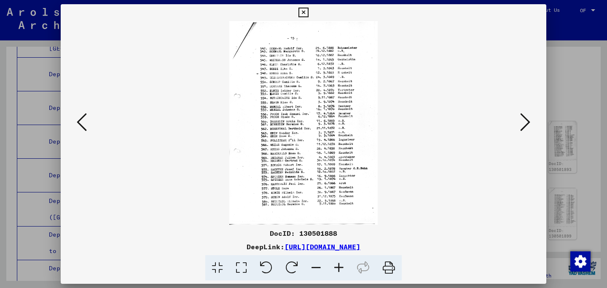
click at [526, 124] on icon at bounding box center [525, 122] width 10 height 20
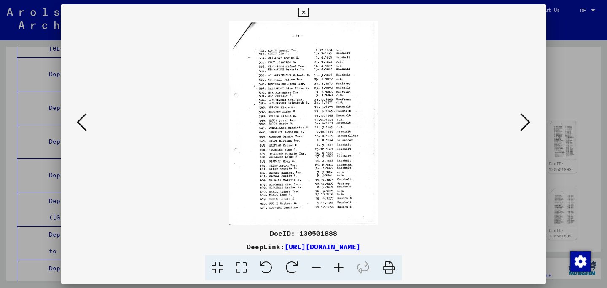
click at [526, 124] on icon at bounding box center [525, 122] width 10 height 20
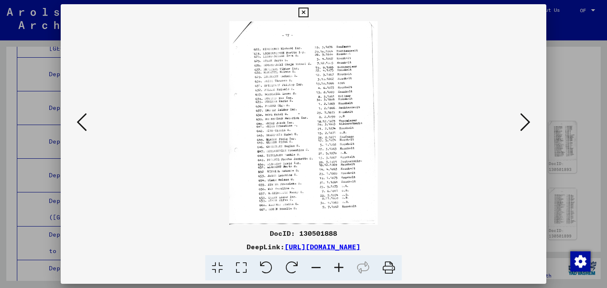
click at [526, 124] on icon at bounding box center [525, 122] width 10 height 20
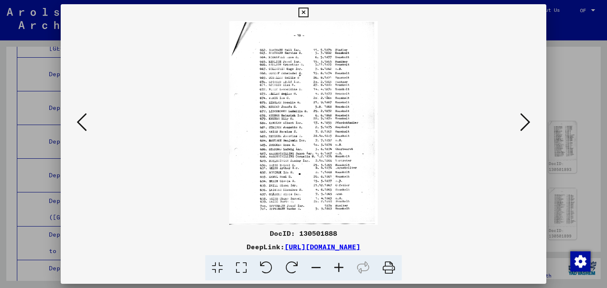
click at [526, 124] on icon at bounding box center [525, 122] width 10 height 20
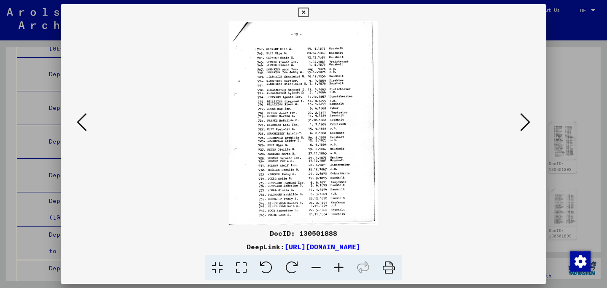
click at [526, 124] on icon at bounding box center [525, 122] width 10 height 20
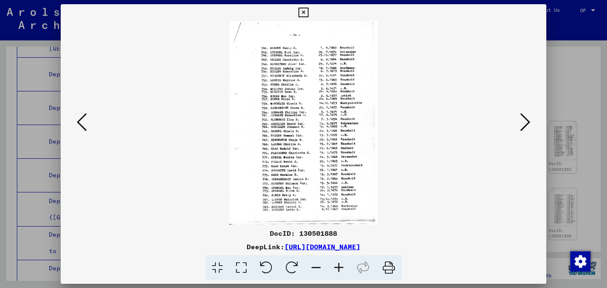
click at [526, 124] on icon at bounding box center [525, 122] width 10 height 20
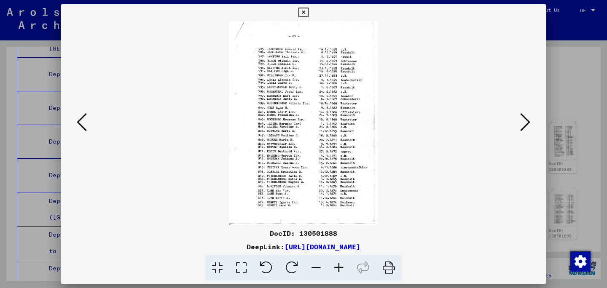
click at [526, 124] on icon at bounding box center [525, 122] width 10 height 20
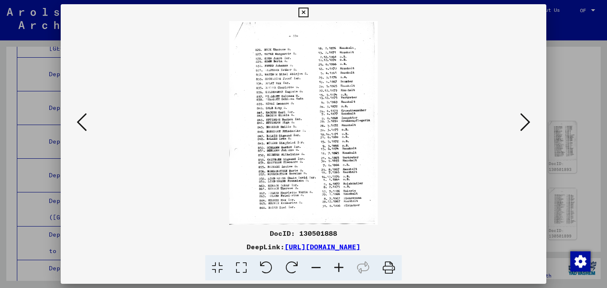
click at [526, 124] on icon at bounding box center [525, 122] width 10 height 20
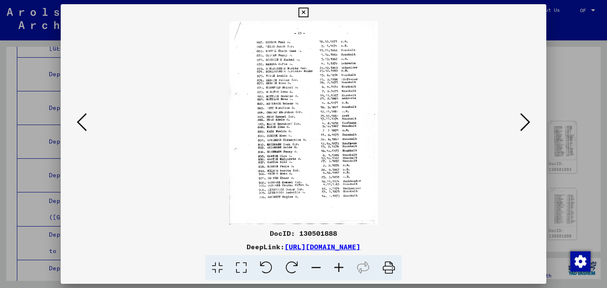
click at [526, 124] on icon at bounding box center [525, 122] width 10 height 20
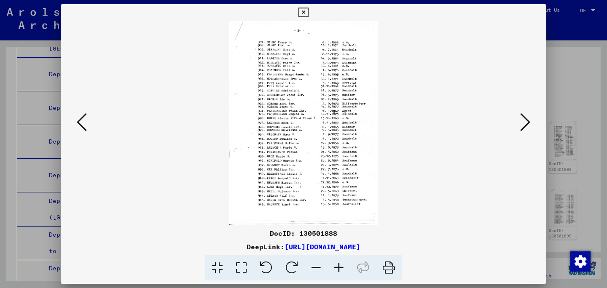
click at [526, 124] on icon at bounding box center [525, 122] width 10 height 20
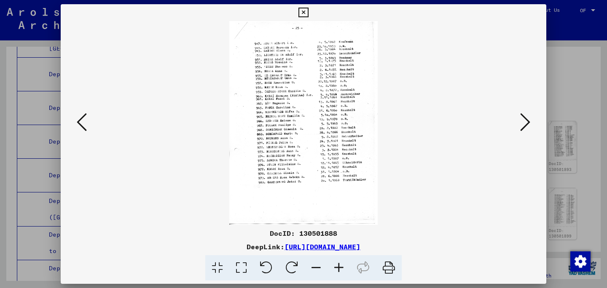
click at [526, 124] on icon at bounding box center [525, 122] width 10 height 20
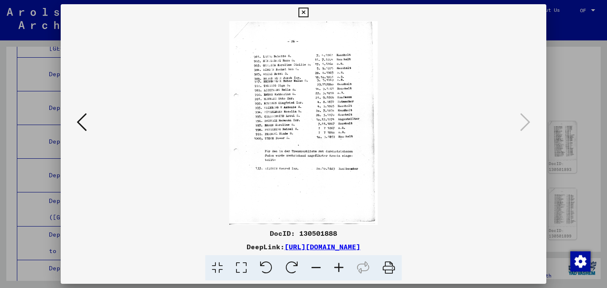
click at [562, 124] on div at bounding box center [303, 144] width 607 height 288
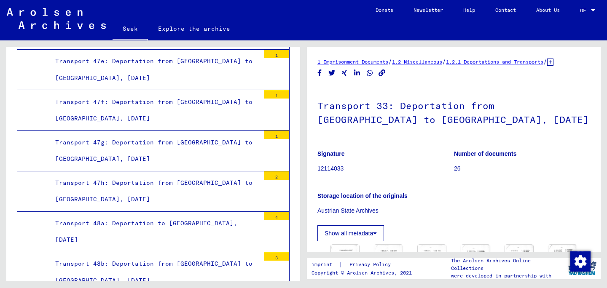
scroll to position [2690, 0]
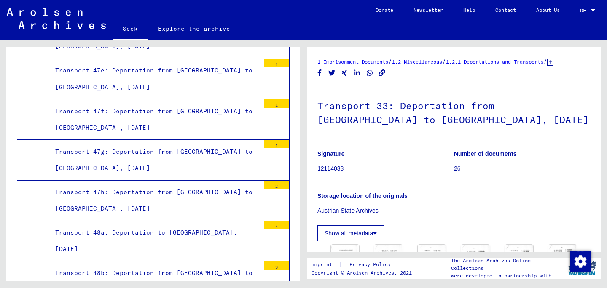
click at [203, 265] on div "Transport 48b: Deportation from [GEOGRAPHIC_DATA] to [GEOGRAPHIC_DATA], [DATE]" at bounding box center [154, 281] width 211 height 33
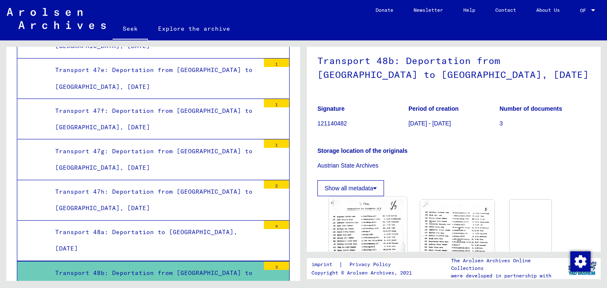
scroll to position [78, 0]
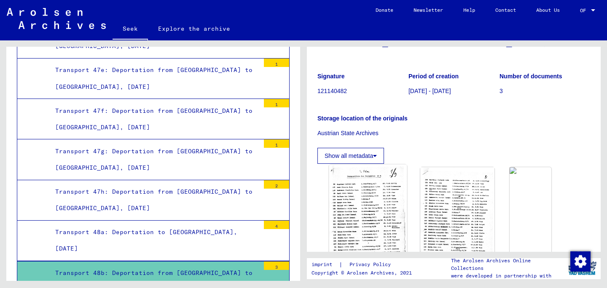
click at [379, 194] on img at bounding box center [368, 218] width 78 height 107
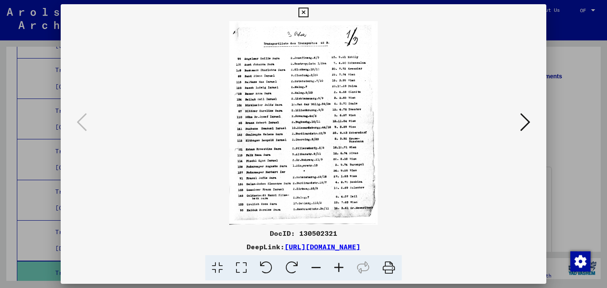
click at [529, 120] on icon at bounding box center [525, 122] width 10 height 20
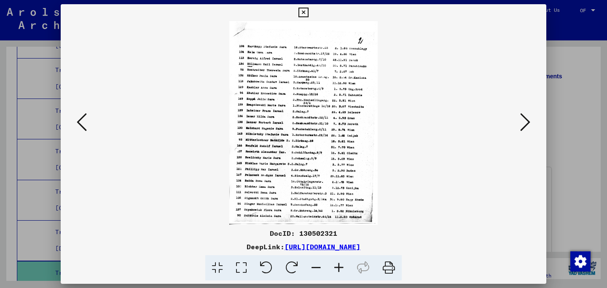
click at [529, 120] on icon at bounding box center [525, 122] width 10 height 20
click at [598, 126] on div at bounding box center [303, 144] width 607 height 288
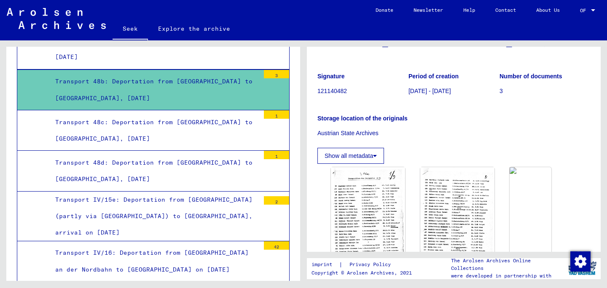
scroll to position [2883, 0]
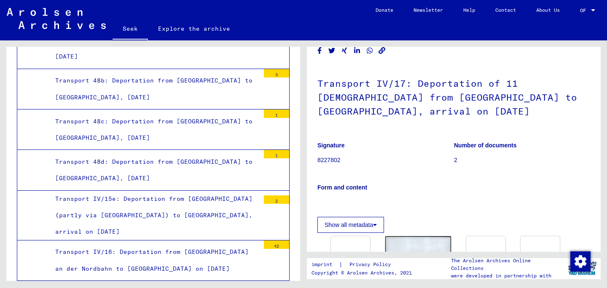
scroll to position [147, 0]
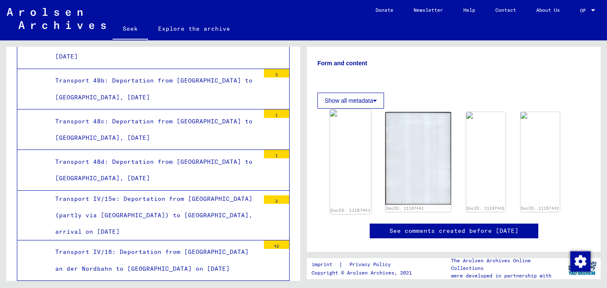
click at [355, 117] on img at bounding box center [350, 113] width 41 height 7
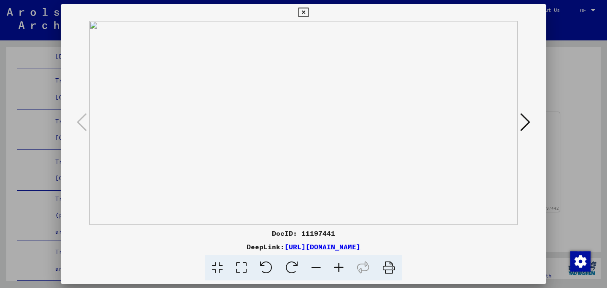
click at [520, 123] on icon at bounding box center [525, 122] width 10 height 20
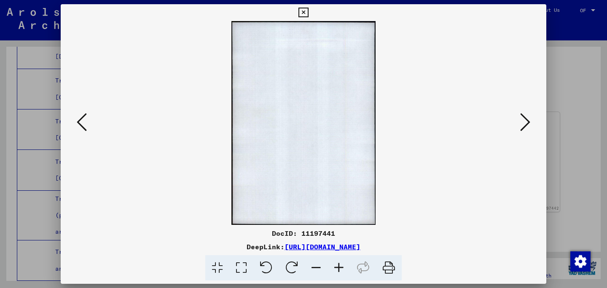
click at [520, 123] on icon at bounding box center [525, 122] width 10 height 20
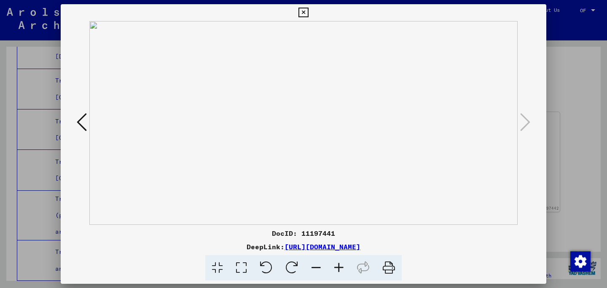
click at [558, 121] on div at bounding box center [303, 144] width 607 height 288
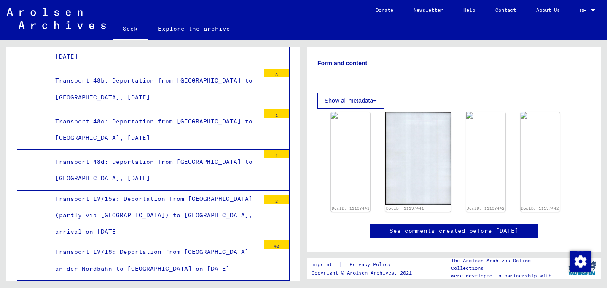
click at [183, 244] on div "Transport IV/16: Deportation from [GEOGRAPHIC_DATA] an der Nordbahn to [GEOGRAP…" at bounding box center [154, 260] width 211 height 33
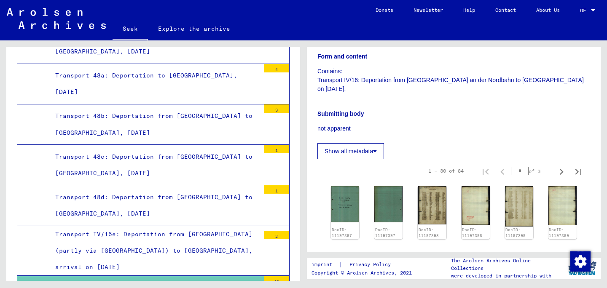
scroll to position [2844, 0]
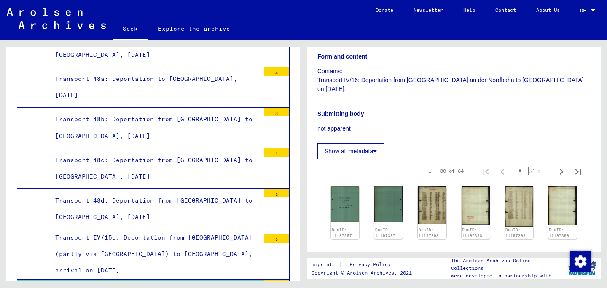
click at [190, 193] on div "Transport 48d: Deportation from [GEOGRAPHIC_DATA] to [GEOGRAPHIC_DATA], [DATE]" at bounding box center [154, 209] width 211 height 33
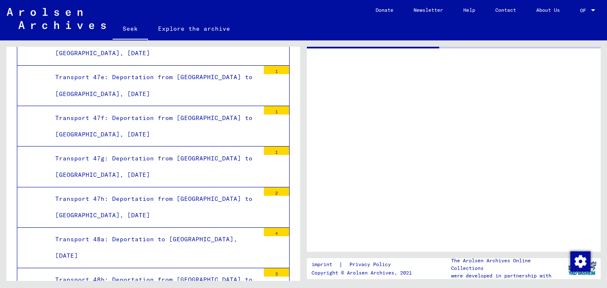
scroll to position [2672, 0]
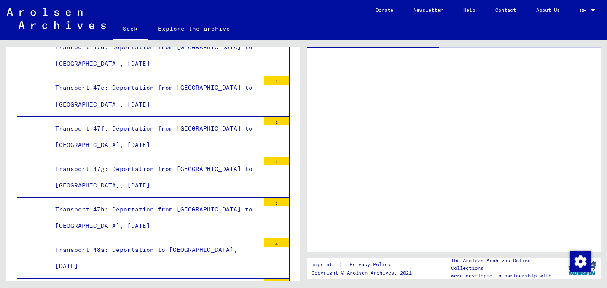
click at [155, 206] on font "Transport 47h: Deportation from [GEOGRAPHIC_DATA] to [GEOGRAPHIC_DATA], [DATE]" at bounding box center [153, 218] width 197 height 24
